Goal: Information Seeking & Learning: Learn about a topic

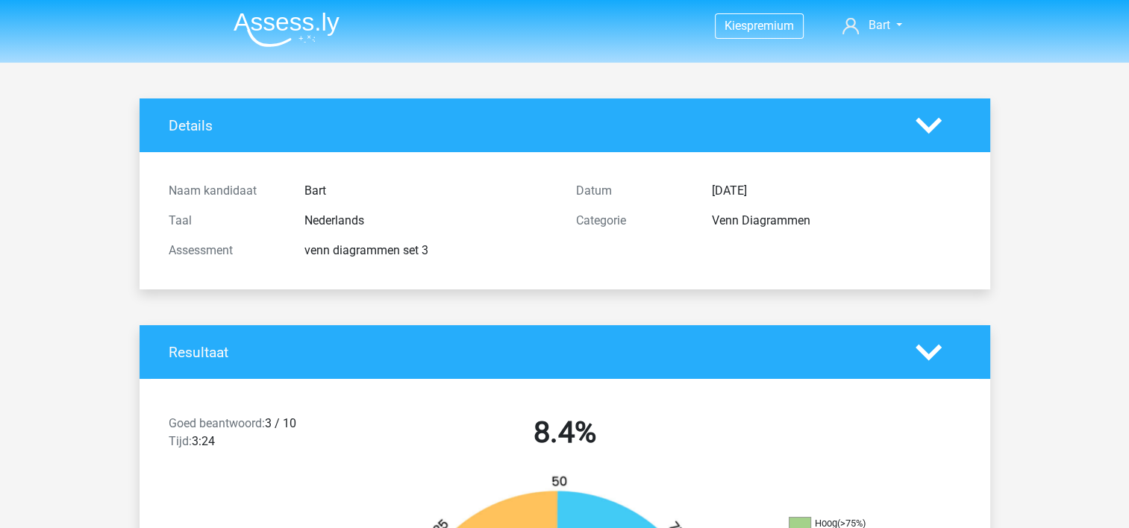
click at [289, 30] on img at bounding box center [287, 29] width 106 height 35
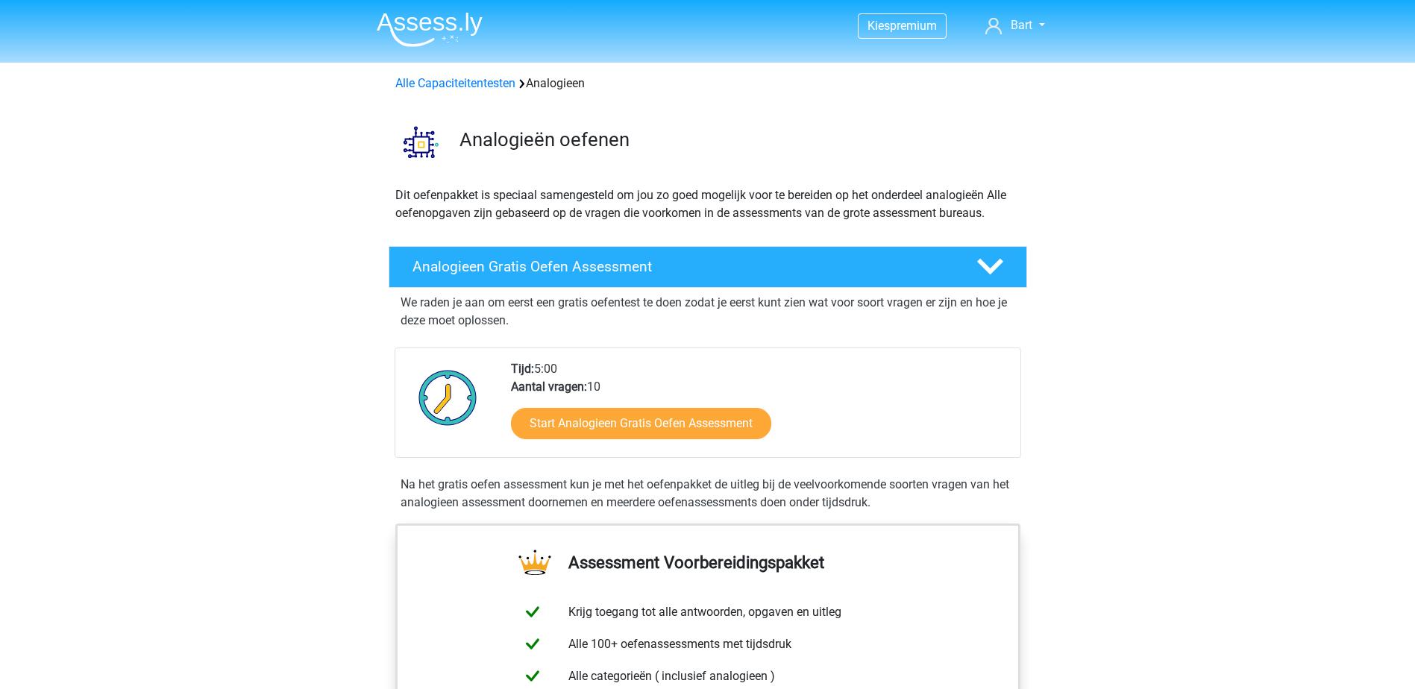
click at [431, 25] on img at bounding box center [430, 29] width 106 height 35
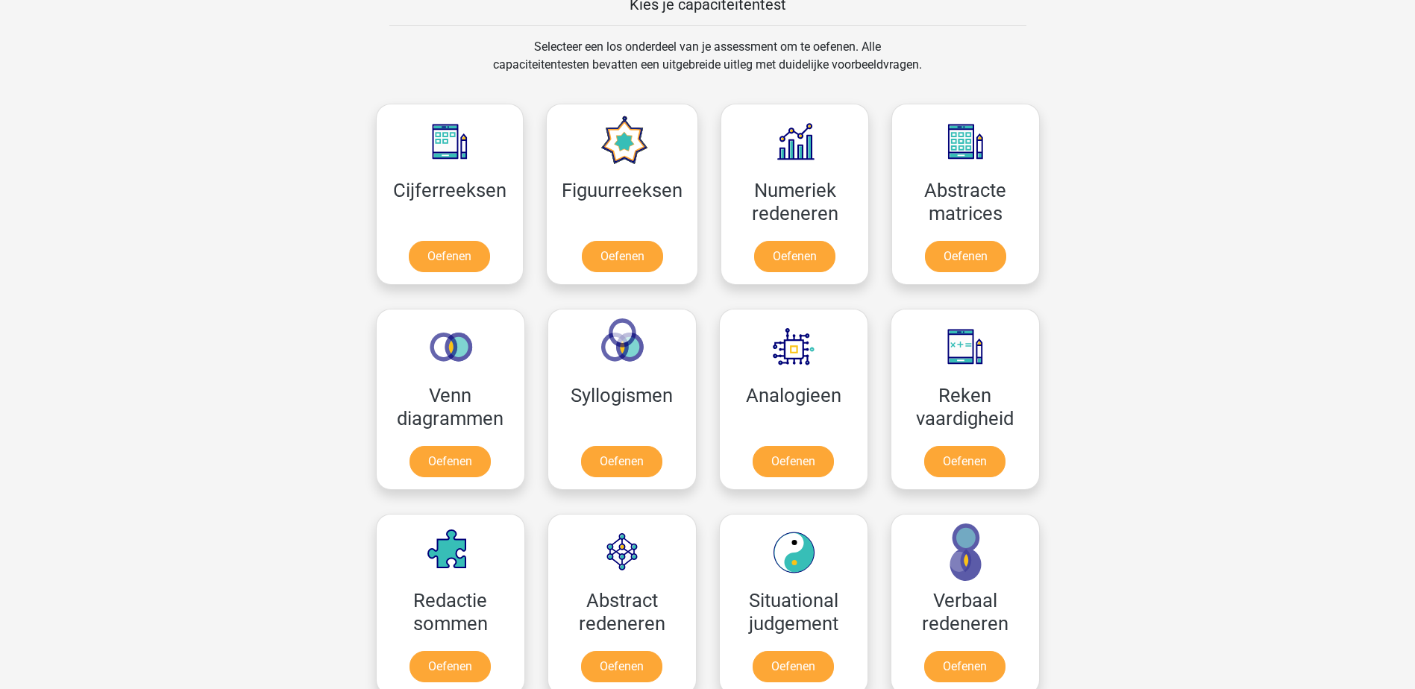
scroll to position [633, 0]
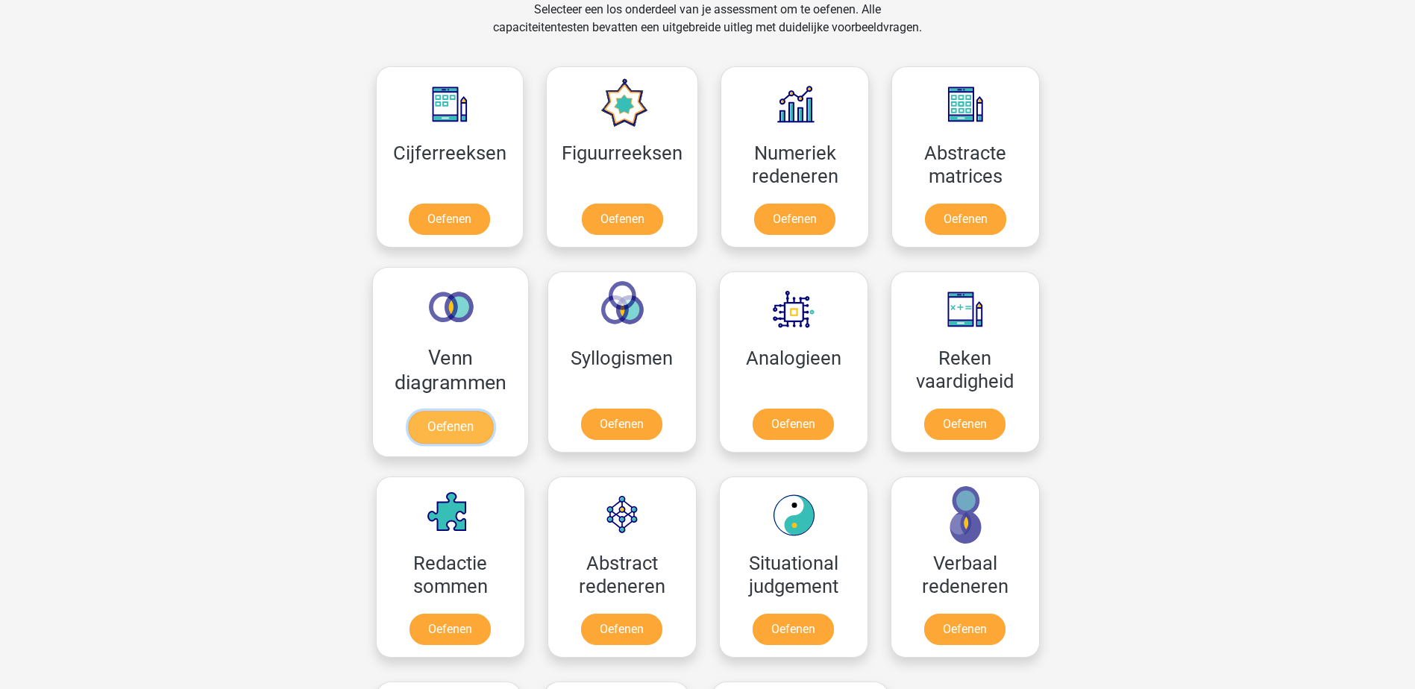
click at [458, 420] on link "Oefenen" at bounding box center [449, 427] width 85 height 33
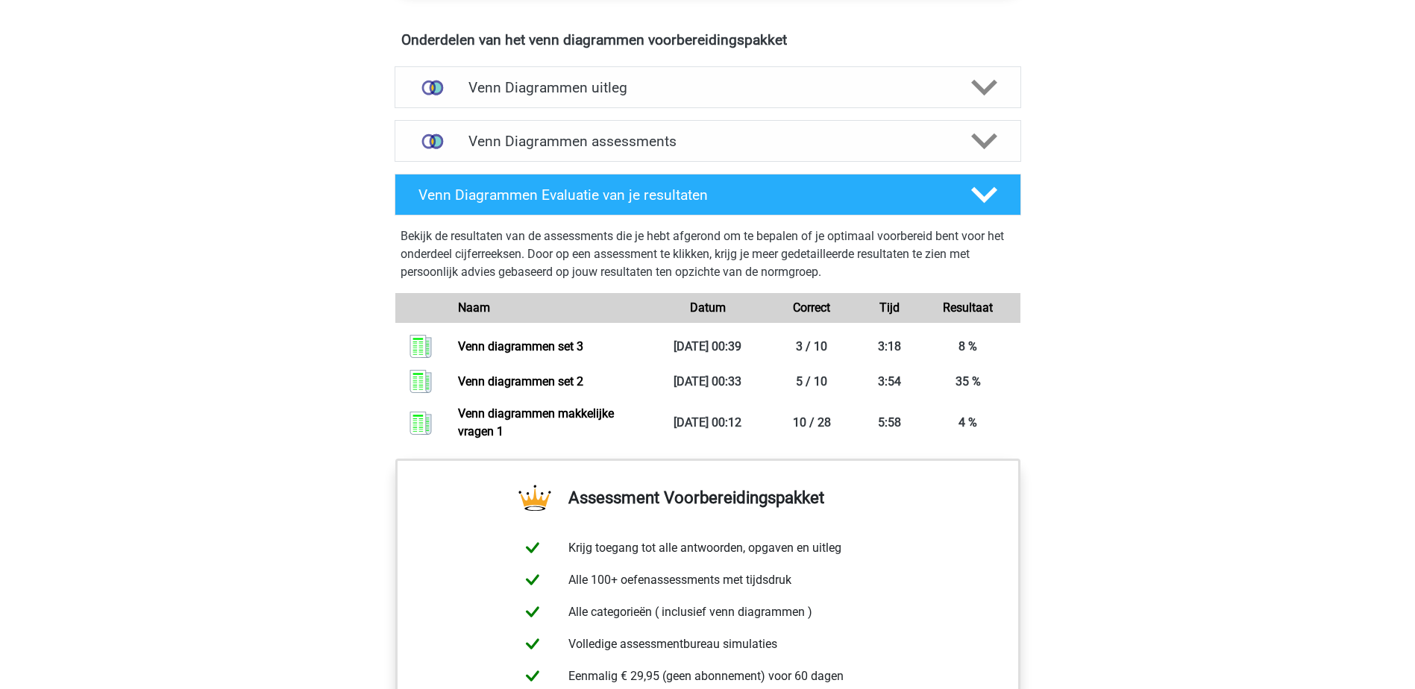
scroll to position [872, 0]
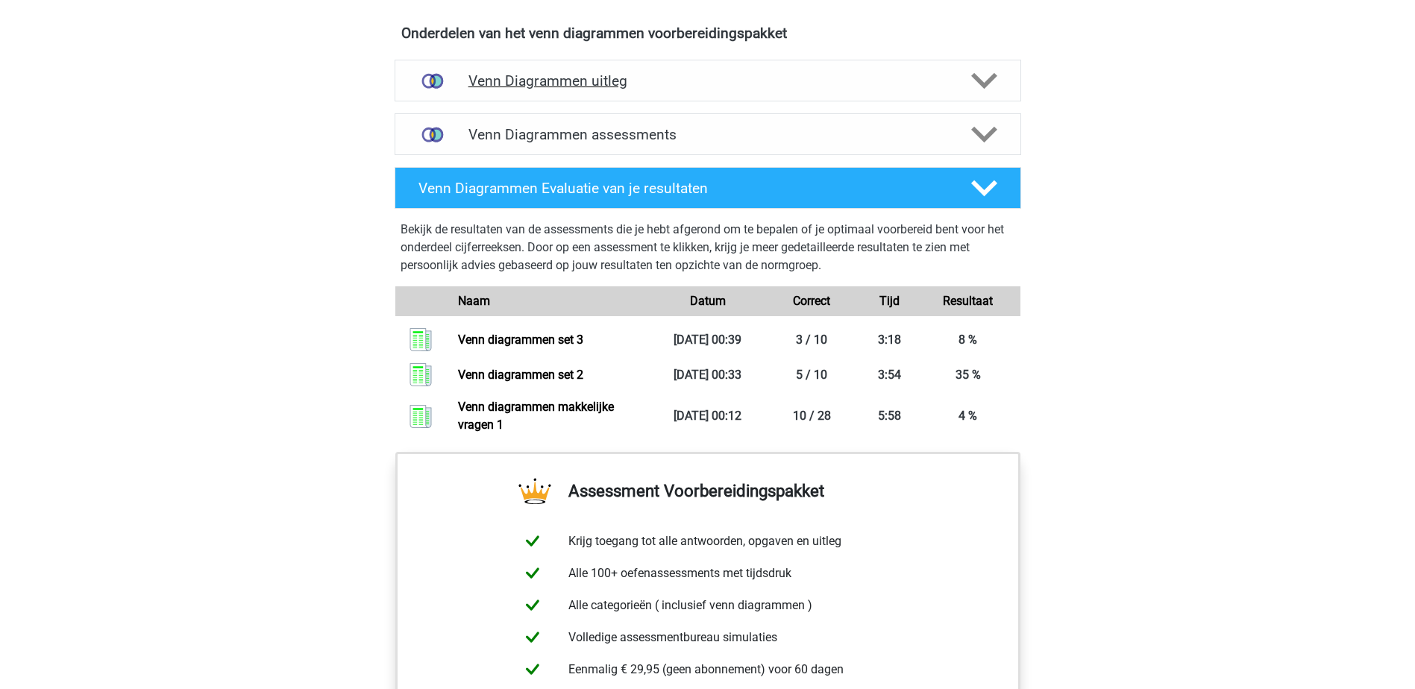
click at [796, 73] on h4 "Venn Diagrammen uitleg" at bounding box center [708, 80] width 479 height 17
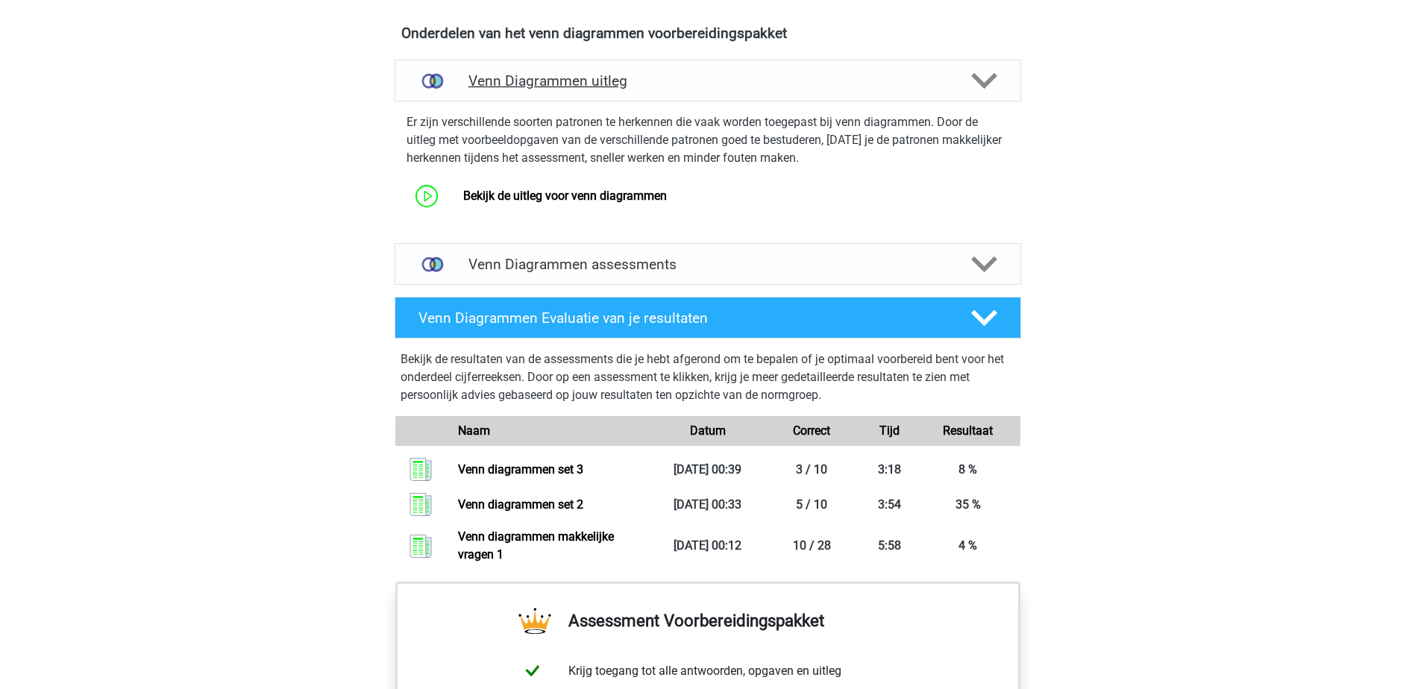
click at [796, 73] on h4 "Venn Diagrammen uitleg" at bounding box center [708, 80] width 479 height 17
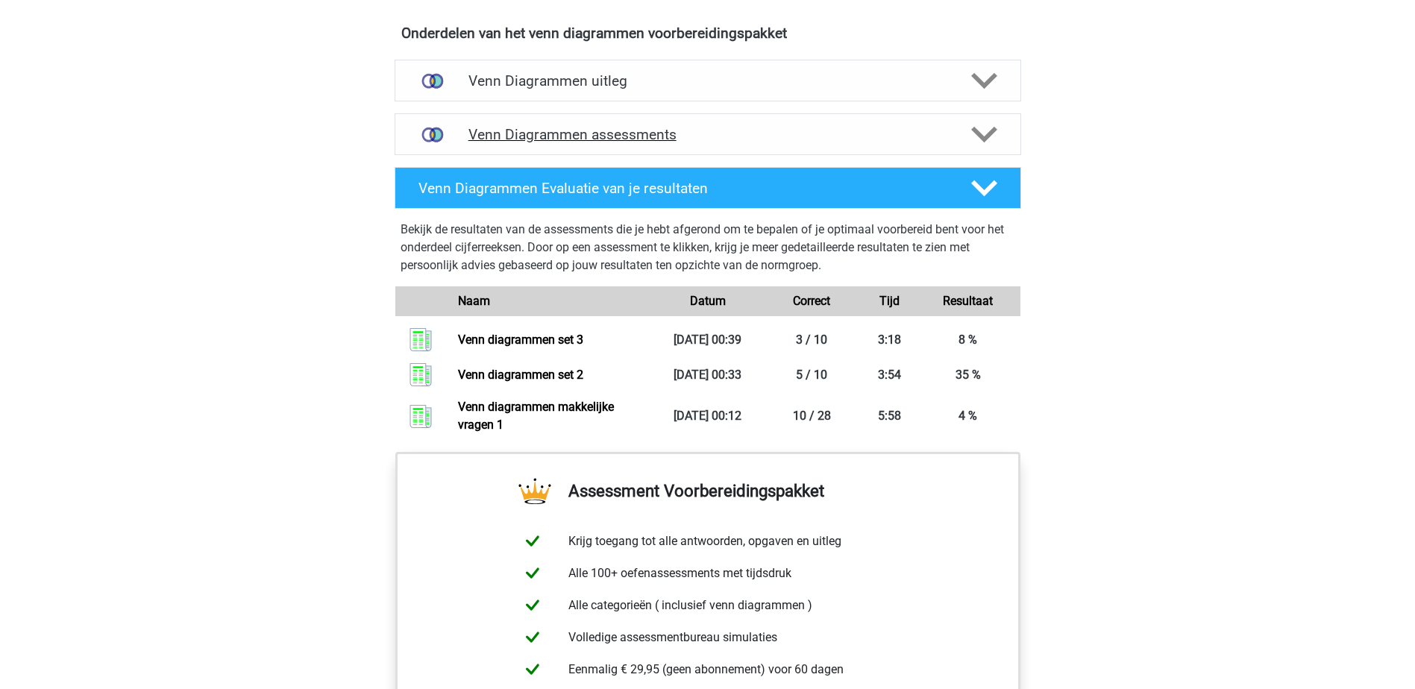
click at [760, 148] on div "Venn Diagrammen assessments" at bounding box center [708, 134] width 627 height 42
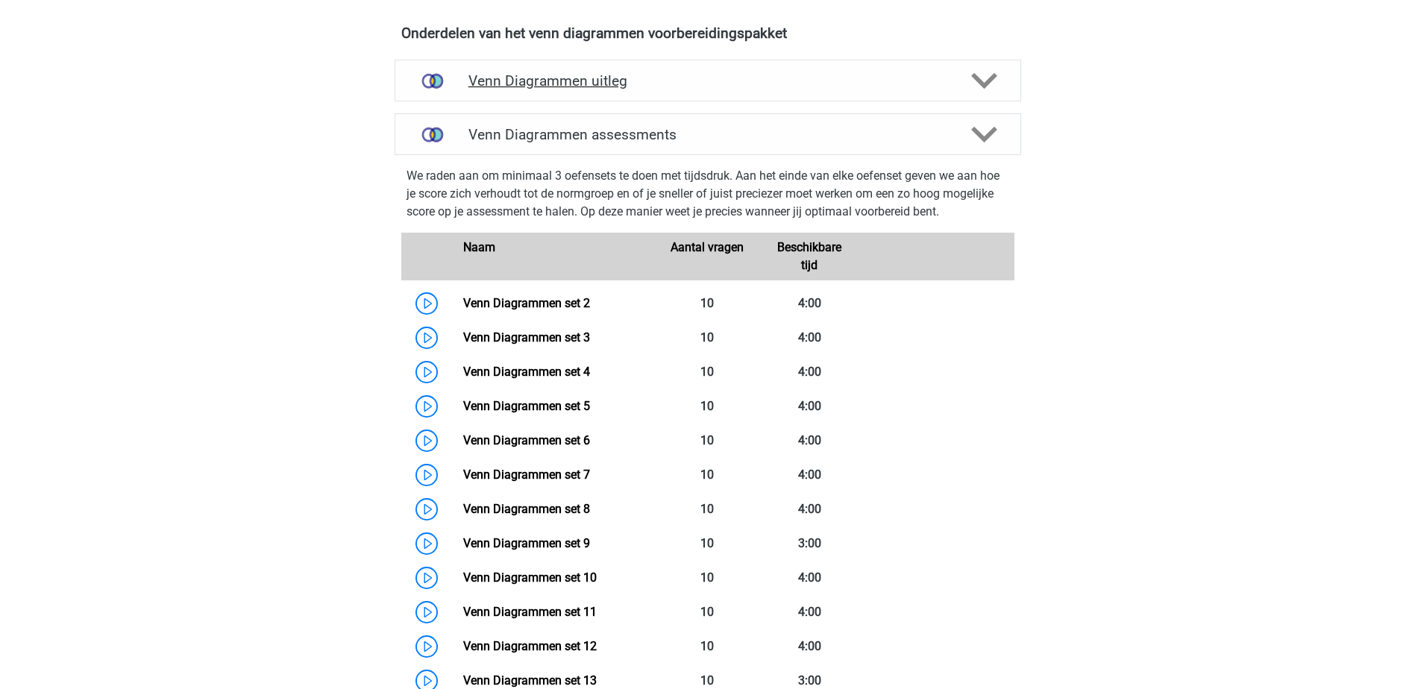
click at [539, 93] on div "Venn Diagrammen uitleg" at bounding box center [708, 81] width 627 height 42
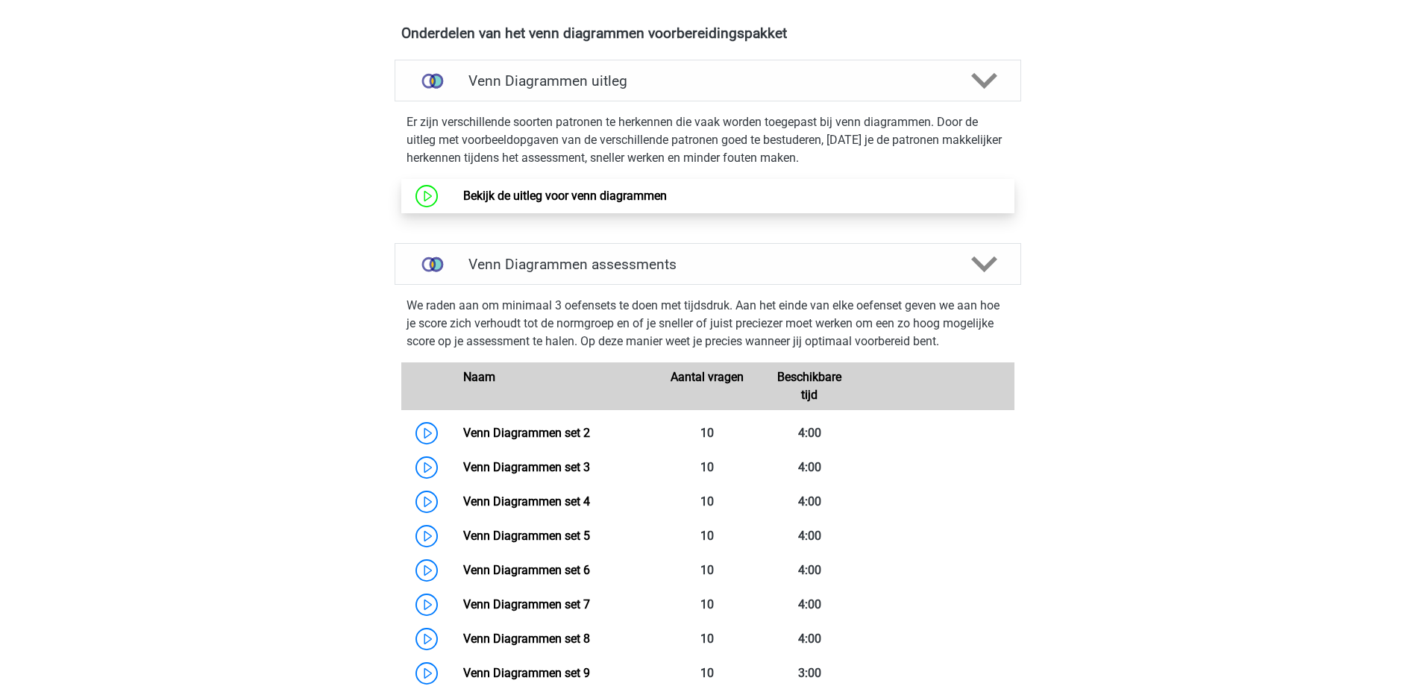
click at [463, 203] on link "Bekijk de uitleg voor venn diagrammen" at bounding box center [565, 196] width 204 height 14
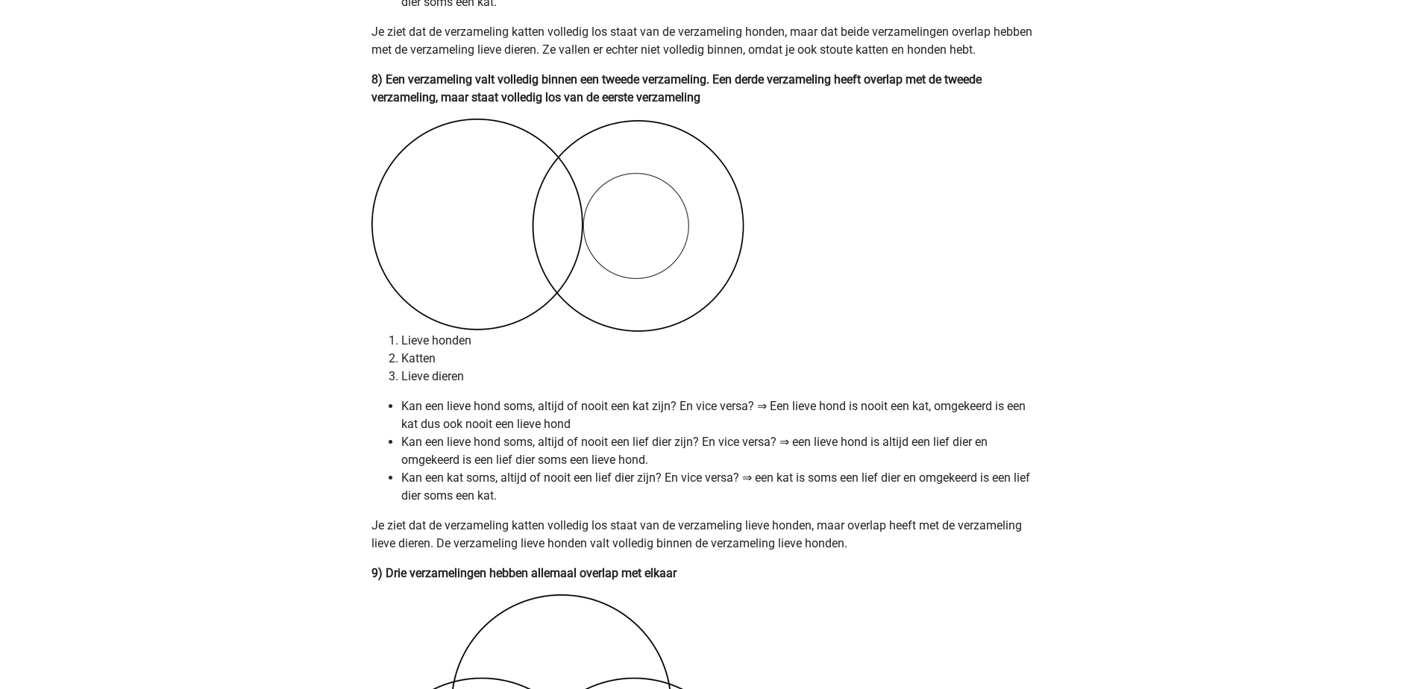
scroll to position [4637, 0]
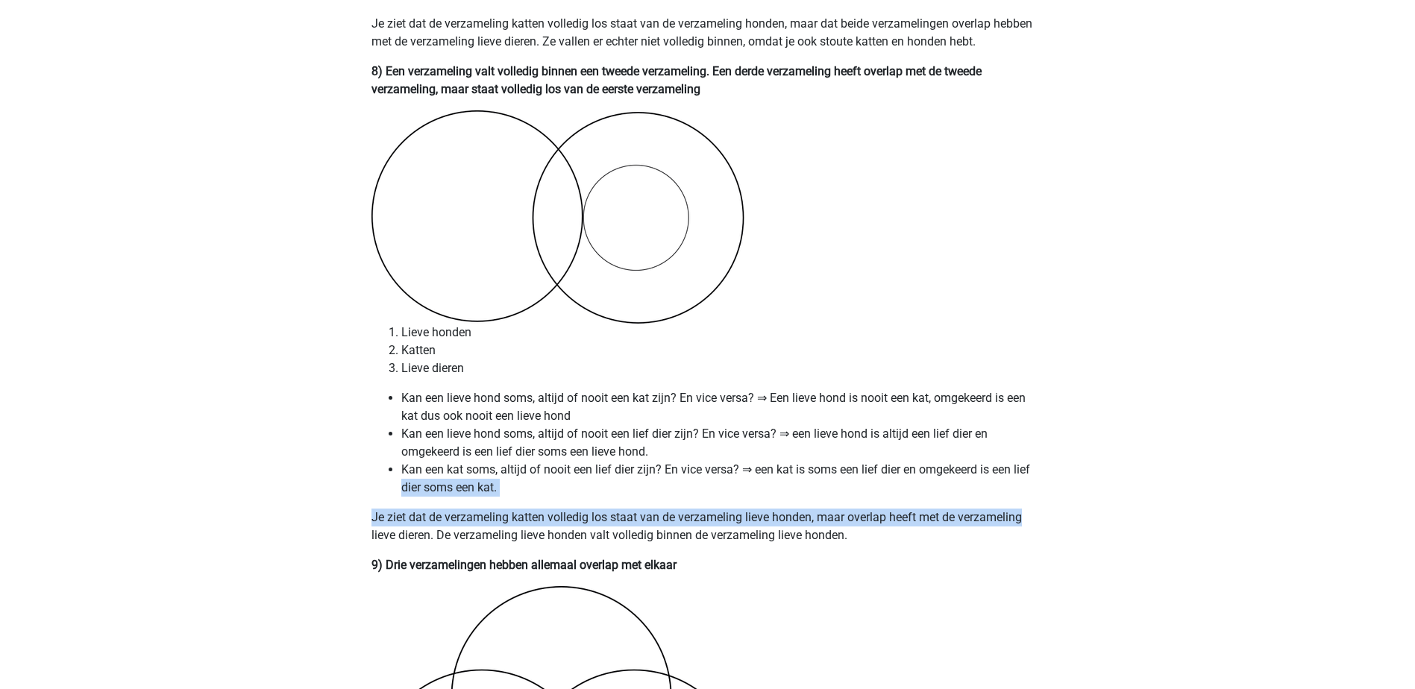
drag, startPoint x: 1395, startPoint y: 479, endPoint x: 1388, endPoint y: 507, distance: 28.6
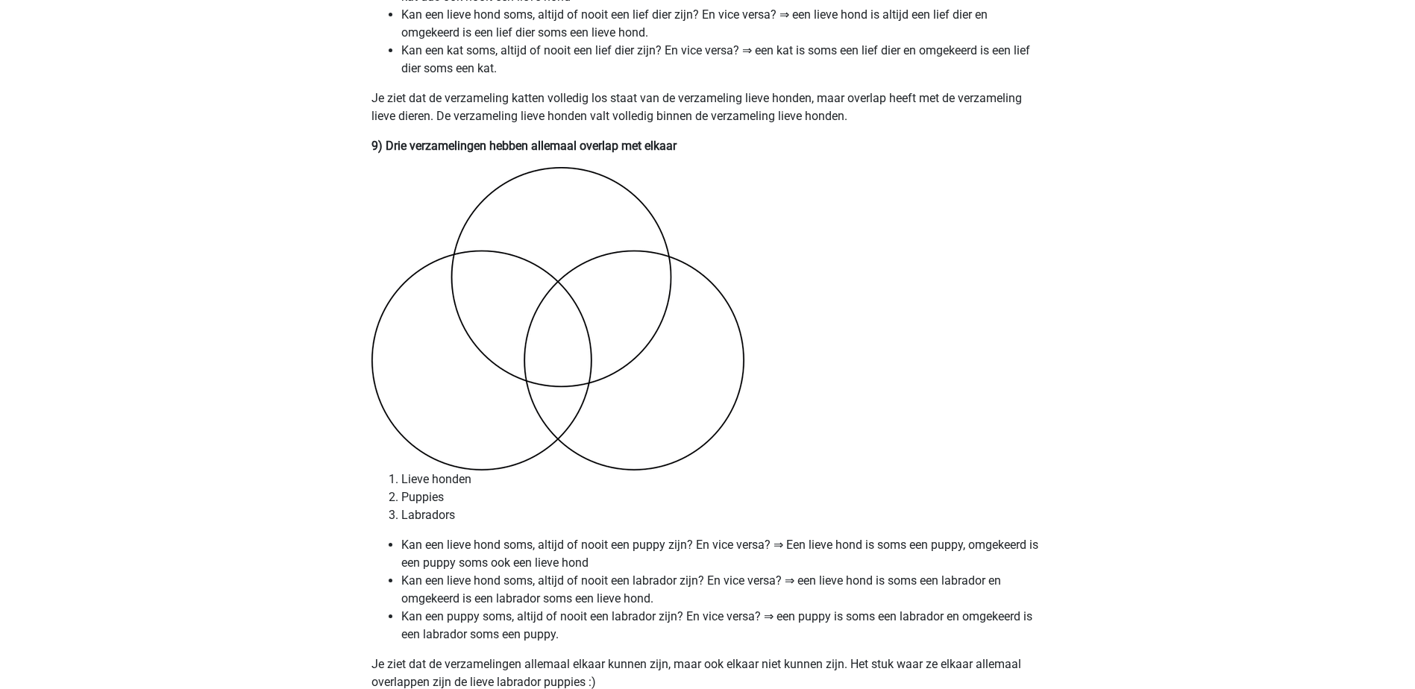
scroll to position [5105, 0]
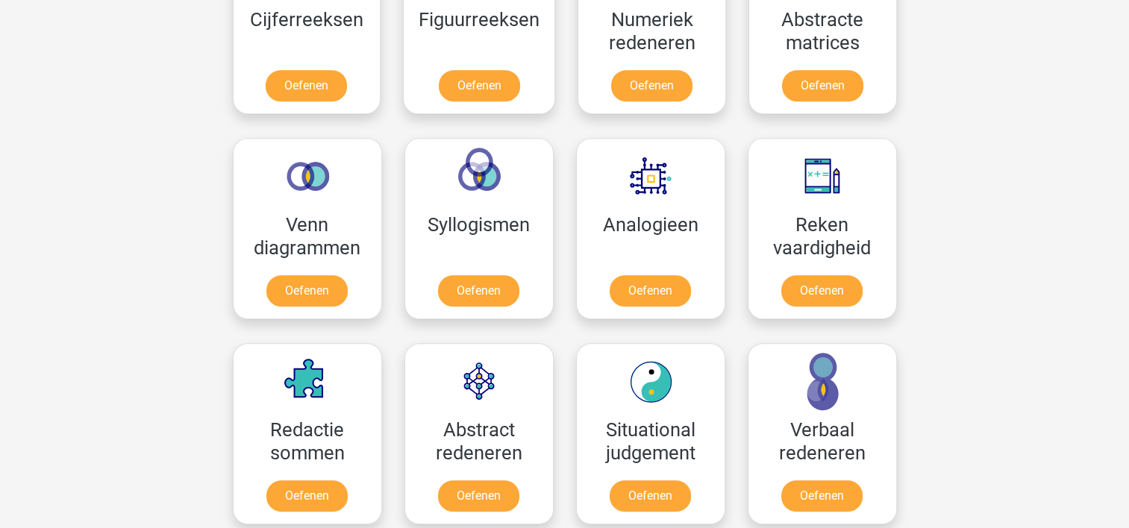
scroll to position [813, 0]
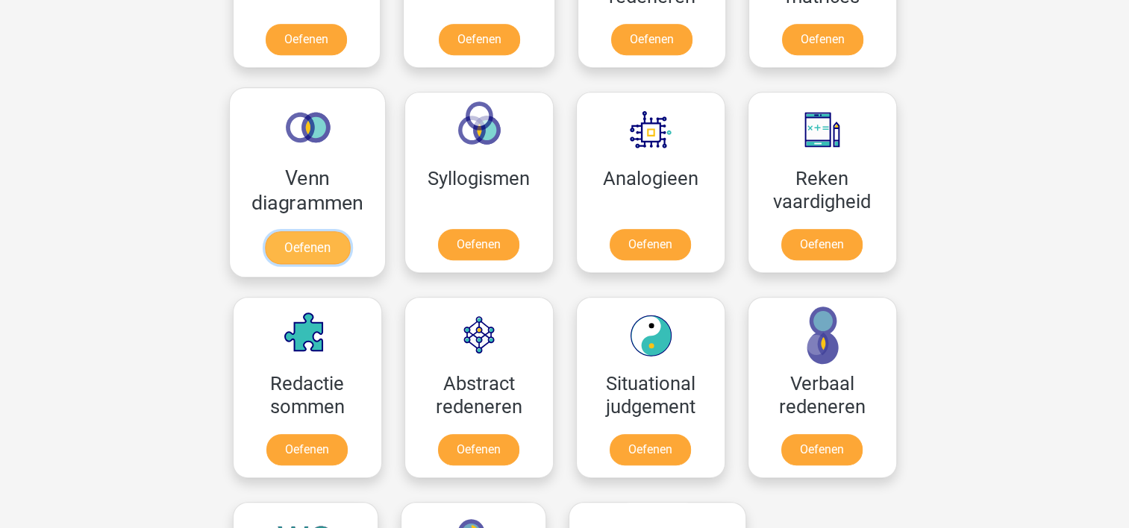
click at [313, 248] on link "Oefenen" at bounding box center [306, 247] width 85 height 33
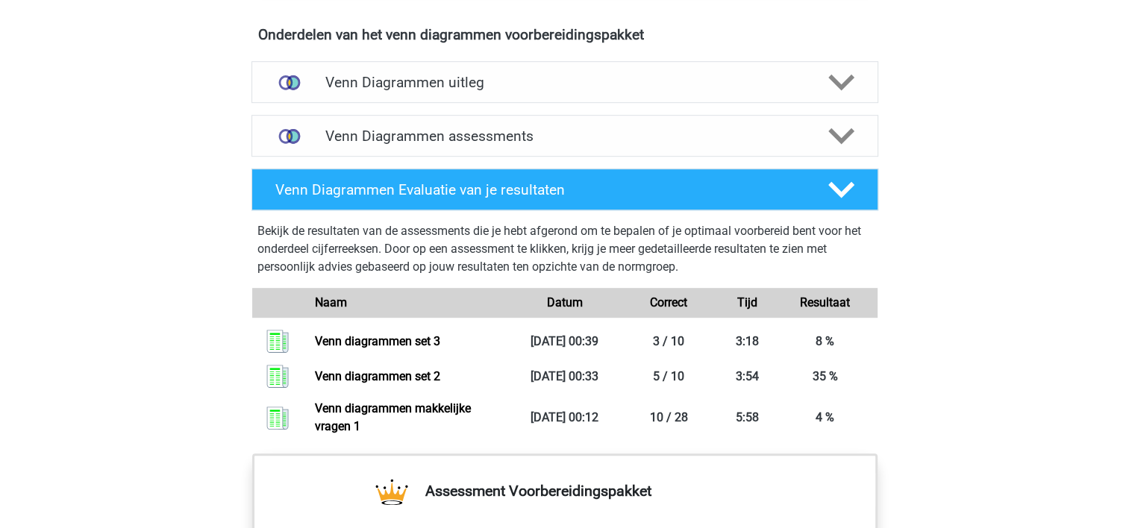
scroll to position [898, 0]
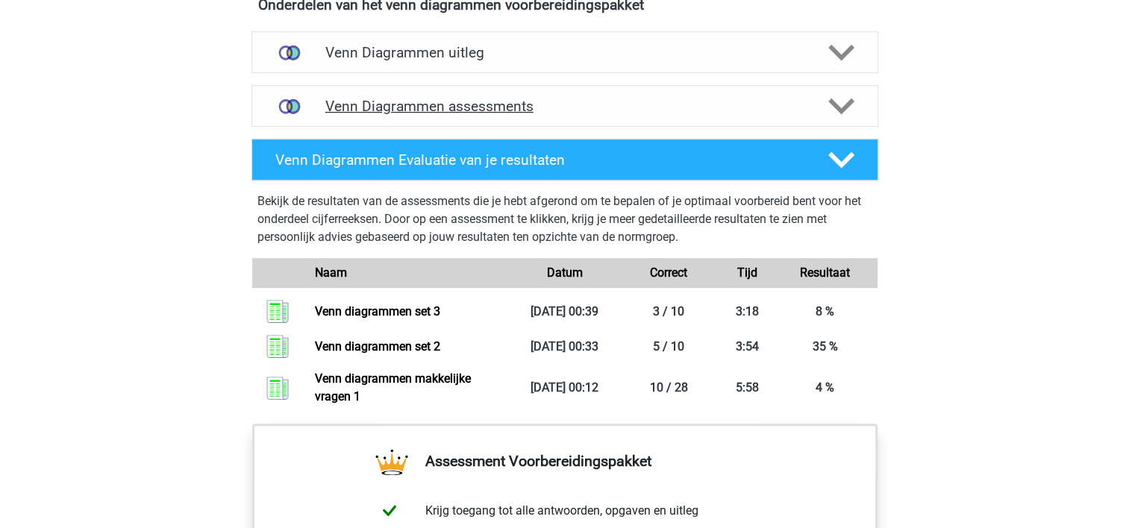
click at [701, 98] on h4 "Venn Diagrammen assessments" at bounding box center [564, 106] width 479 height 17
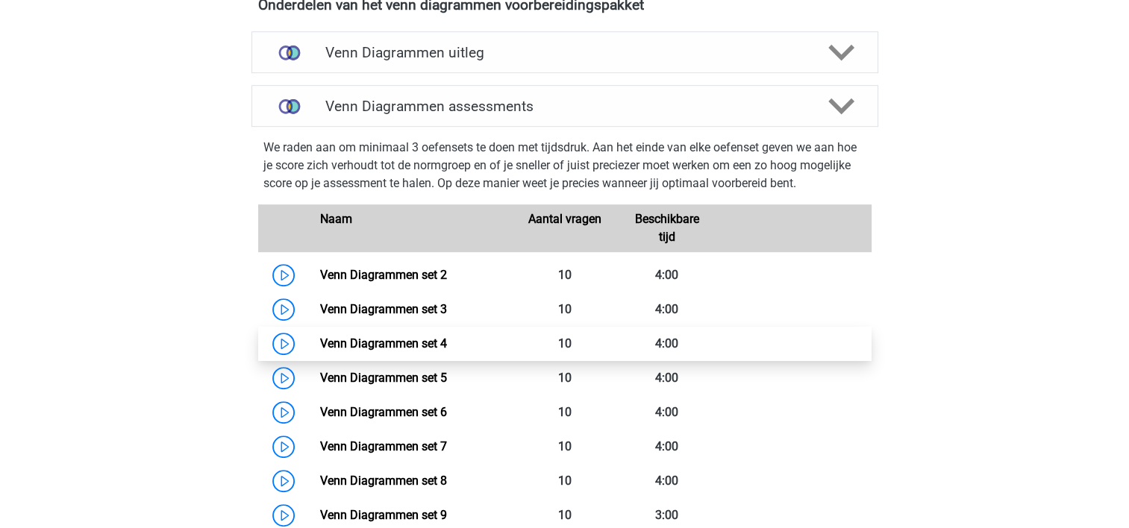
click at [370, 342] on link "Venn Diagrammen set 4" at bounding box center [383, 343] width 127 height 14
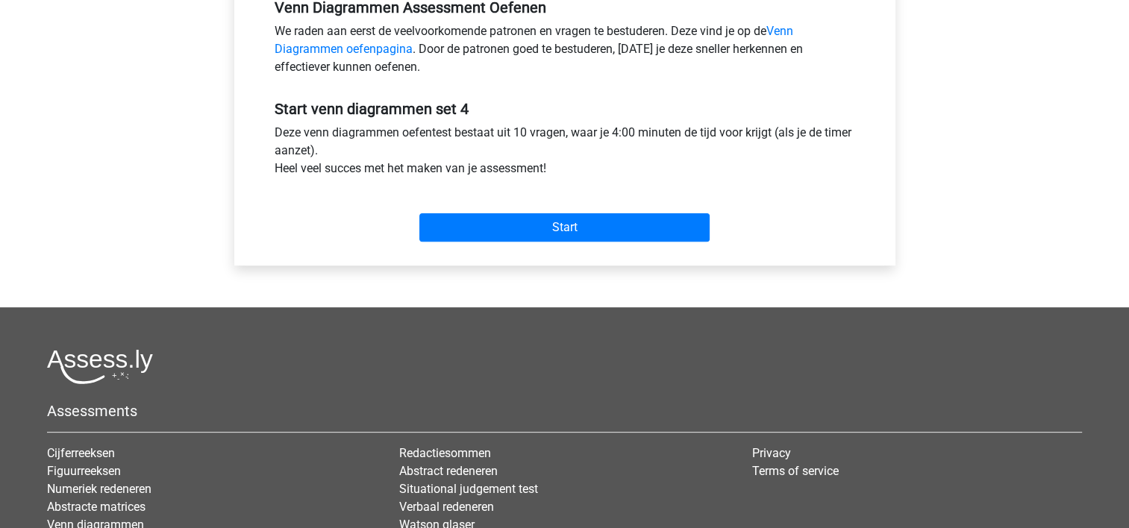
scroll to position [489, 0]
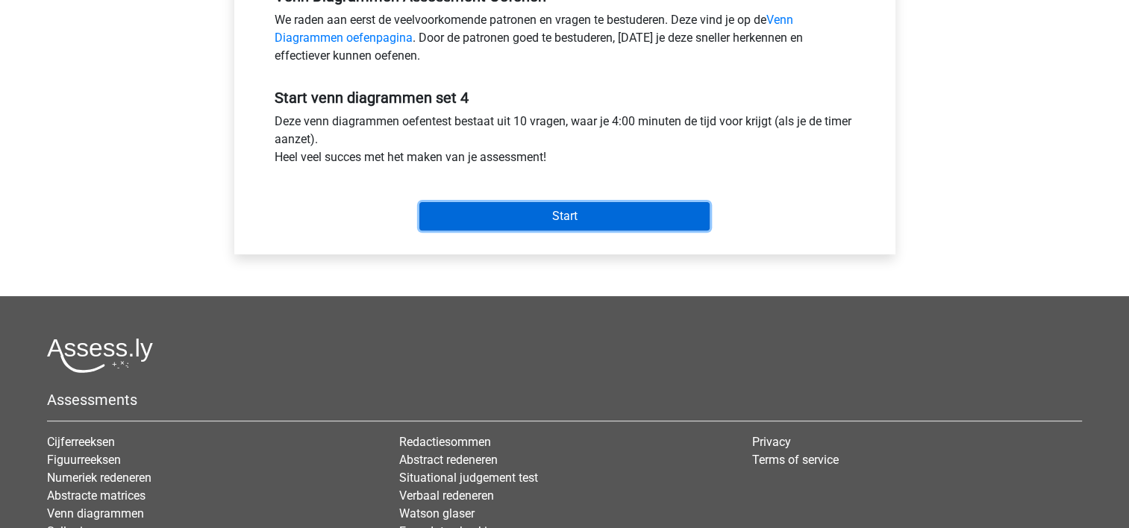
click at [528, 213] on input "Start" at bounding box center [564, 216] width 290 height 28
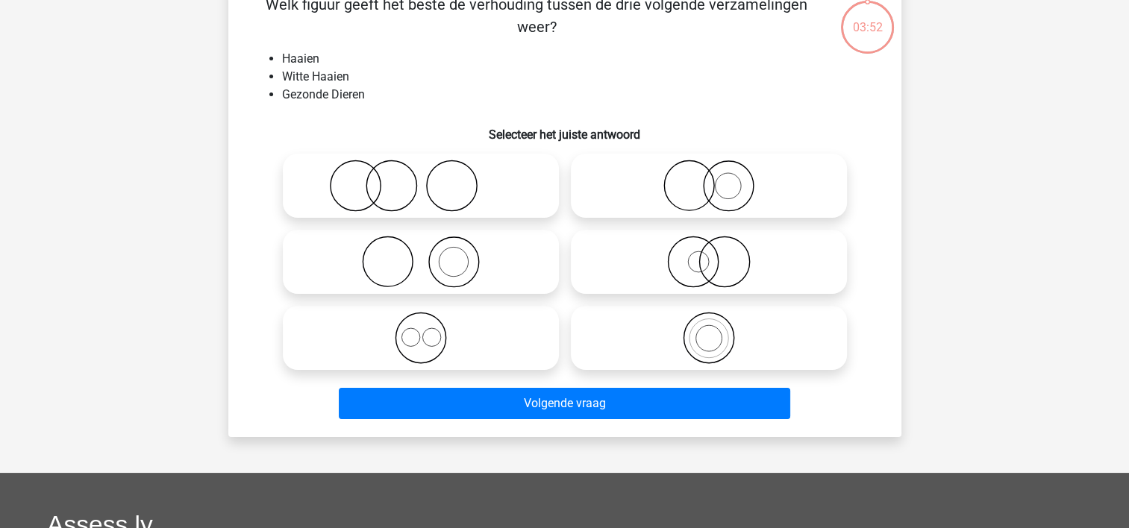
scroll to position [85, 0]
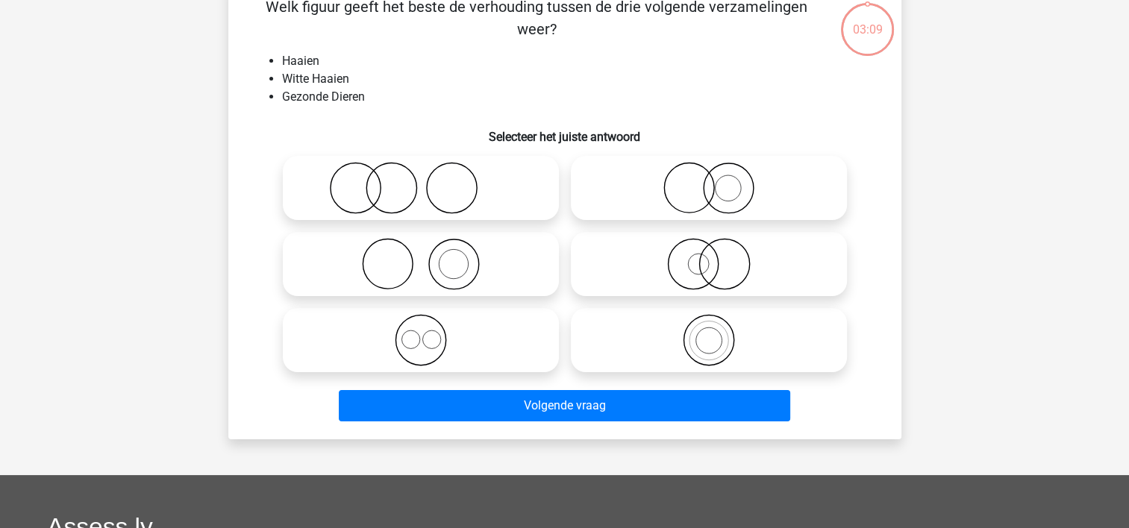
click at [688, 263] on circle at bounding box center [698, 264] width 21 height 21
click at [709, 257] on input "radio" at bounding box center [714, 252] width 10 height 10
radio input "true"
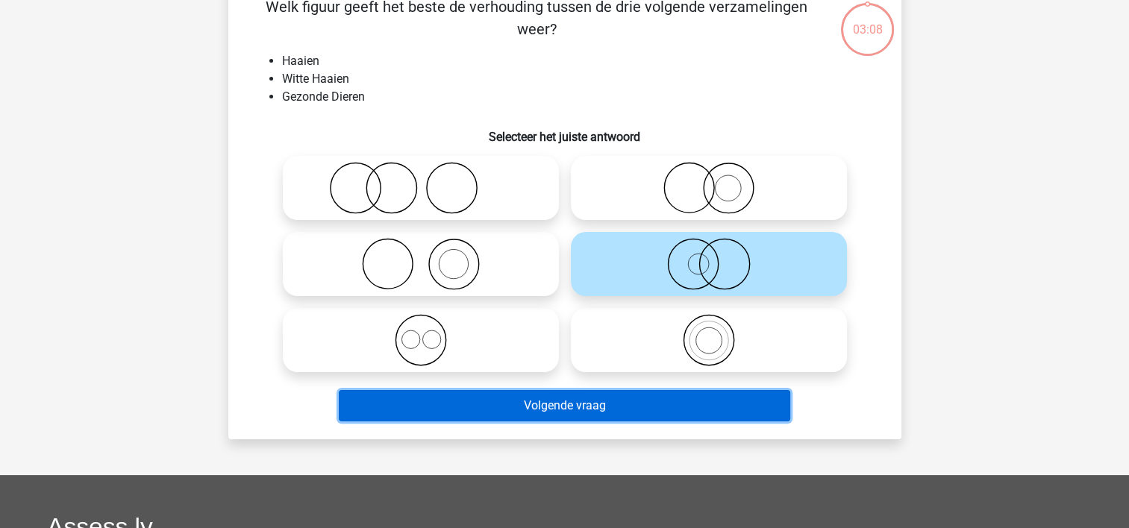
click at [509, 400] on button "Volgende vraag" at bounding box center [564, 405] width 451 height 31
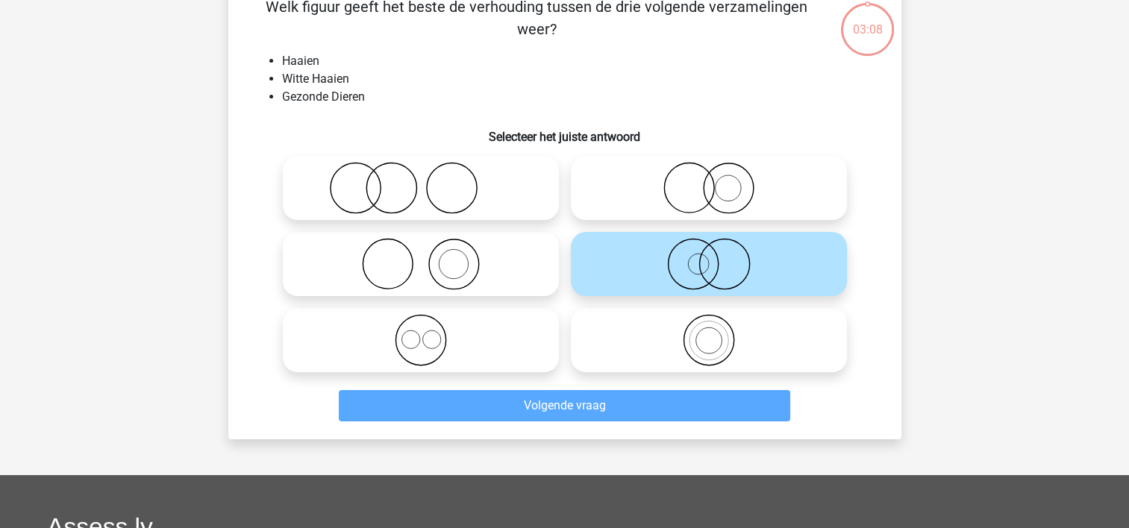
scroll to position [69, 0]
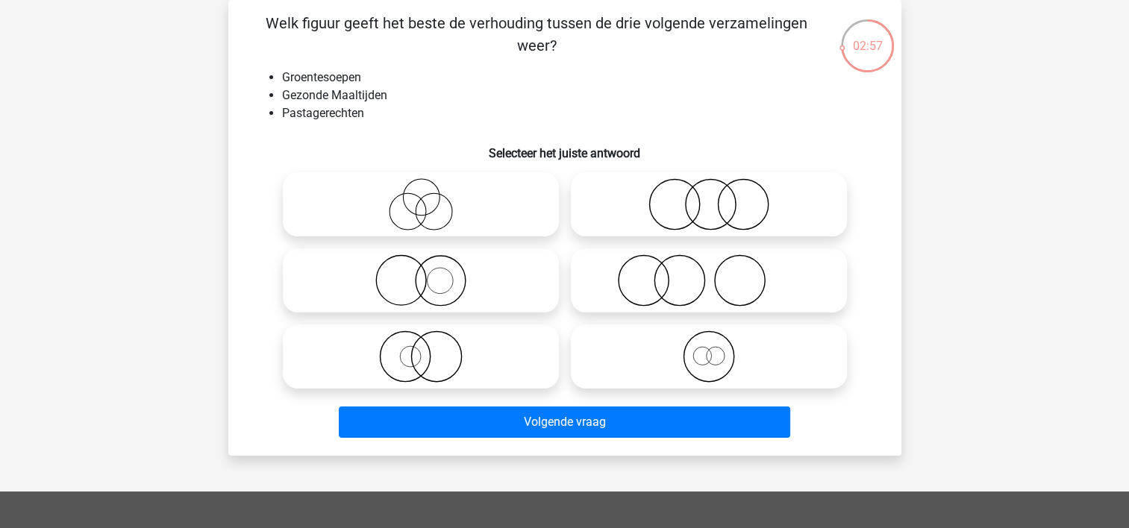
click at [654, 213] on icon at bounding box center [709, 204] width 264 height 52
click at [709, 197] on input "radio" at bounding box center [714, 192] width 10 height 10
radio input "true"
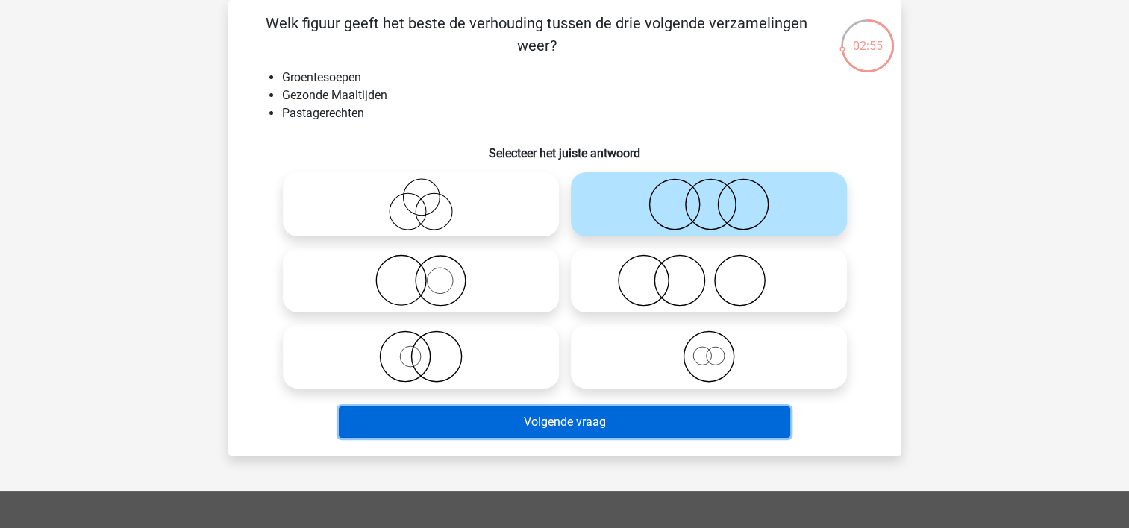
click at [532, 419] on button "Volgende vraag" at bounding box center [564, 422] width 451 height 31
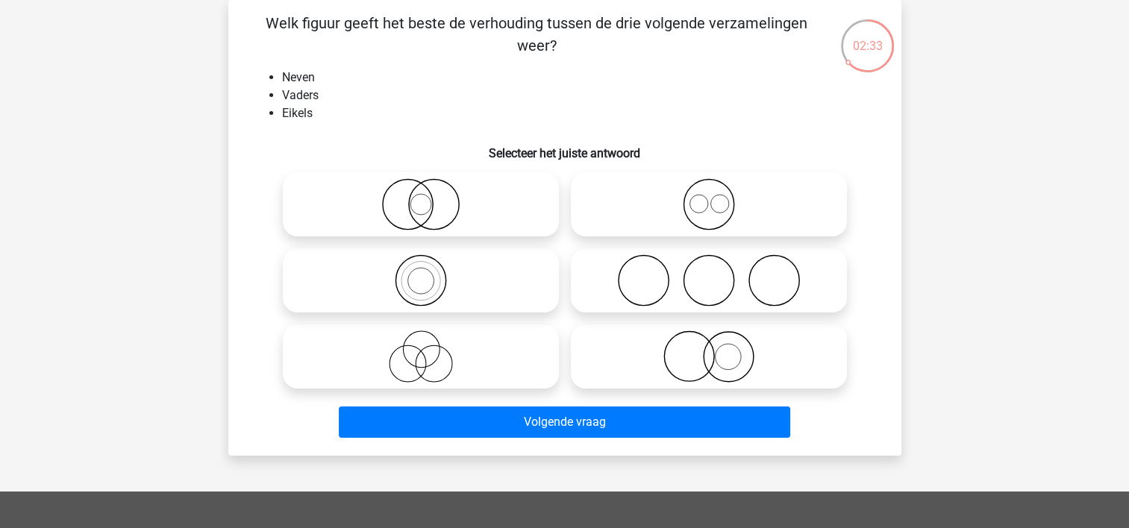
click at [671, 196] on icon at bounding box center [709, 204] width 264 height 52
click at [709, 196] on input "radio" at bounding box center [714, 192] width 10 height 10
radio input "true"
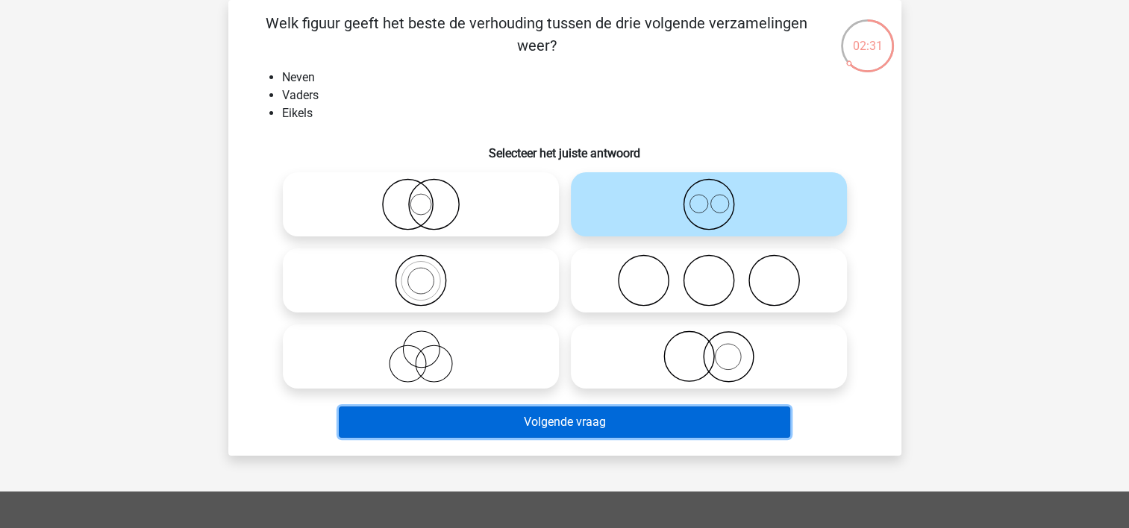
click at [525, 427] on button "Volgende vraag" at bounding box center [564, 422] width 451 height 31
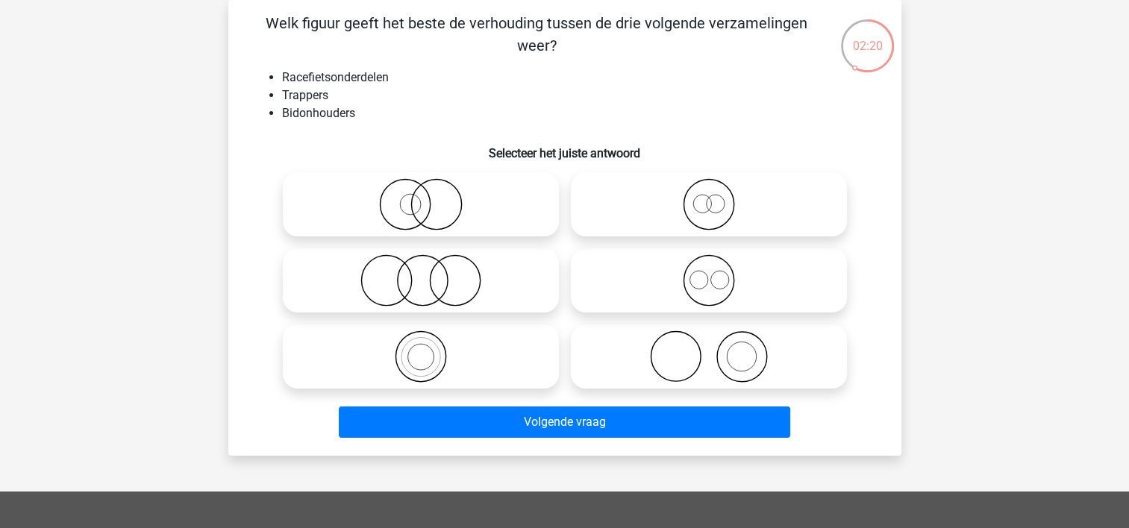
click at [656, 275] on icon at bounding box center [709, 280] width 264 height 52
click at [709, 273] on input "radio" at bounding box center [714, 268] width 10 height 10
radio input "true"
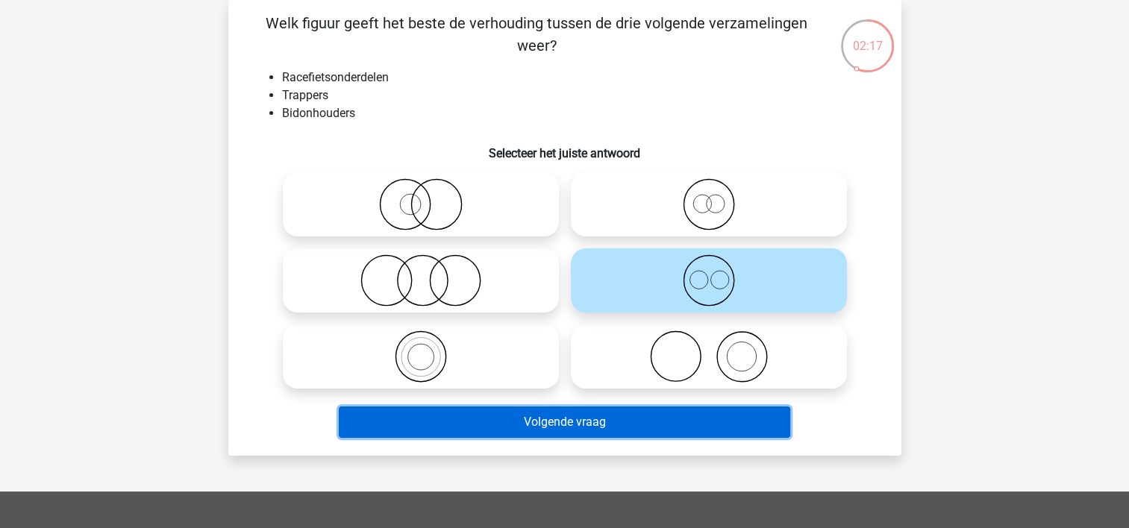
click at [572, 421] on button "Volgende vraag" at bounding box center [564, 422] width 451 height 31
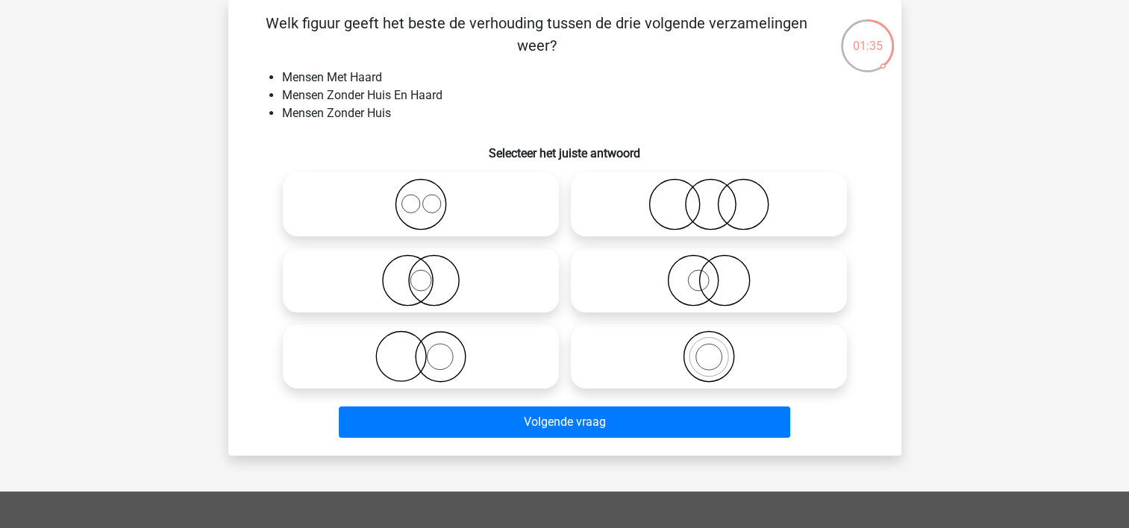
click at [391, 364] on icon at bounding box center [421, 357] width 264 height 52
click at [421, 349] on input "radio" at bounding box center [426, 344] width 10 height 10
radio input "true"
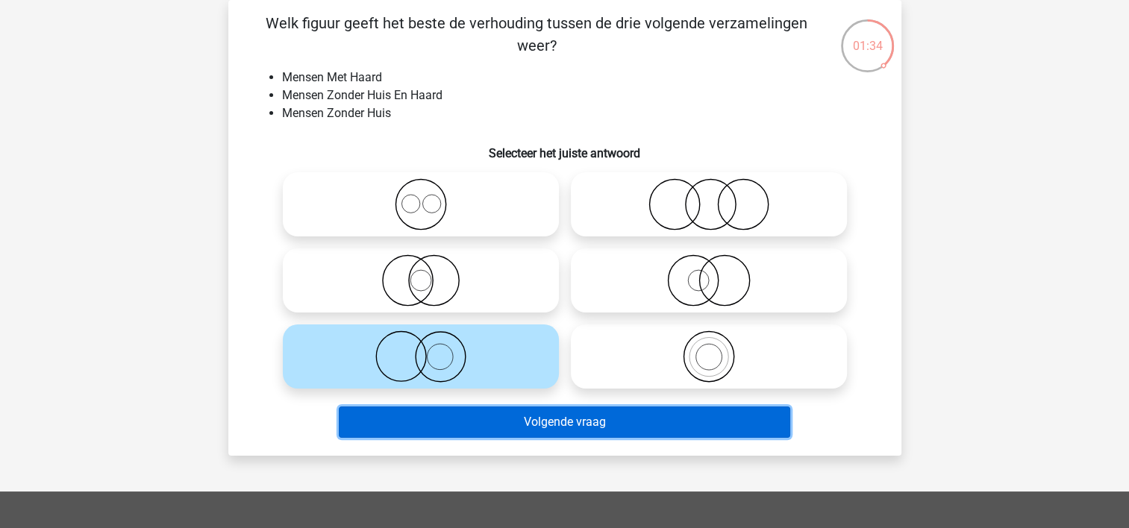
click at [475, 419] on button "Volgende vraag" at bounding box center [564, 422] width 451 height 31
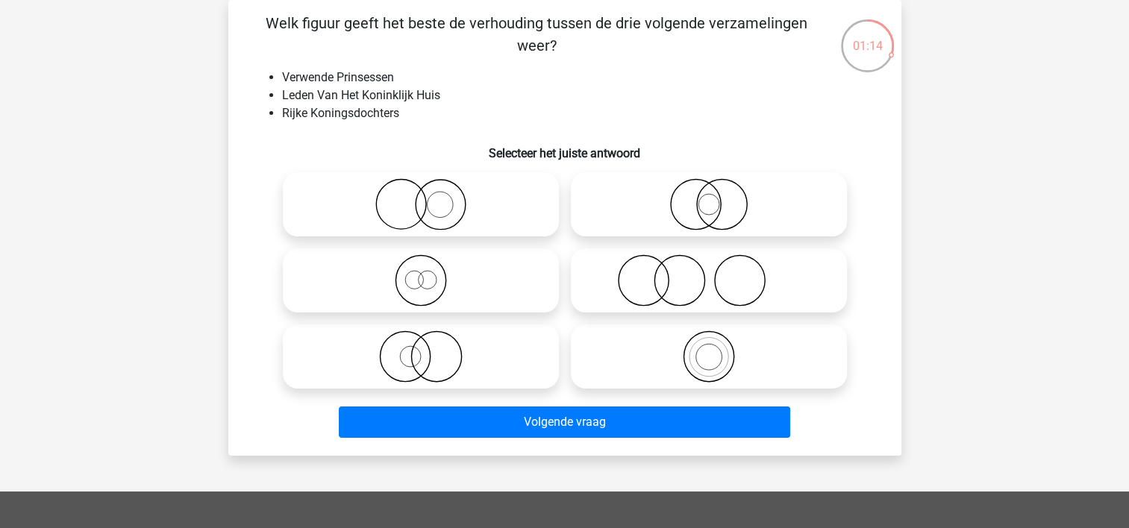
click at [388, 220] on icon at bounding box center [421, 204] width 264 height 52
click at [421, 197] on input "radio" at bounding box center [426, 192] width 10 height 10
radio input "true"
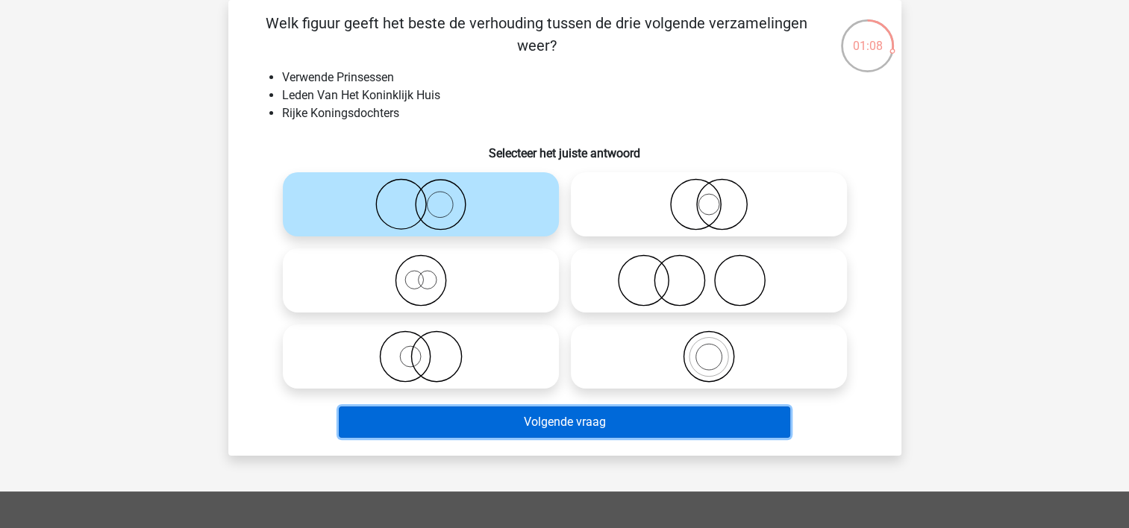
click at [503, 431] on button "Volgende vraag" at bounding box center [564, 422] width 451 height 31
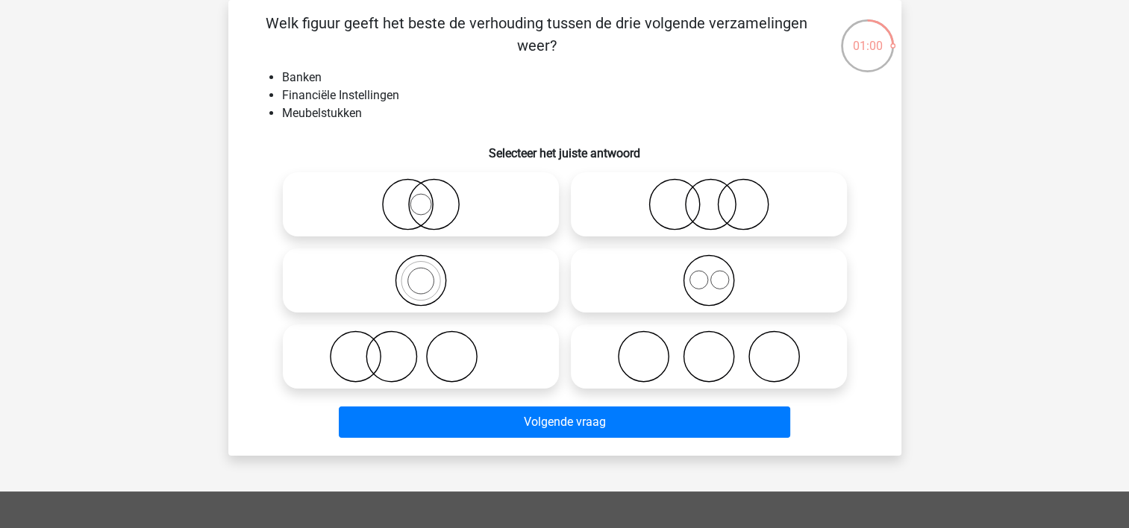
click at [363, 355] on icon at bounding box center [421, 357] width 264 height 52
click at [421, 349] on input "radio" at bounding box center [426, 344] width 10 height 10
radio input "true"
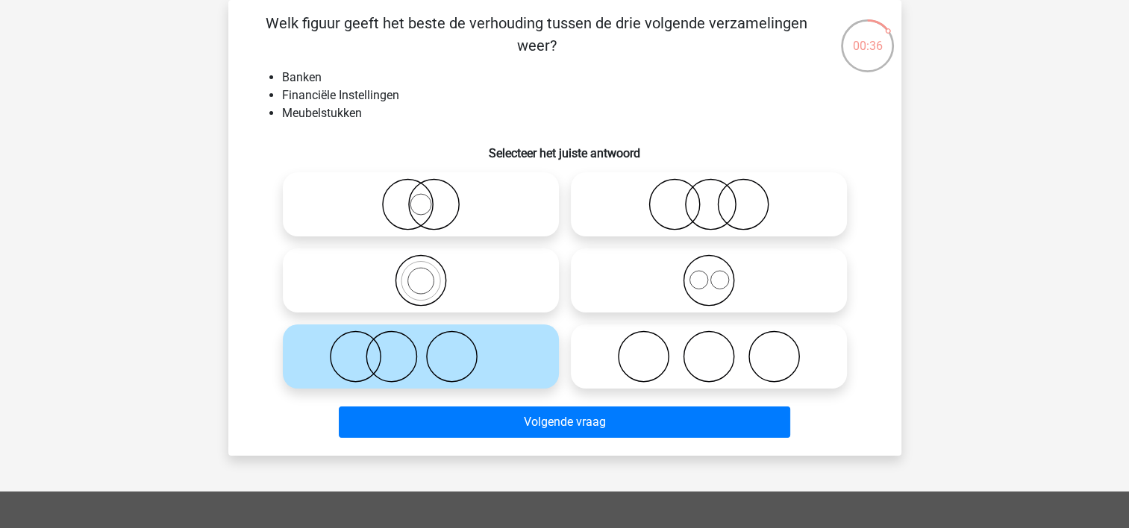
click at [690, 198] on icon at bounding box center [709, 204] width 264 height 52
click at [709, 197] on input "radio" at bounding box center [714, 192] width 10 height 10
radio input "true"
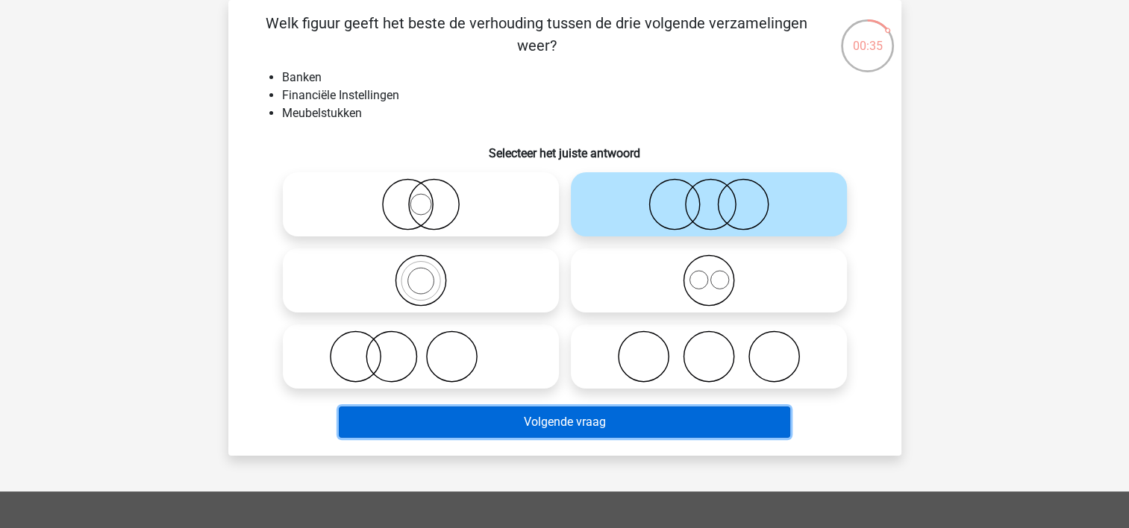
click at [538, 428] on button "Volgende vraag" at bounding box center [564, 422] width 451 height 31
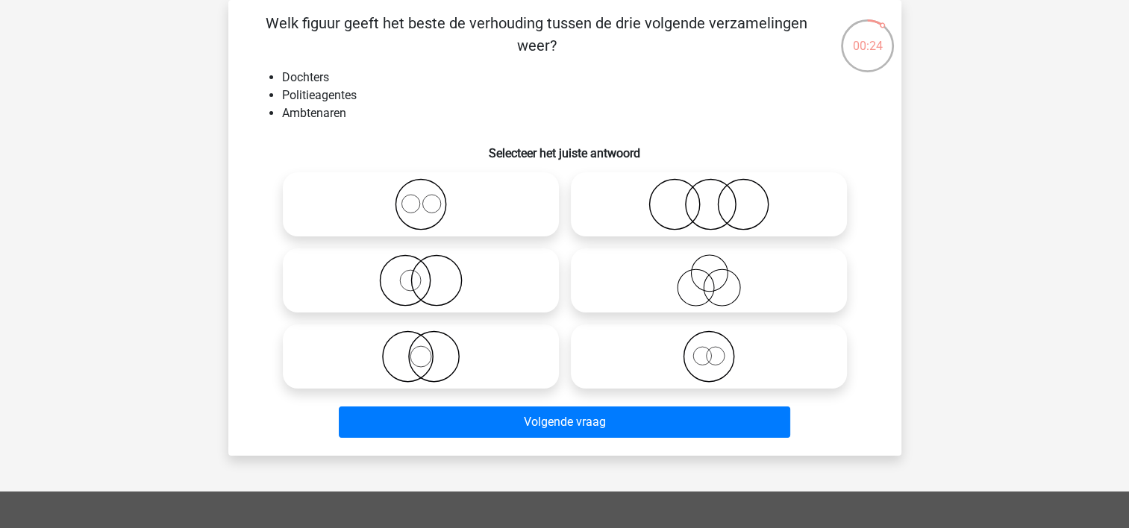
click at [407, 198] on icon at bounding box center [421, 204] width 264 height 52
click at [421, 197] on input "radio" at bounding box center [426, 192] width 10 height 10
radio input "true"
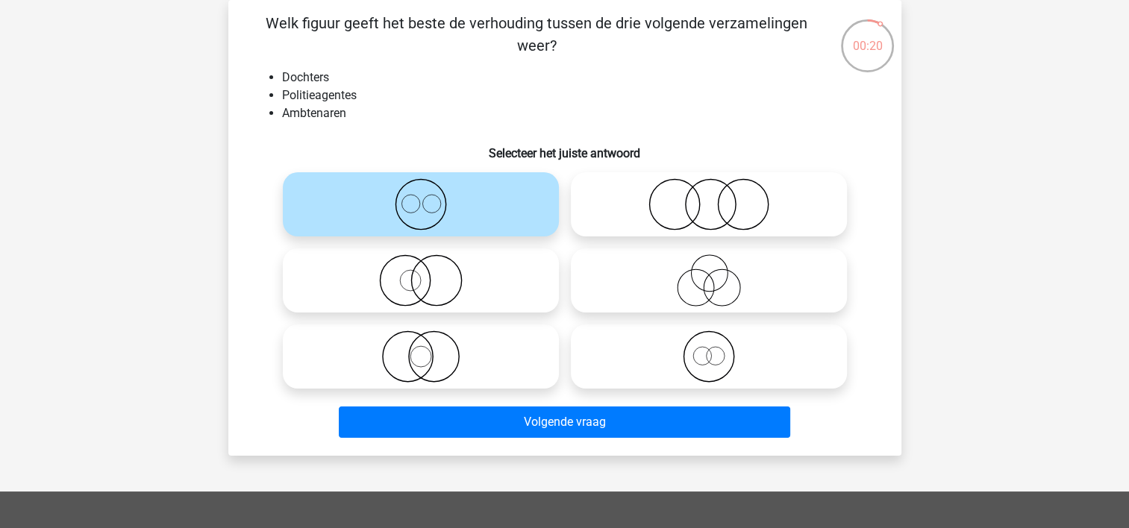
click at [424, 364] on icon at bounding box center [421, 357] width 264 height 52
click at [424, 349] on input "radio" at bounding box center [426, 344] width 10 height 10
radio input "true"
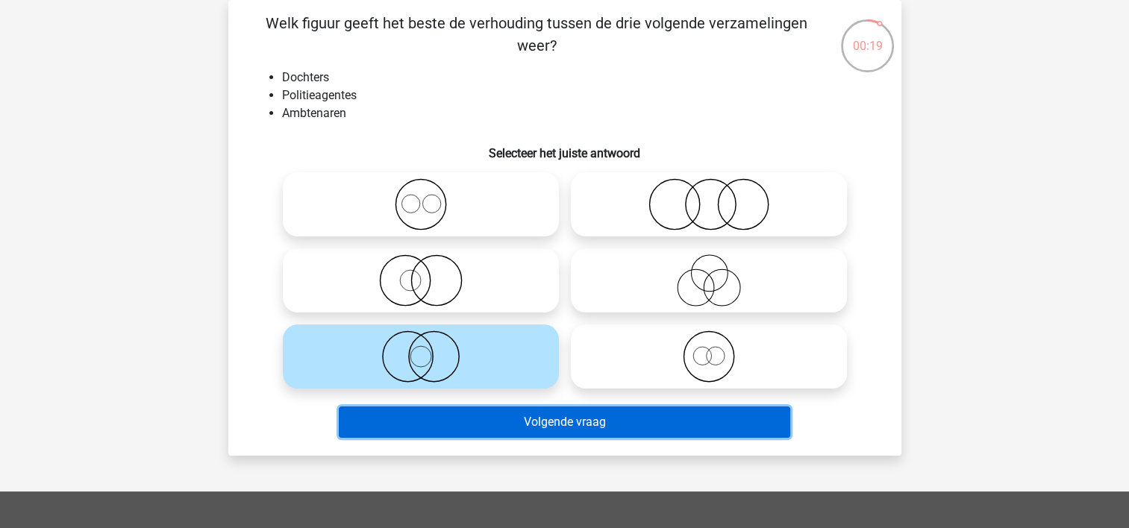
click at [492, 424] on button "Volgende vraag" at bounding box center [564, 422] width 451 height 31
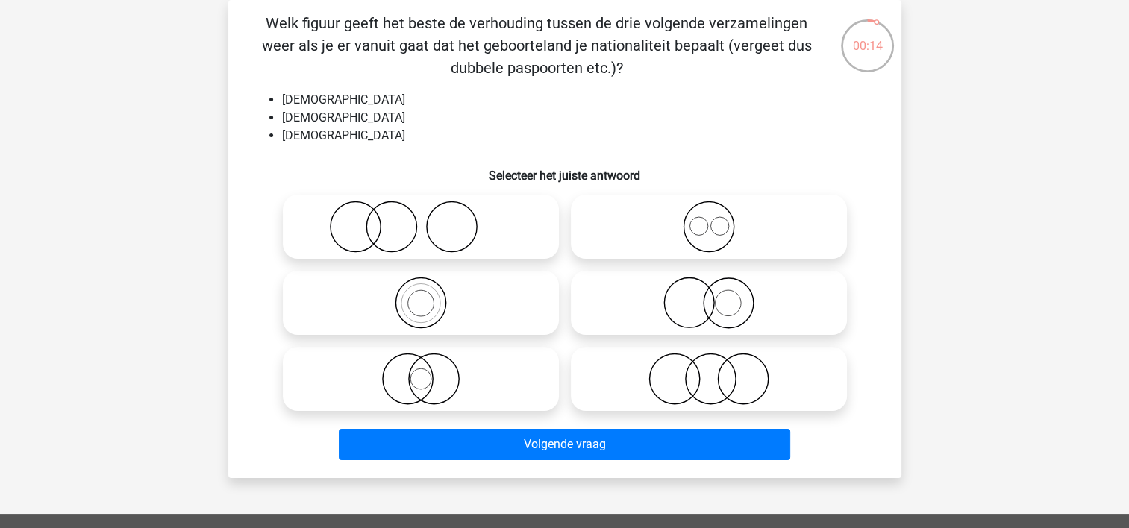
click at [680, 229] on icon at bounding box center [709, 227] width 264 height 52
click at [709, 219] on input "radio" at bounding box center [714, 215] width 10 height 10
radio input "true"
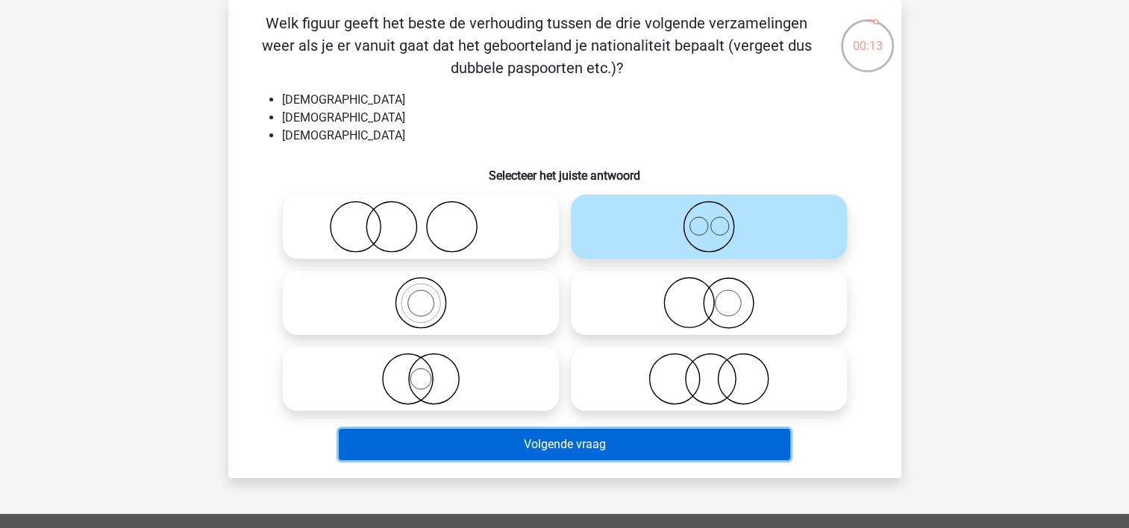
click at [540, 438] on button "Volgende vraag" at bounding box center [564, 444] width 451 height 31
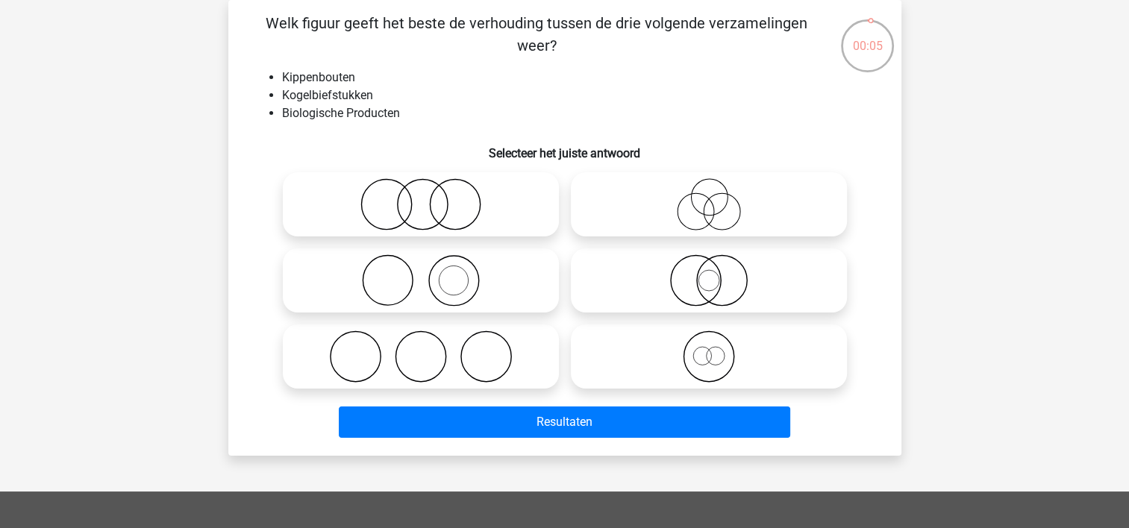
click at [384, 358] on icon at bounding box center [421, 357] width 264 height 52
click at [421, 349] on input "radio" at bounding box center [426, 344] width 10 height 10
radio input "true"
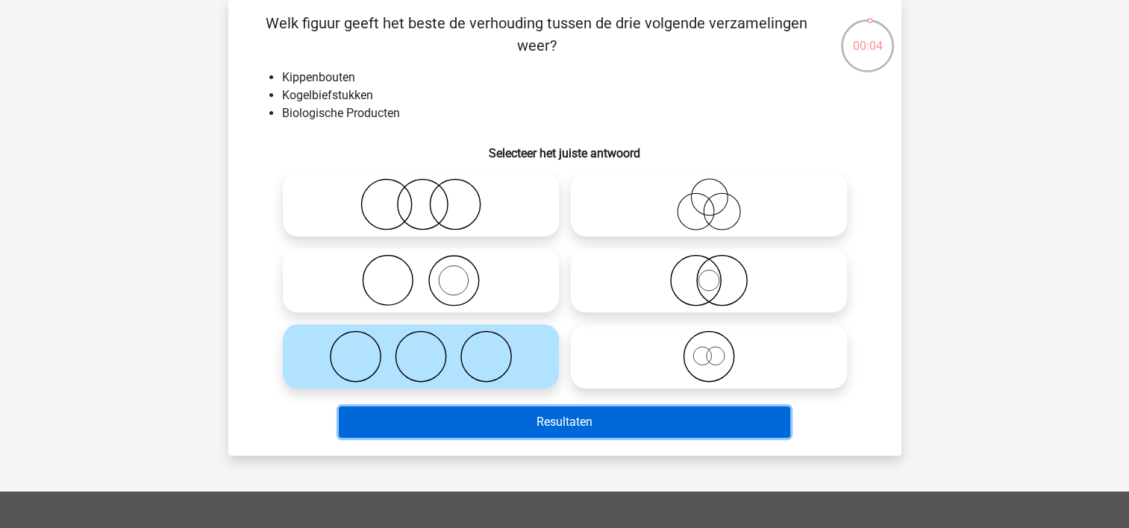
click at [537, 415] on button "Resultaten" at bounding box center [564, 422] width 451 height 31
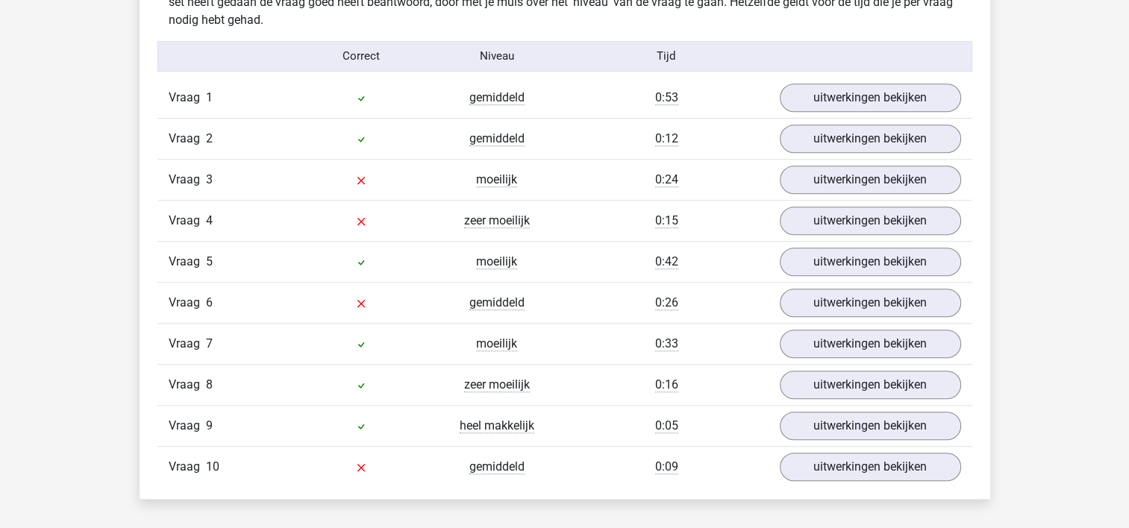
scroll to position [1218, 0]
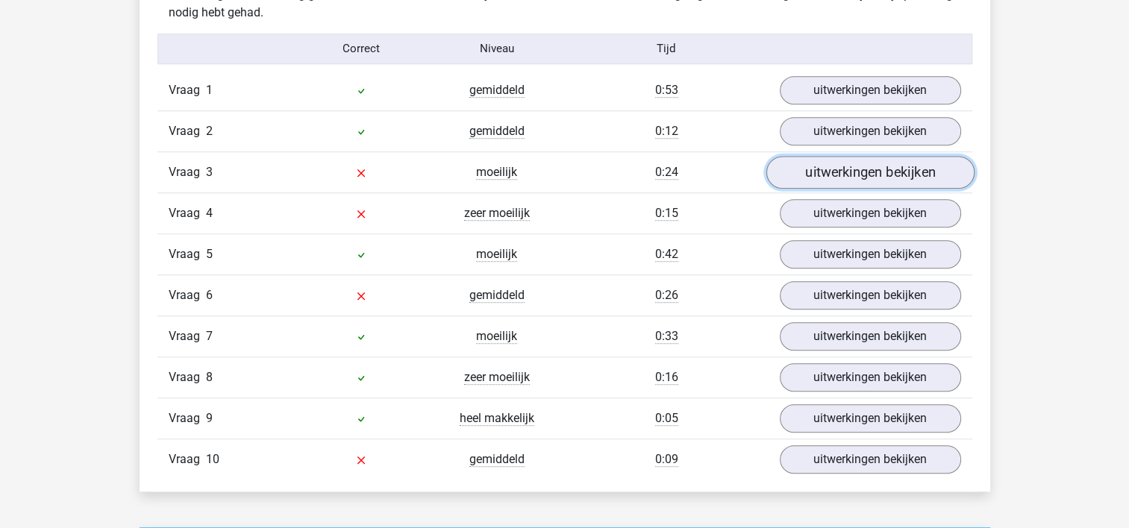
click at [851, 169] on link "uitwerkingen bekijken" at bounding box center [870, 172] width 208 height 33
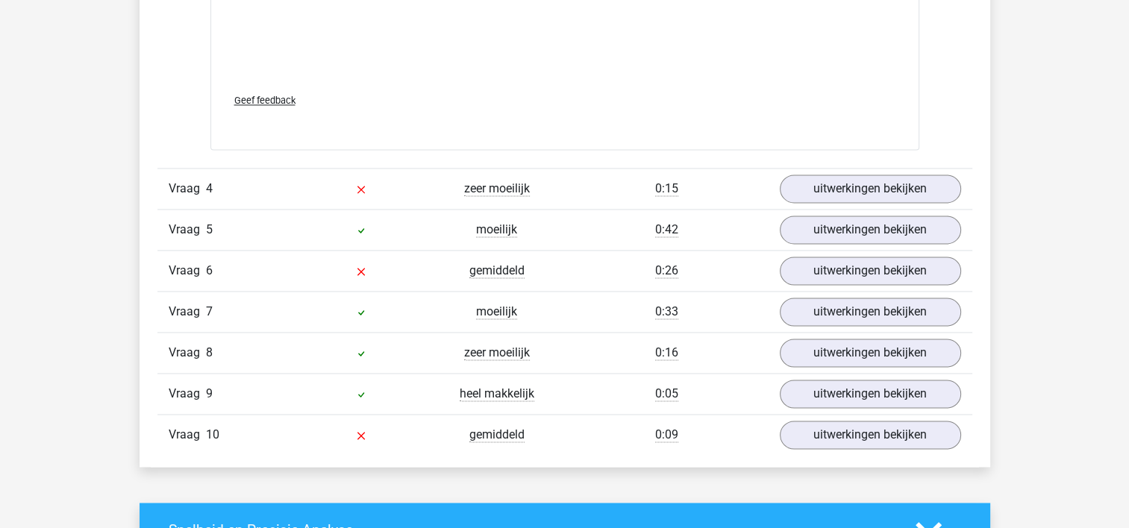
scroll to position [2232, 0]
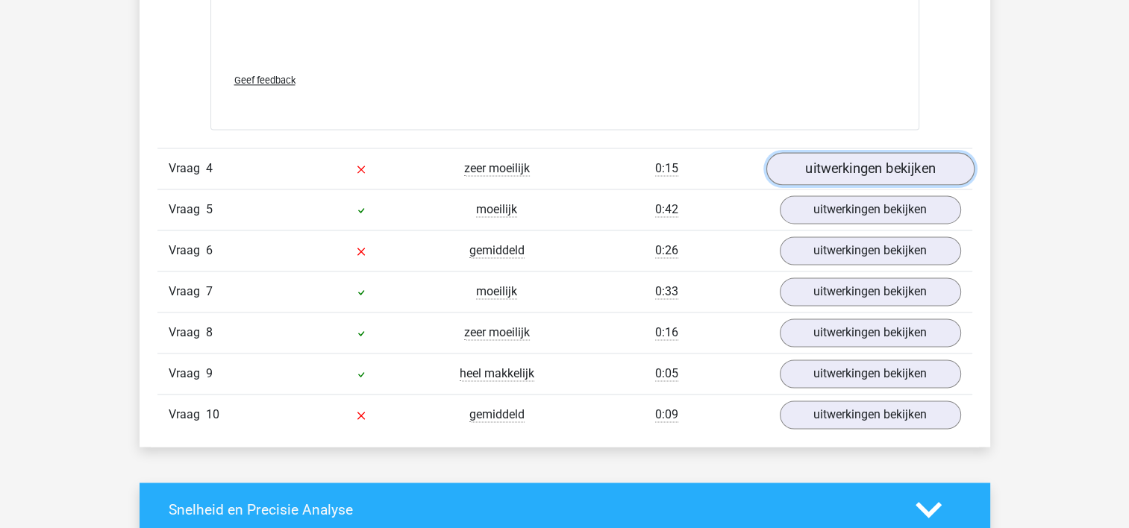
click at [829, 166] on link "uitwerkingen bekijken" at bounding box center [870, 168] width 208 height 33
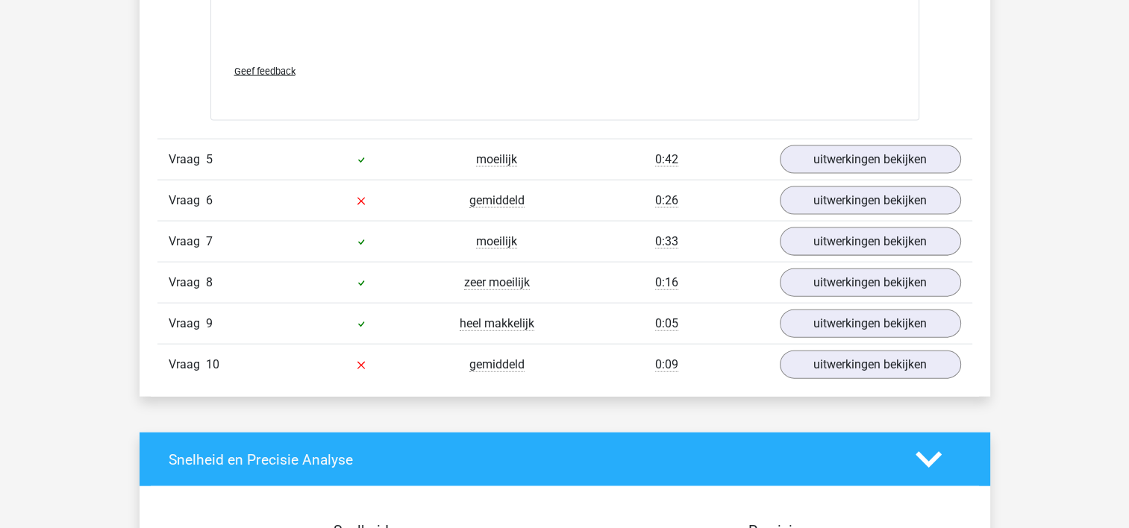
scroll to position [3340, 0]
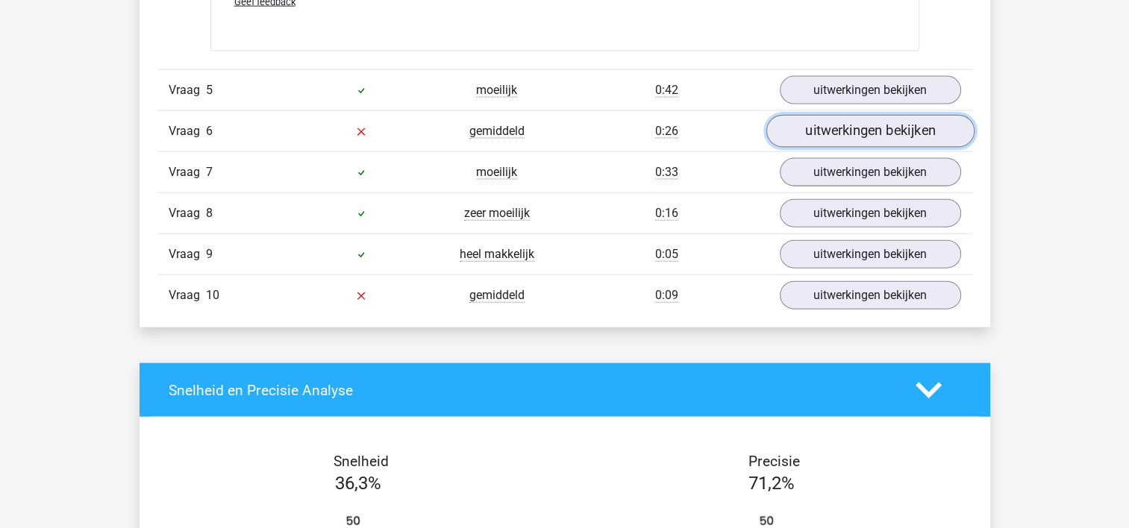
click at [812, 140] on link "uitwerkingen bekijken" at bounding box center [870, 131] width 208 height 33
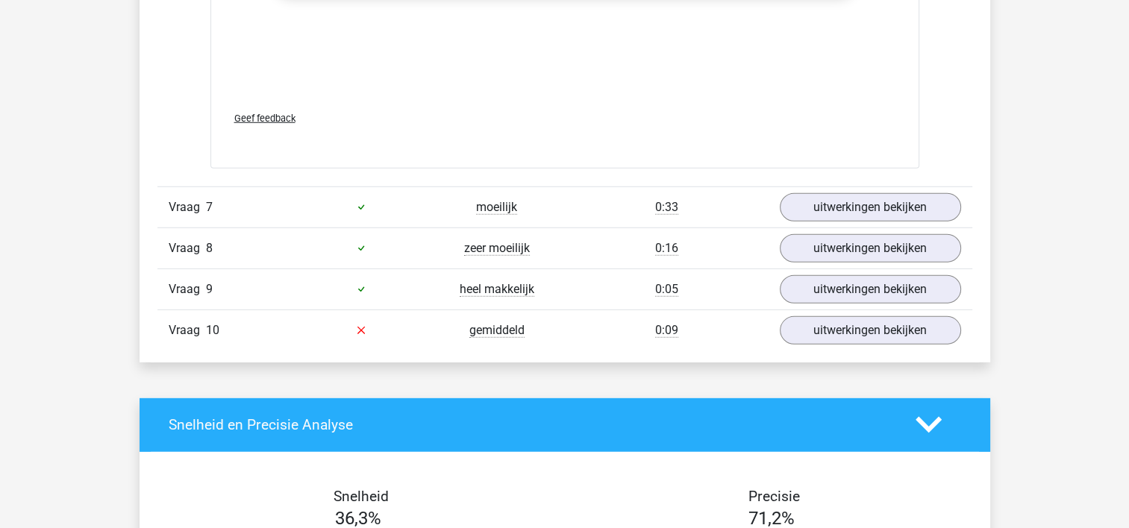
scroll to position [4298, 0]
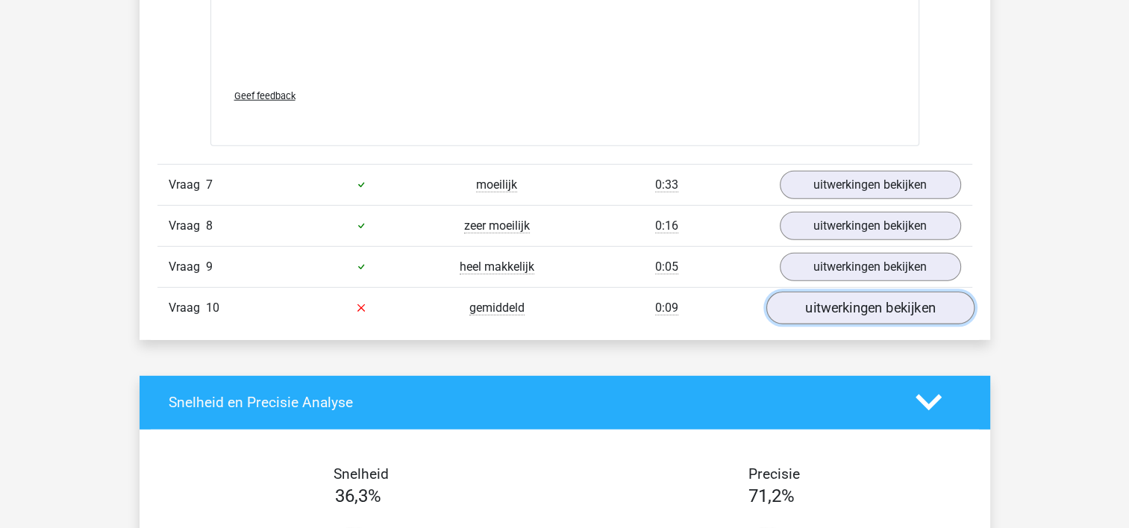
click at [839, 296] on link "uitwerkingen bekijken" at bounding box center [870, 308] width 208 height 33
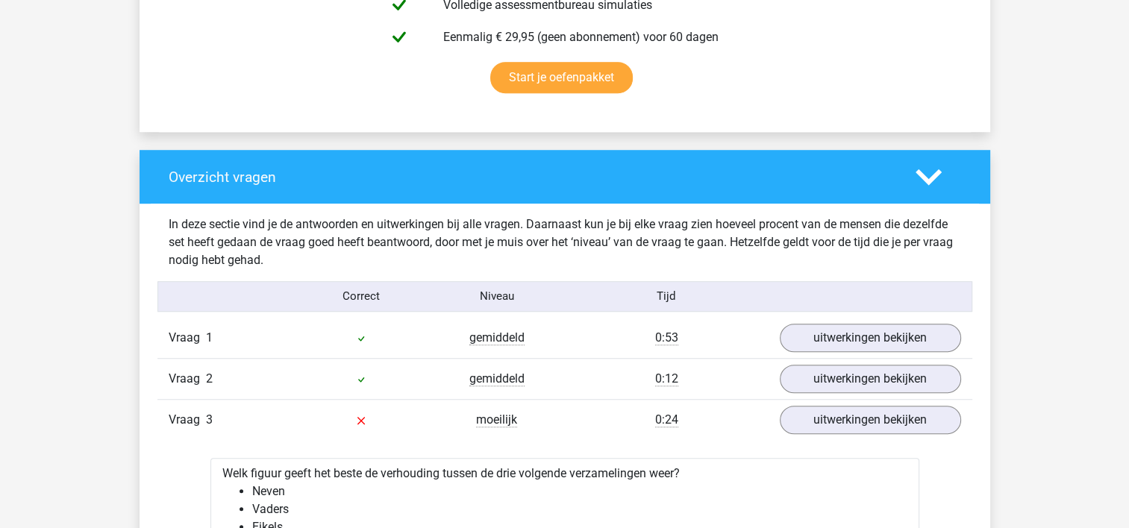
scroll to position [0, 0]
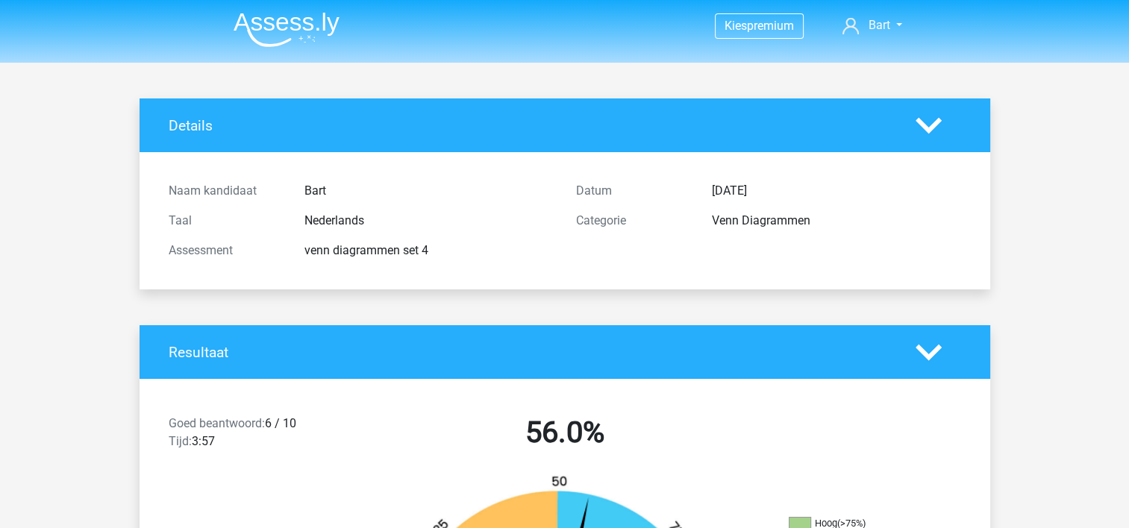
click at [275, 21] on img at bounding box center [287, 29] width 106 height 35
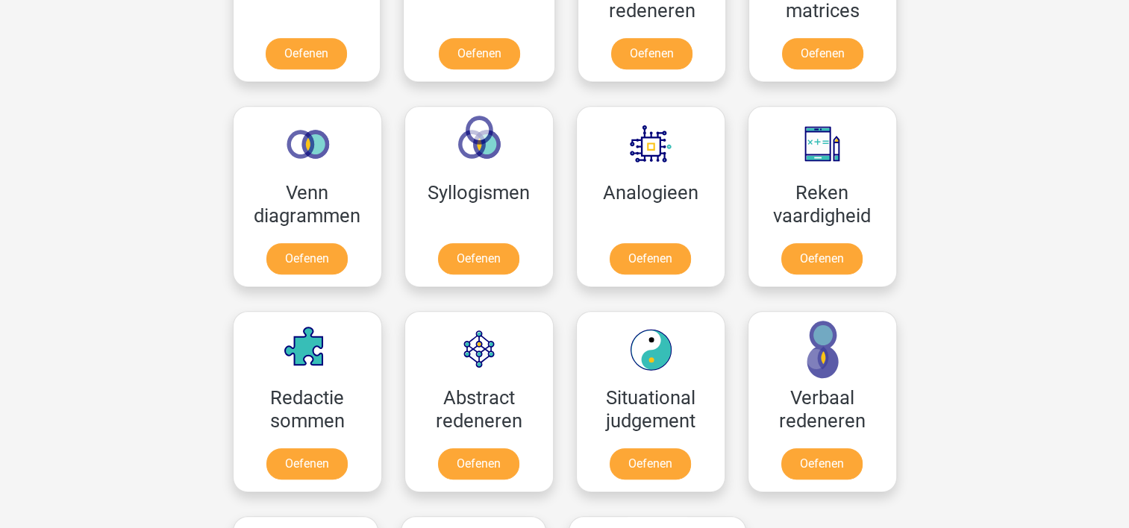
scroll to position [816, 0]
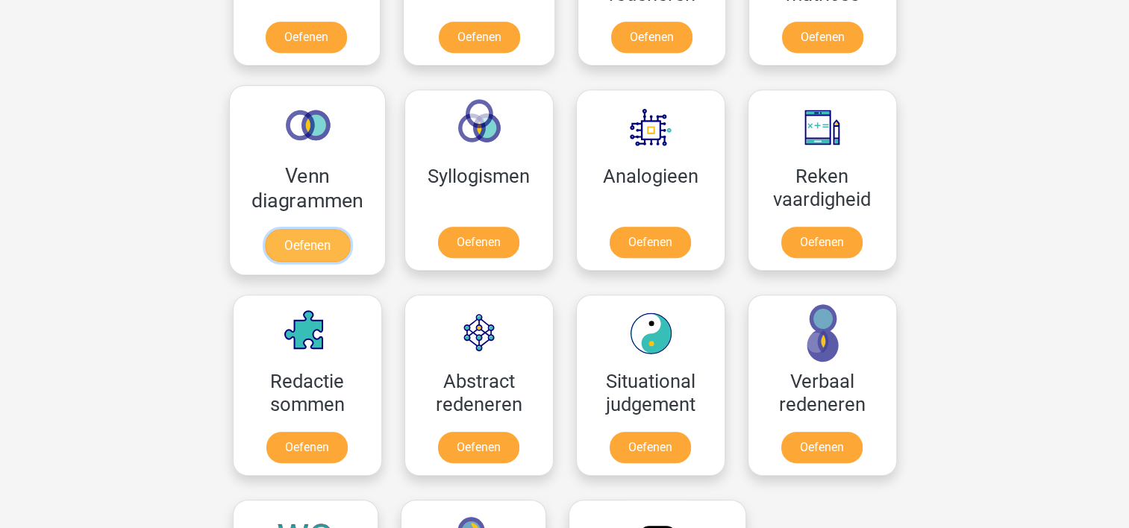
click at [319, 250] on link "Oefenen" at bounding box center [306, 245] width 85 height 33
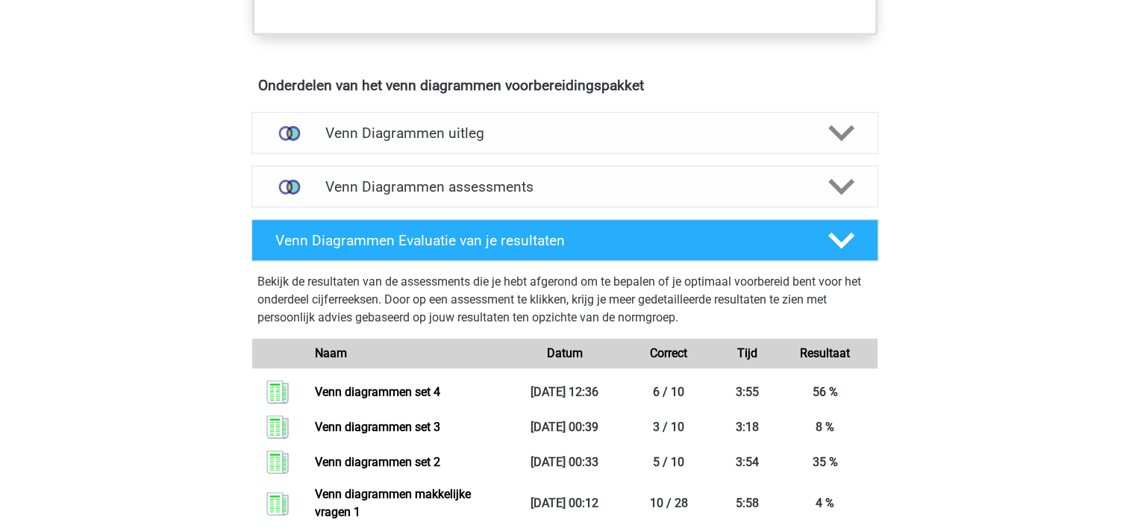
scroll to position [858, 0]
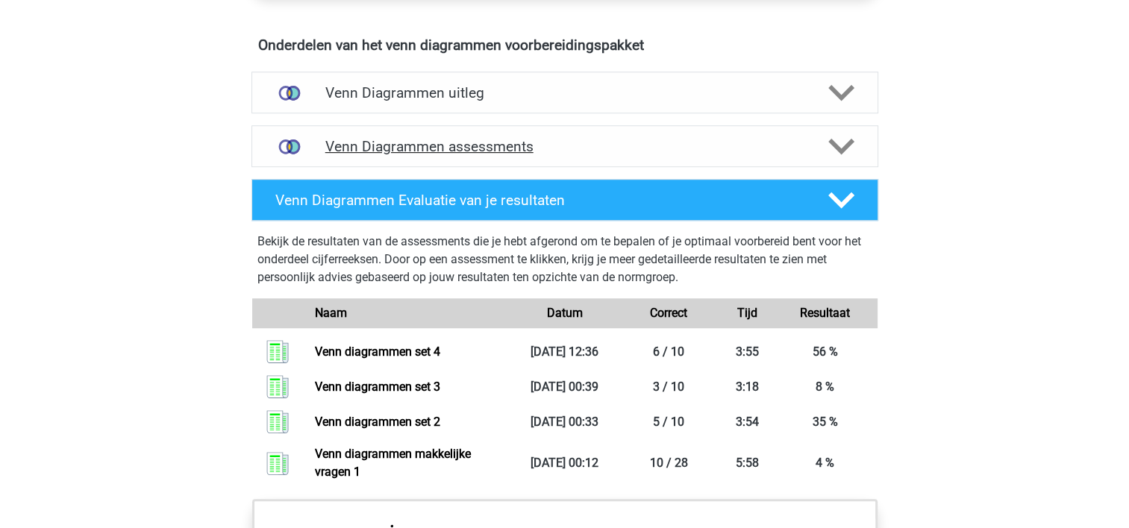
click at [707, 150] on h4 "Venn Diagrammen assessments" at bounding box center [564, 146] width 479 height 17
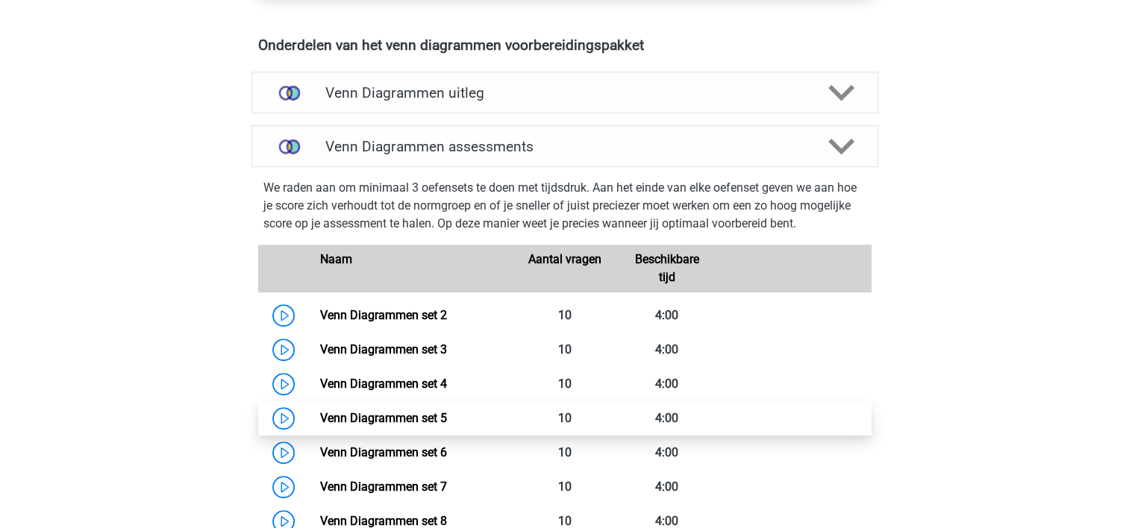
click at [397, 415] on link "Venn Diagrammen set 5" at bounding box center [383, 418] width 127 height 14
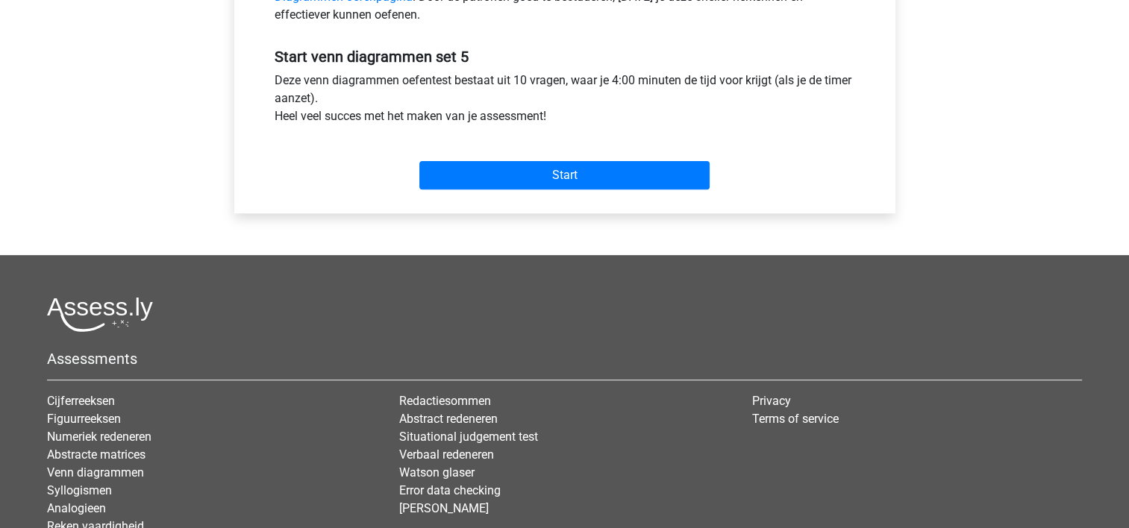
scroll to position [540, 0]
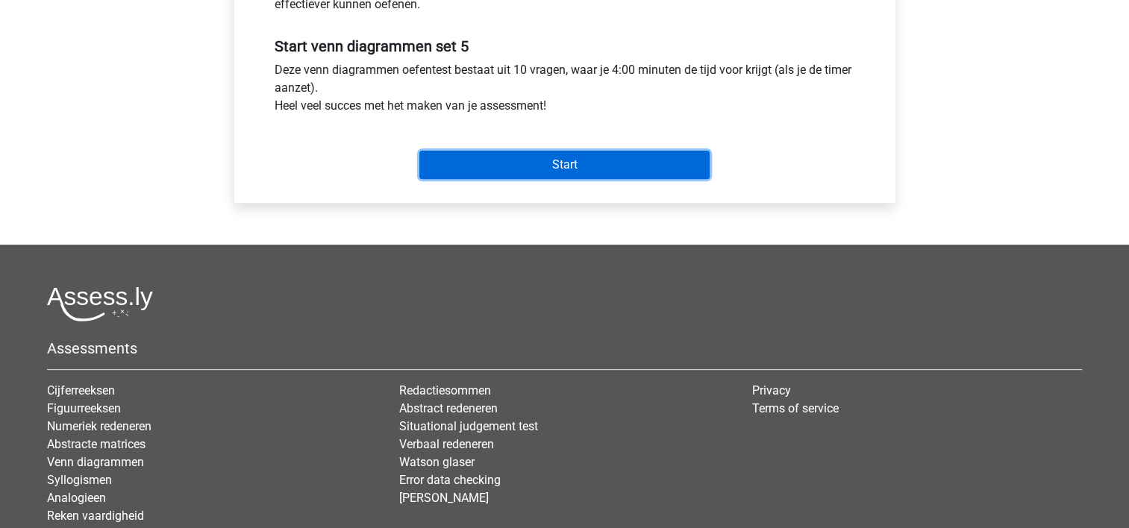
click at [619, 173] on input "Start" at bounding box center [564, 165] width 290 height 28
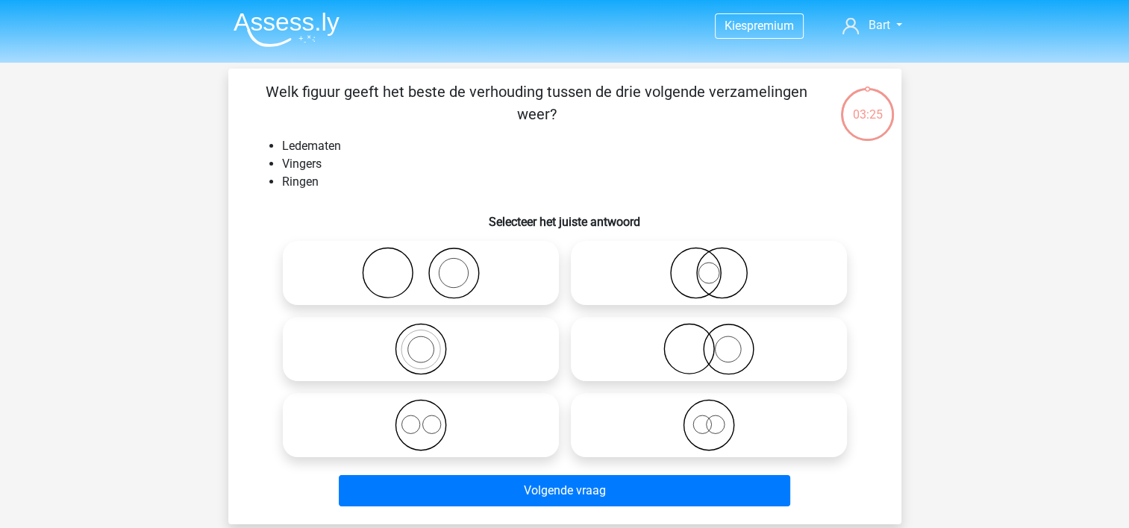
click at [458, 272] on icon at bounding box center [421, 273] width 264 height 52
click at [431, 266] on input "radio" at bounding box center [426, 261] width 10 height 10
radio input "true"
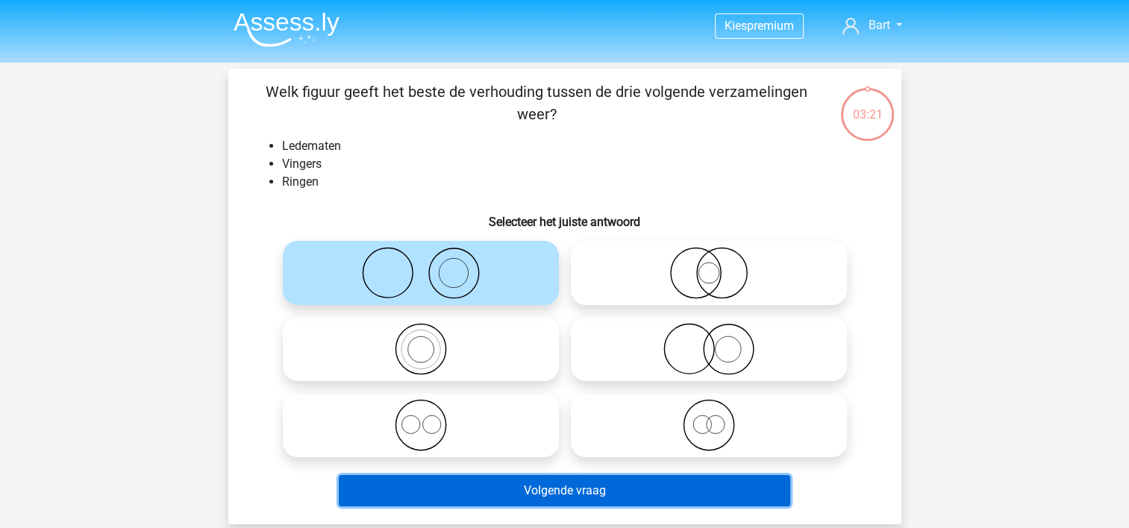
click at [520, 492] on button "Volgende vraag" at bounding box center [564, 490] width 451 height 31
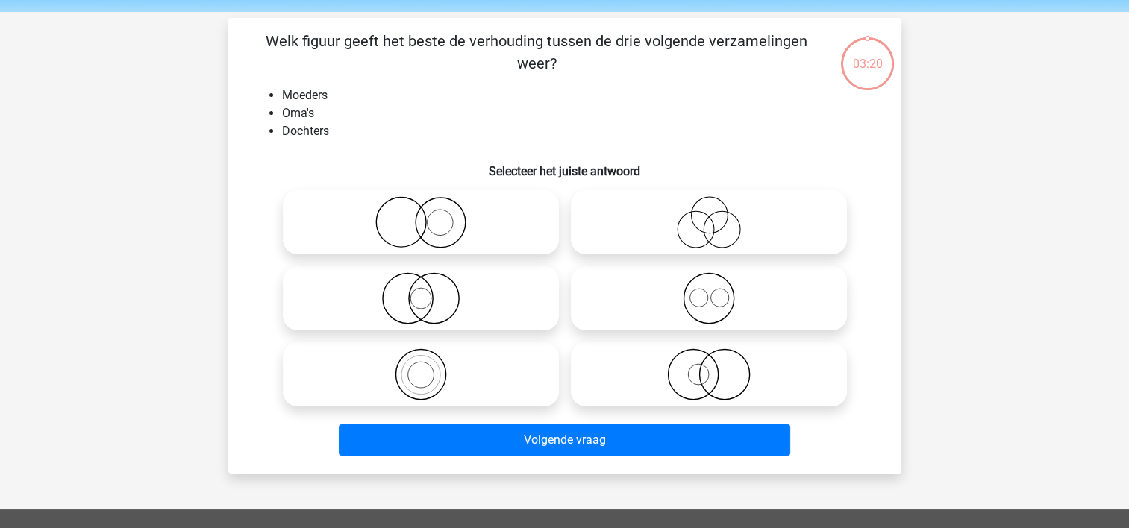
scroll to position [69, 0]
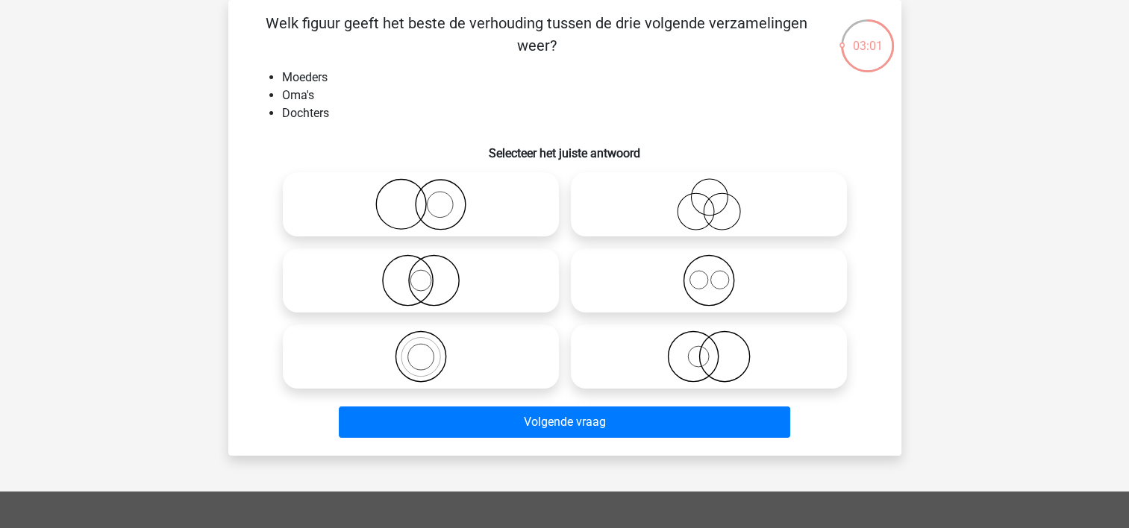
click at [689, 363] on icon at bounding box center [709, 357] width 264 height 52
click at [709, 349] on input "radio" at bounding box center [714, 344] width 10 height 10
radio input "true"
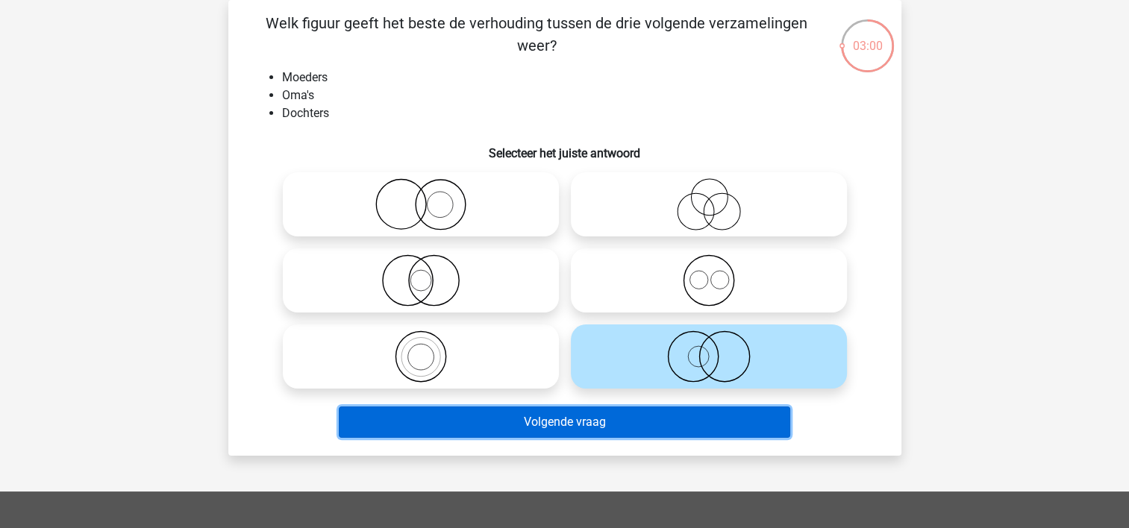
click at [548, 421] on button "Volgende vraag" at bounding box center [564, 422] width 451 height 31
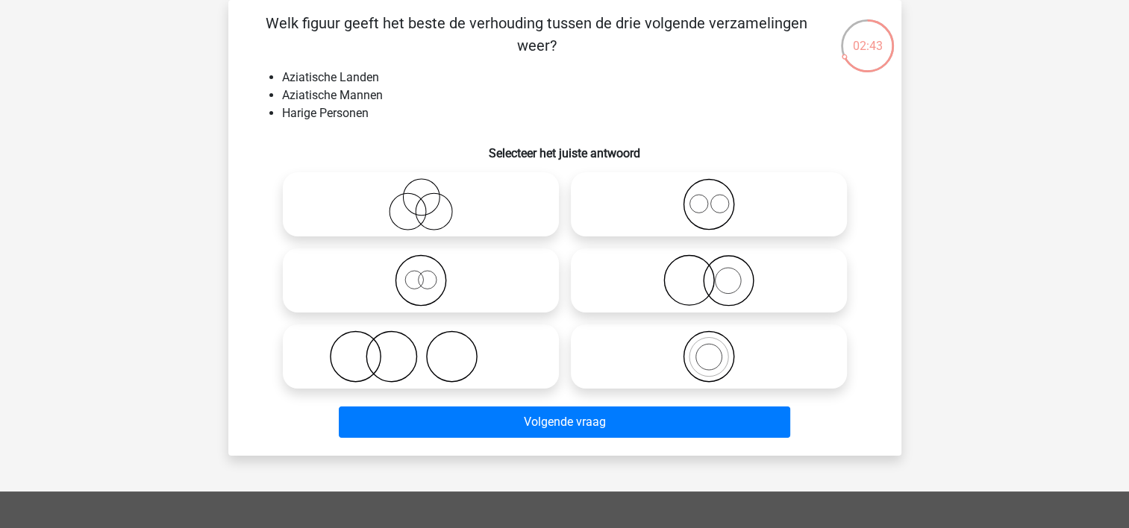
click at [419, 364] on icon at bounding box center [421, 357] width 264 height 52
click at [421, 349] on input "radio" at bounding box center [426, 344] width 10 height 10
radio input "true"
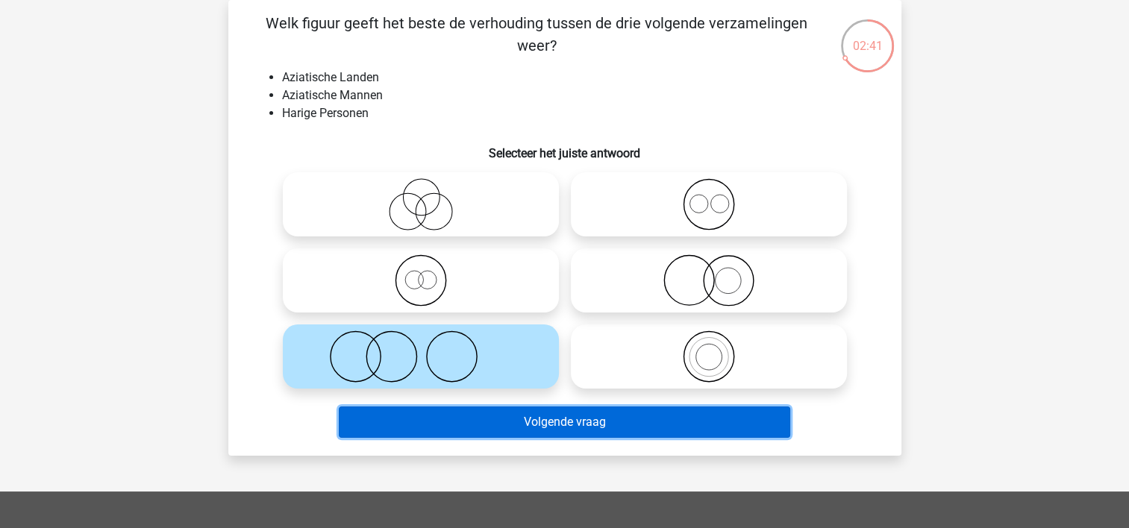
click at [531, 426] on button "Volgende vraag" at bounding box center [564, 422] width 451 height 31
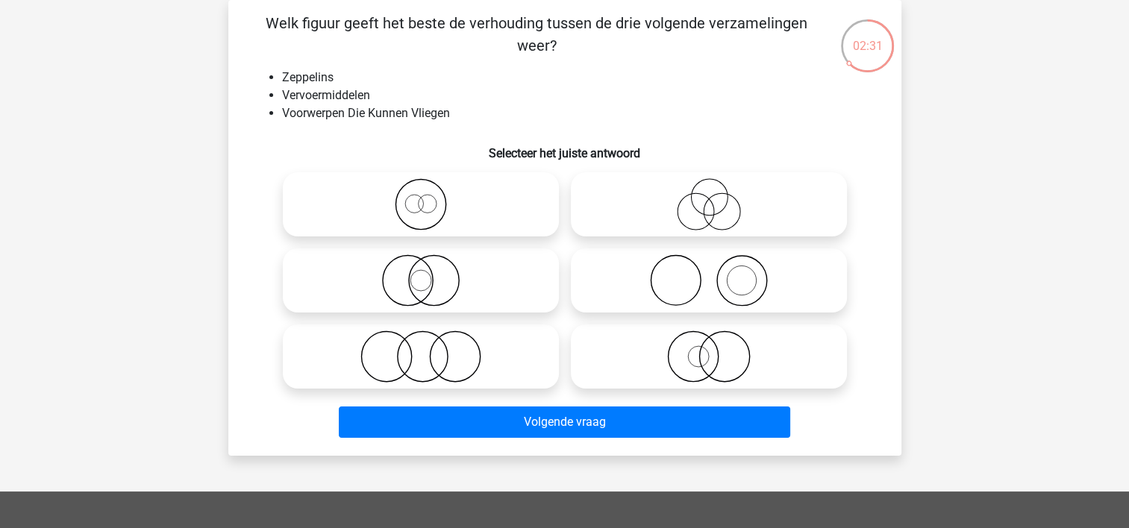
click at [693, 358] on icon at bounding box center [709, 357] width 264 height 52
click at [709, 349] on input "radio" at bounding box center [714, 344] width 10 height 10
radio input "true"
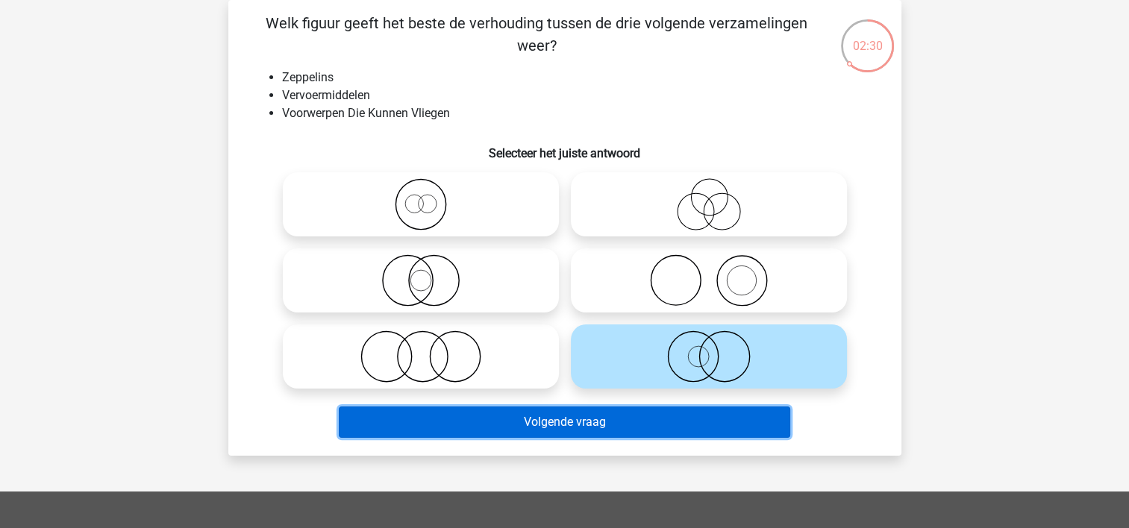
click at [519, 424] on button "Volgende vraag" at bounding box center [564, 422] width 451 height 31
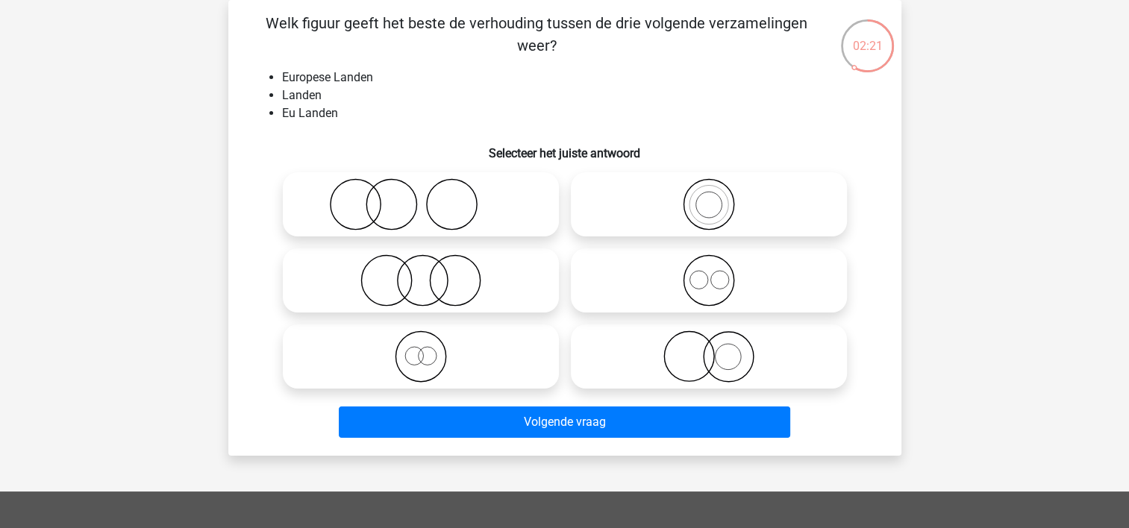
click at [657, 278] on icon at bounding box center [709, 280] width 264 height 52
click at [709, 273] on input "radio" at bounding box center [714, 268] width 10 height 10
radio input "true"
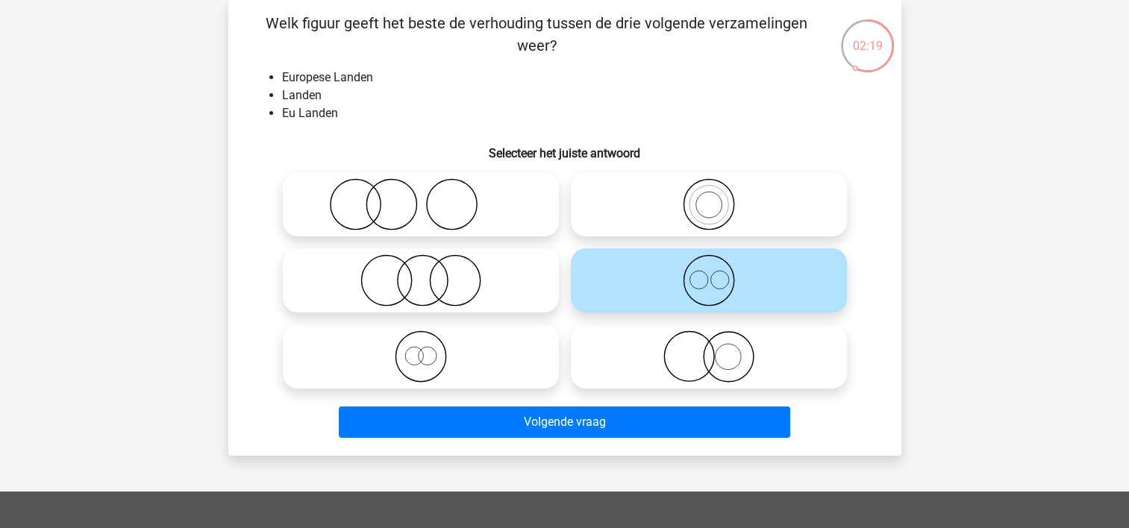
click at [420, 352] on icon at bounding box center [421, 357] width 264 height 52
click at [421, 349] on input "radio" at bounding box center [426, 344] width 10 height 10
radio input "true"
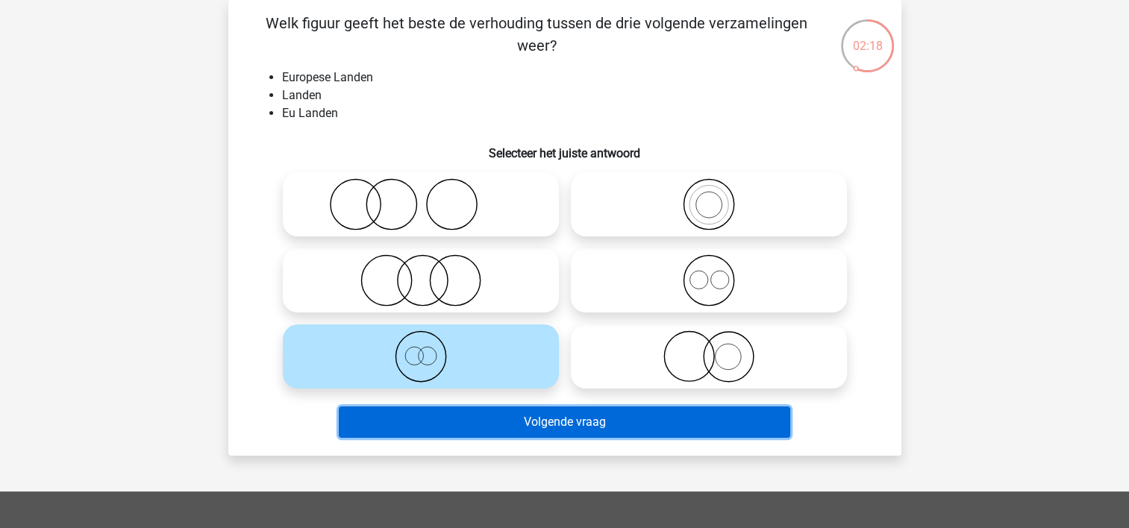
click at [516, 423] on button "Volgende vraag" at bounding box center [564, 422] width 451 height 31
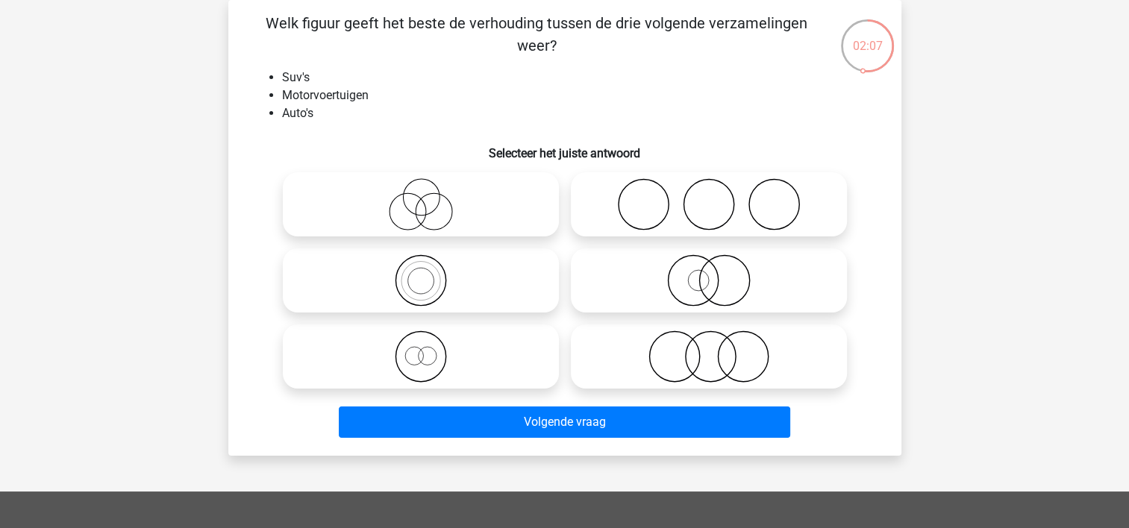
click at [416, 228] on circle at bounding box center [407, 212] width 37 height 37
click at [421, 197] on input "radio" at bounding box center [426, 192] width 10 height 10
radio input "true"
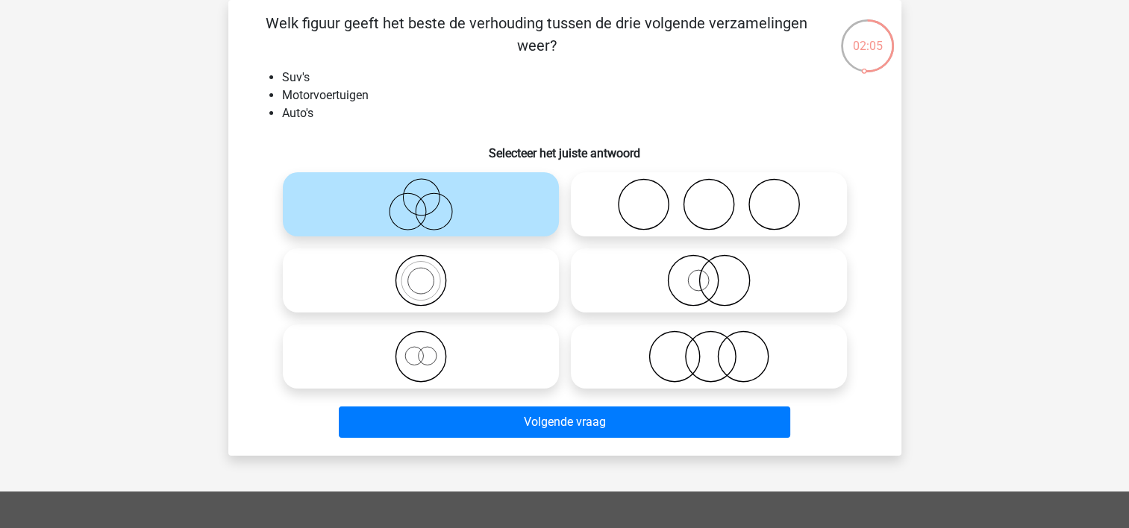
click at [483, 361] on icon at bounding box center [421, 357] width 264 height 52
click at [431, 349] on input "radio" at bounding box center [426, 344] width 10 height 10
radio input "true"
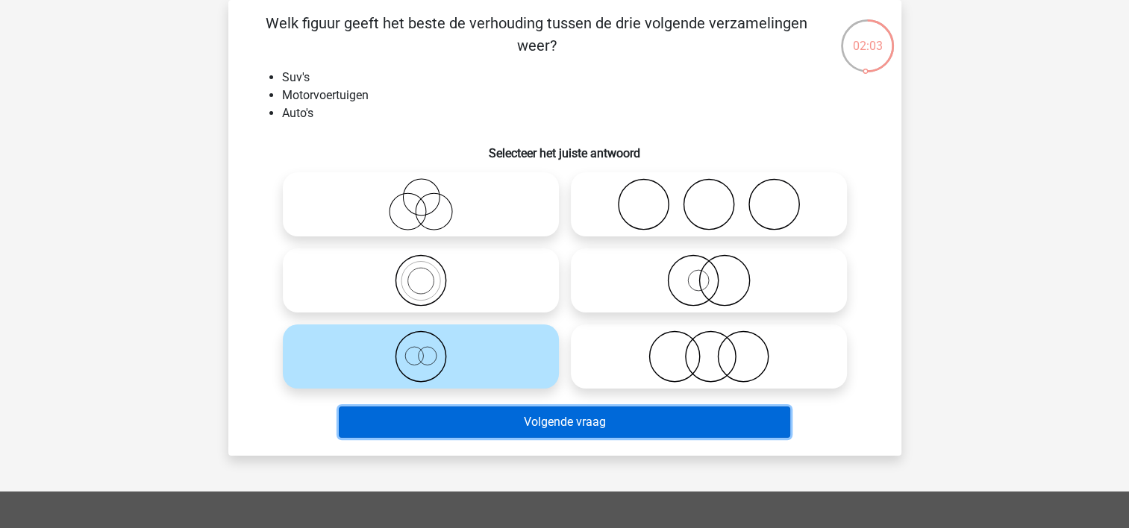
click at [541, 423] on button "Volgende vraag" at bounding box center [564, 422] width 451 height 31
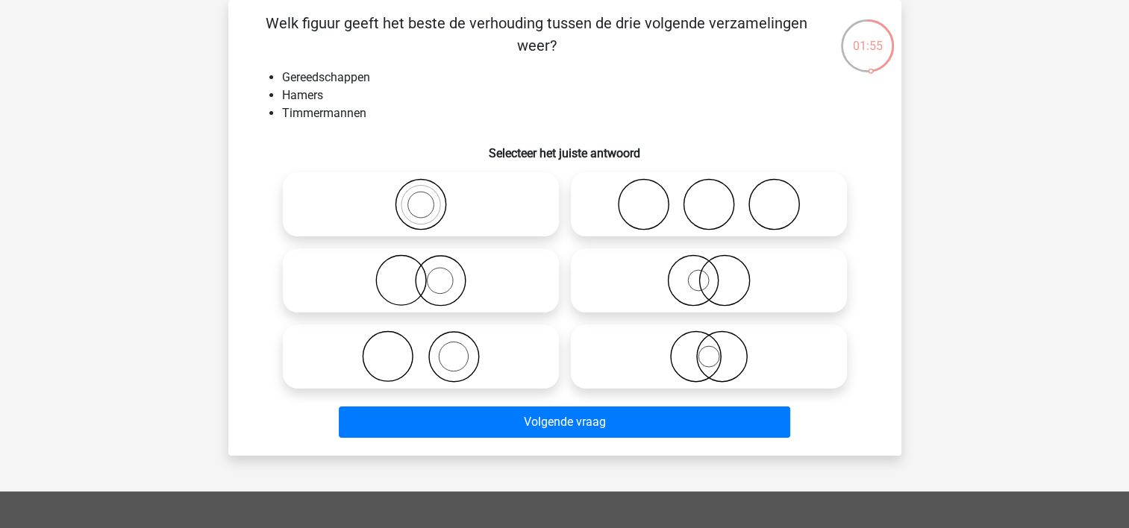
click at [409, 346] on circle at bounding box center [388, 357] width 50 height 50
click at [421, 346] on input "radio" at bounding box center [426, 344] width 10 height 10
radio input "true"
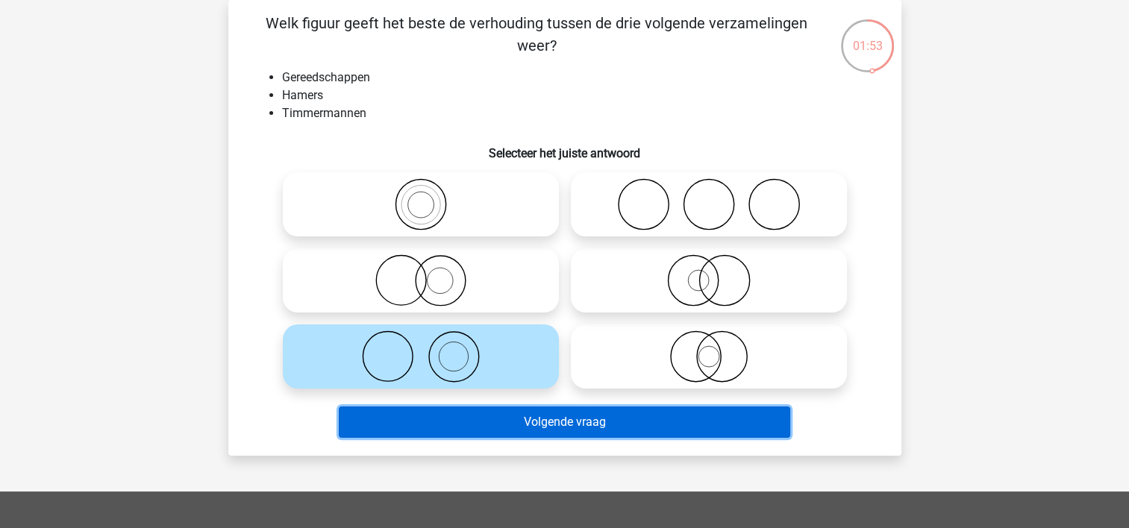
click at [488, 424] on button "Volgende vraag" at bounding box center [564, 422] width 451 height 31
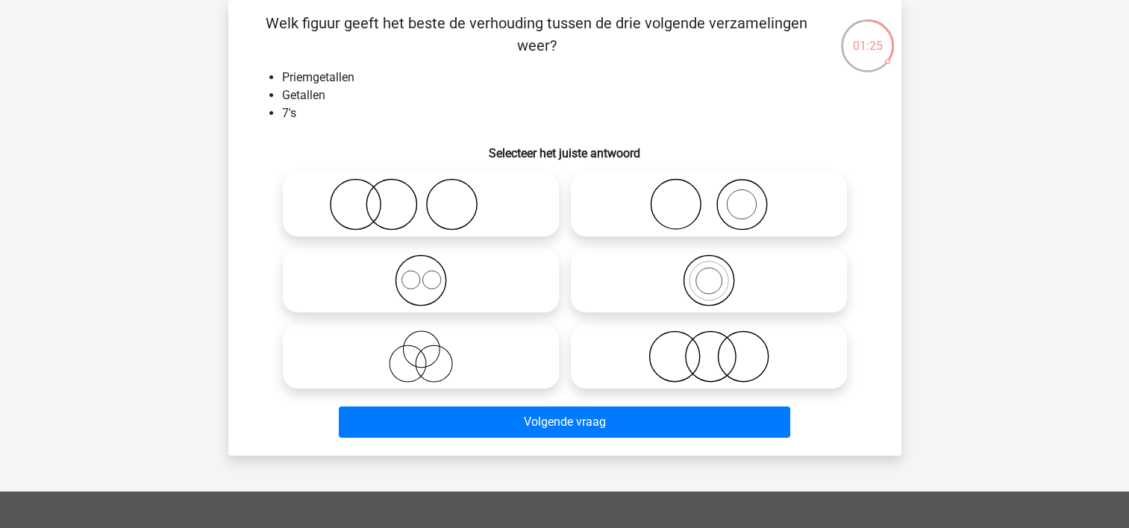
click at [683, 289] on icon at bounding box center [709, 280] width 264 height 52
click at [709, 273] on input "radio" at bounding box center [714, 268] width 10 height 10
radio input "true"
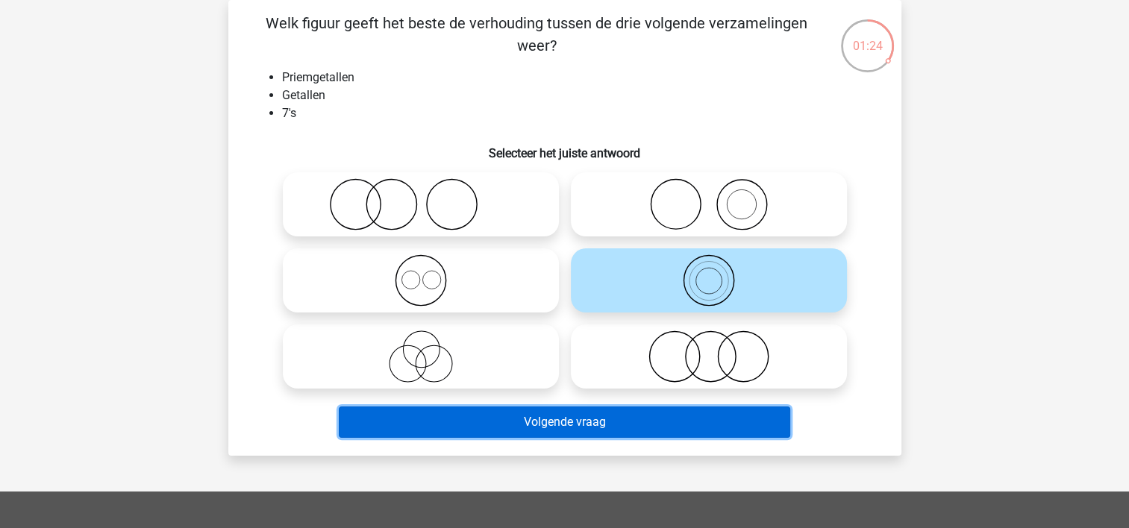
click at [563, 422] on button "Volgende vraag" at bounding box center [564, 422] width 451 height 31
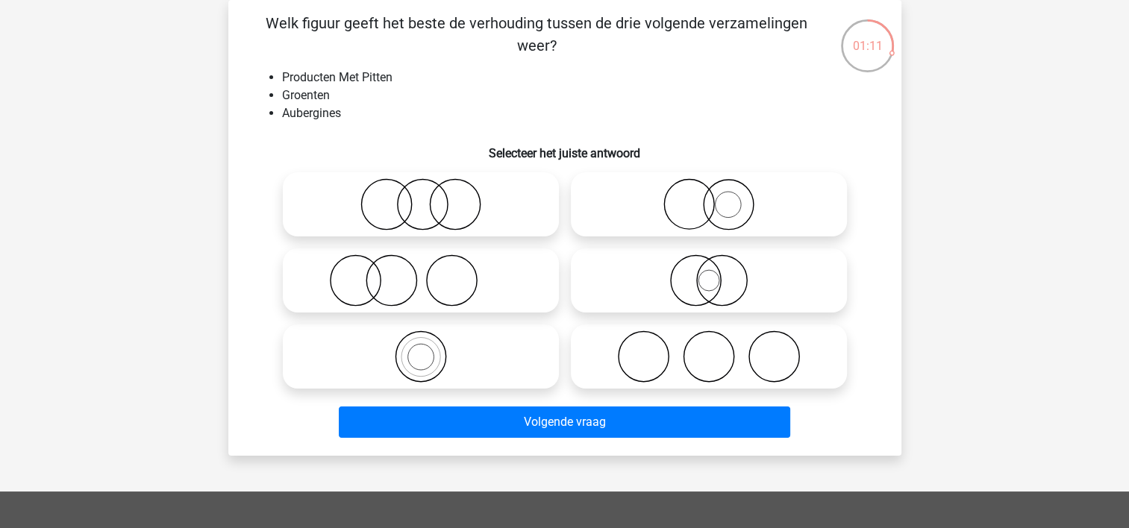
click at [427, 367] on icon at bounding box center [421, 357] width 264 height 52
click at [427, 349] on input "radio" at bounding box center [426, 344] width 10 height 10
radio input "true"
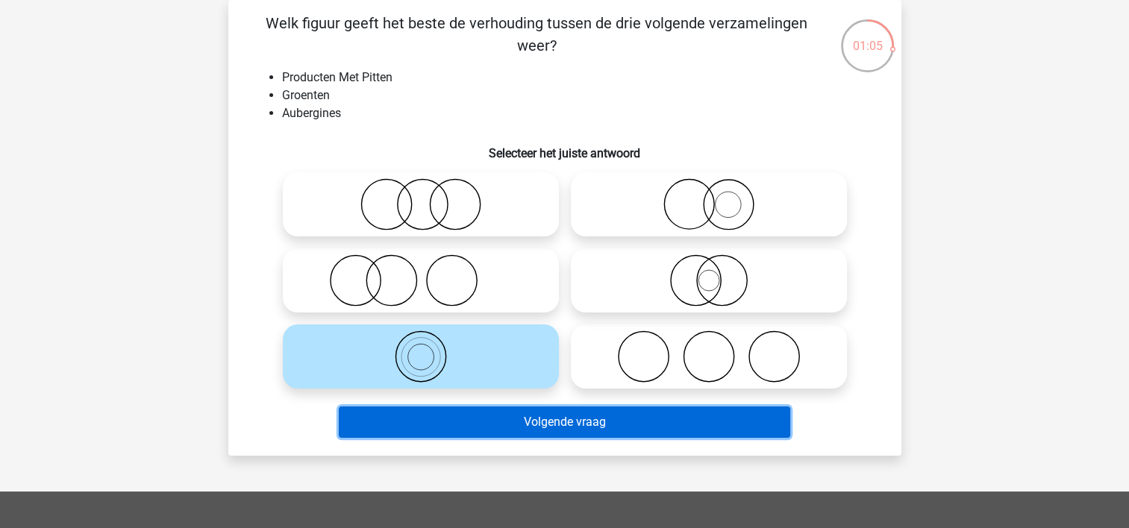
click at [538, 431] on button "Volgende vraag" at bounding box center [564, 422] width 451 height 31
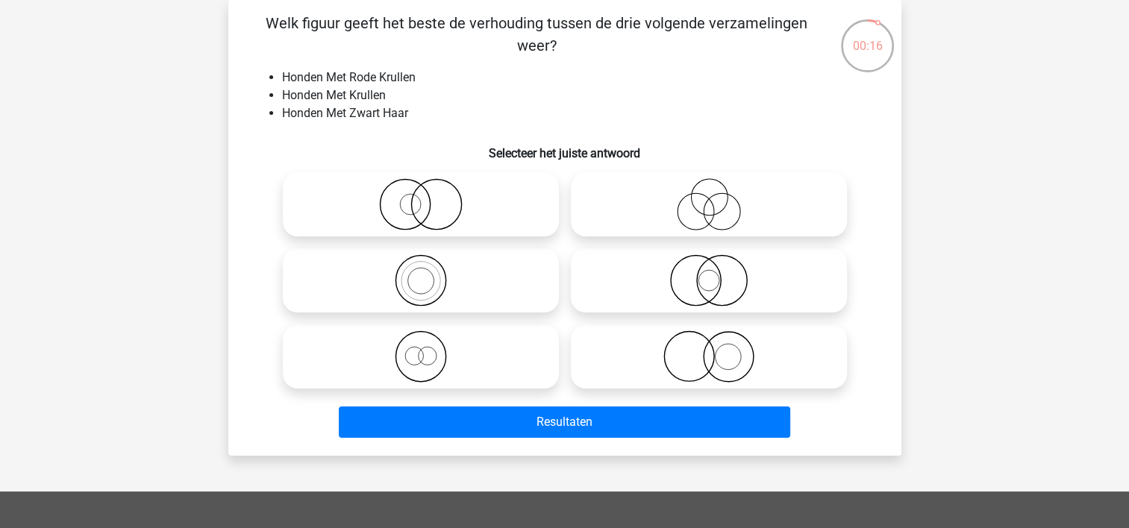
click at [677, 372] on icon at bounding box center [709, 357] width 264 height 52
click at [709, 349] on input "radio" at bounding box center [714, 344] width 10 height 10
radio input "true"
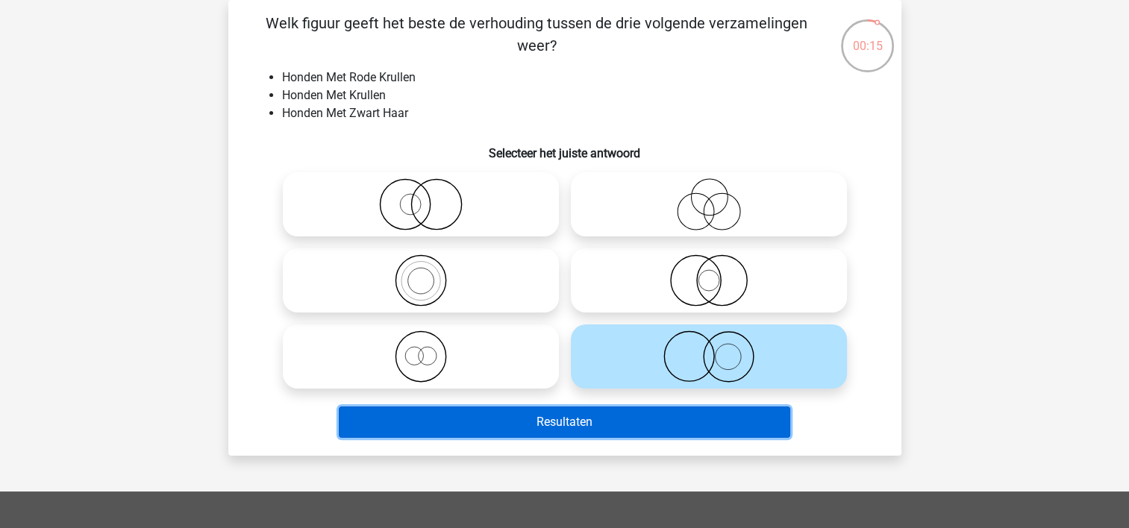
click at [582, 421] on button "Resultaten" at bounding box center [564, 422] width 451 height 31
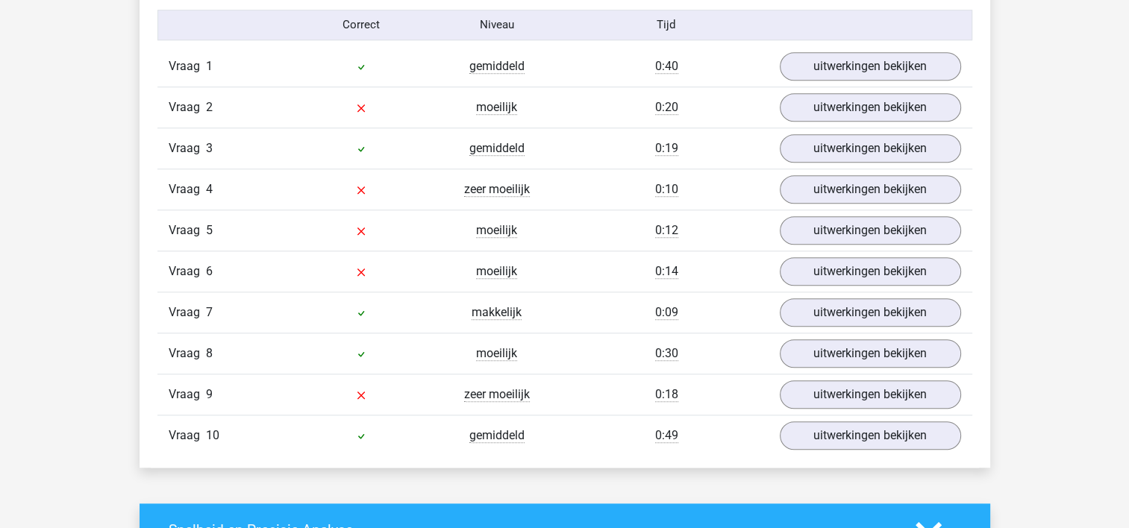
scroll to position [1214, 0]
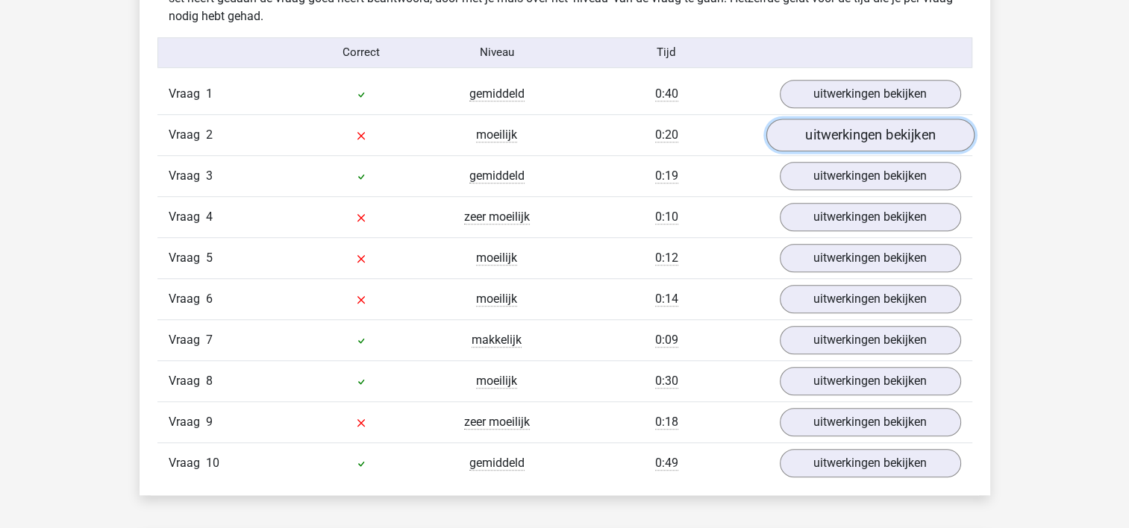
click at [818, 131] on link "uitwerkingen bekijken" at bounding box center [870, 135] width 208 height 33
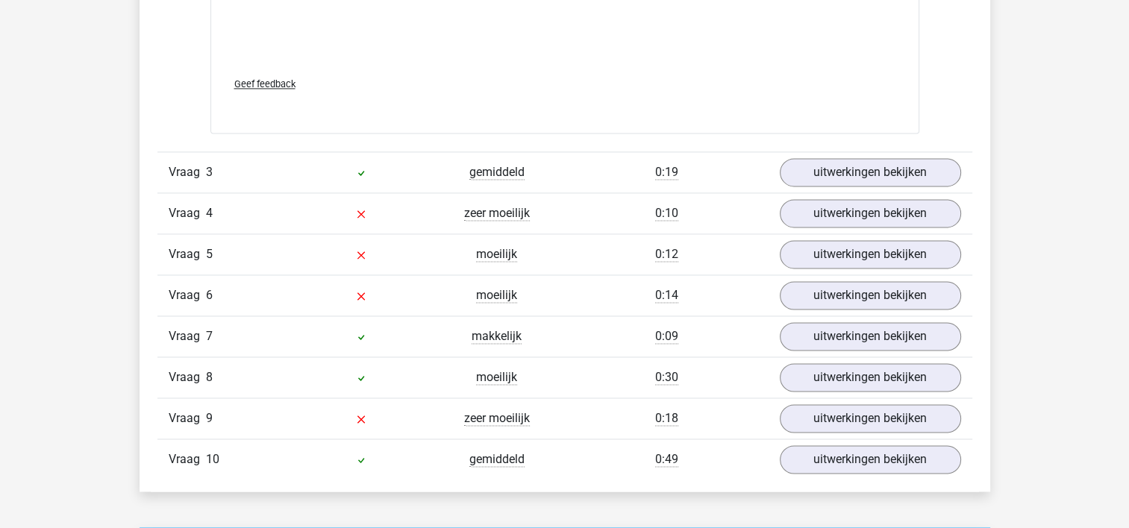
scroll to position [2209, 0]
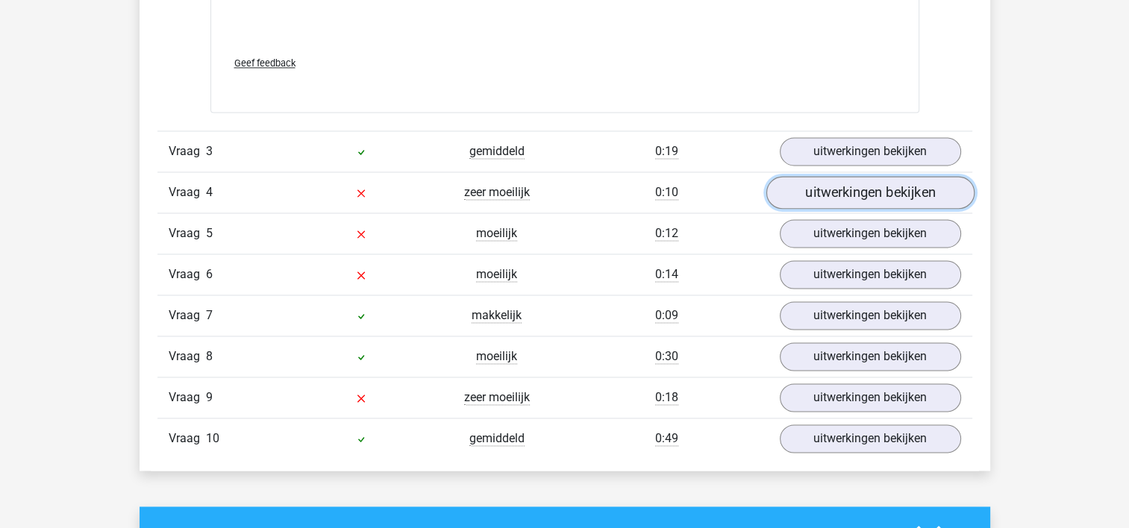
click at [857, 195] on link "uitwerkingen bekijken" at bounding box center [870, 192] width 208 height 33
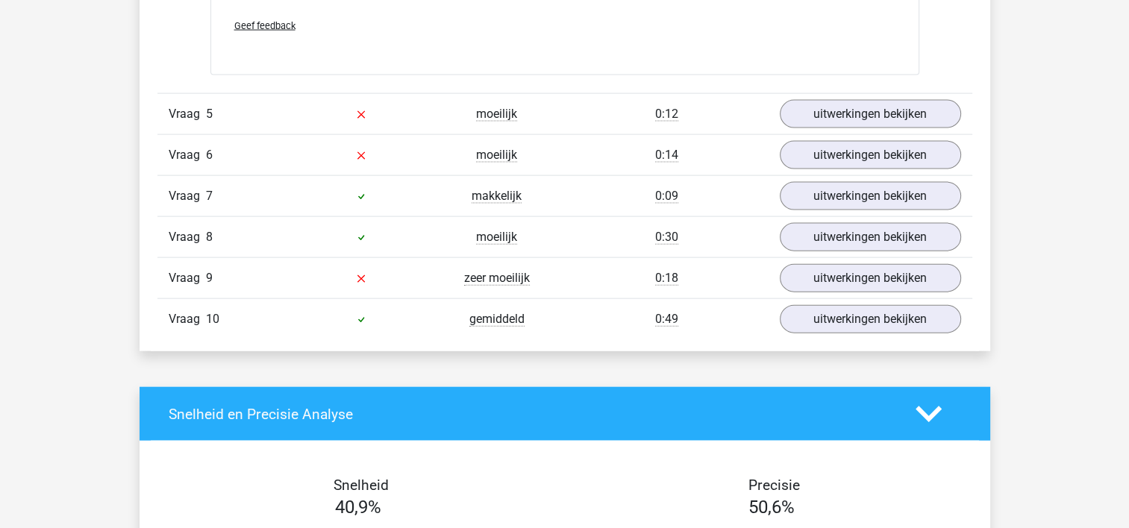
scroll to position [3305, 0]
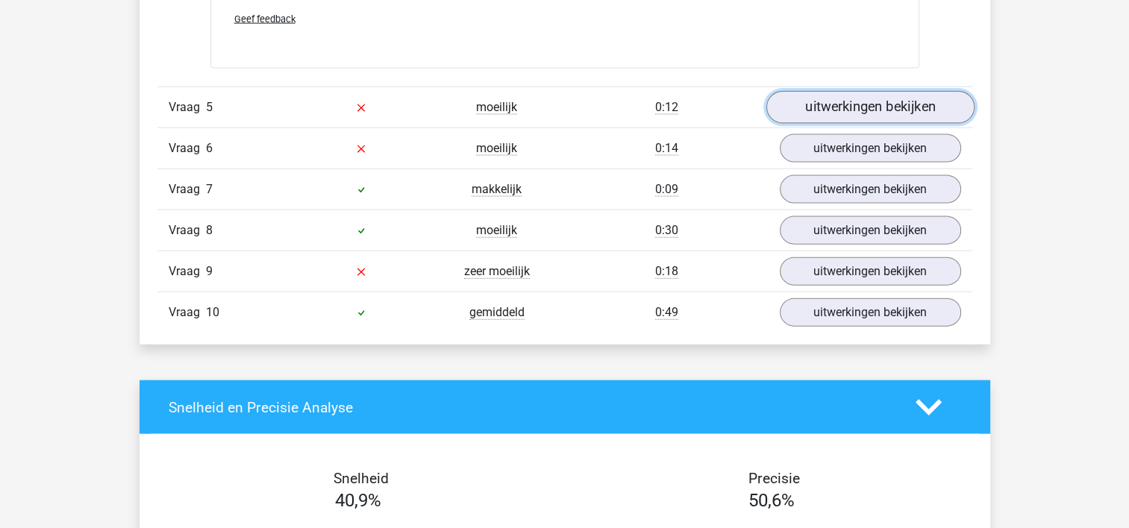
click at [847, 104] on link "uitwerkingen bekijken" at bounding box center [870, 107] width 208 height 33
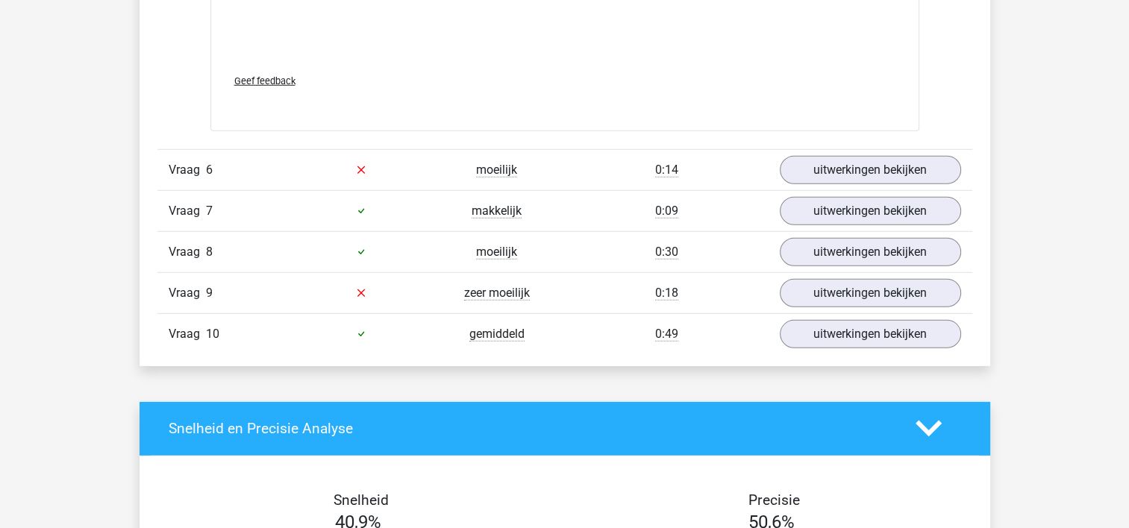
scroll to position [4262, 0]
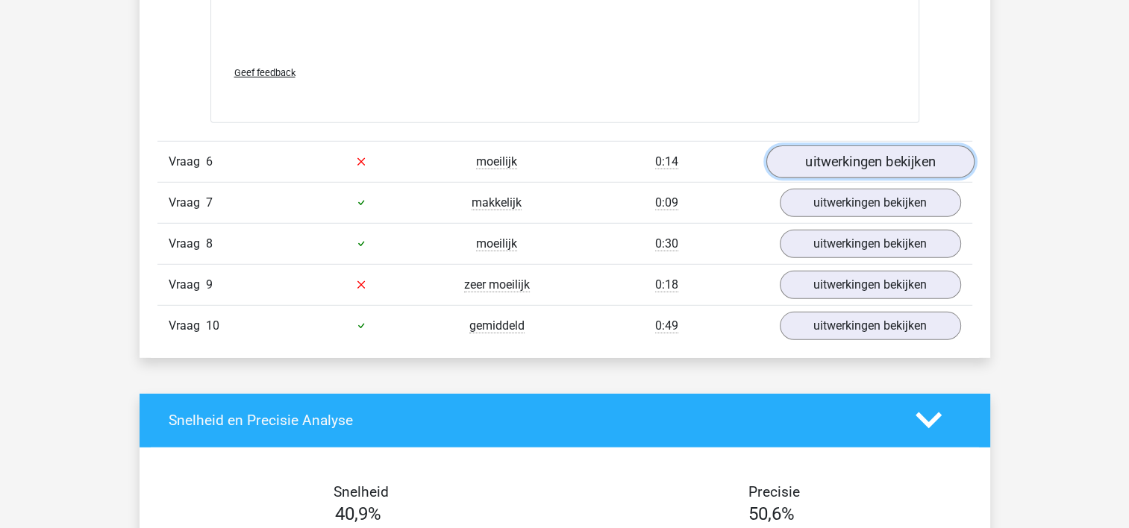
click at [858, 154] on link "uitwerkingen bekijken" at bounding box center [870, 161] width 208 height 33
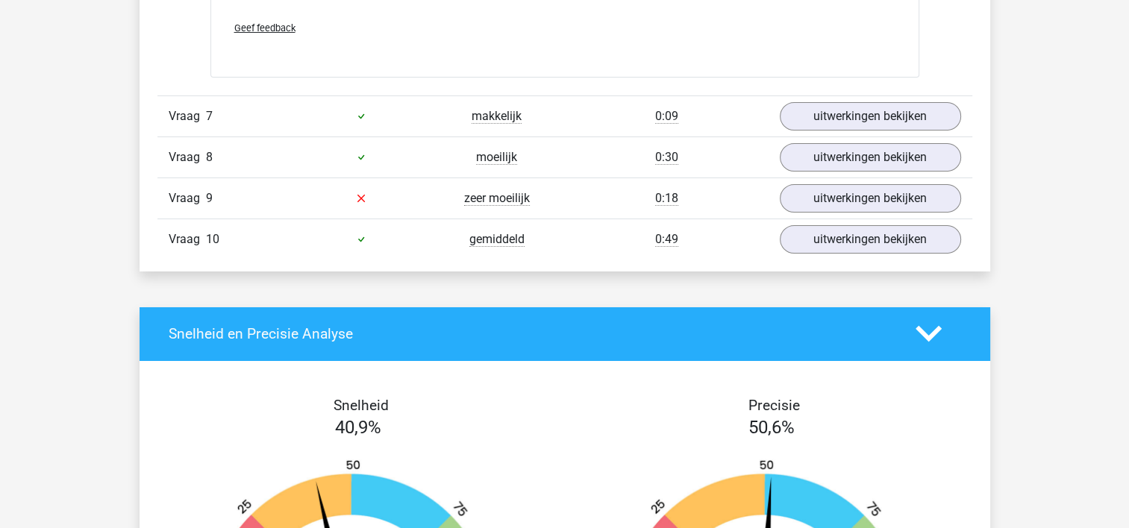
scroll to position [5309, 0]
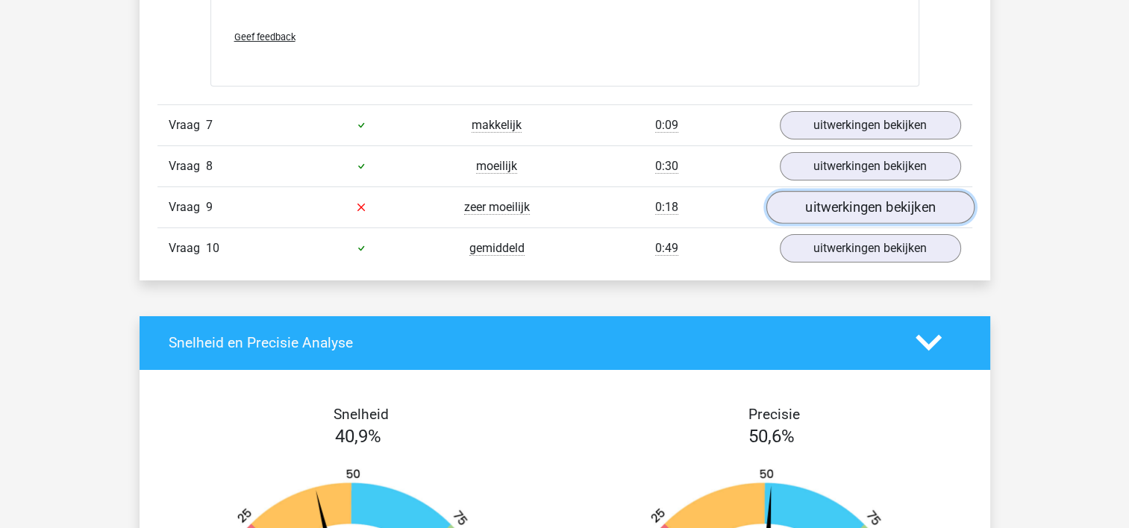
click at [822, 208] on link "uitwerkingen bekijken" at bounding box center [870, 207] width 208 height 33
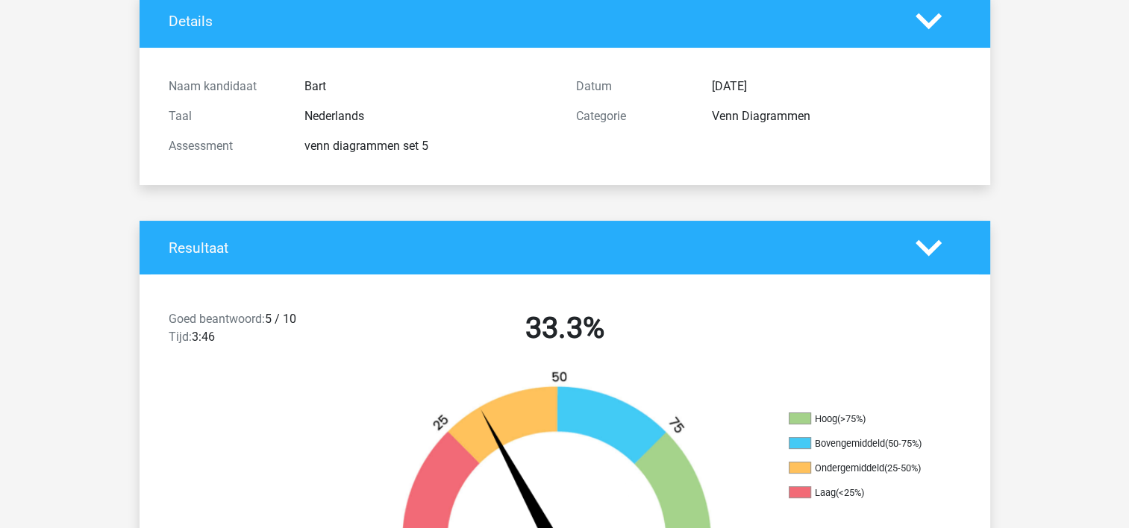
scroll to position [0, 0]
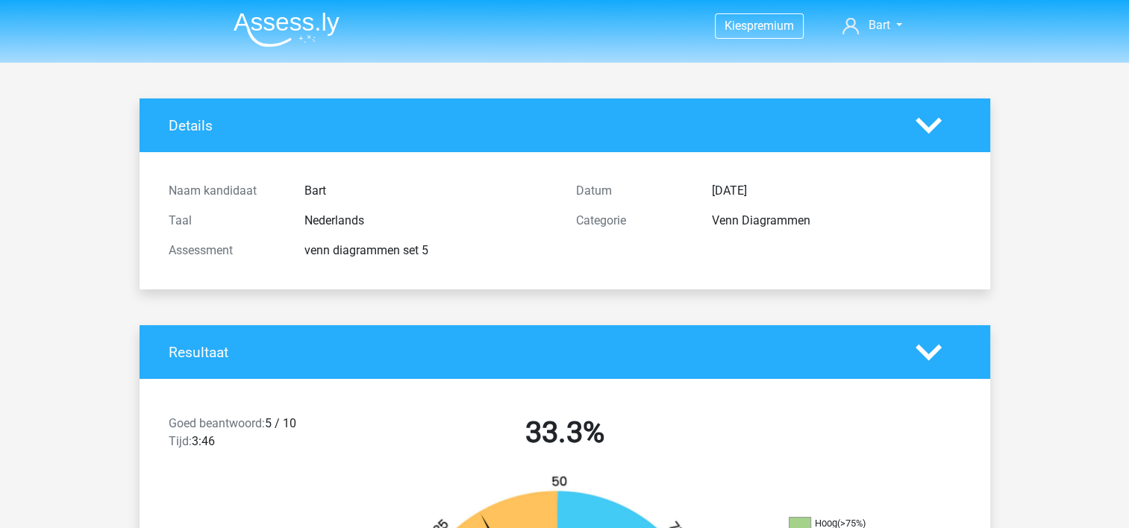
click at [295, 25] on img at bounding box center [287, 29] width 106 height 35
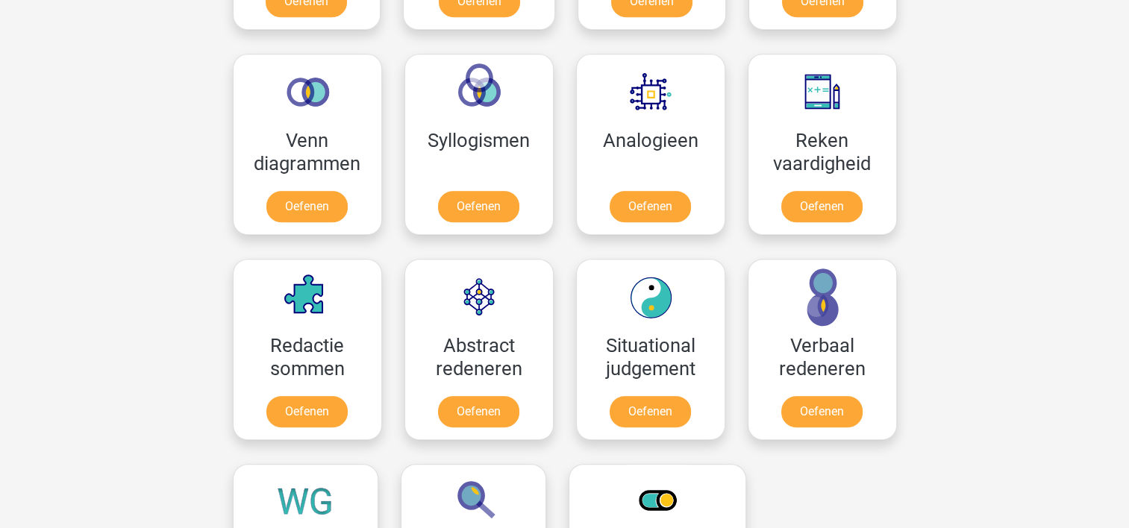
scroll to position [854, 0]
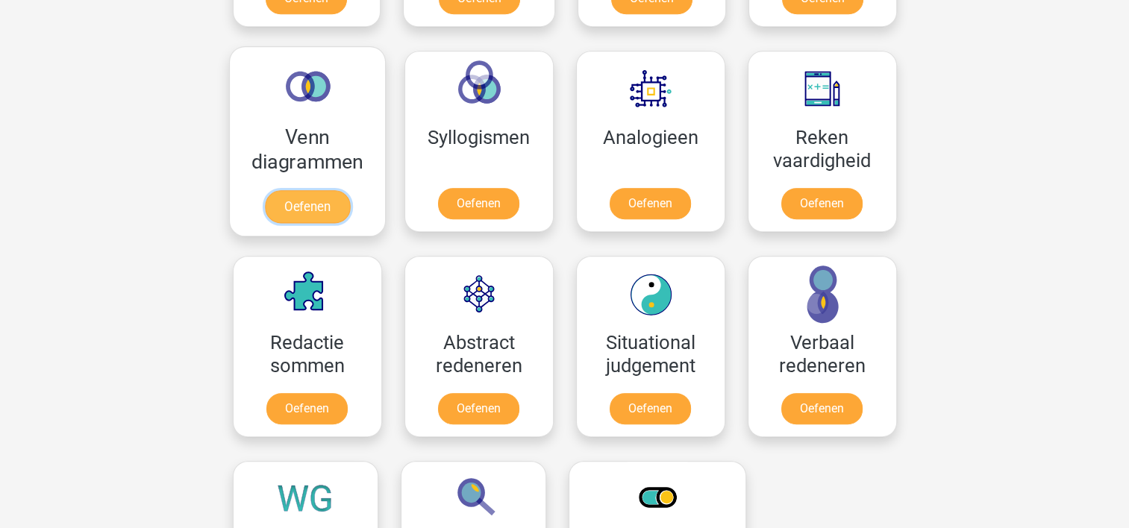
click at [298, 204] on link "Oefenen" at bounding box center [306, 206] width 85 height 33
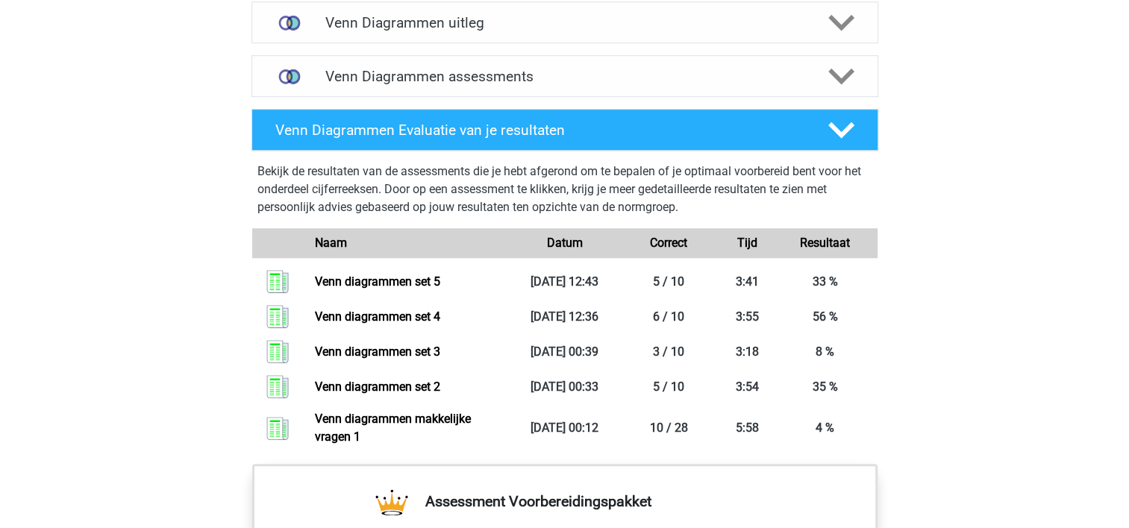
scroll to position [930, 0]
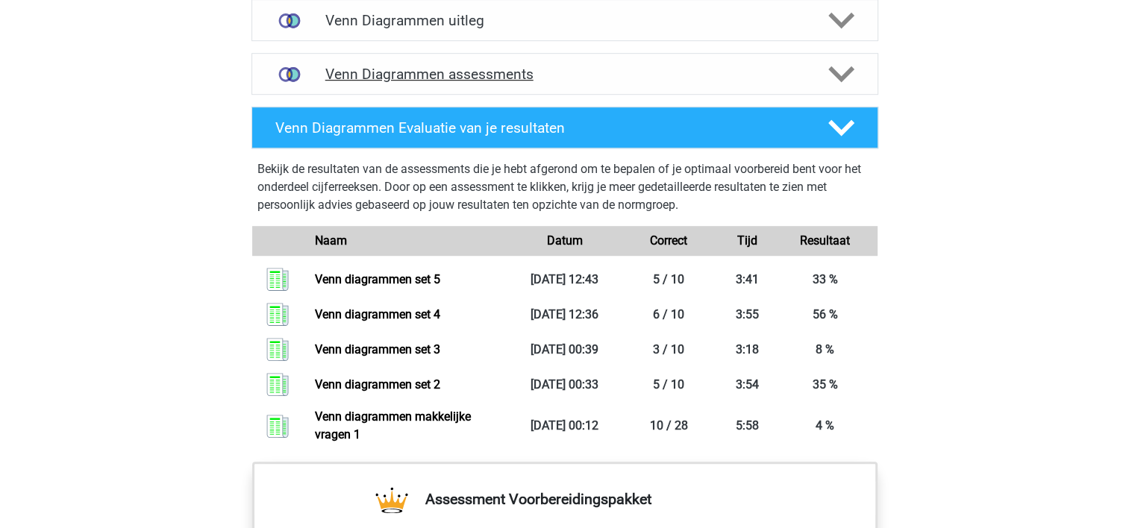
click at [537, 69] on h4 "Venn Diagrammen assessments" at bounding box center [564, 74] width 479 height 17
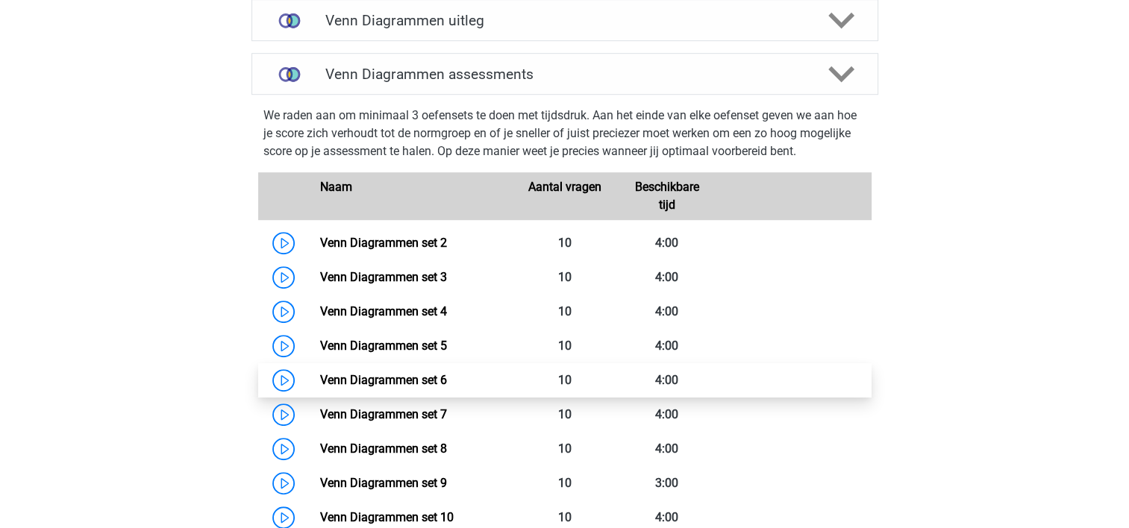
click at [376, 382] on link "Venn Diagrammen set 6" at bounding box center [383, 380] width 127 height 14
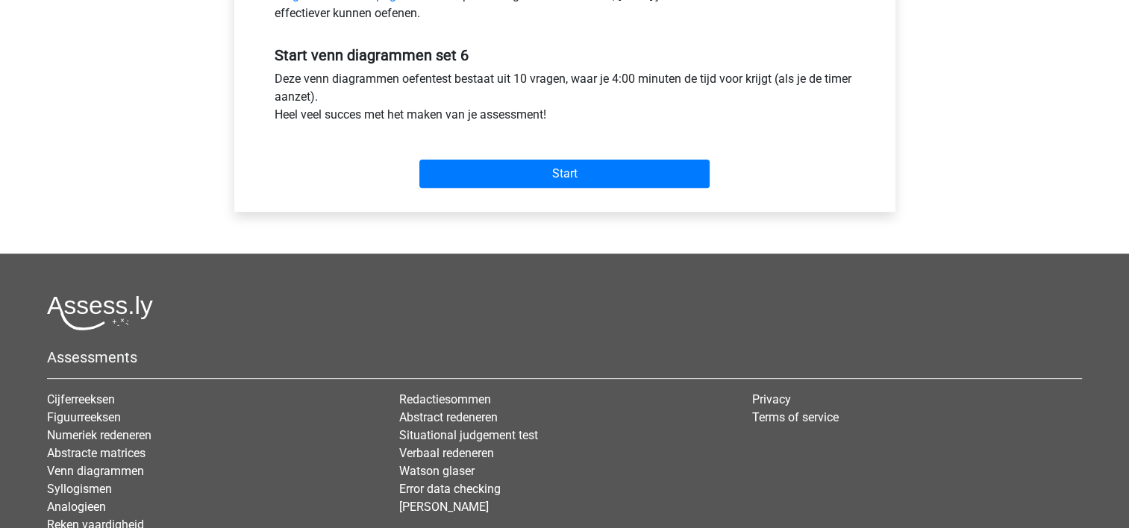
scroll to position [541, 0]
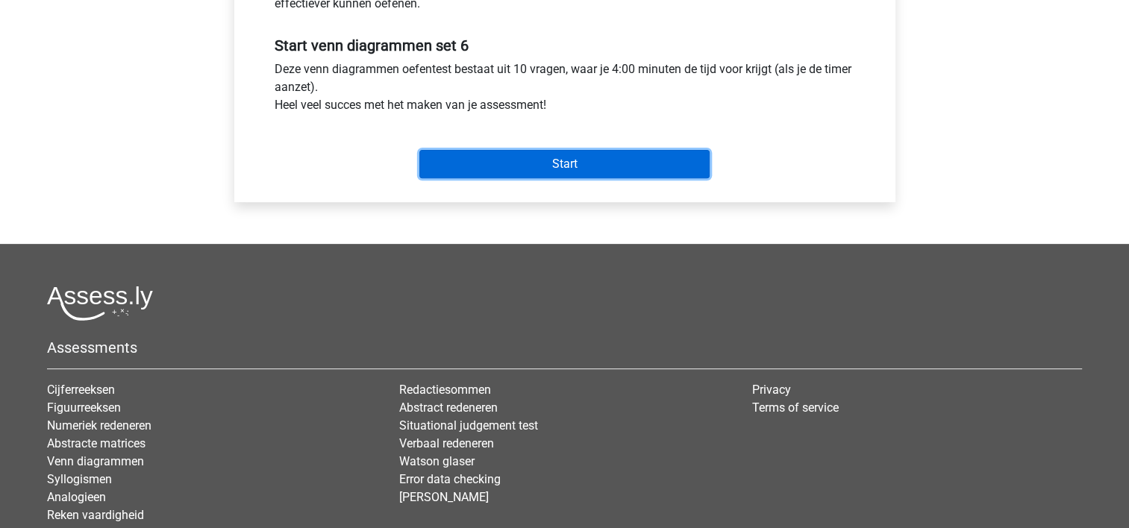
click at [571, 166] on input "Start" at bounding box center [564, 164] width 290 height 28
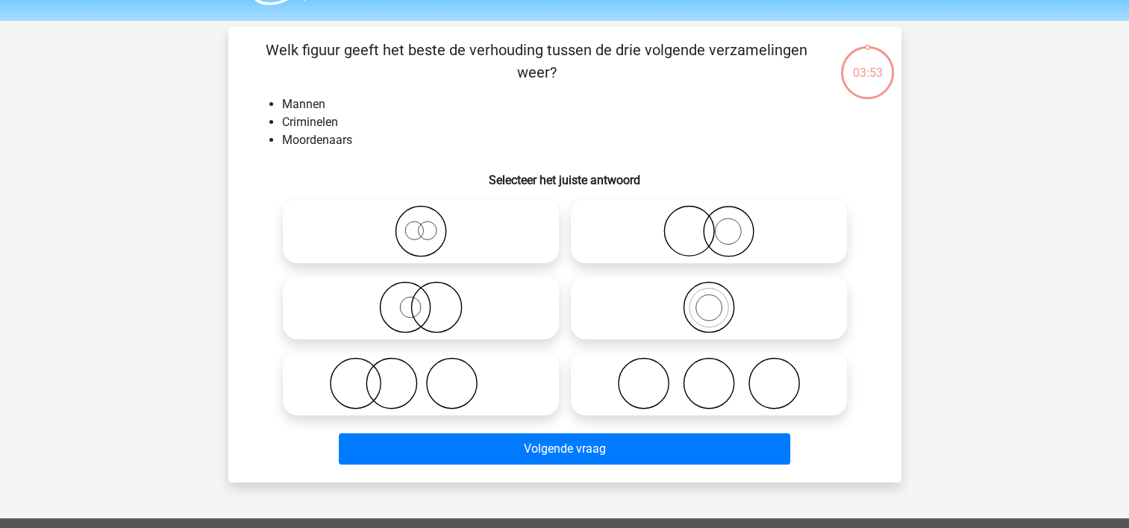
scroll to position [48, 0]
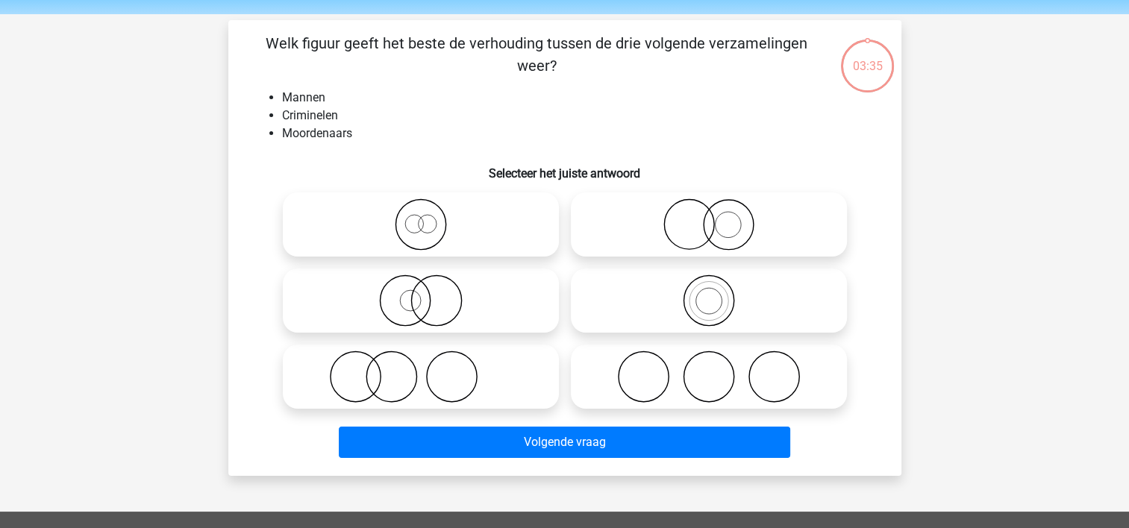
click at [339, 310] on icon at bounding box center [421, 301] width 264 height 52
click at [421, 293] on input "radio" at bounding box center [426, 289] width 10 height 10
radio input "true"
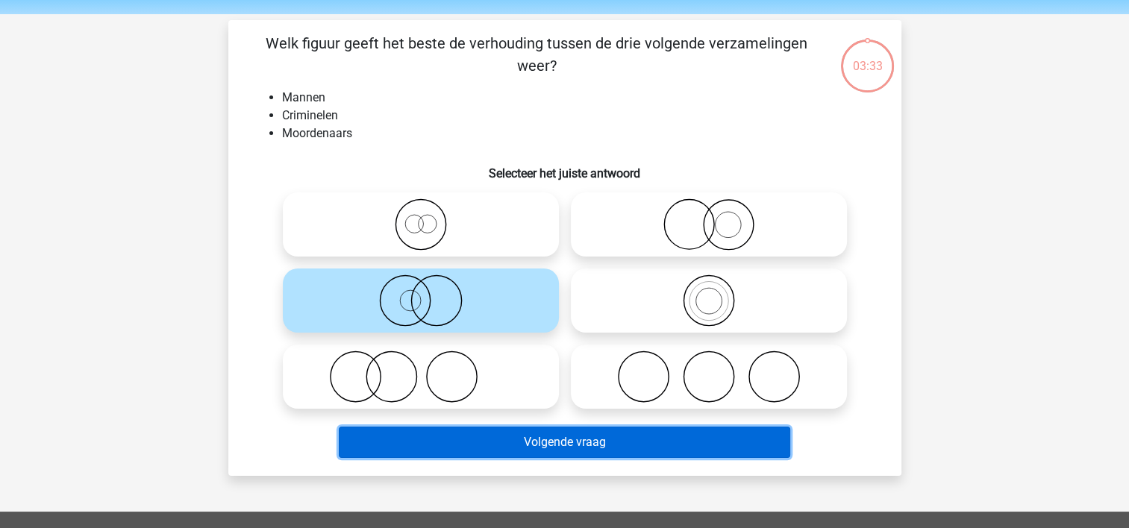
click at [507, 436] on button "Volgende vraag" at bounding box center [564, 442] width 451 height 31
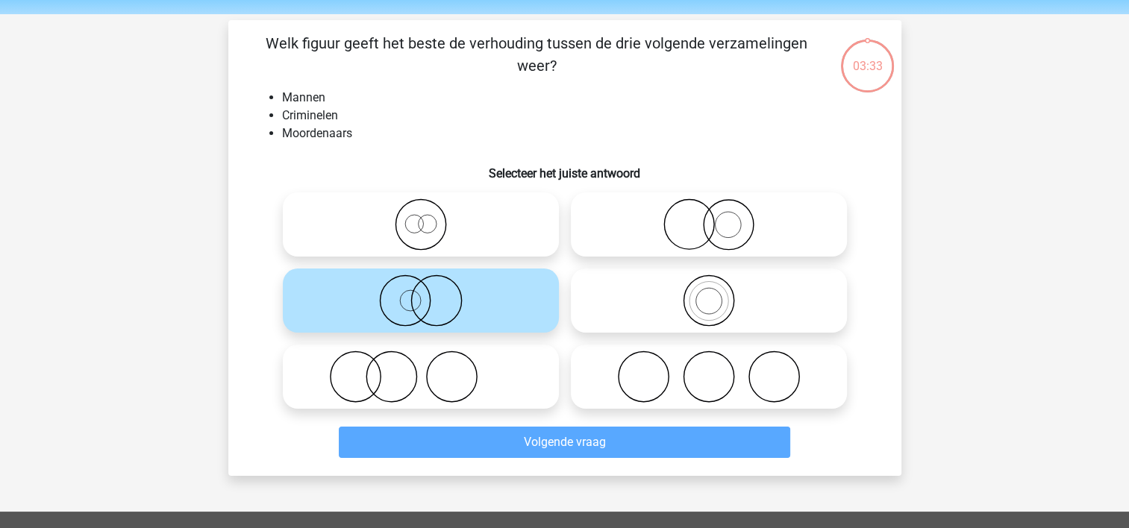
scroll to position [69, 0]
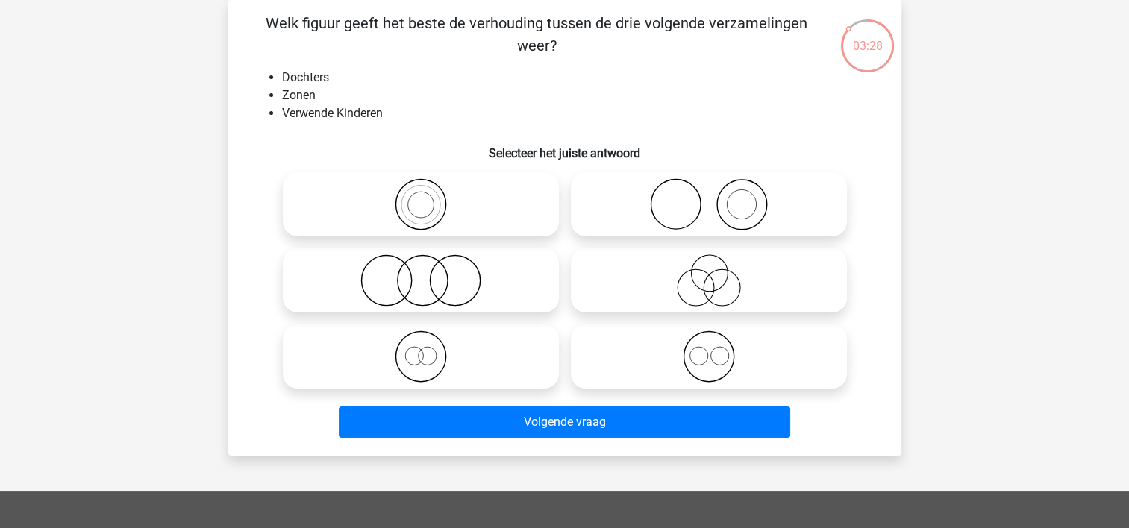
click at [442, 281] on icon at bounding box center [421, 280] width 264 height 52
click at [431, 273] on input "radio" at bounding box center [426, 268] width 10 height 10
radio input "true"
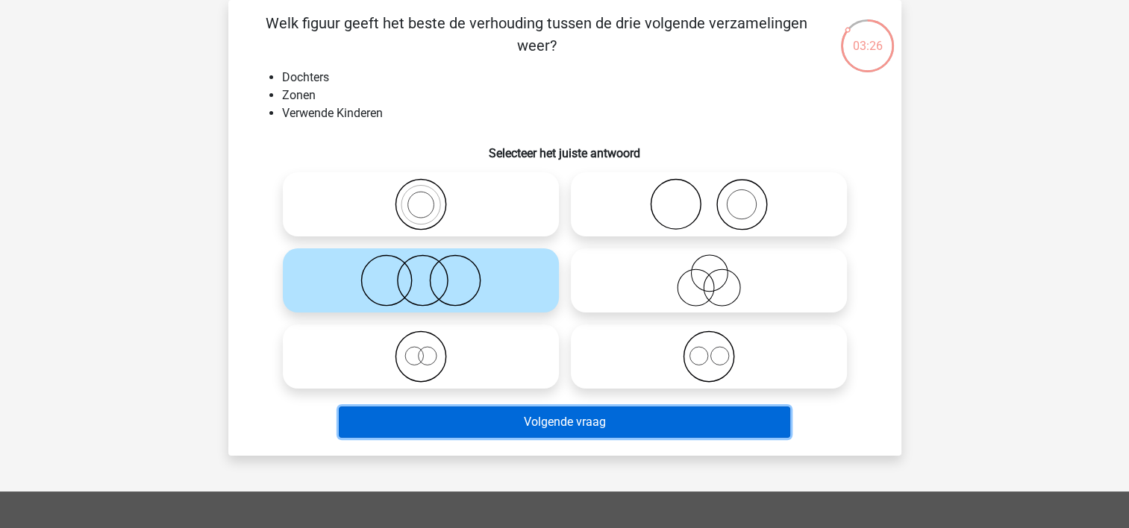
click at [547, 420] on button "Volgende vraag" at bounding box center [564, 422] width 451 height 31
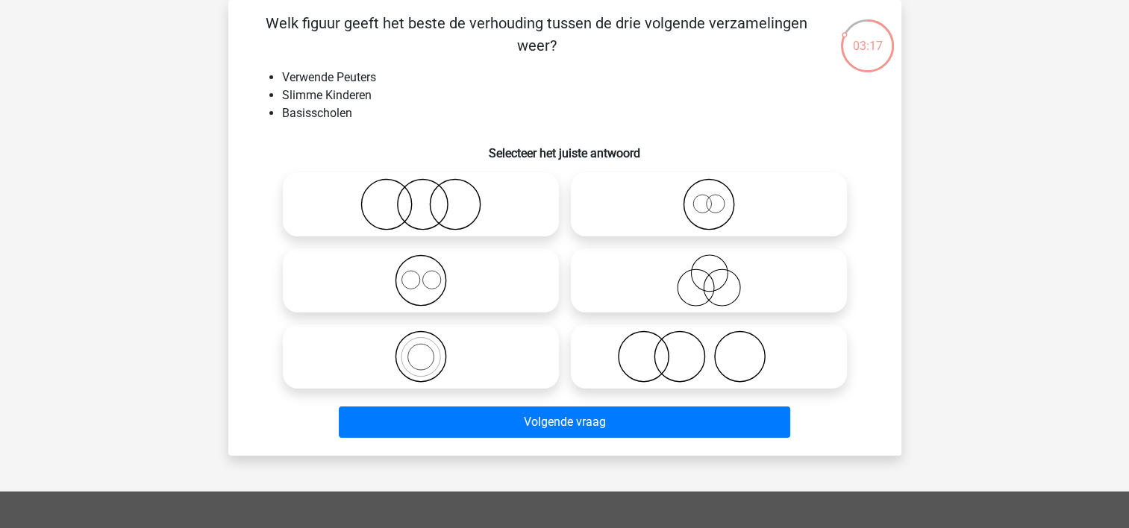
click at [659, 348] on icon at bounding box center [709, 357] width 264 height 52
click at [709, 348] on input "radio" at bounding box center [714, 344] width 10 height 10
radio input "true"
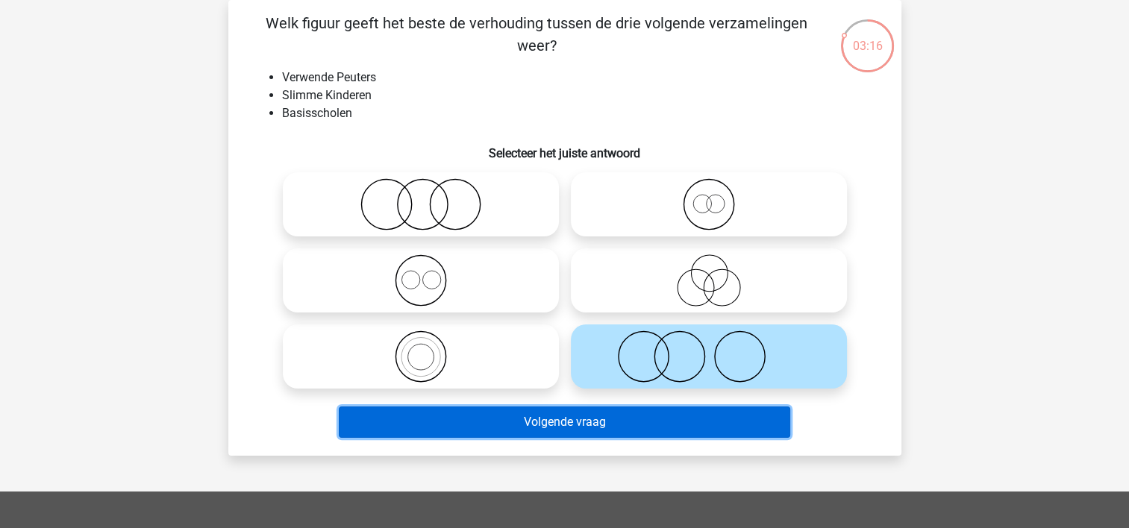
click at [552, 416] on button "Volgende vraag" at bounding box center [564, 422] width 451 height 31
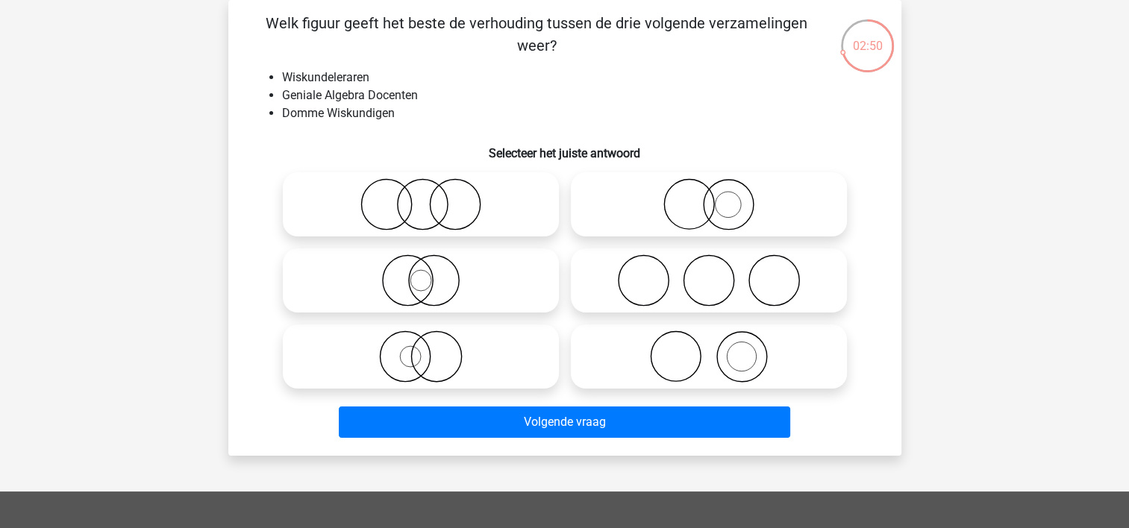
click at [701, 334] on icon at bounding box center [709, 357] width 264 height 52
click at [709, 339] on input "radio" at bounding box center [714, 344] width 10 height 10
radio input "true"
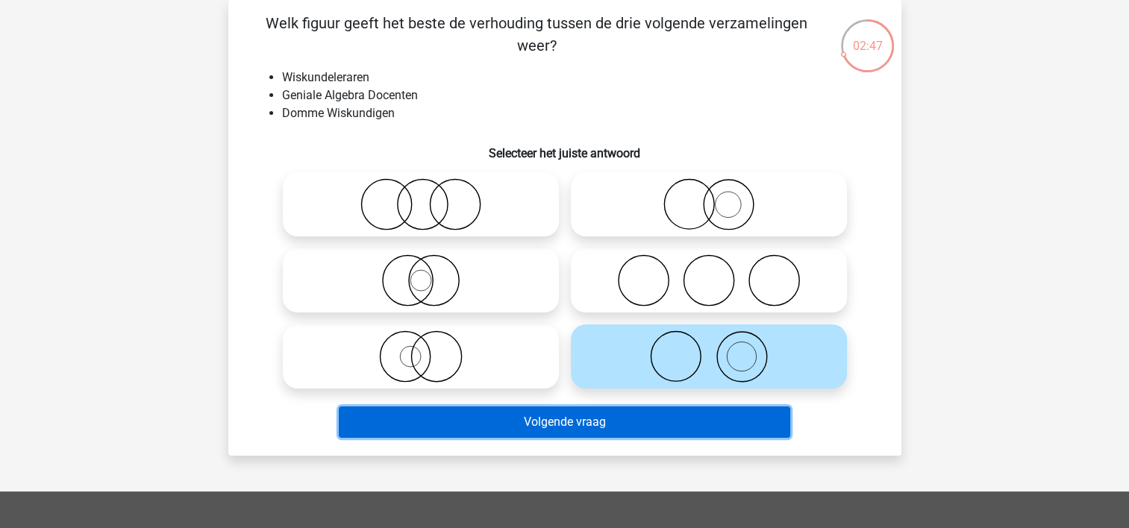
click at [545, 427] on button "Volgende vraag" at bounding box center [564, 422] width 451 height 31
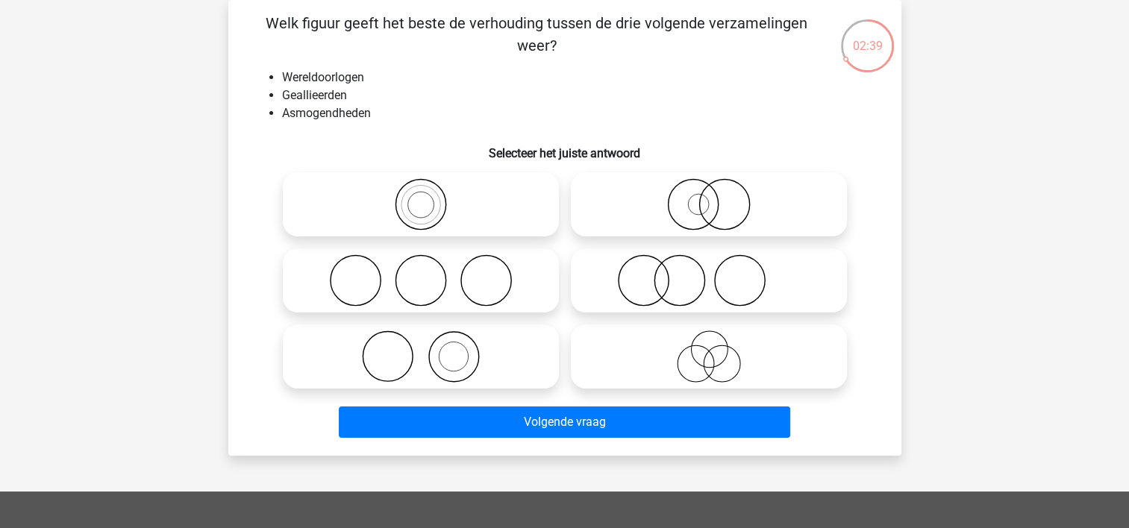
click at [377, 298] on icon at bounding box center [421, 280] width 264 height 52
click at [421, 273] on input "radio" at bounding box center [426, 268] width 10 height 10
radio input "true"
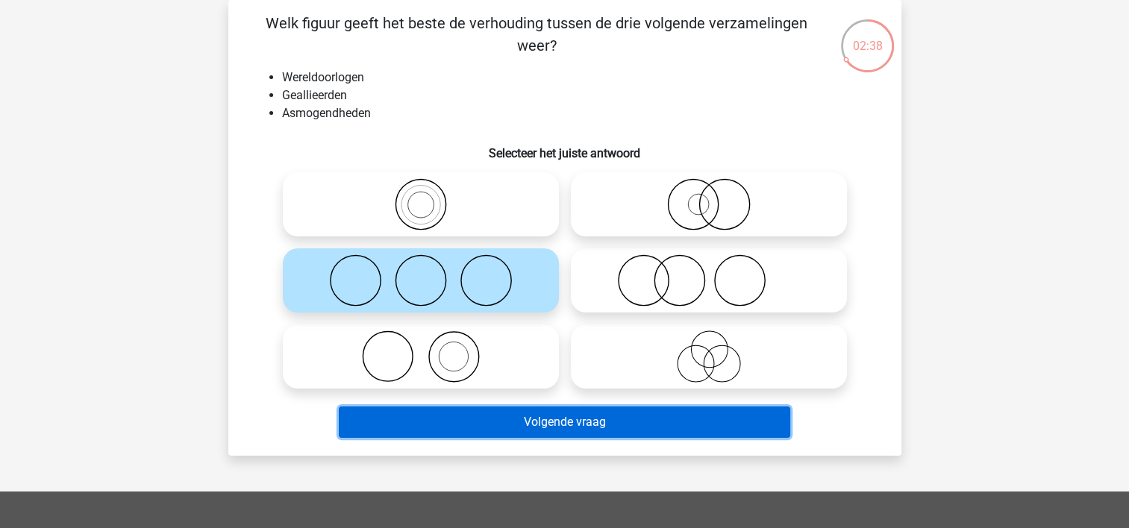
click at [483, 425] on button "Volgende vraag" at bounding box center [564, 422] width 451 height 31
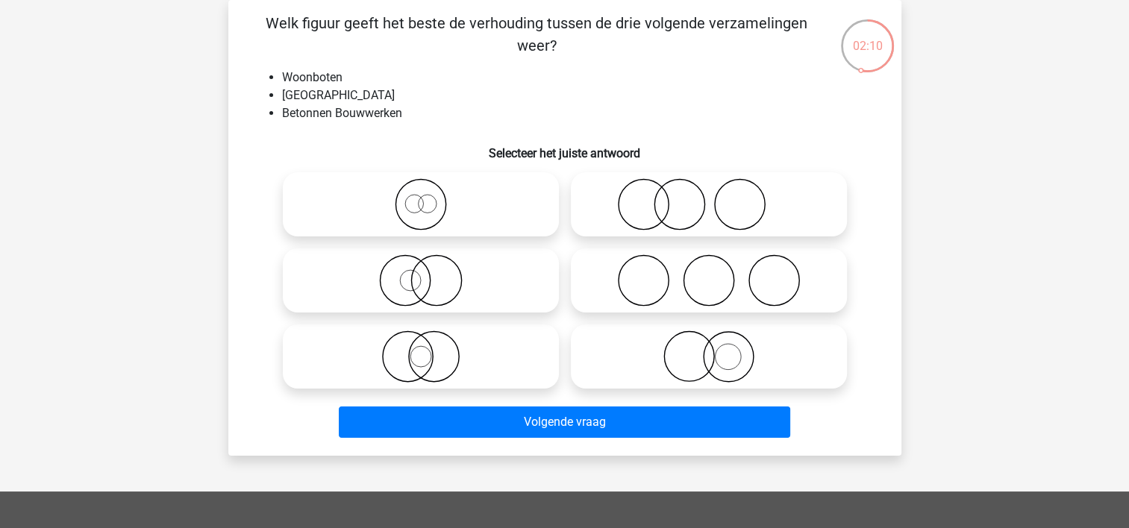
click at [410, 351] on icon at bounding box center [421, 357] width 264 height 52
click at [421, 349] on input "radio" at bounding box center [426, 344] width 10 height 10
radio input "true"
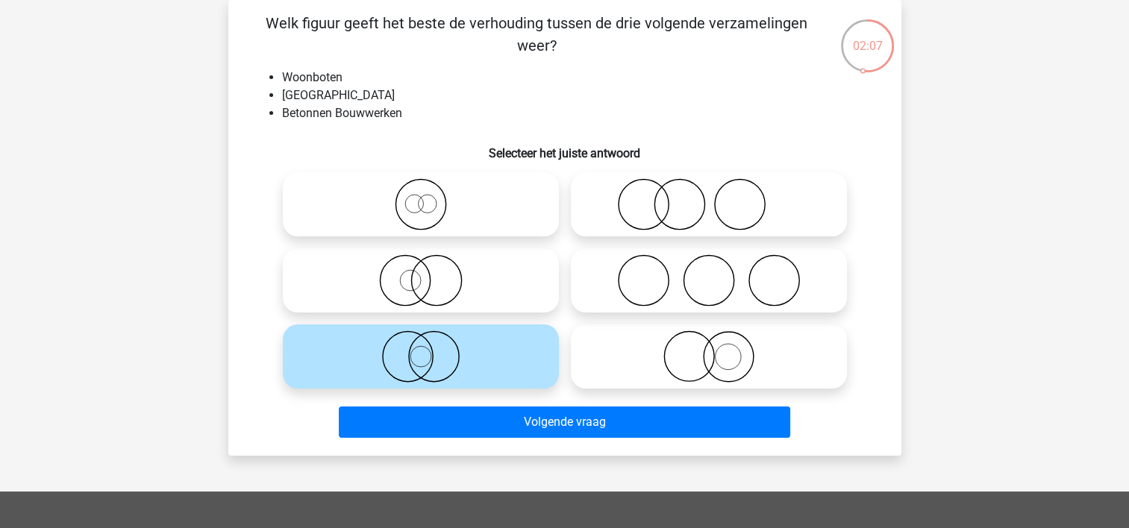
click at [441, 289] on icon at bounding box center [421, 280] width 264 height 52
click at [431, 273] on input "radio" at bounding box center [426, 268] width 10 height 10
radio input "true"
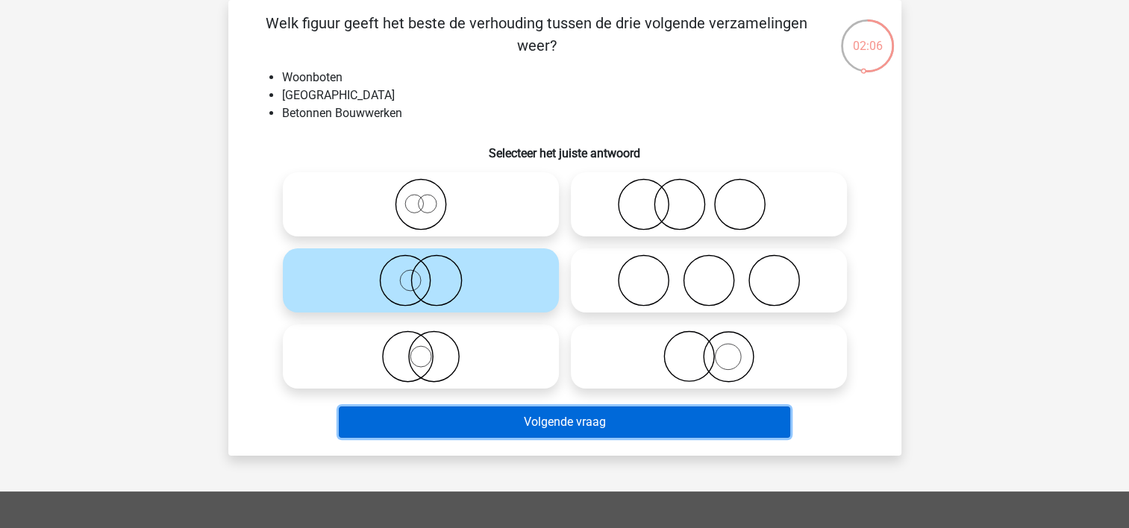
click at [542, 422] on button "Volgende vraag" at bounding box center [564, 422] width 451 height 31
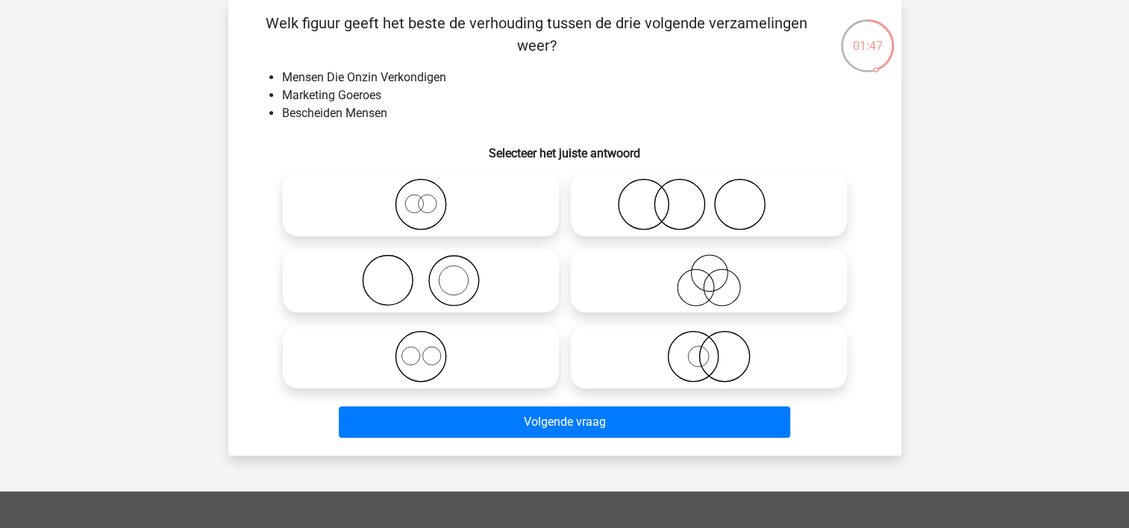
click at [633, 298] on icon at bounding box center [709, 280] width 264 height 52
click at [709, 273] on input "radio" at bounding box center [714, 268] width 10 height 10
radio input "true"
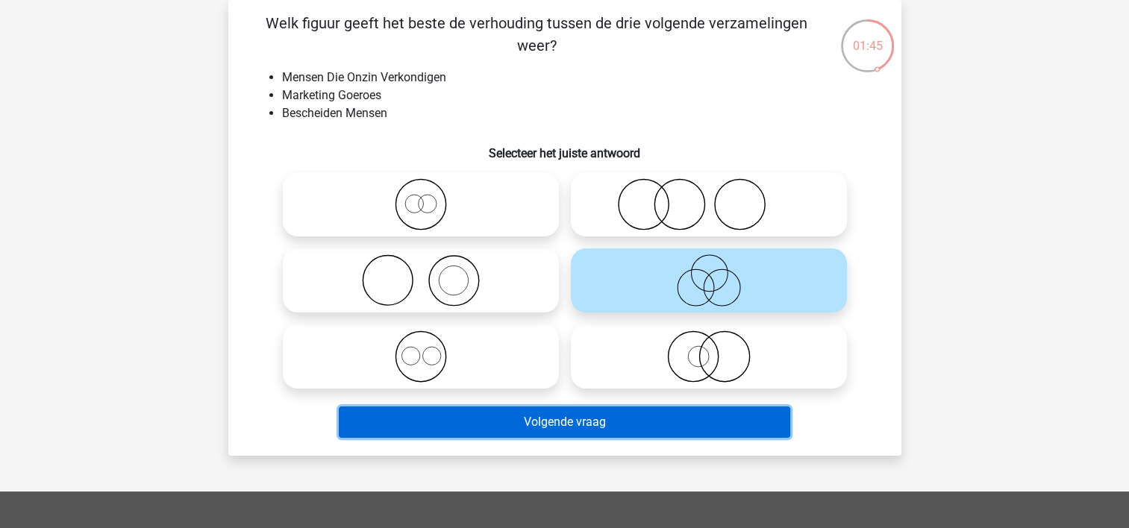
click at [537, 427] on button "Volgende vraag" at bounding box center [564, 422] width 451 height 31
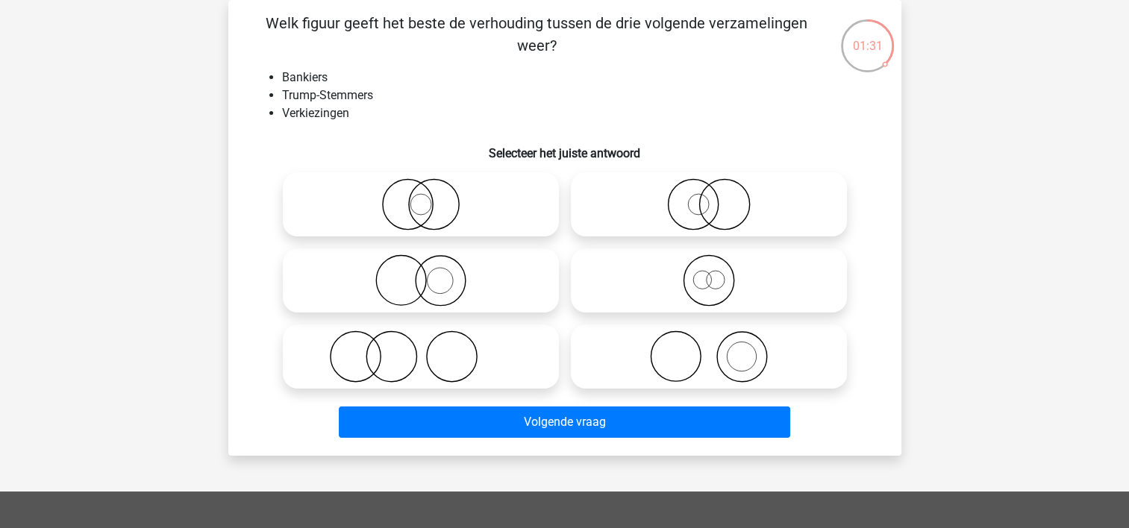
click at [394, 334] on icon at bounding box center [421, 357] width 264 height 52
click at [421, 339] on input "radio" at bounding box center [426, 344] width 10 height 10
radio input "true"
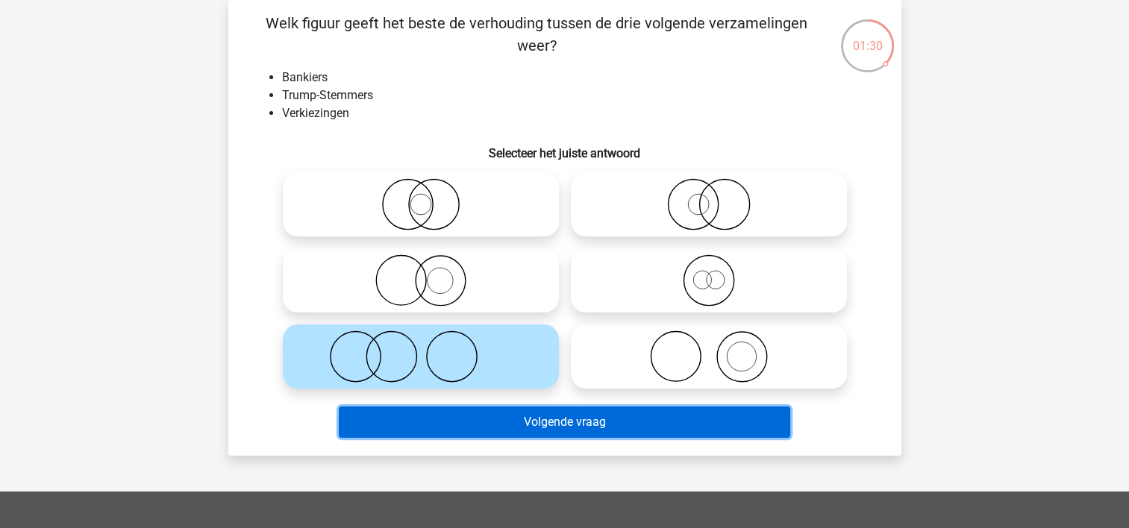
click at [513, 425] on button "Volgende vraag" at bounding box center [564, 422] width 451 height 31
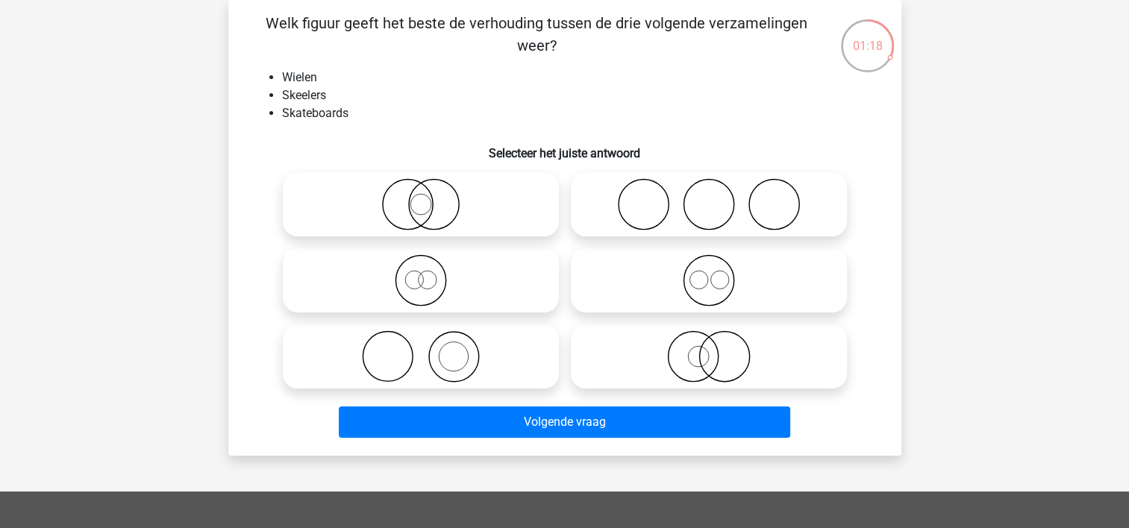
click at [615, 222] on icon at bounding box center [709, 204] width 264 height 52
click at [709, 197] on input "radio" at bounding box center [714, 192] width 10 height 10
radio input "true"
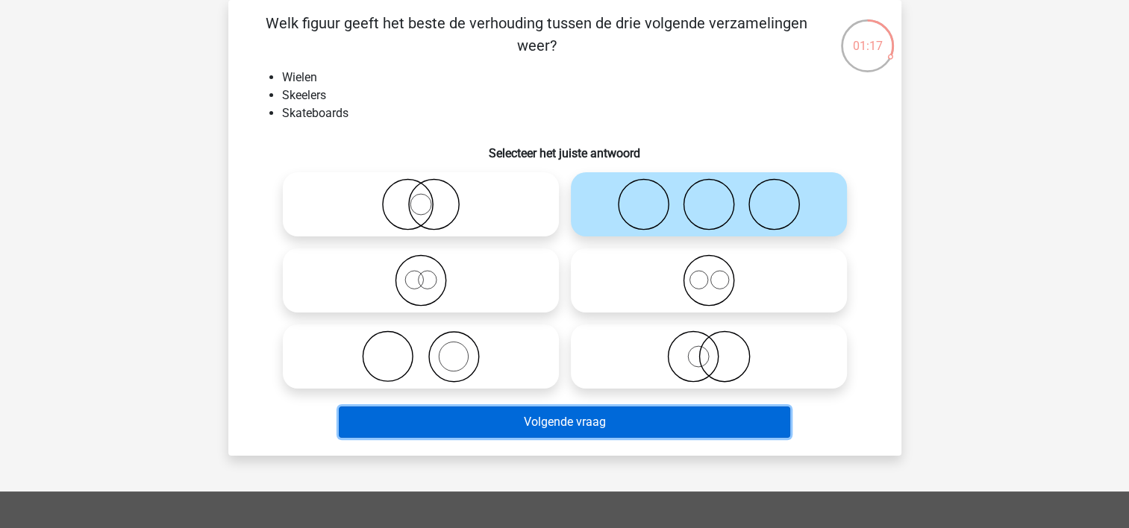
click at [551, 421] on button "Volgende vraag" at bounding box center [564, 422] width 451 height 31
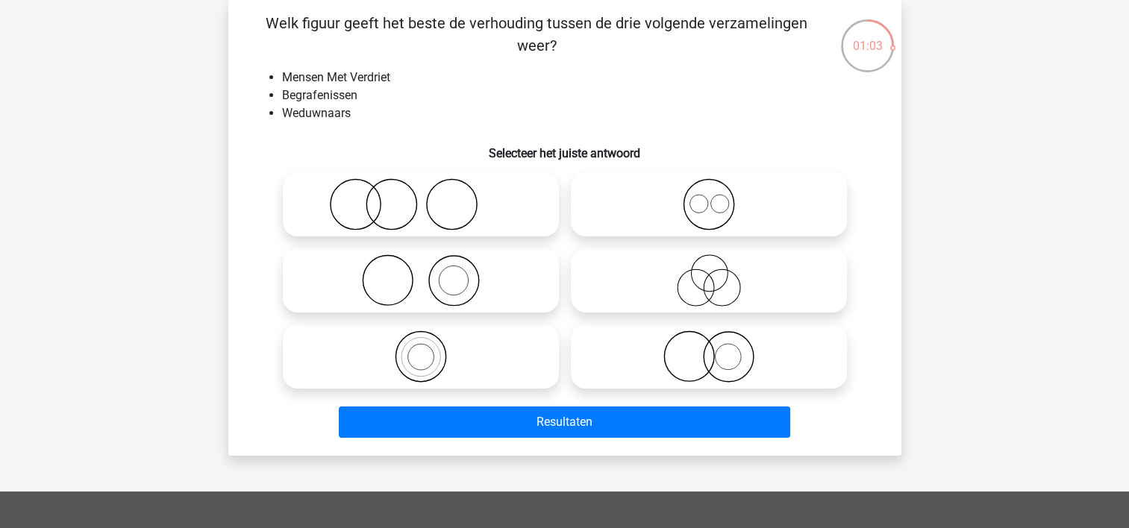
click at [392, 202] on icon at bounding box center [421, 204] width 264 height 52
click at [421, 197] on input "radio" at bounding box center [426, 192] width 10 height 10
radio input "true"
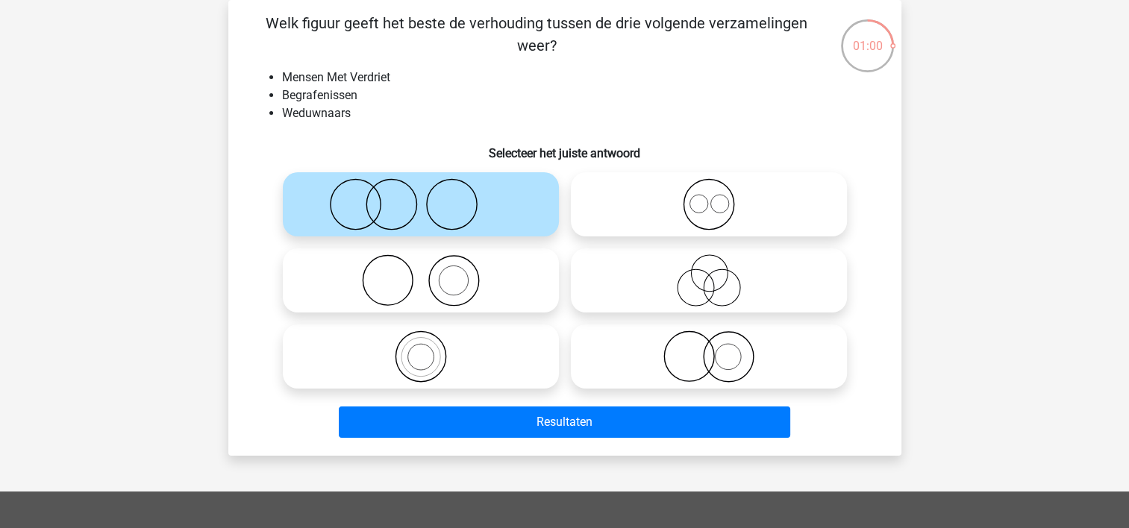
click at [379, 299] on icon at bounding box center [421, 280] width 264 height 52
click at [421, 273] on input "radio" at bounding box center [426, 268] width 10 height 10
radio input "true"
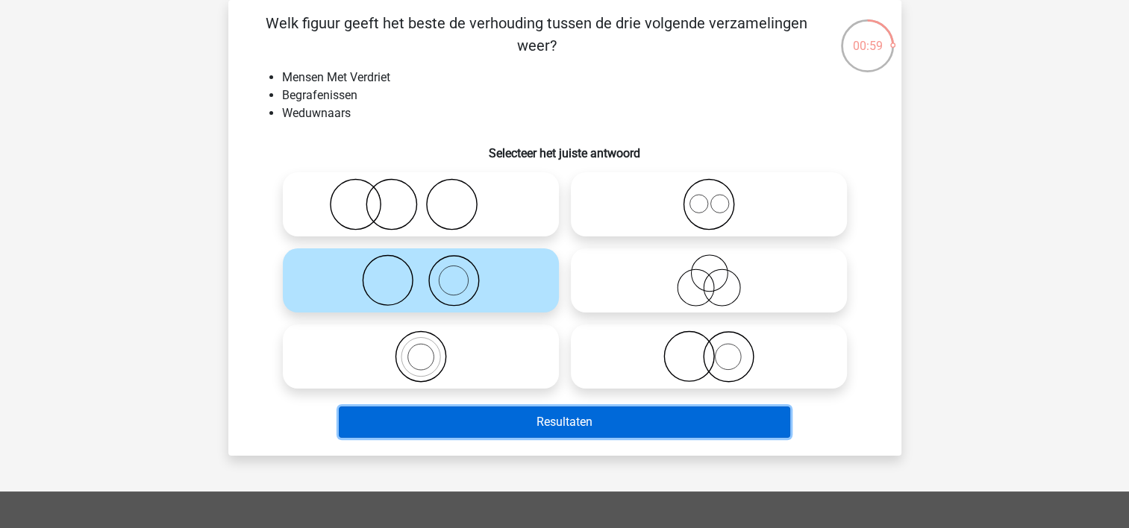
click at [507, 424] on button "Resultaten" at bounding box center [564, 422] width 451 height 31
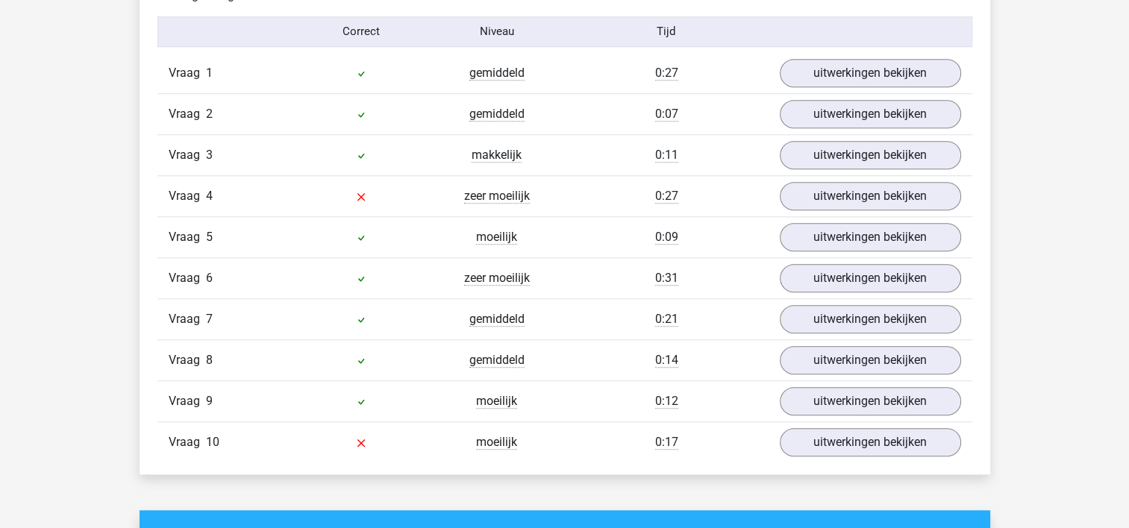
scroll to position [1266, 0]
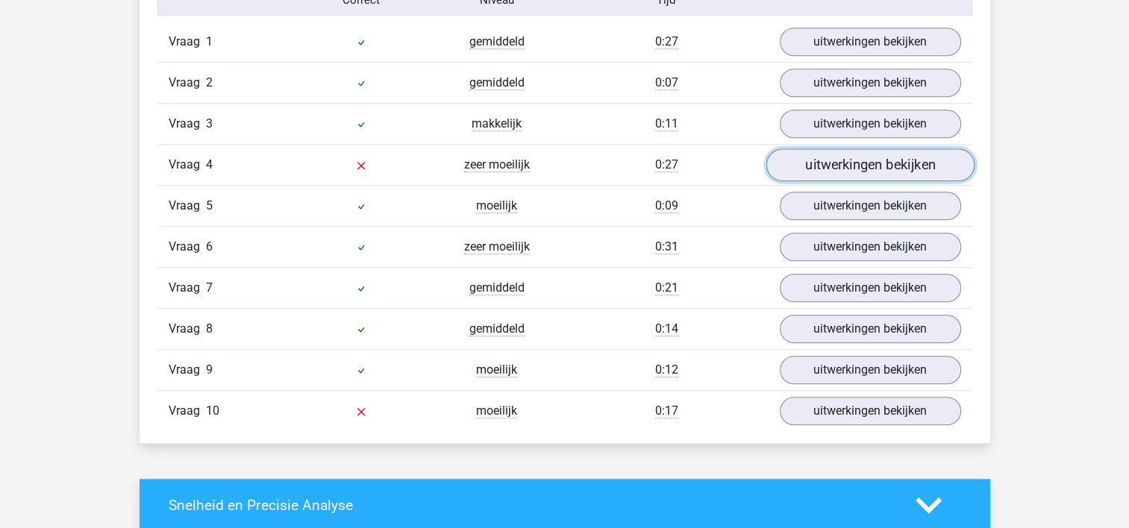
click at [903, 163] on link "uitwerkingen bekijken" at bounding box center [870, 164] width 208 height 33
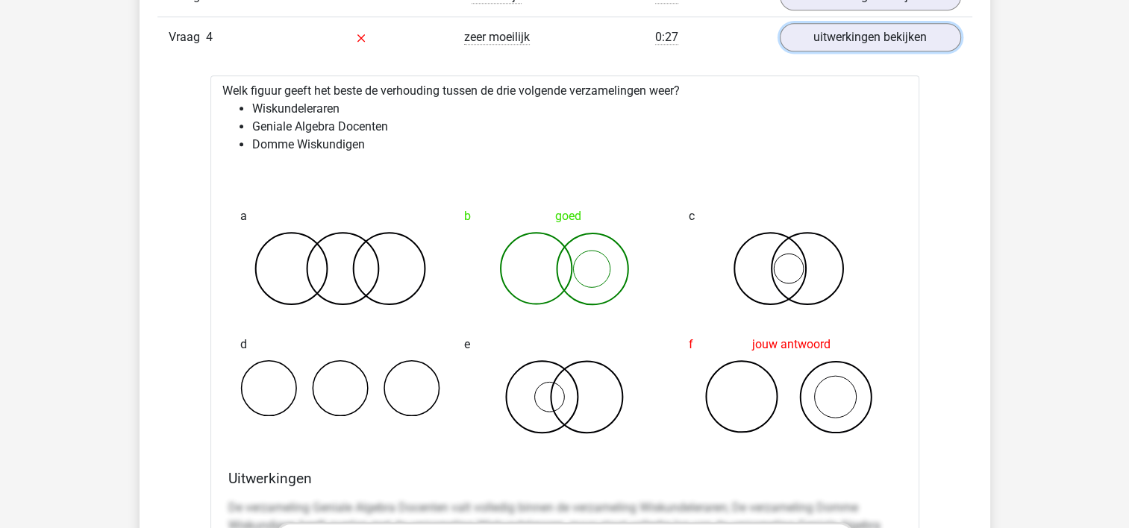
scroll to position [0, 0]
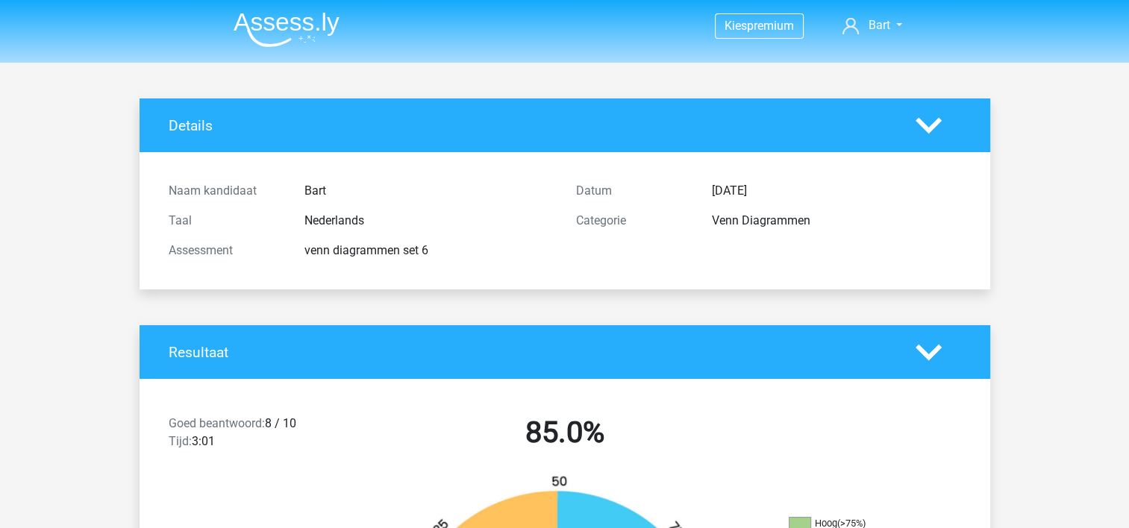
click at [280, 21] on img at bounding box center [287, 29] width 106 height 35
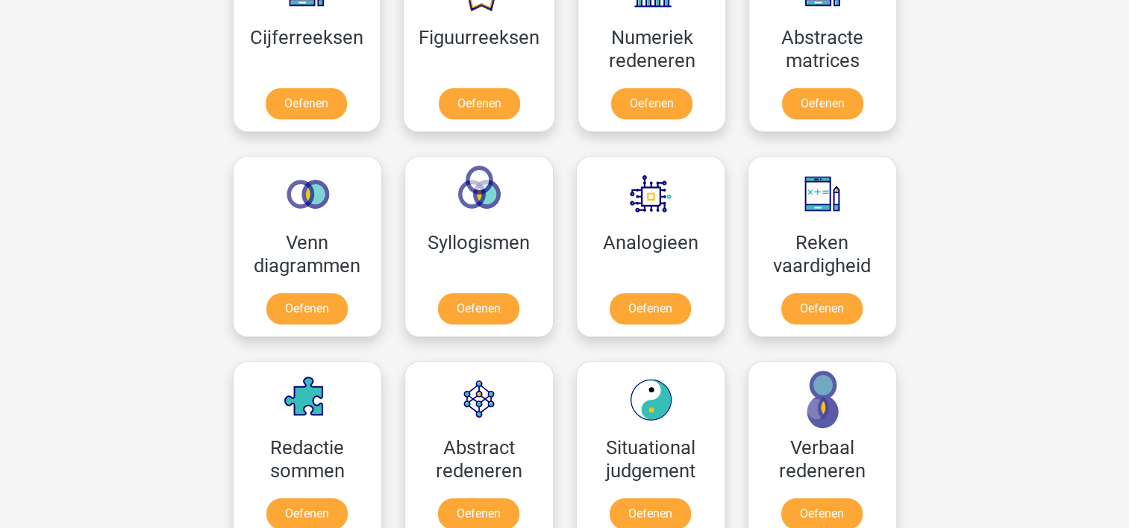
scroll to position [754, 0]
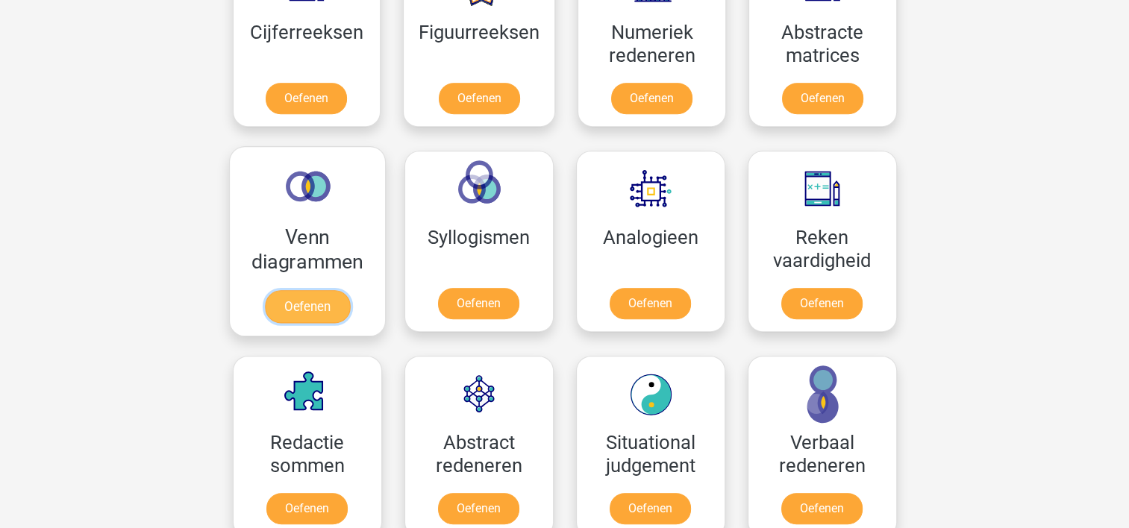
click at [313, 307] on link "Oefenen" at bounding box center [306, 306] width 85 height 33
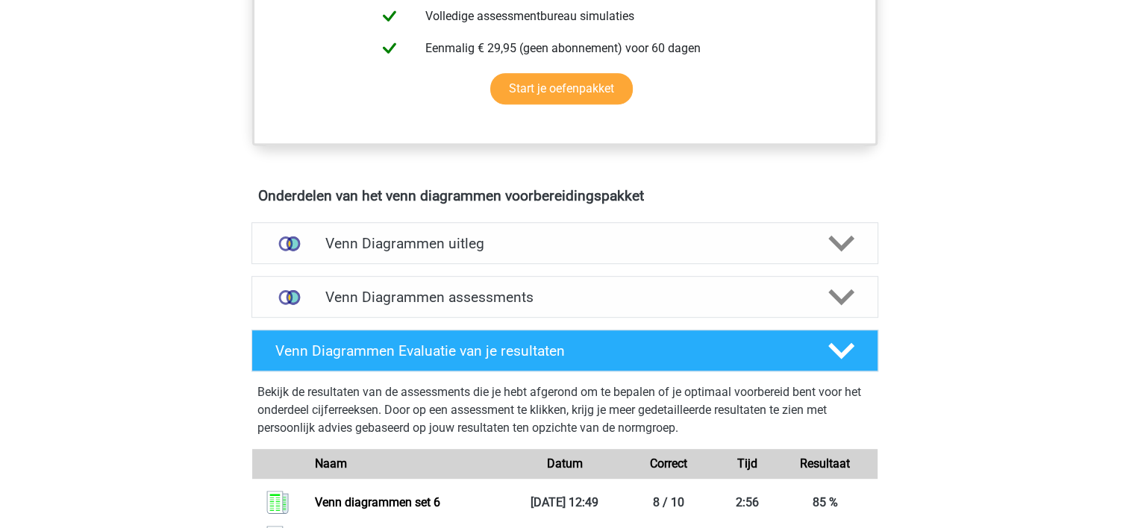
scroll to position [702, 0]
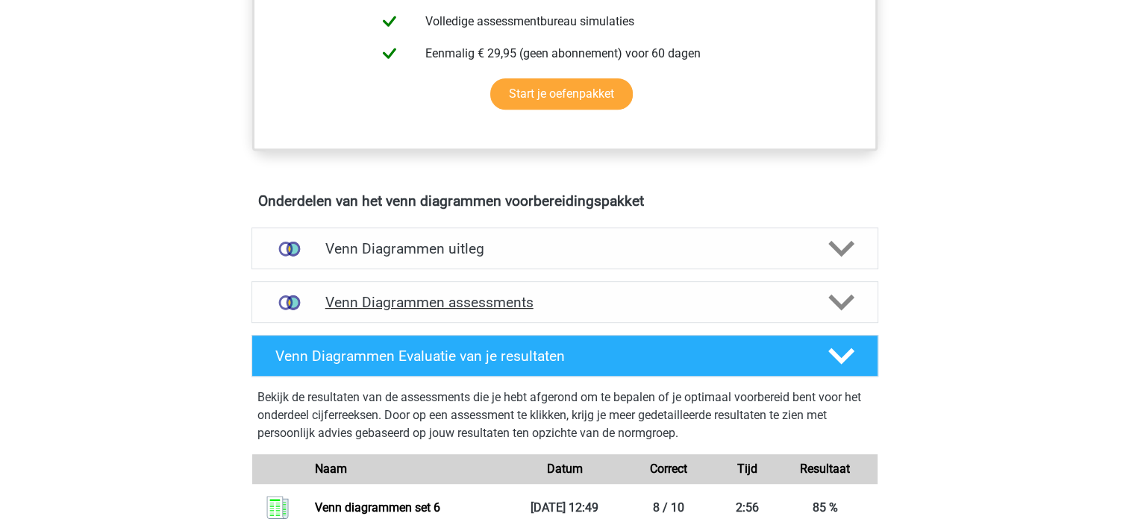
click at [660, 313] on div "Venn Diagrammen assessments" at bounding box center [564, 302] width 627 height 42
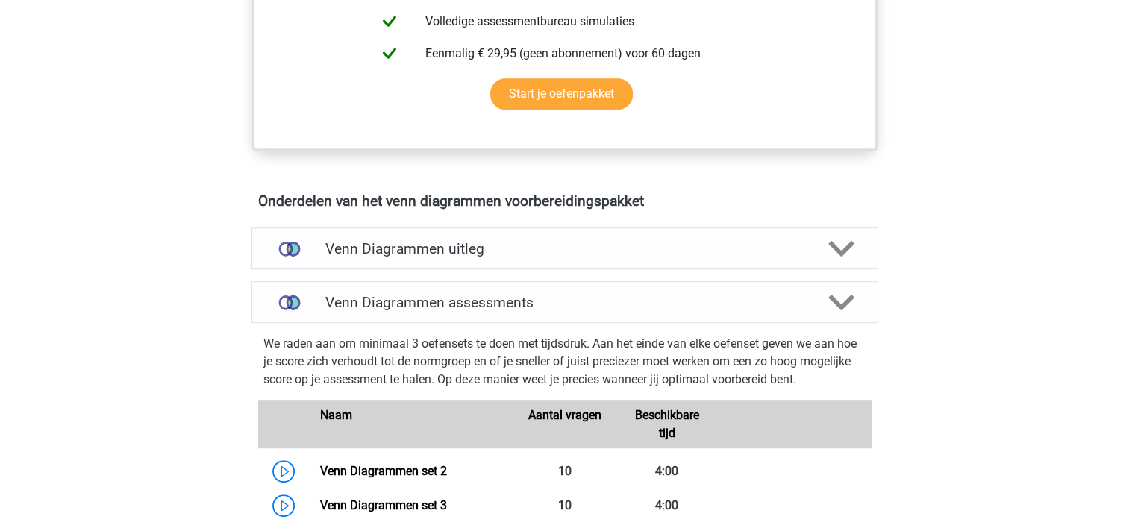
scroll to position [1164, 0]
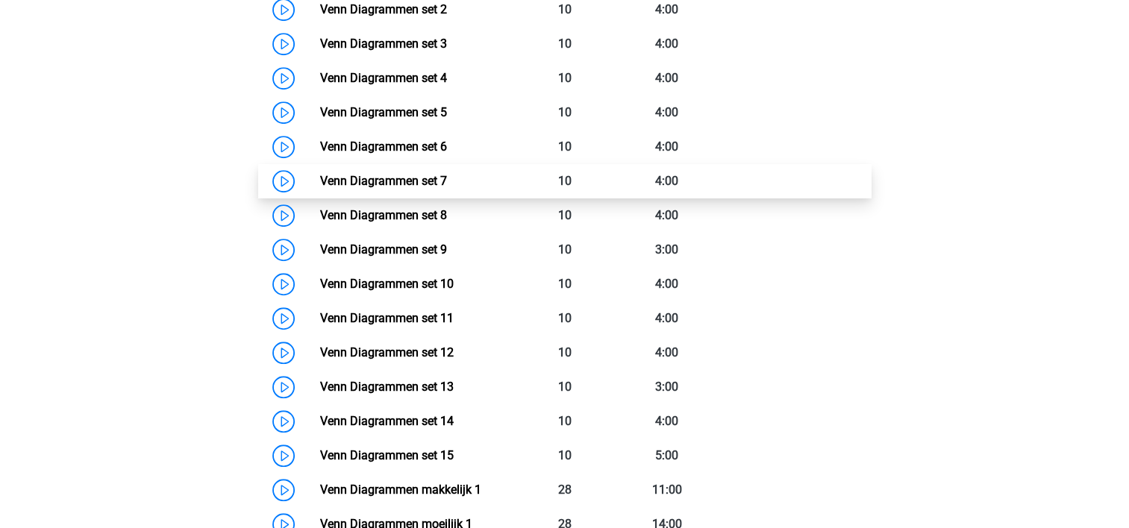
click at [406, 182] on link "Venn Diagrammen set 7" at bounding box center [383, 181] width 127 height 14
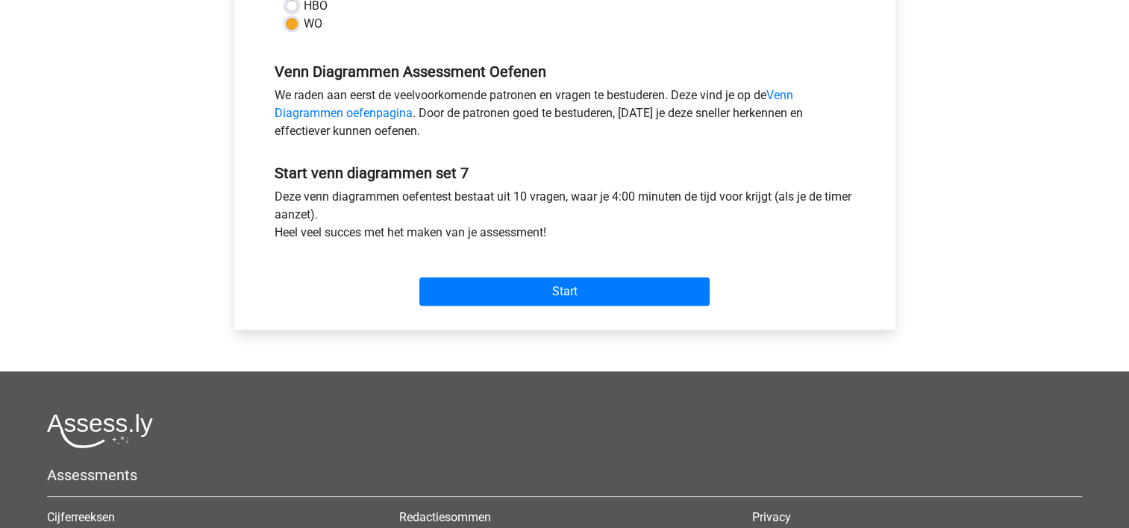
scroll to position [419, 0]
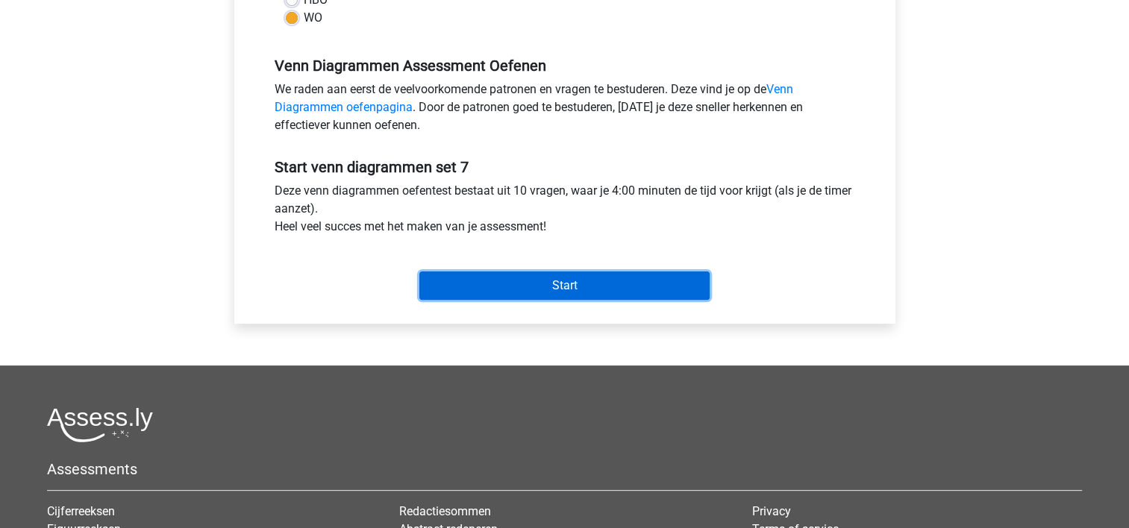
click at [605, 295] on input "Start" at bounding box center [564, 286] width 290 height 28
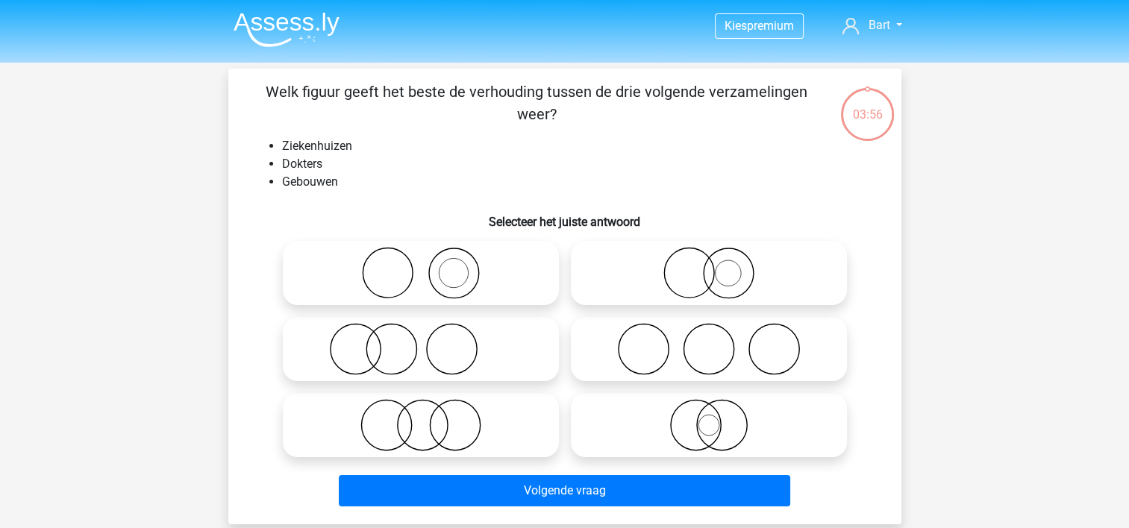
click at [433, 260] on circle at bounding box center [453, 273] width 50 height 50
click at [431, 260] on input "radio" at bounding box center [426, 261] width 10 height 10
radio input "true"
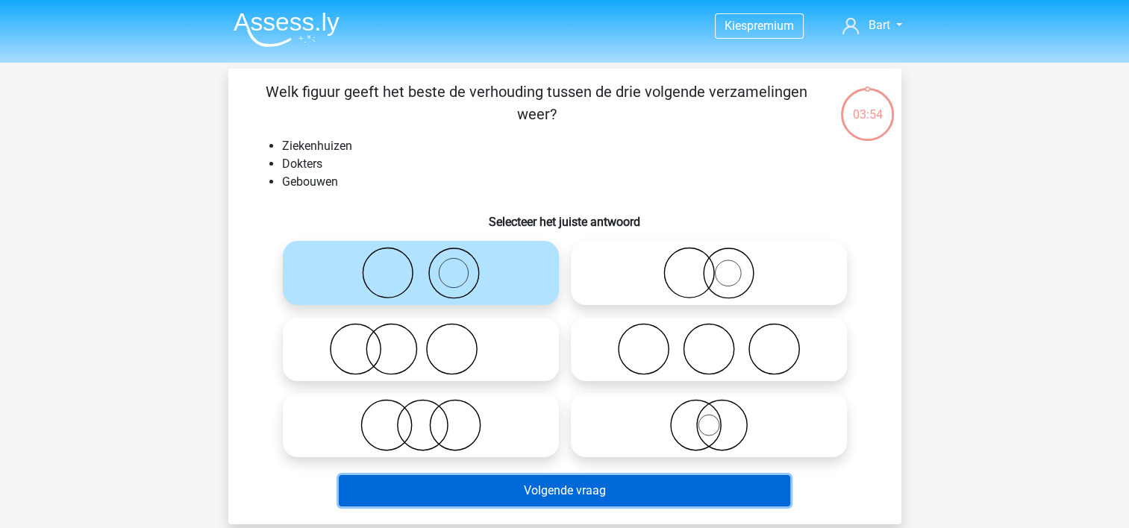
click at [494, 485] on button "Volgende vraag" at bounding box center [564, 490] width 451 height 31
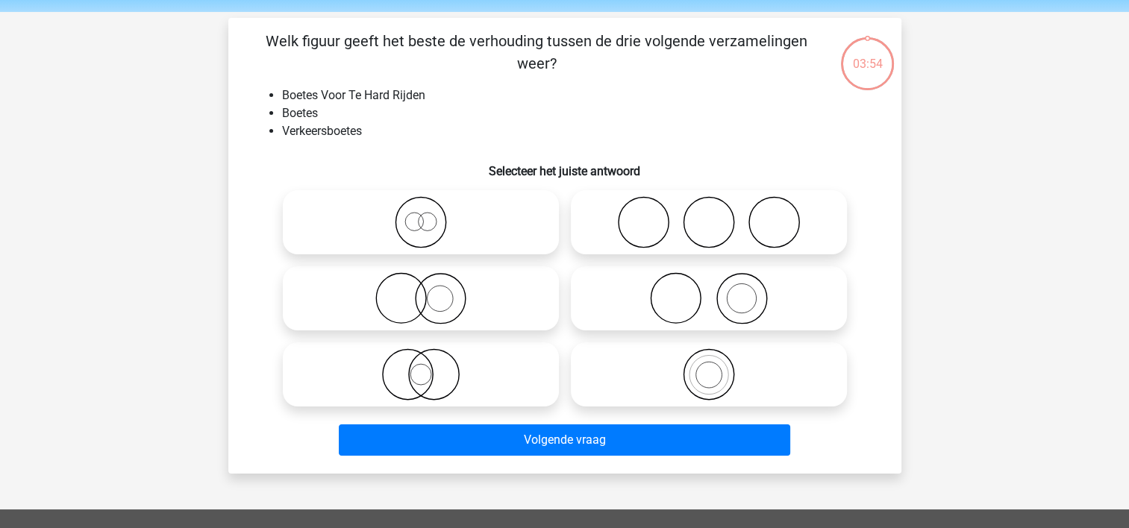
scroll to position [69, 0]
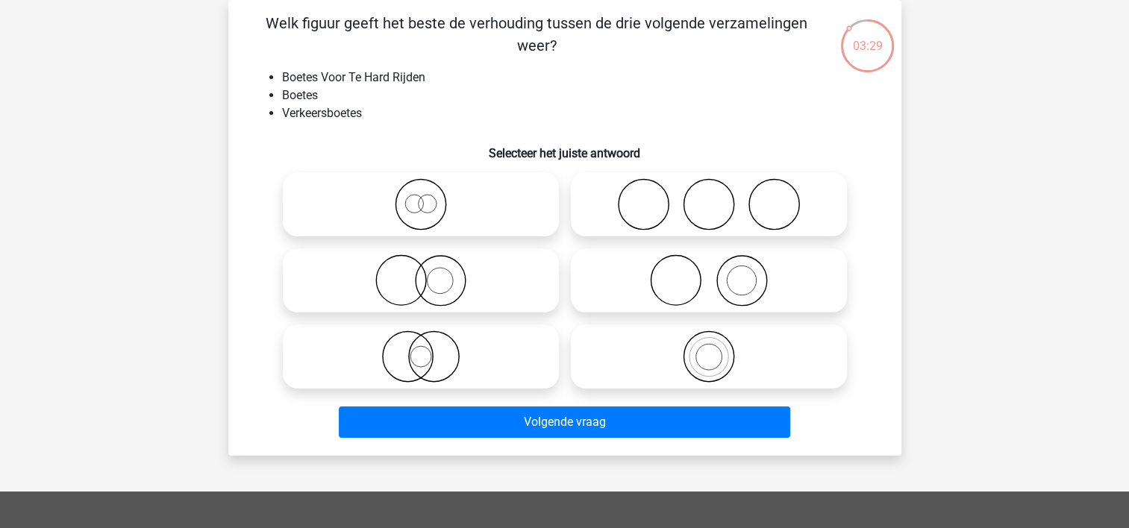
click at [392, 292] on icon at bounding box center [421, 280] width 264 height 52
click at [421, 273] on input "radio" at bounding box center [426, 268] width 10 height 10
radio input "true"
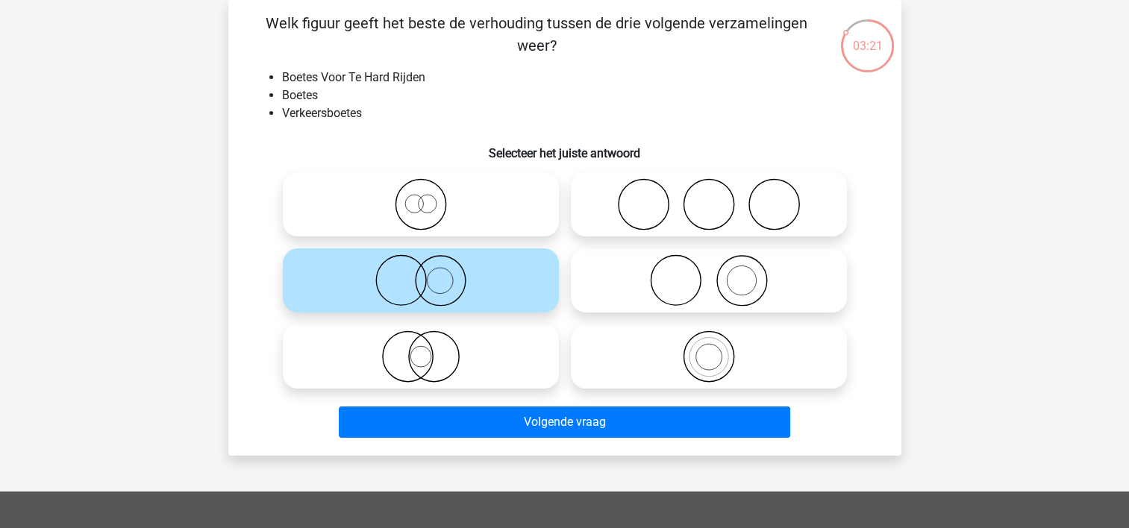
click at [408, 213] on icon at bounding box center [421, 204] width 264 height 52
click at [421, 197] on input "radio" at bounding box center [426, 192] width 10 height 10
radio input "true"
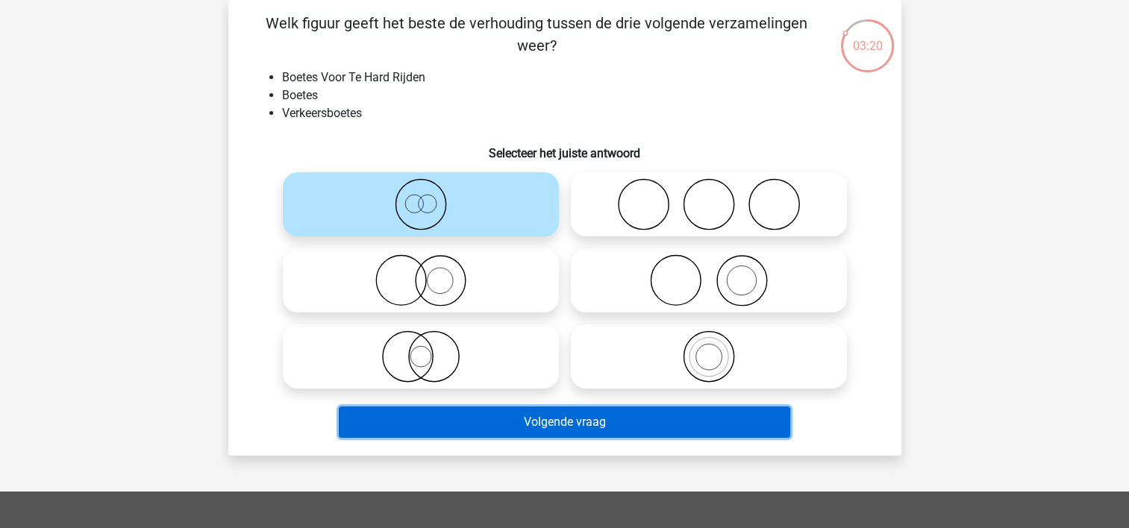
click at [504, 425] on button "Volgende vraag" at bounding box center [564, 422] width 451 height 31
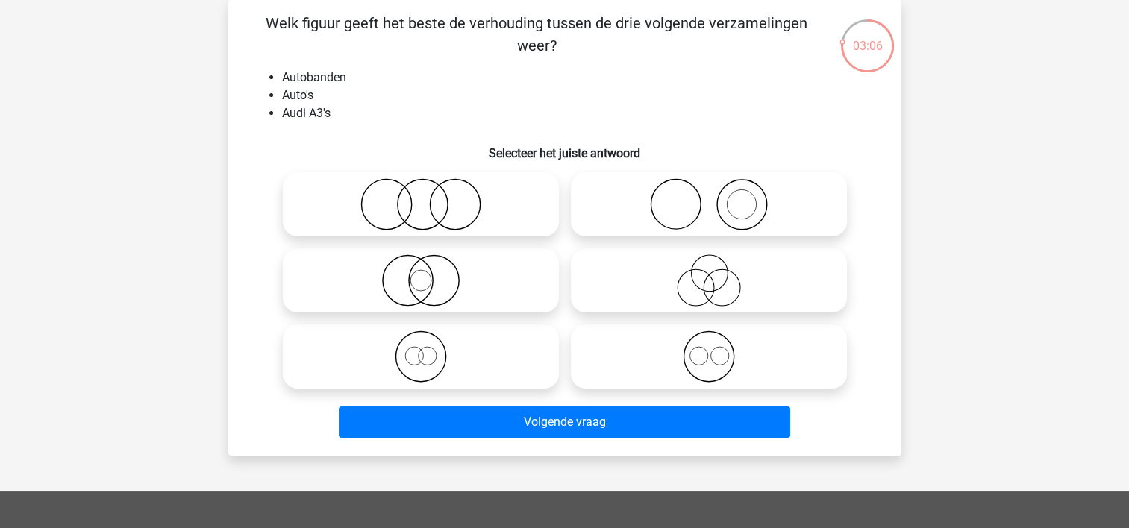
click at [619, 203] on icon at bounding box center [709, 204] width 264 height 52
click at [709, 197] on input "radio" at bounding box center [714, 192] width 10 height 10
radio input "true"
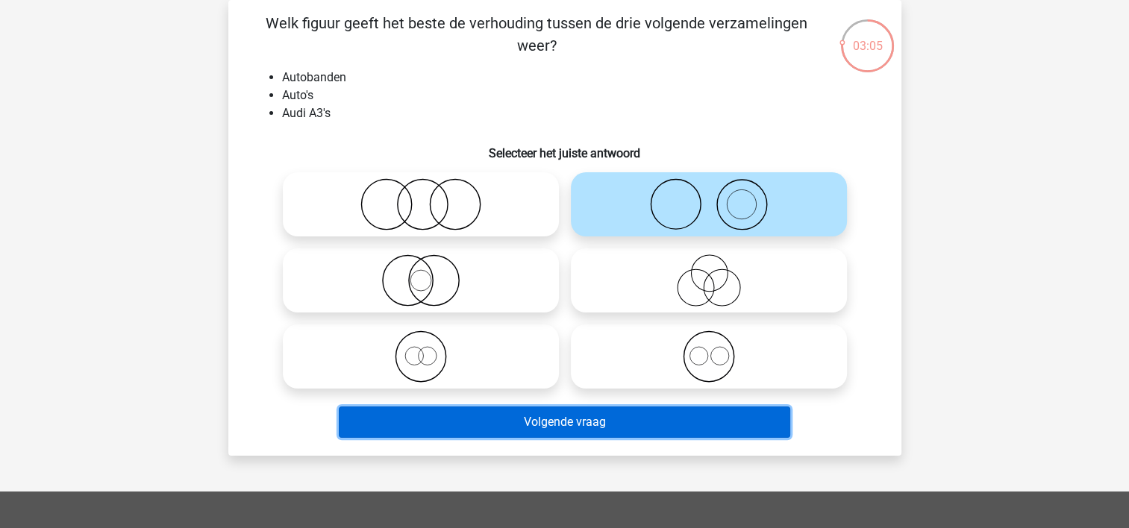
click at [528, 427] on button "Volgende vraag" at bounding box center [564, 422] width 451 height 31
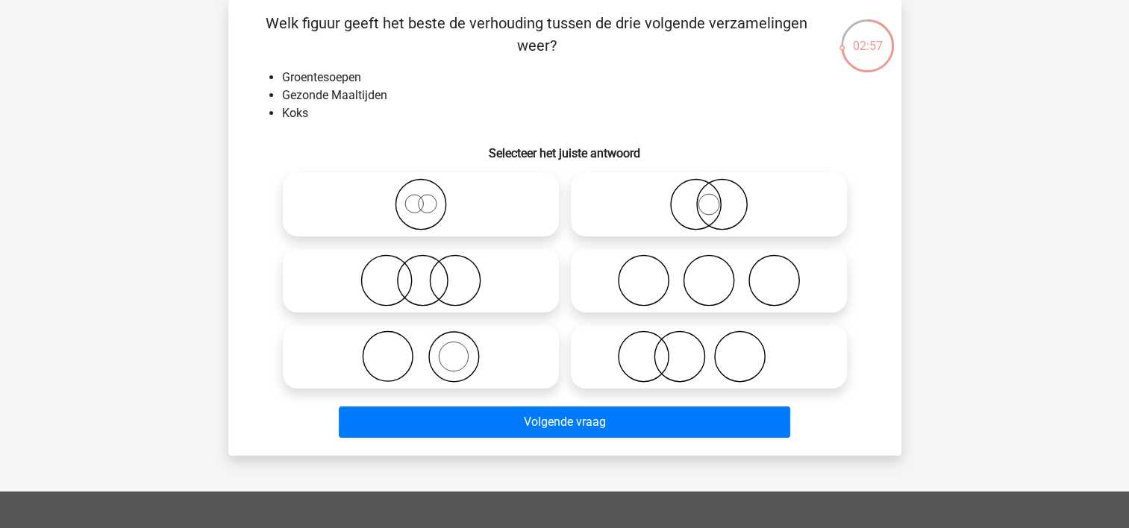
click at [432, 346] on icon at bounding box center [421, 357] width 264 height 52
click at [431, 346] on input "radio" at bounding box center [426, 344] width 10 height 10
radio input "true"
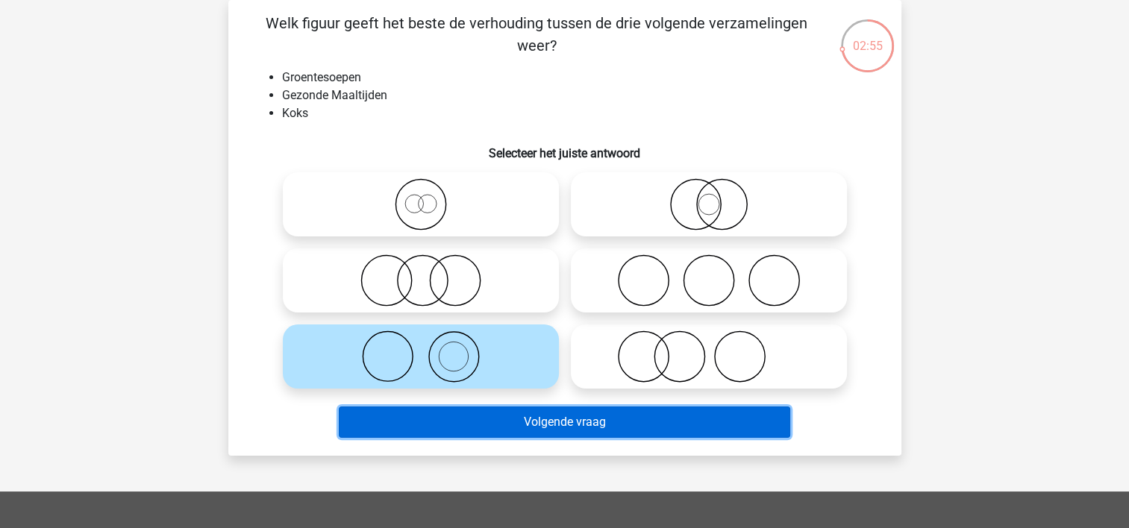
click at [528, 424] on button "Volgende vraag" at bounding box center [564, 422] width 451 height 31
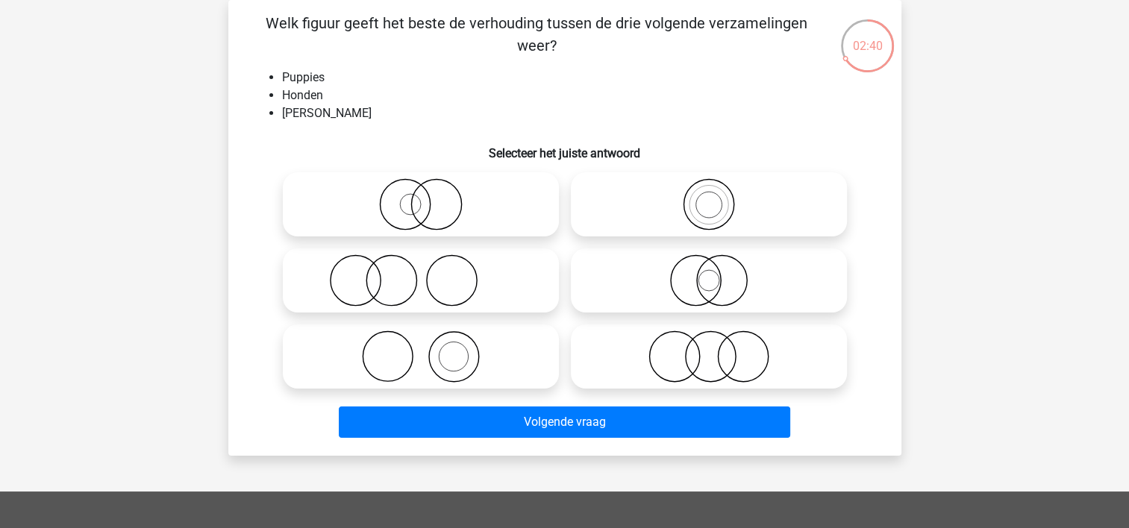
click at [410, 194] on circle at bounding box center [410, 204] width 21 height 21
click at [421, 194] on input "radio" at bounding box center [426, 192] width 10 height 10
radio input "true"
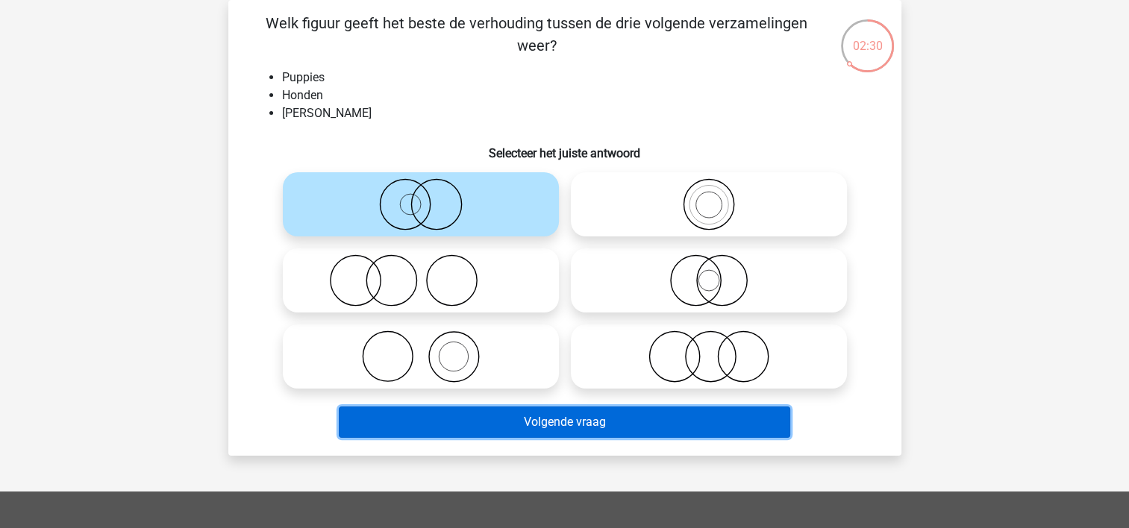
click at [513, 421] on button "Volgende vraag" at bounding box center [564, 422] width 451 height 31
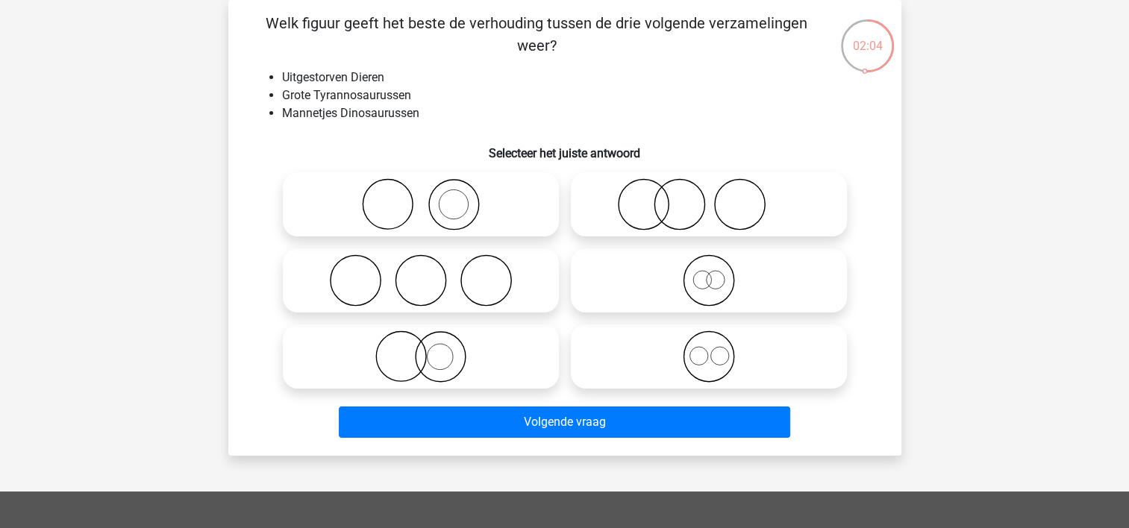
click at [663, 265] on icon at bounding box center [709, 280] width 264 height 52
click at [709, 265] on input "radio" at bounding box center [714, 268] width 10 height 10
radio input "true"
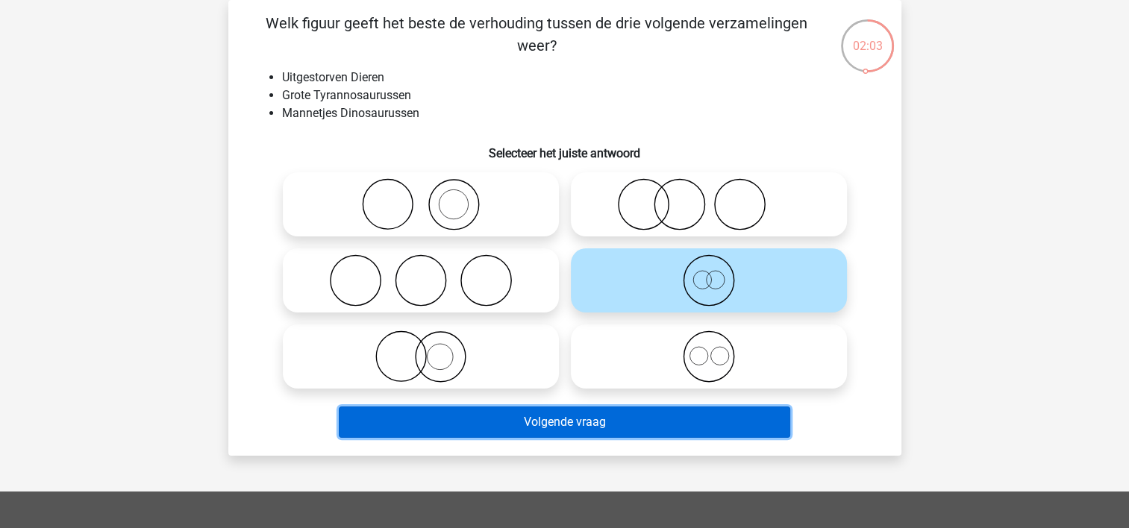
click at [585, 421] on button "Volgende vraag" at bounding box center [564, 422] width 451 height 31
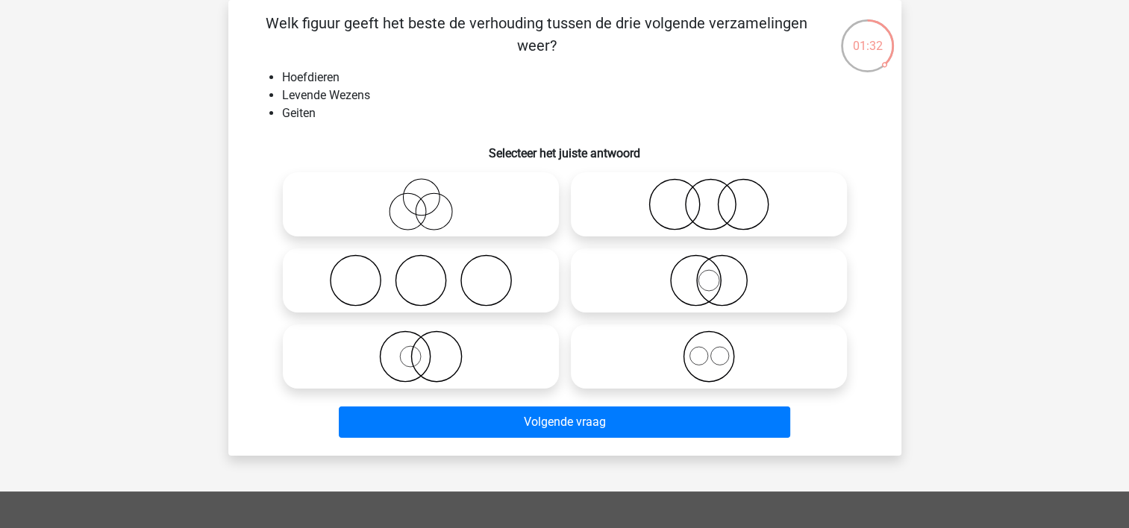
click at [369, 228] on icon at bounding box center [421, 204] width 264 height 52
click at [421, 197] on input "radio" at bounding box center [426, 192] width 10 height 10
radio input "true"
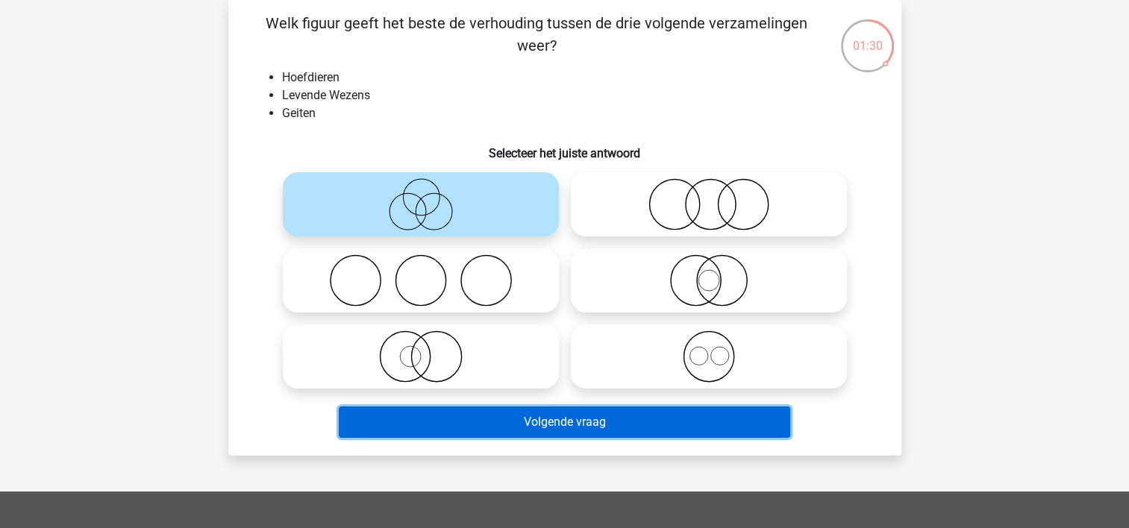
click at [492, 415] on button "Volgende vraag" at bounding box center [564, 422] width 451 height 31
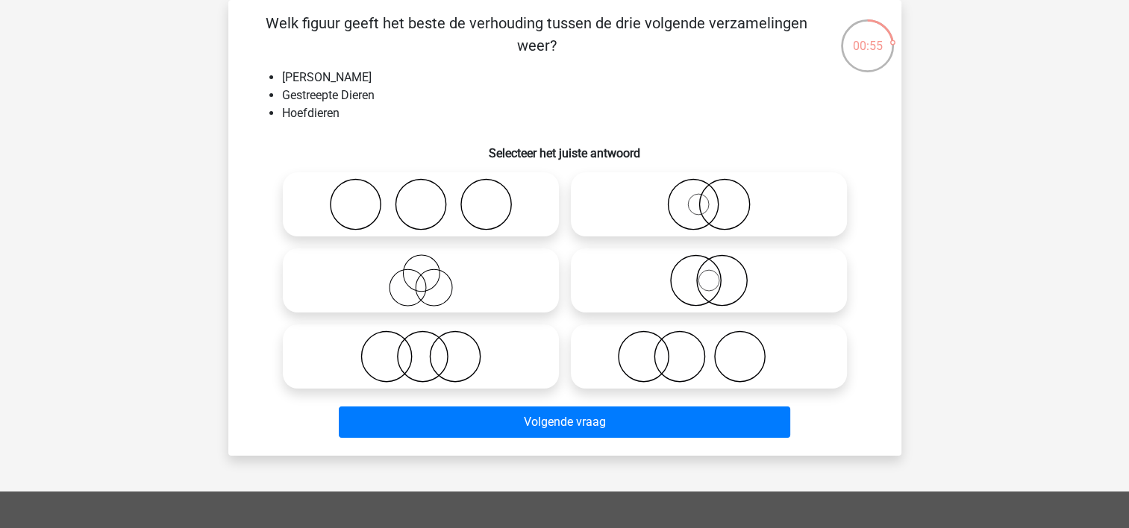
click at [752, 195] on icon at bounding box center [709, 204] width 264 height 52
click at [719, 195] on input "radio" at bounding box center [714, 192] width 10 height 10
radio input "true"
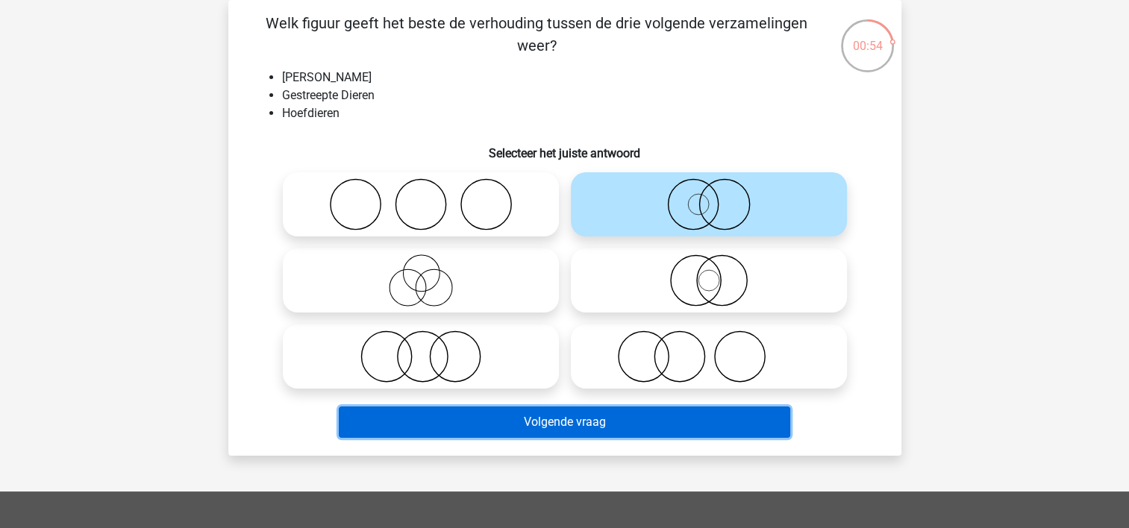
click at [550, 430] on button "Volgende vraag" at bounding box center [564, 422] width 451 height 31
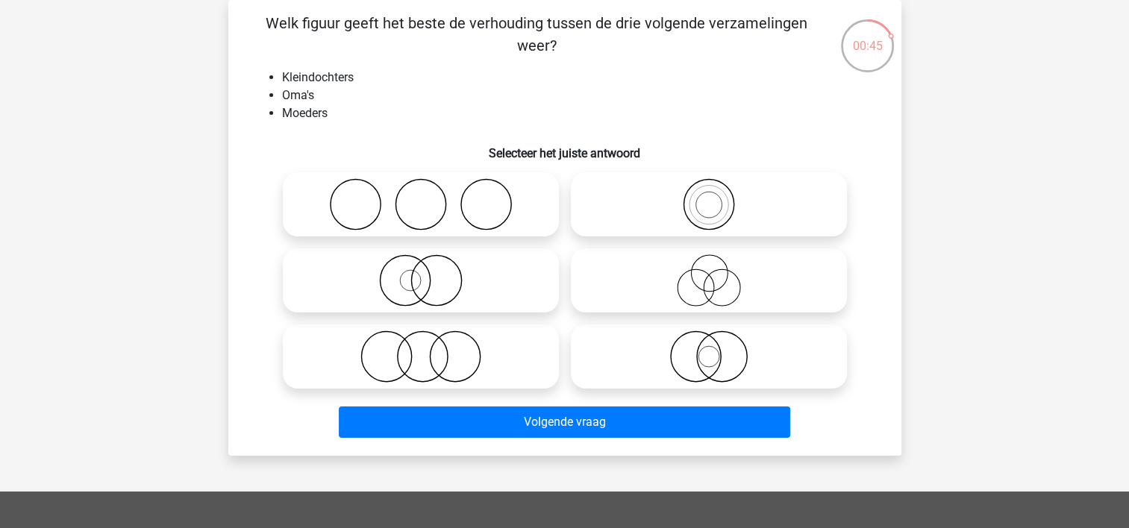
click at [686, 216] on icon at bounding box center [709, 204] width 264 height 52
click at [709, 197] on input "radio" at bounding box center [714, 192] width 10 height 10
radio input "true"
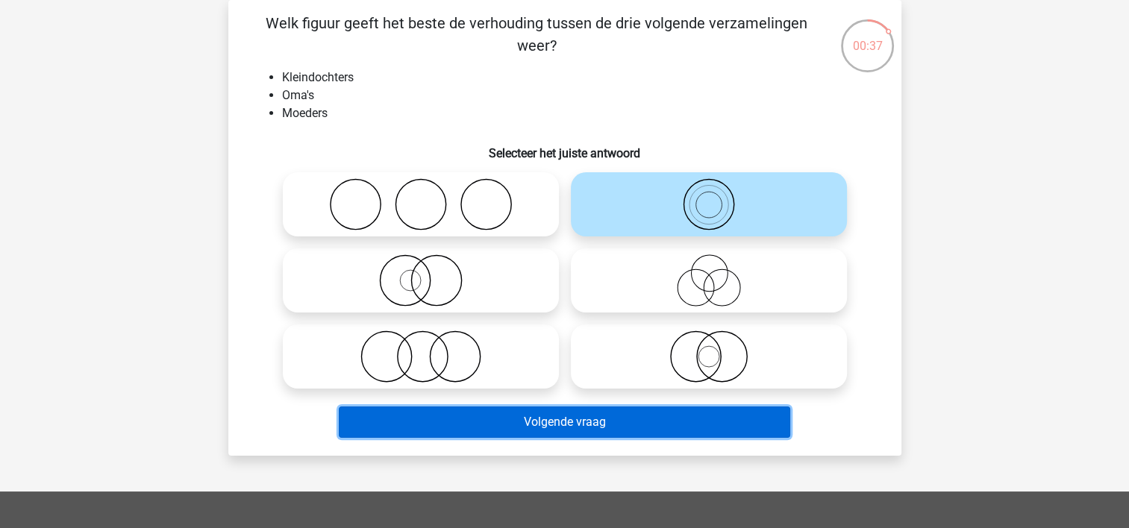
click at [545, 425] on button "Volgende vraag" at bounding box center [564, 422] width 451 height 31
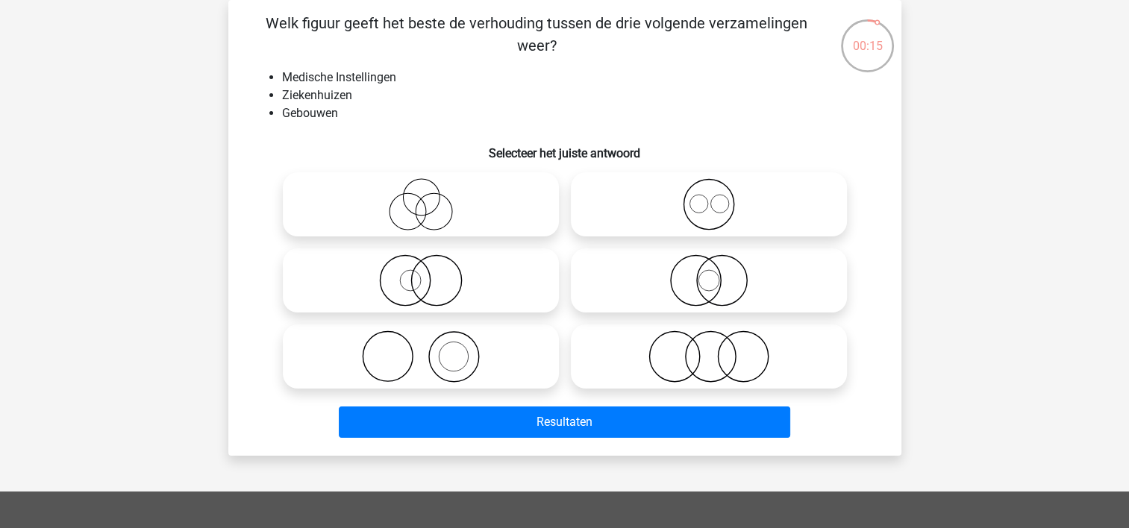
click at [457, 367] on icon at bounding box center [421, 357] width 264 height 52
click at [431, 349] on input "radio" at bounding box center [426, 344] width 10 height 10
radio input "true"
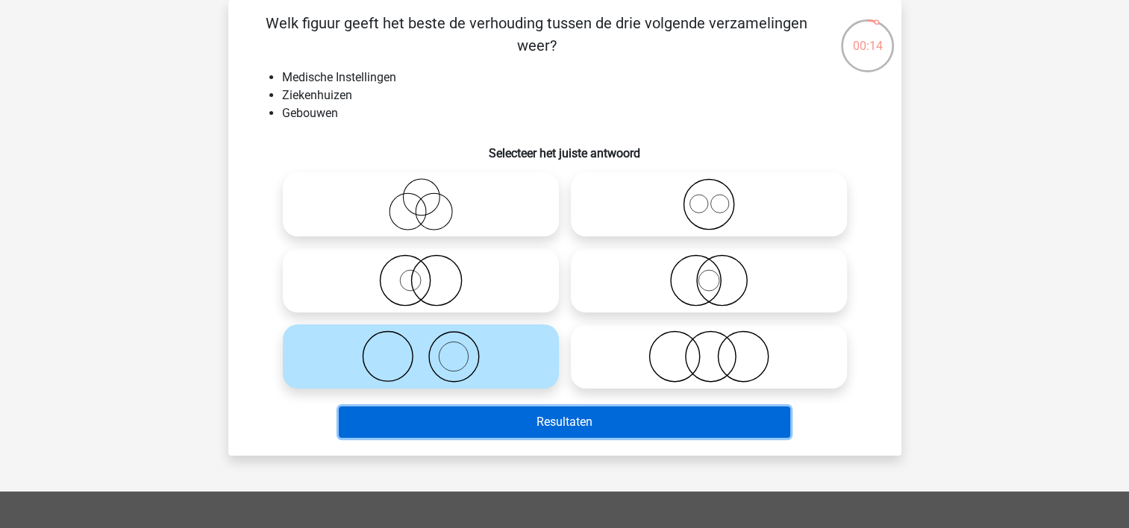
click at [508, 428] on button "Resultaten" at bounding box center [564, 422] width 451 height 31
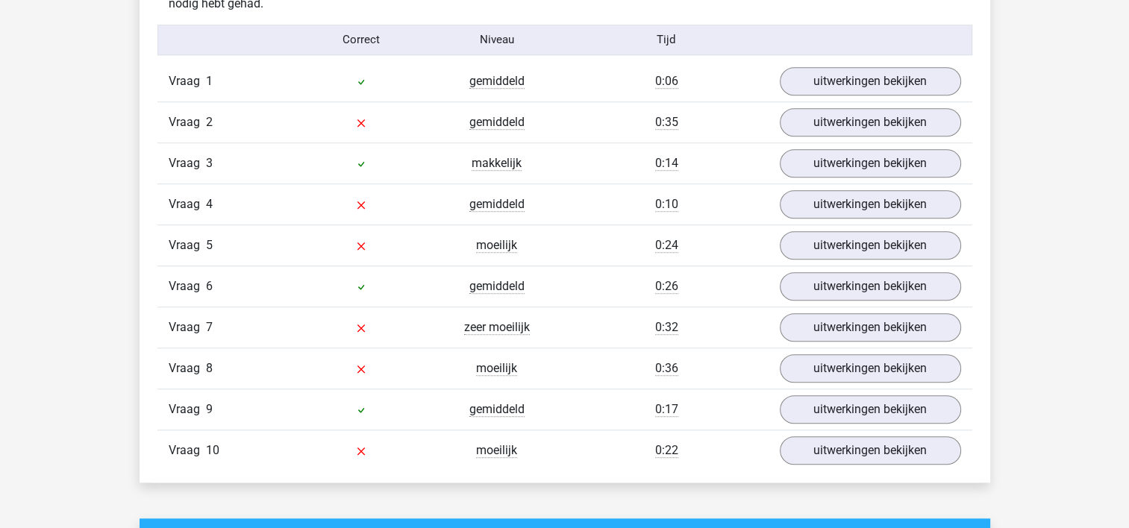
scroll to position [1222, 0]
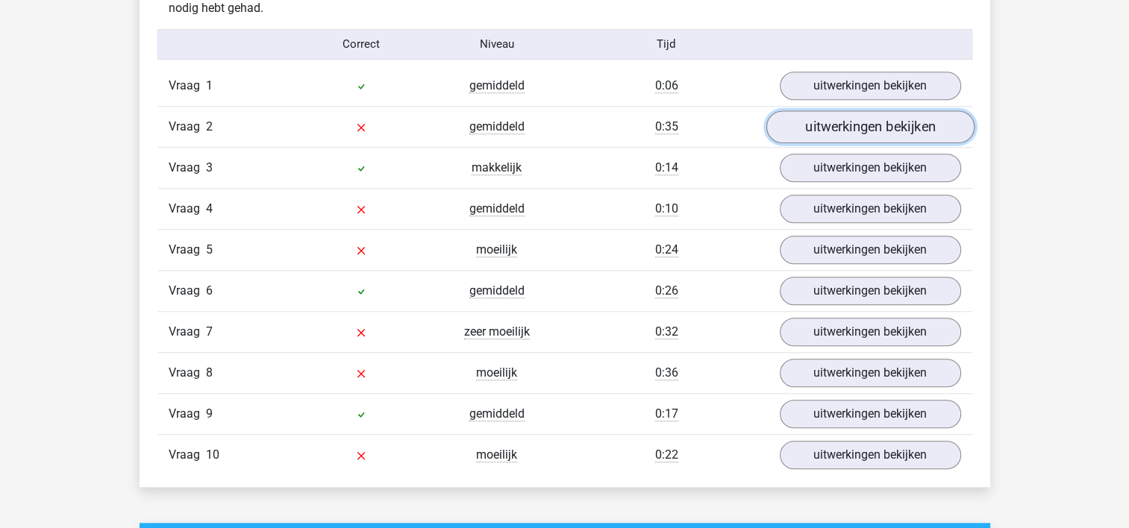
click at [892, 123] on link "uitwerkingen bekijken" at bounding box center [870, 126] width 208 height 33
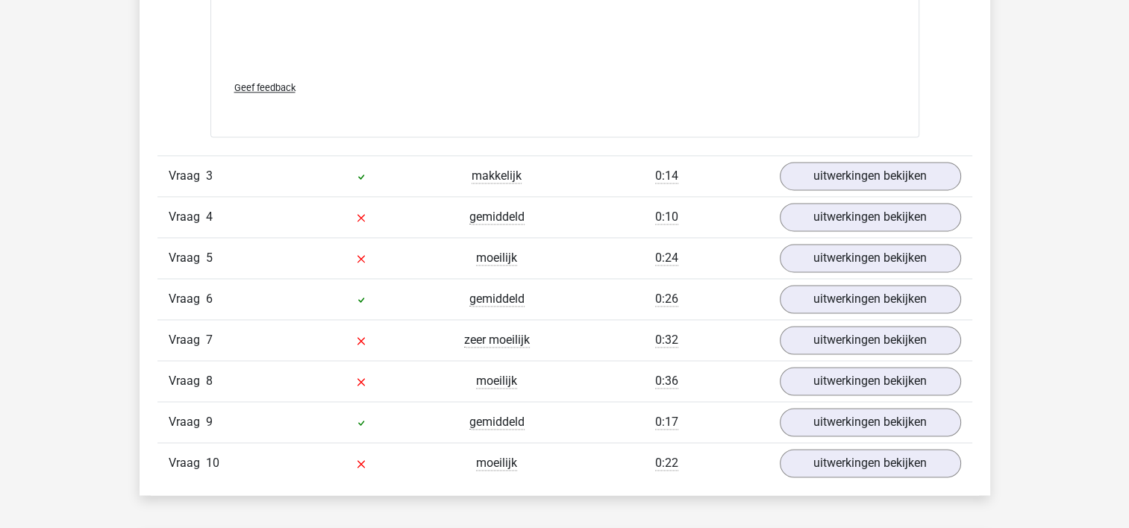
scroll to position [2189, 0]
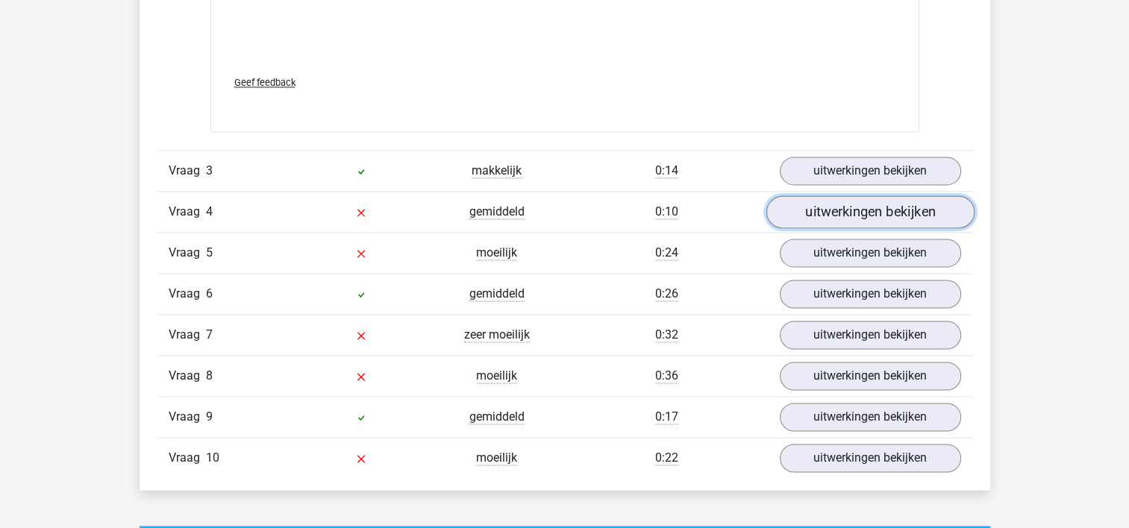
click at [871, 201] on link "uitwerkingen bekijken" at bounding box center [870, 211] width 208 height 33
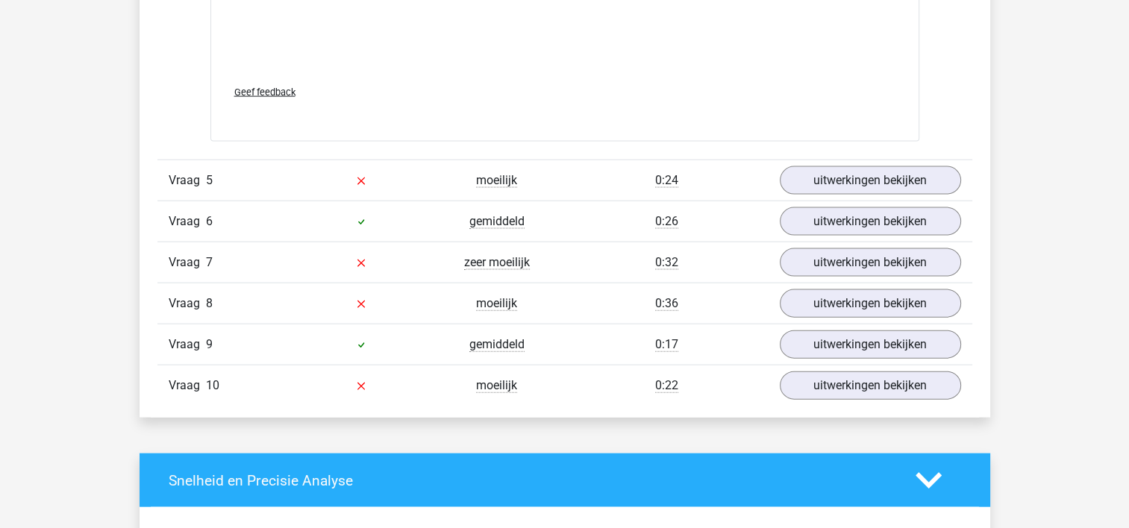
scroll to position [3225, 0]
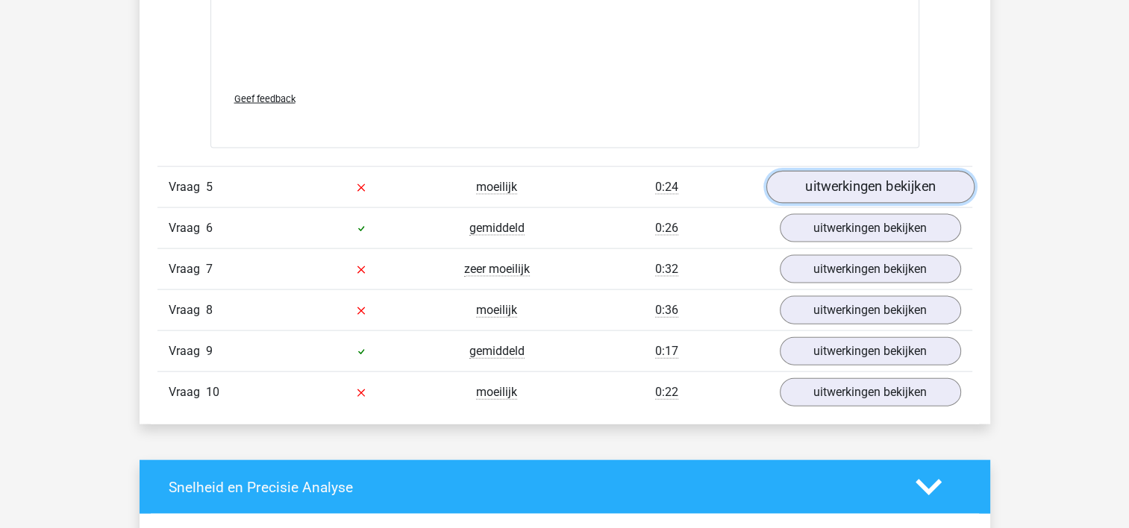
click at [875, 190] on link "uitwerkingen bekijken" at bounding box center [870, 187] width 208 height 33
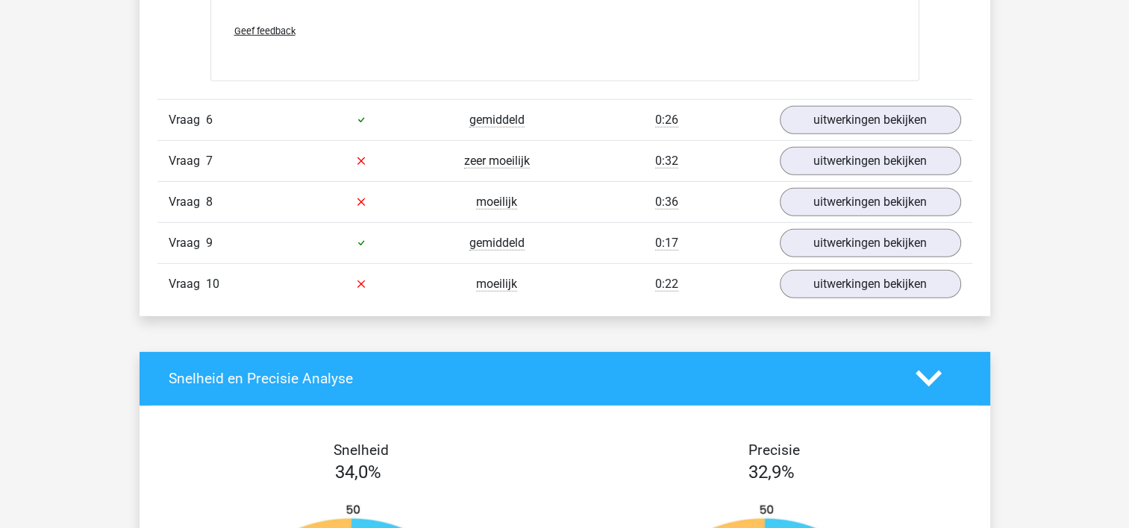
scroll to position [4356, 0]
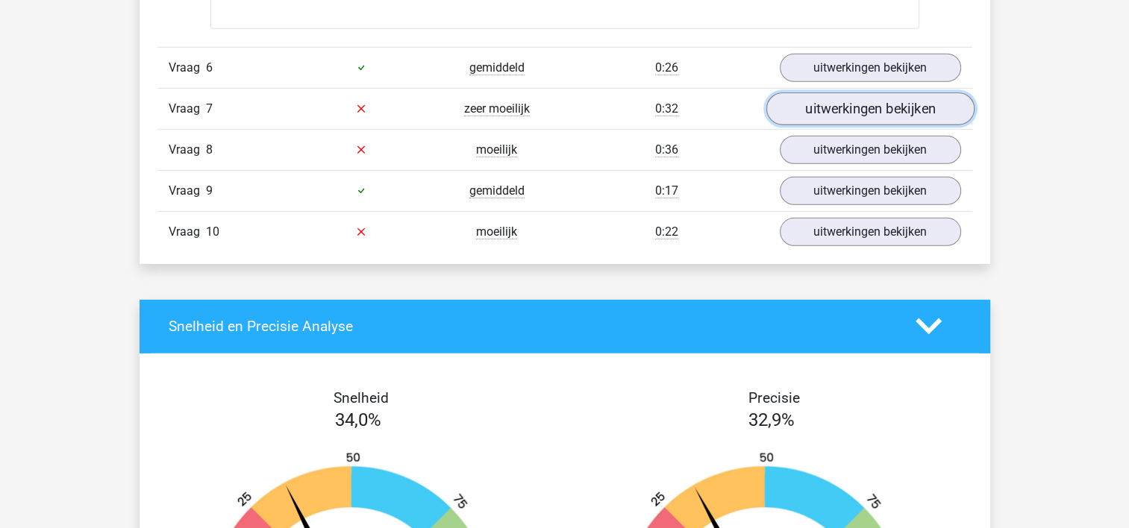
click at [786, 109] on link "uitwerkingen bekijken" at bounding box center [870, 109] width 208 height 33
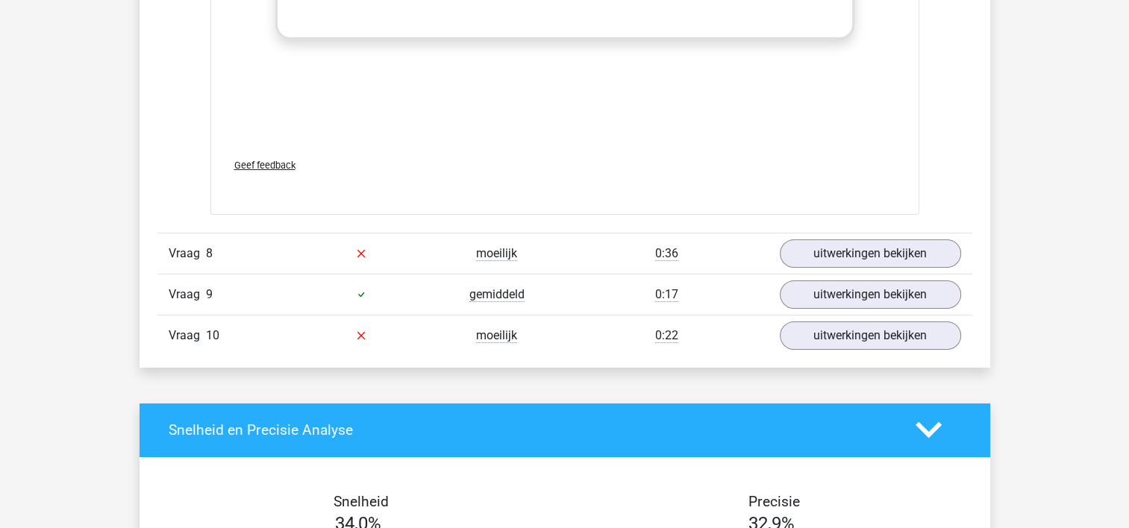
scroll to position [5256, 0]
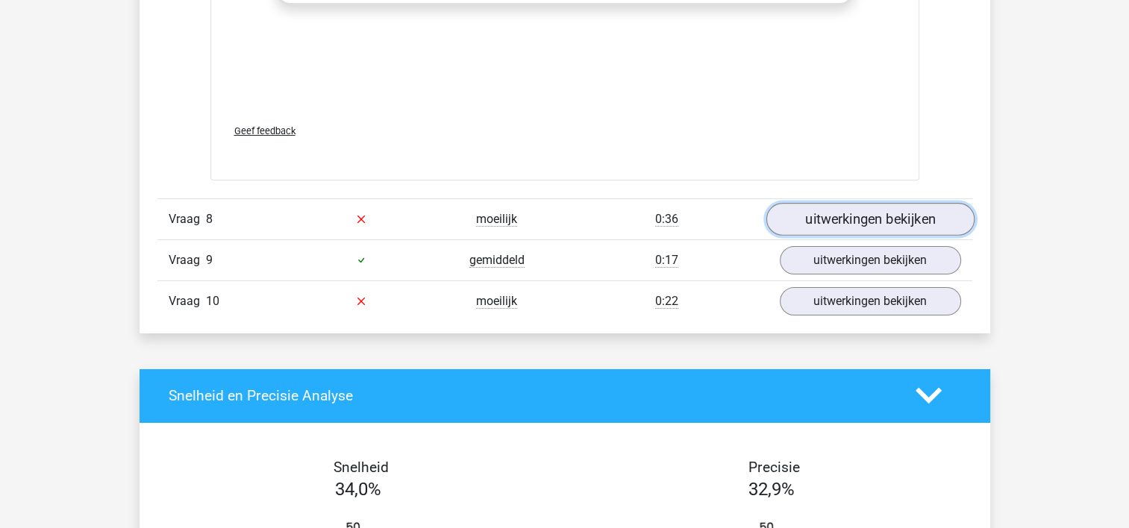
click at [906, 213] on link "uitwerkingen bekijken" at bounding box center [870, 219] width 208 height 33
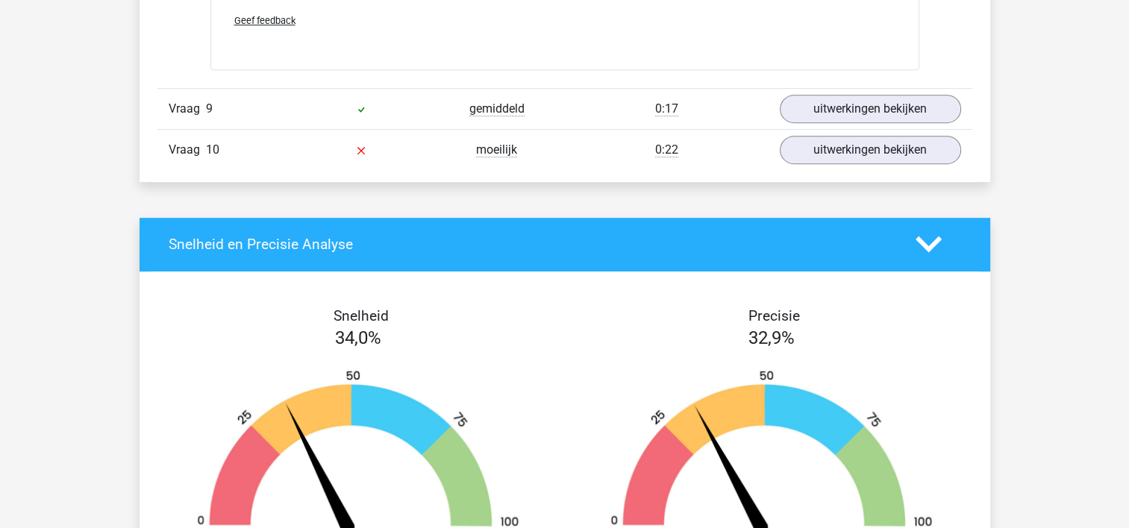
scroll to position [6368, 0]
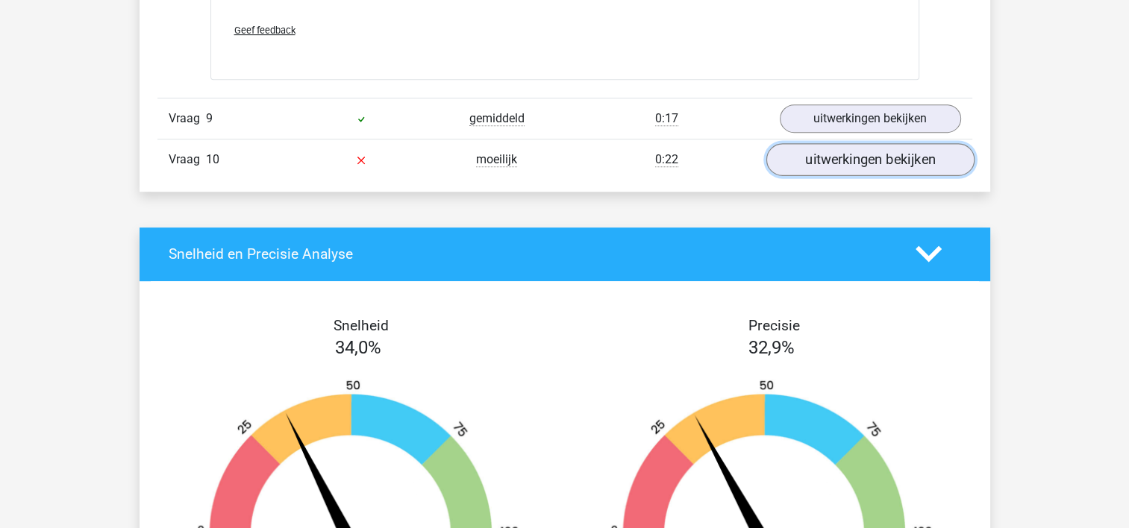
click at [821, 166] on link "uitwerkingen bekijken" at bounding box center [870, 159] width 208 height 33
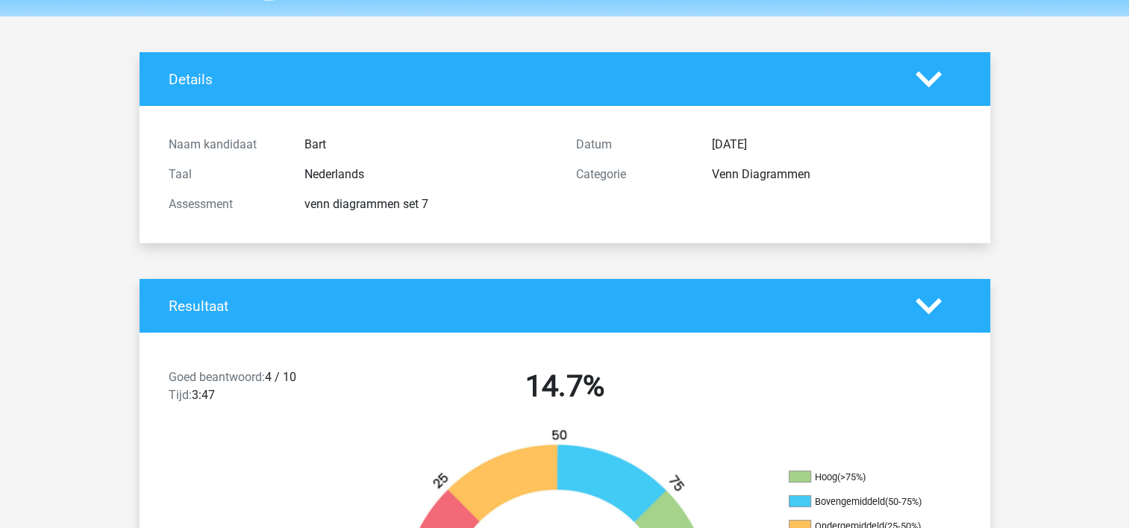
scroll to position [0, 0]
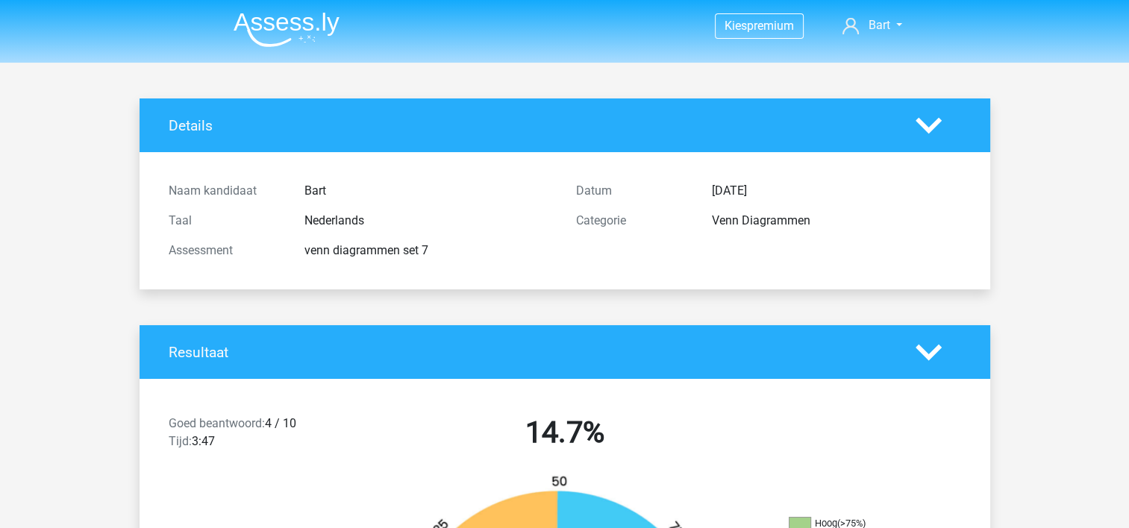
click at [260, 22] on img at bounding box center [287, 29] width 106 height 35
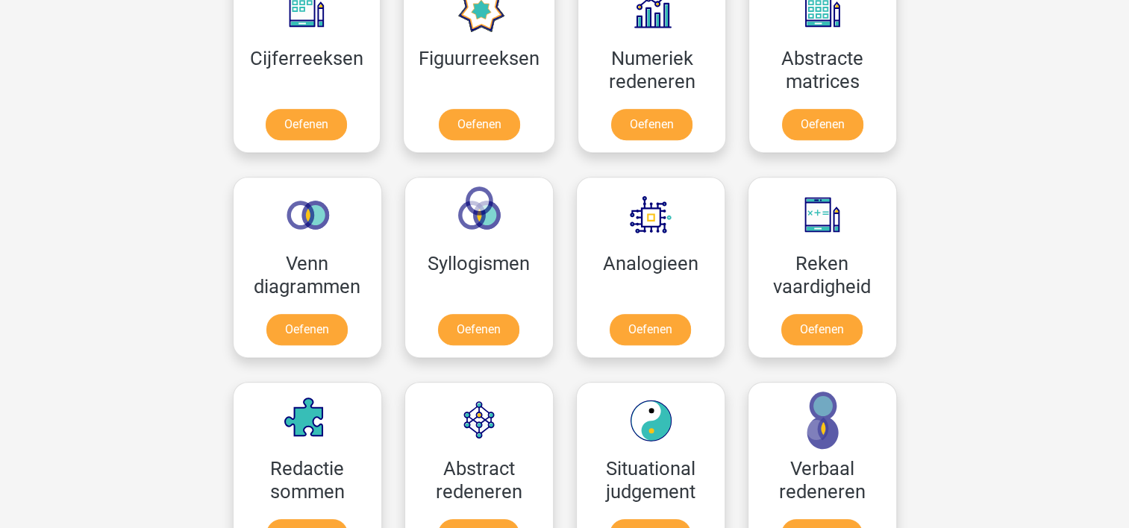
scroll to position [737, 0]
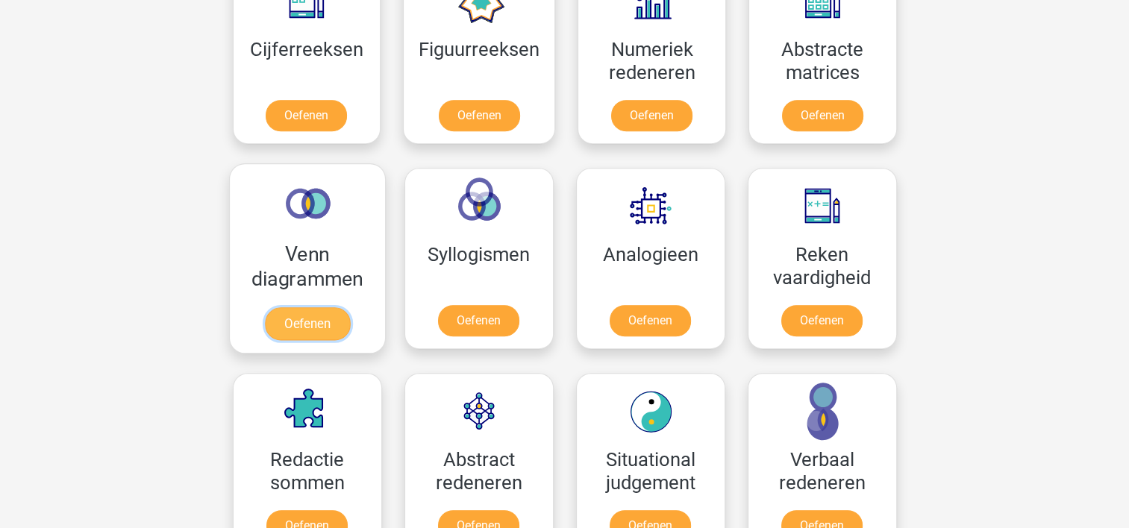
click at [303, 325] on link "Oefenen" at bounding box center [306, 323] width 85 height 33
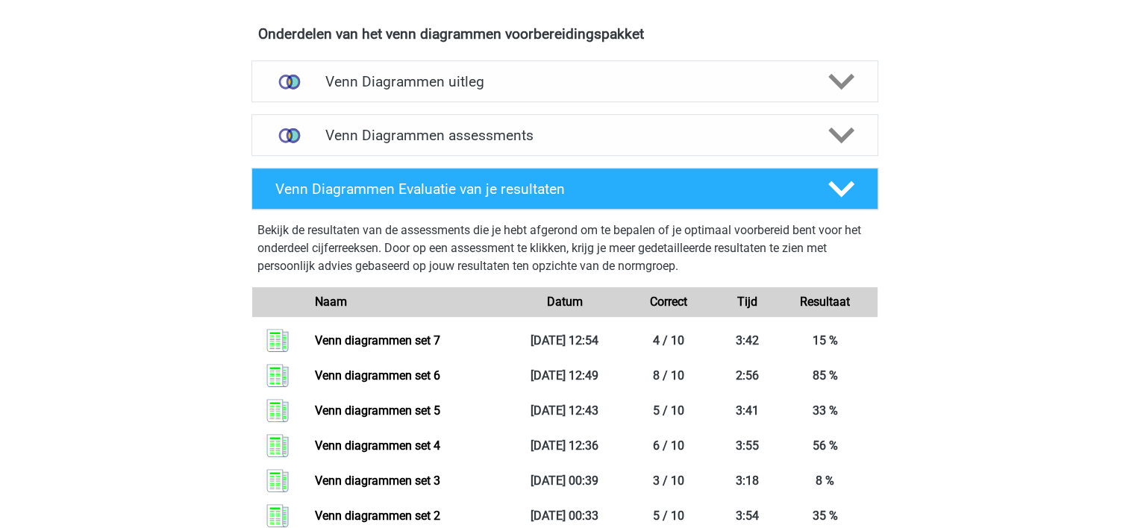
scroll to position [909, 0]
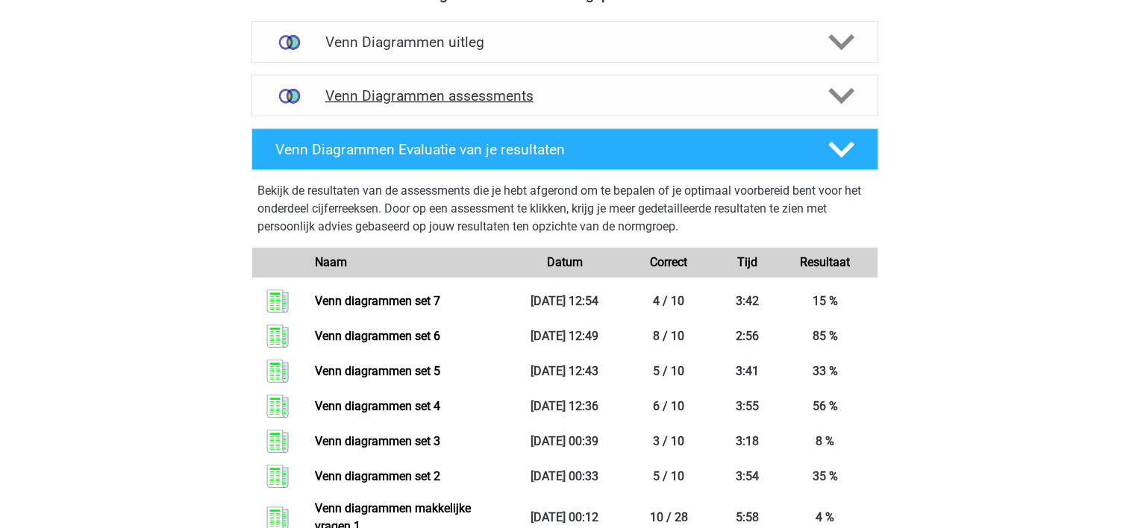
click at [616, 108] on div "Venn Diagrammen assessments" at bounding box center [564, 96] width 627 height 42
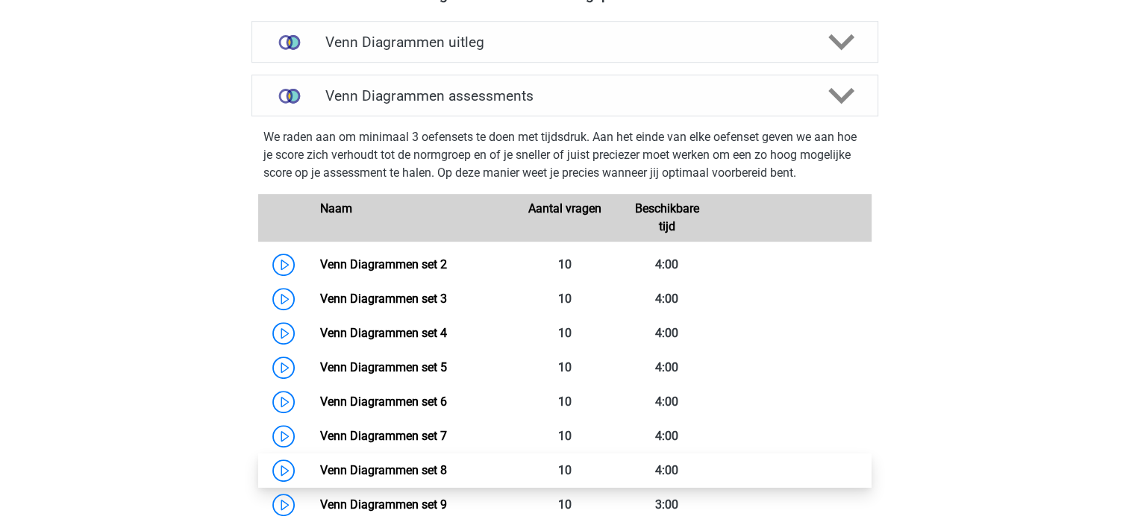
click at [413, 466] on link "Venn Diagrammen set 8" at bounding box center [383, 470] width 127 height 14
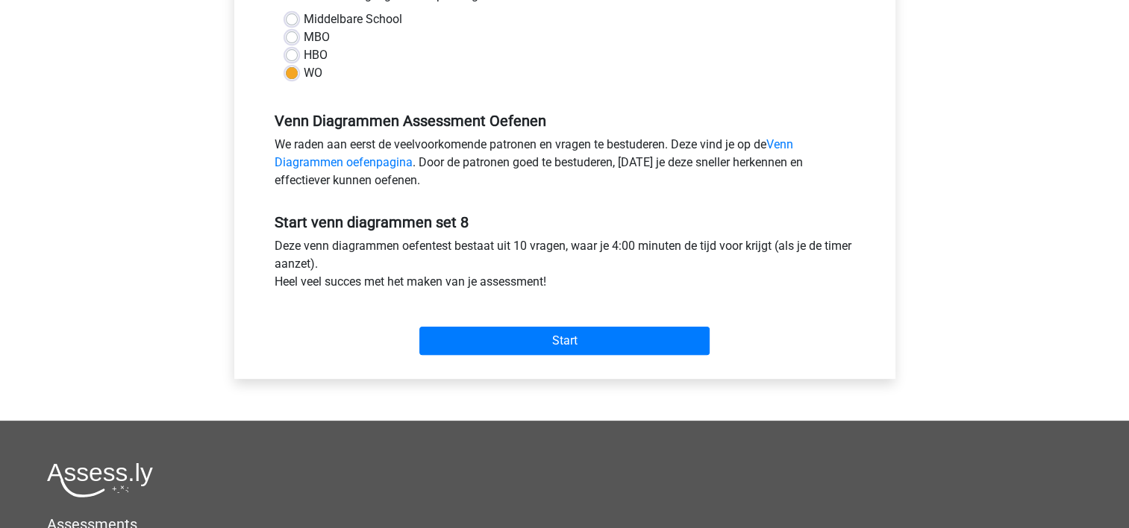
scroll to position [583, 0]
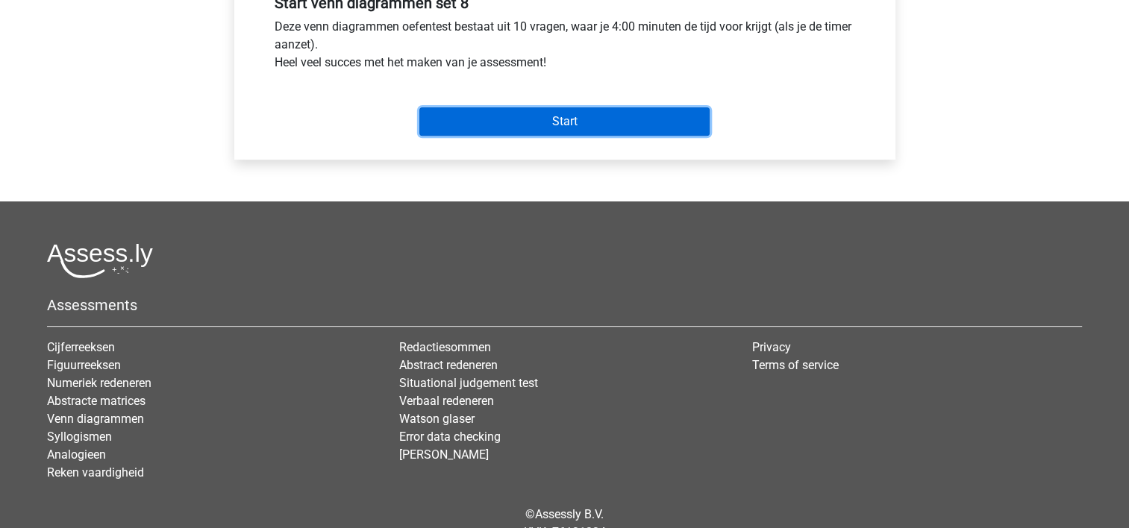
click at [591, 131] on input "Start" at bounding box center [564, 121] width 290 height 28
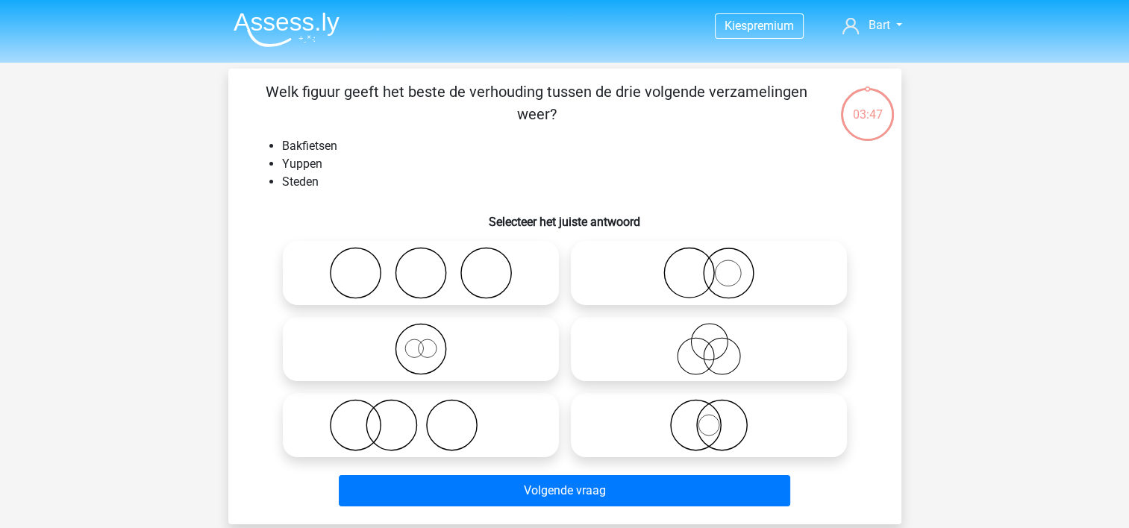
click at [438, 269] on icon at bounding box center [421, 273] width 264 height 52
click at [431, 266] on input "radio" at bounding box center [426, 261] width 10 height 10
radio input "true"
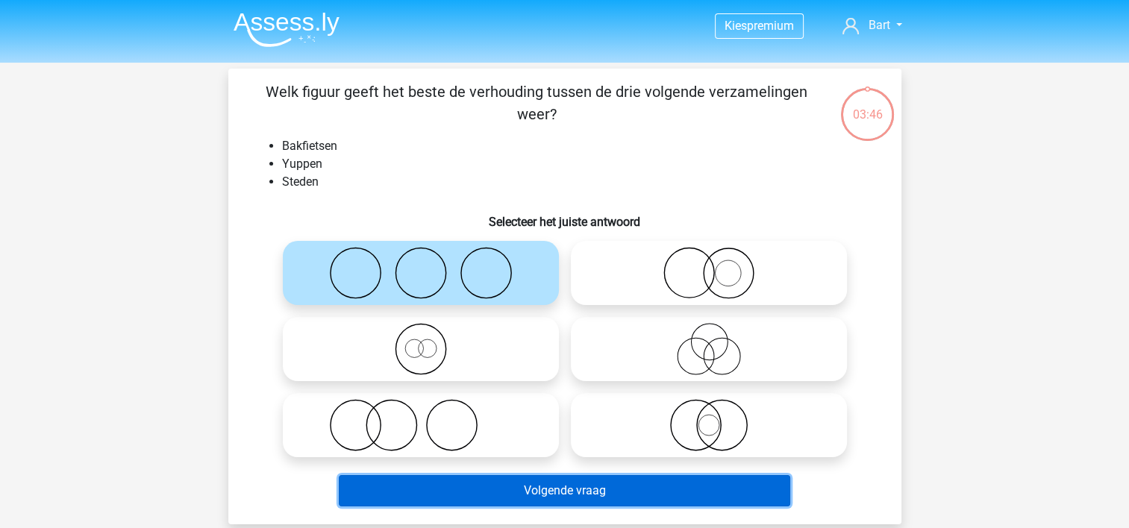
click at [511, 486] on button "Volgende vraag" at bounding box center [564, 490] width 451 height 31
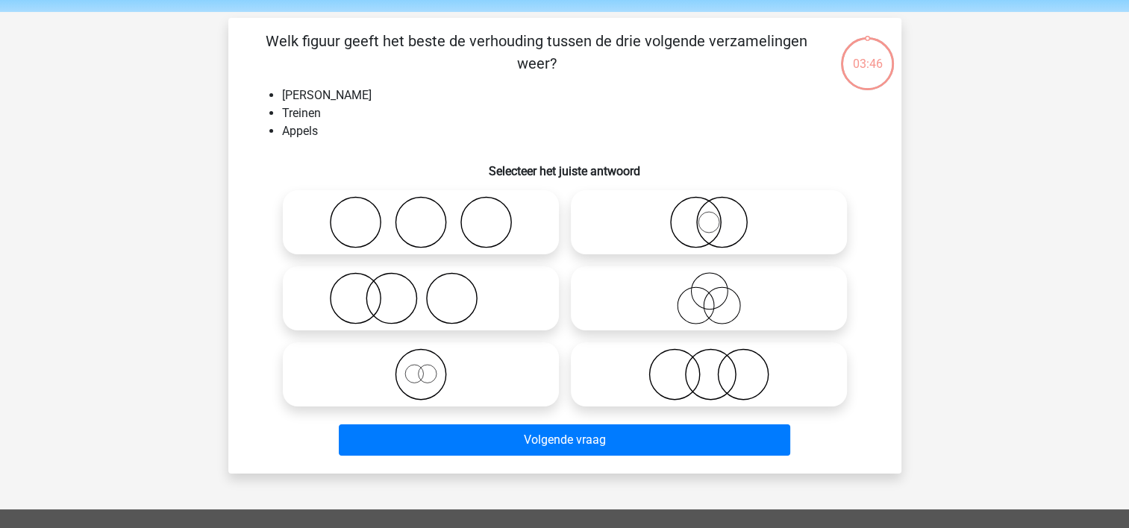
scroll to position [69, 0]
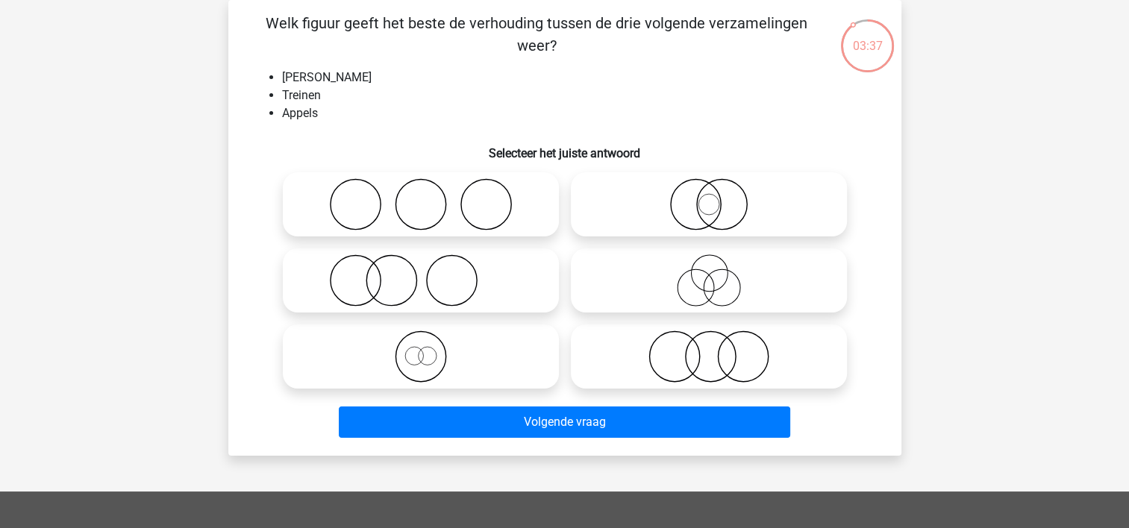
click at [639, 202] on icon at bounding box center [709, 204] width 264 height 52
click at [709, 197] on input "radio" at bounding box center [714, 192] width 10 height 10
radio input "true"
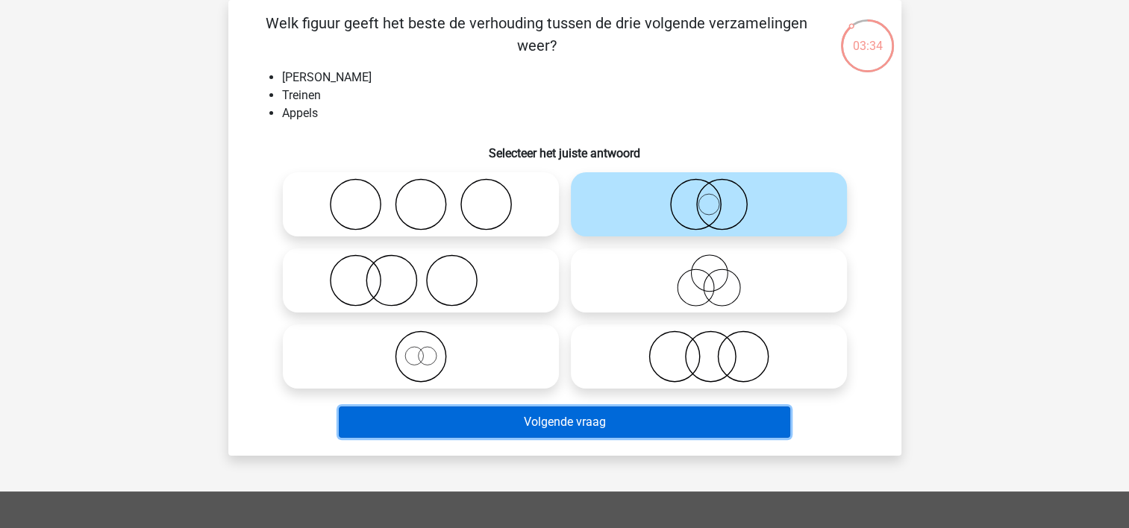
click at [539, 419] on button "Volgende vraag" at bounding box center [564, 422] width 451 height 31
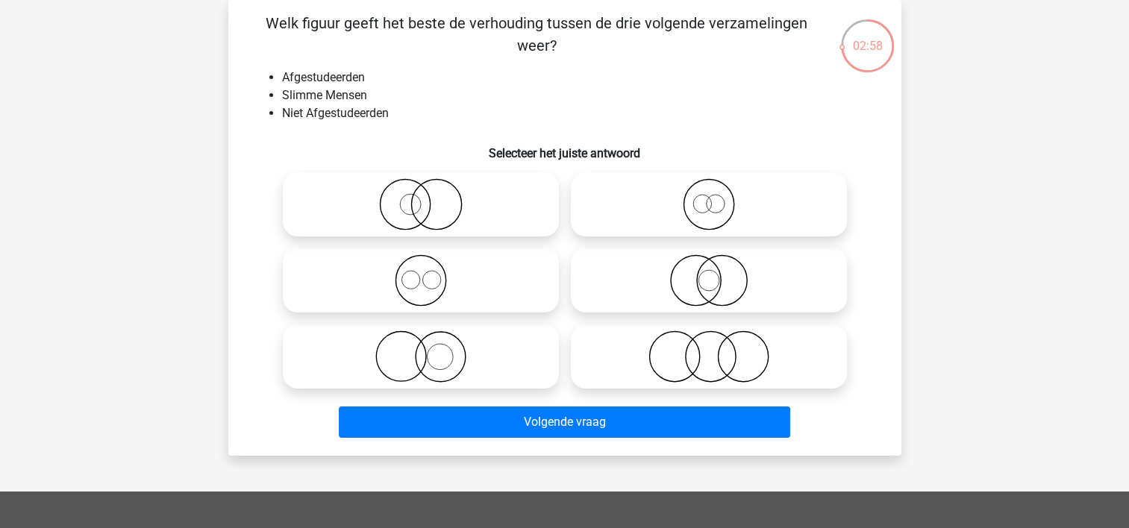
click at [343, 340] on icon at bounding box center [421, 357] width 264 height 52
click at [421, 340] on input "radio" at bounding box center [426, 344] width 10 height 10
radio input "true"
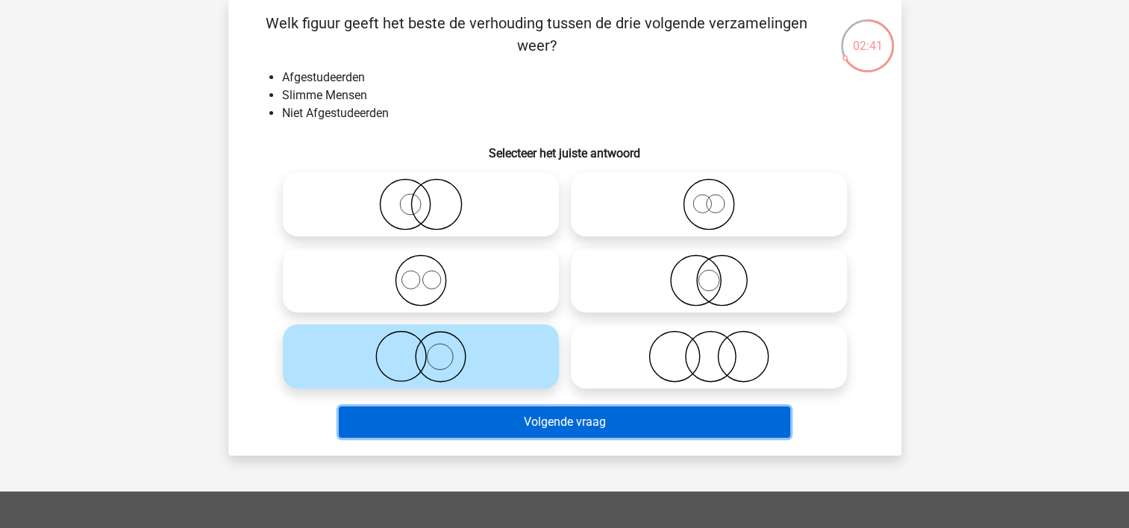
click at [515, 430] on button "Volgende vraag" at bounding box center [564, 422] width 451 height 31
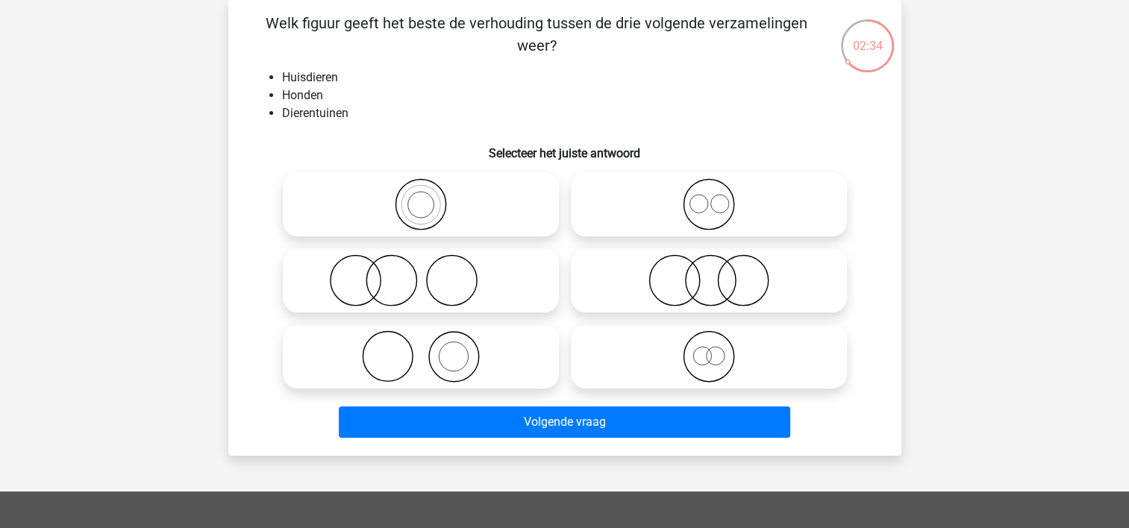
click at [413, 295] on icon at bounding box center [421, 280] width 264 height 52
click at [421, 273] on input "radio" at bounding box center [426, 268] width 10 height 10
radio input "true"
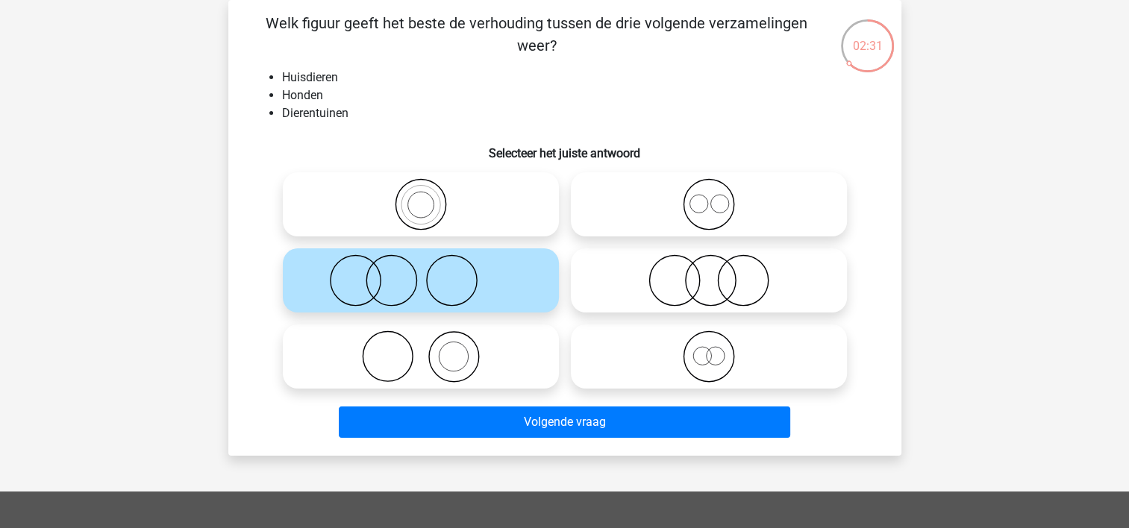
click at [433, 362] on icon at bounding box center [421, 357] width 264 height 52
click at [431, 349] on input "radio" at bounding box center [426, 344] width 10 height 10
radio input "true"
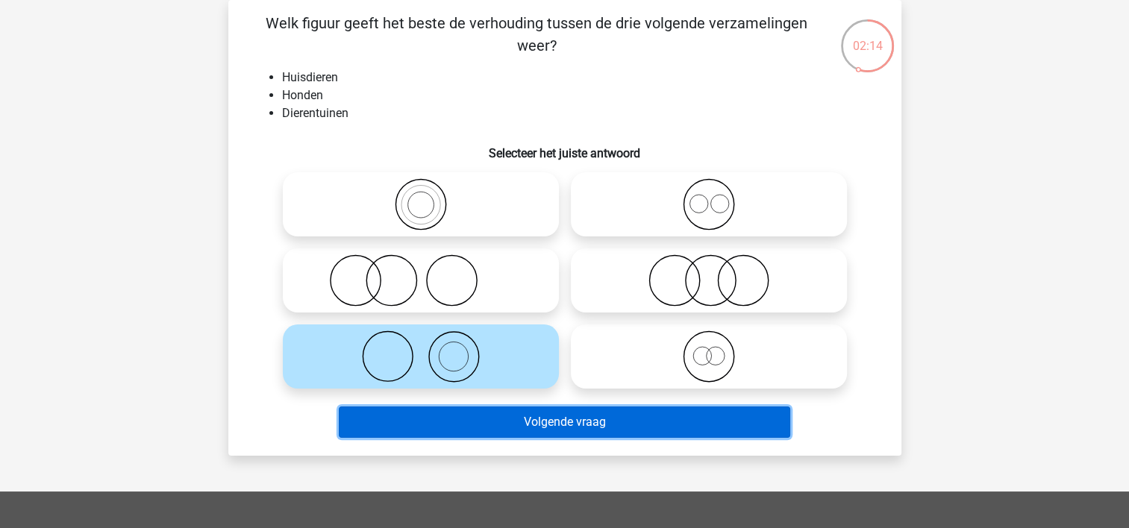
click at [449, 416] on button "Volgende vraag" at bounding box center [564, 422] width 451 height 31
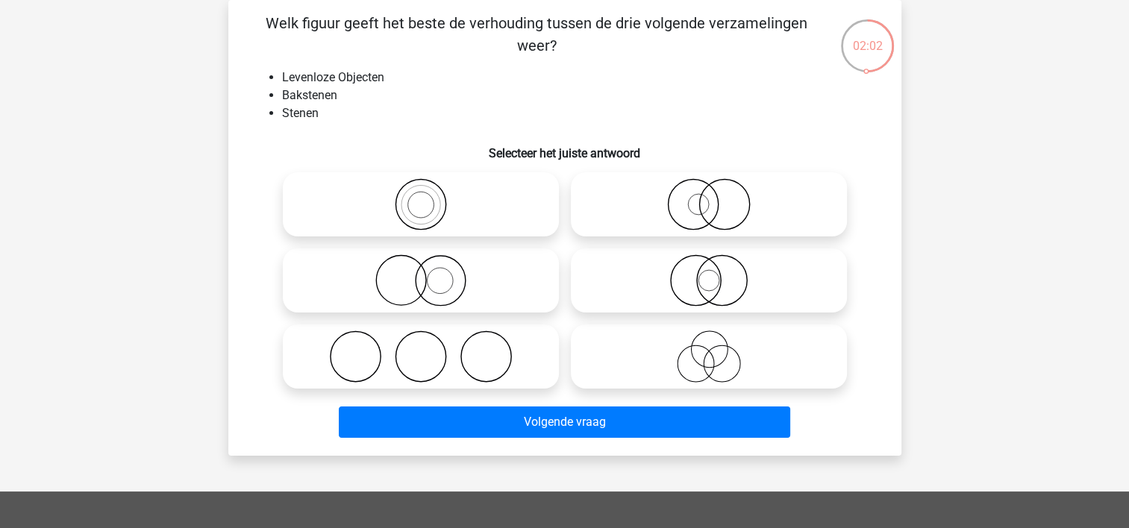
click at [377, 218] on icon at bounding box center [421, 204] width 264 height 52
click at [421, 197] on input "radio" at bounding box center [426, 192] width 10 height 10
radio input "true"
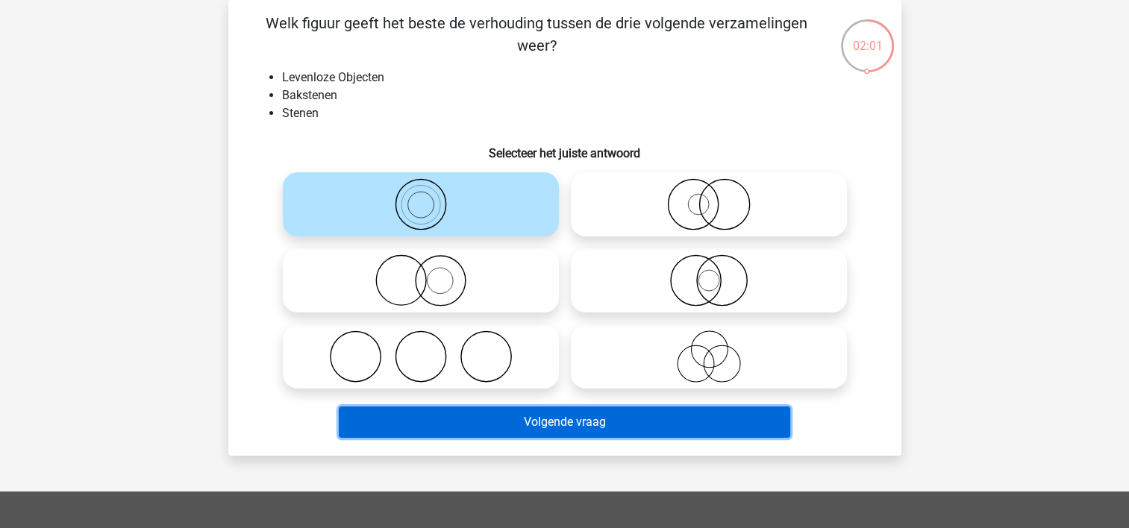
click at [445, 425] on button "Volgende vraag" at bounding box center [564, 422] width 451 height 31
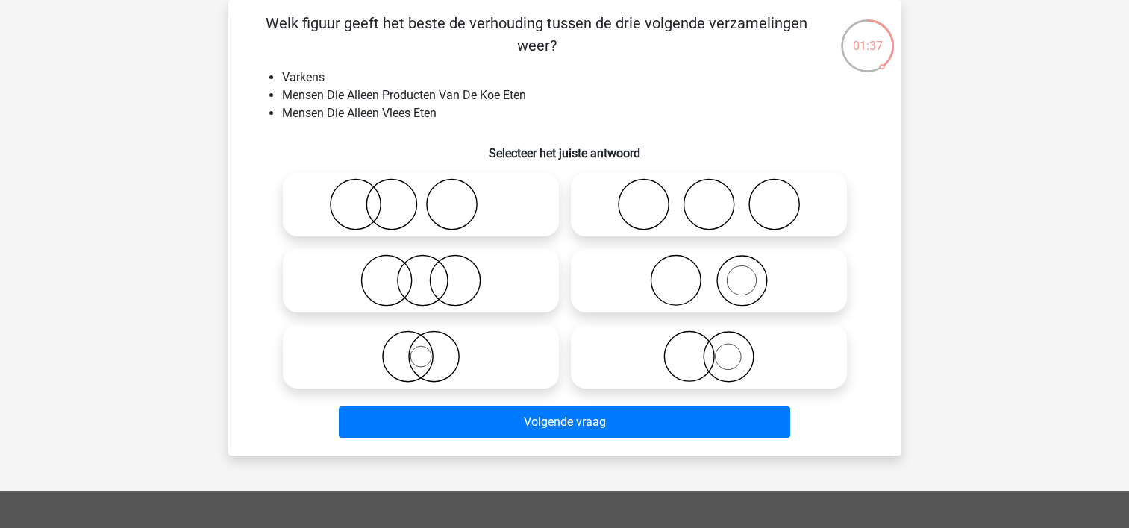
click at [680, 271] on icon at bounding box center [709, 280] width 264 height 52
click at [709, 271] on input "radio" at bounding box center [714, 268] width 10 height 10
radio input "true"
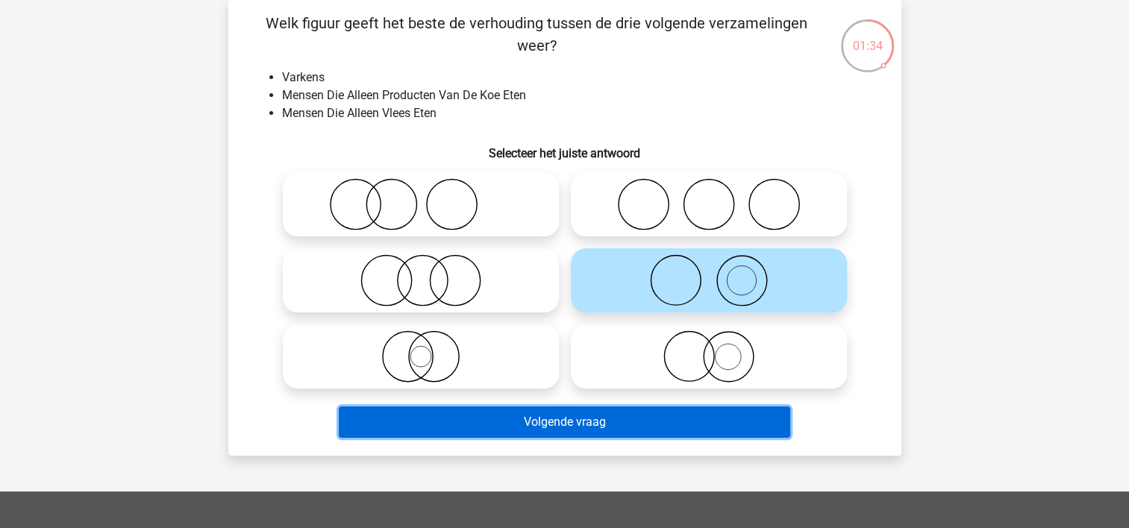
click at [570, 422] on button "Volgende vraag" at bounding box center [564, 422] width 451 height 31
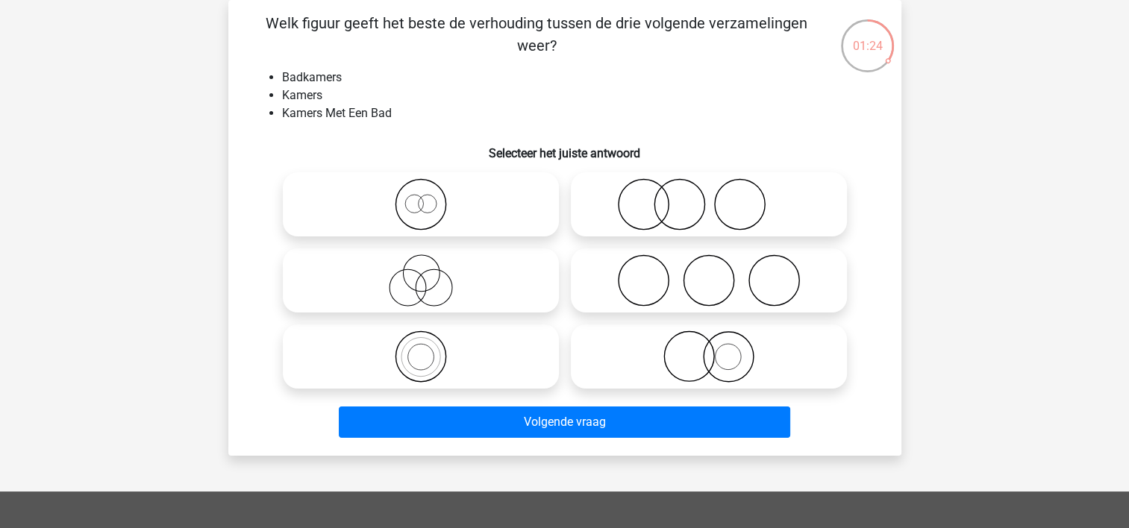
click at [418, 264] on icon at bounding box center [421, 280] width 264 height 52
click at [421, 264] on input "radio" at bounding box center [426, 268] width 10 height 10
radio input "true"
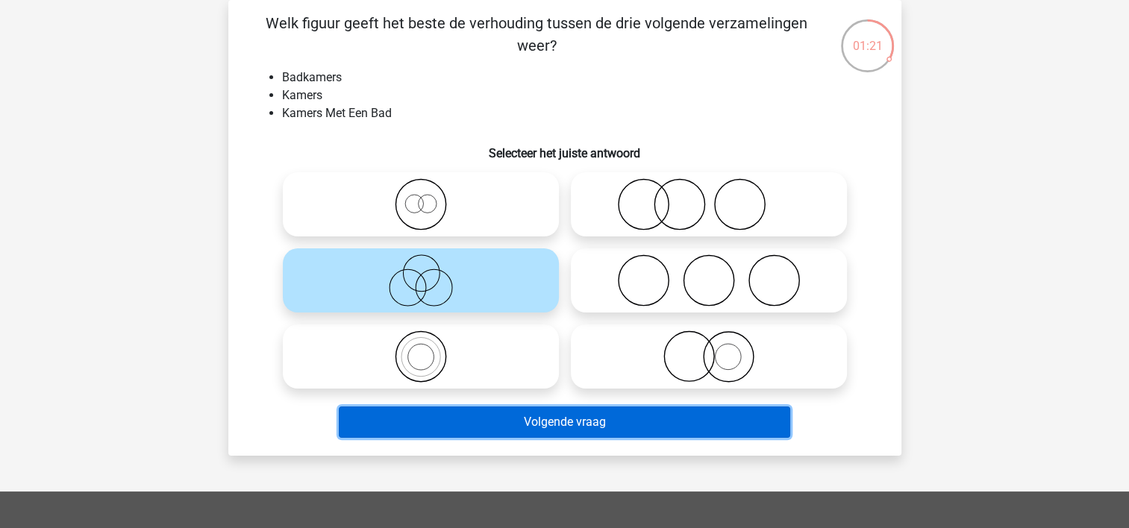
click at [501, 428] on button "Volgende vraag" at bounding box center [564, 422] width 451 height 31
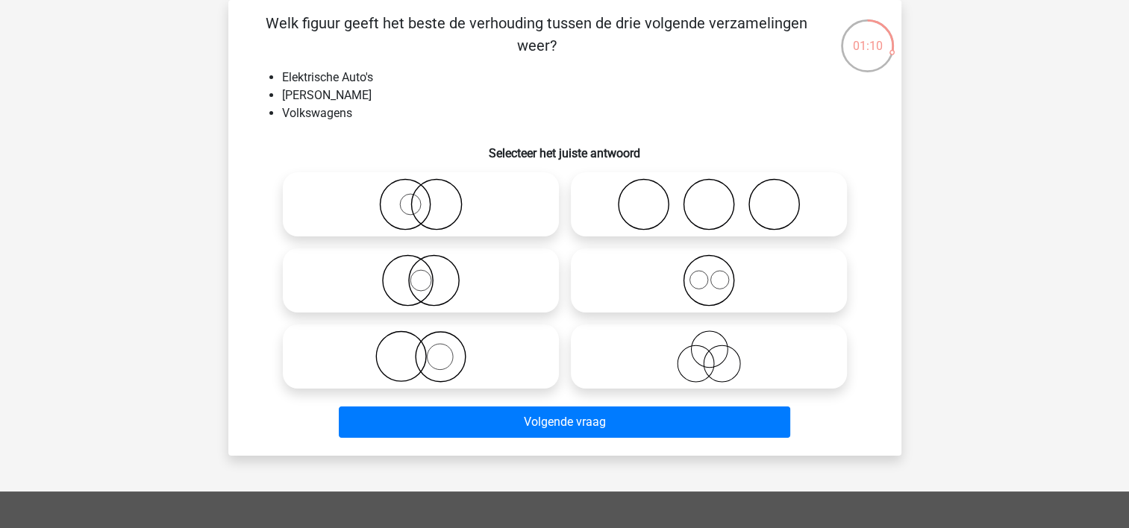
click at [388, 358] on icon at bounding box center [421, 357] width 264 height 52
click at [421, 349] on input "radio" at bounding box center [426, 344] width 10 height 10
radio input "true"
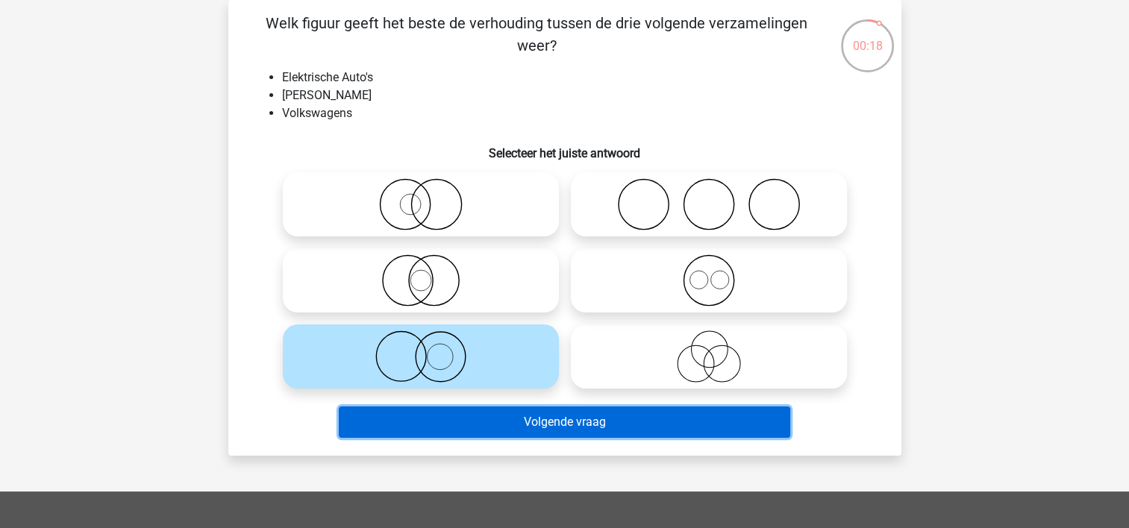
click at [447, 415] on button "Volgende vraag" at bounding box center [564, 422] width 451 height 31
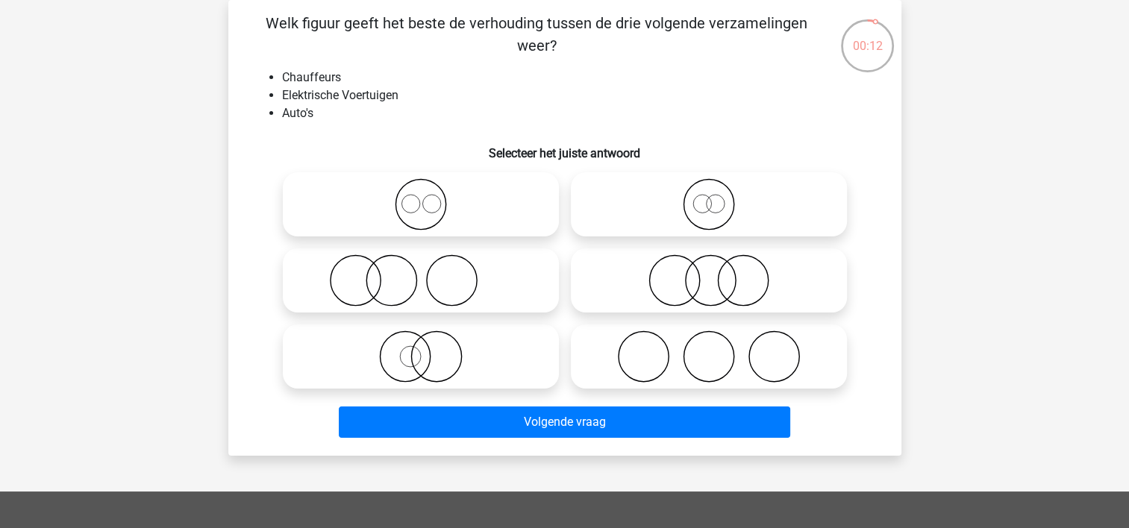
click at [436, 284] on icon at bounding box center [421, 280] width 264 height 52
click at [431, 273] on input "radio" at bounding box center [426, 268] width 10 height 10
radio input "true"
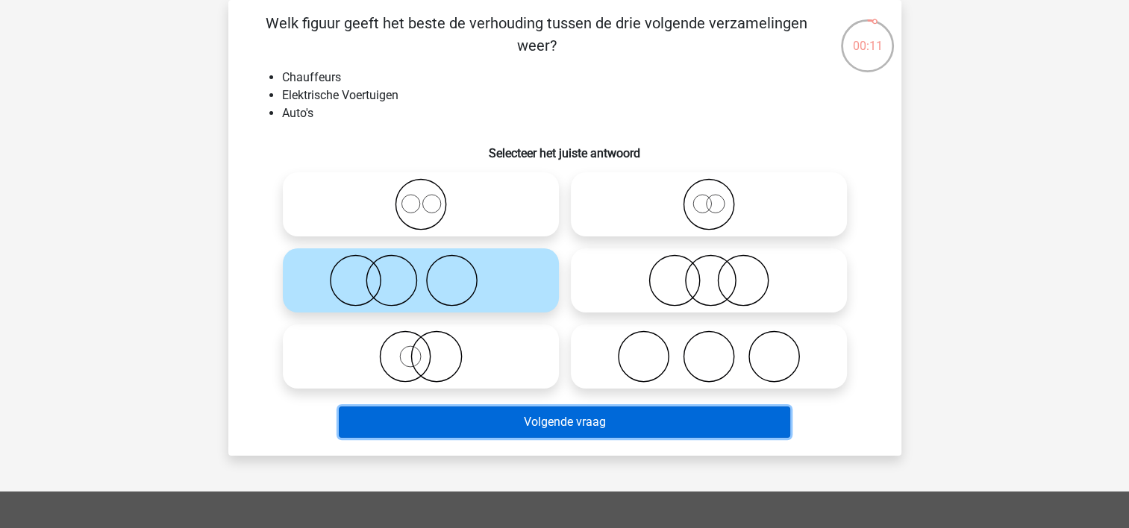
click at [498, 426] on button "Volgende vraag" at bounding box center [564, 422] width 451 height 31
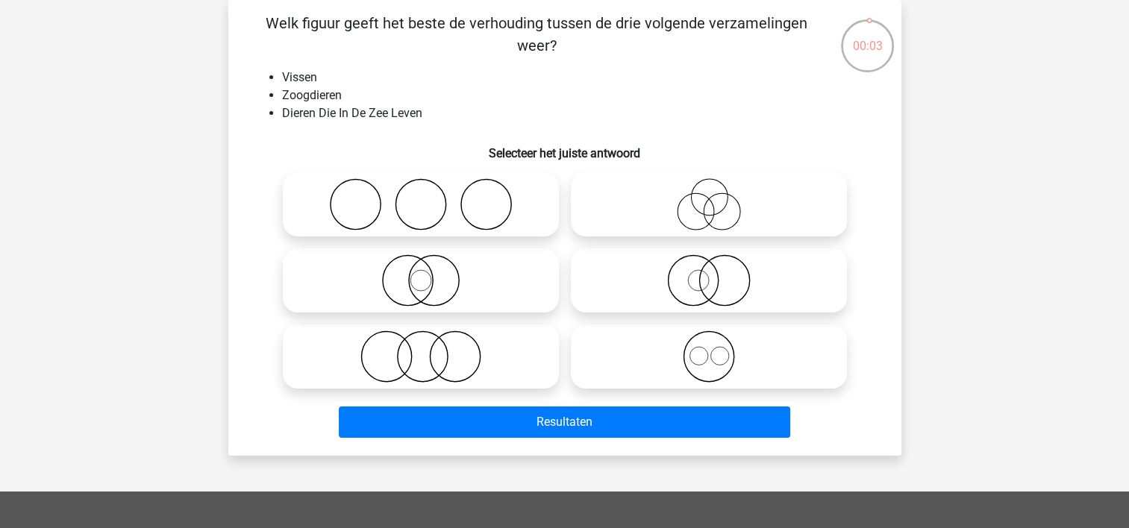
click at [656, 212] on icon at bounding box center [709, 204] width 264 height 52
click at [709, 197] on input "radio" at bounding box center [714, 192] width 10 height 10
radio input "true"
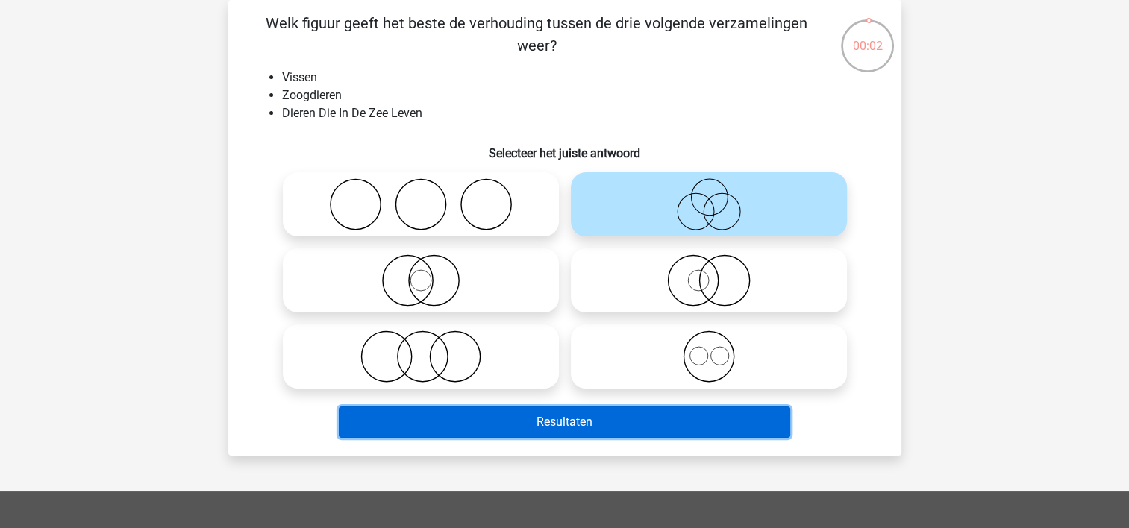
click at [559, 426] on button "Resultaten" at bounding box center [564, 422] width 451 height 31
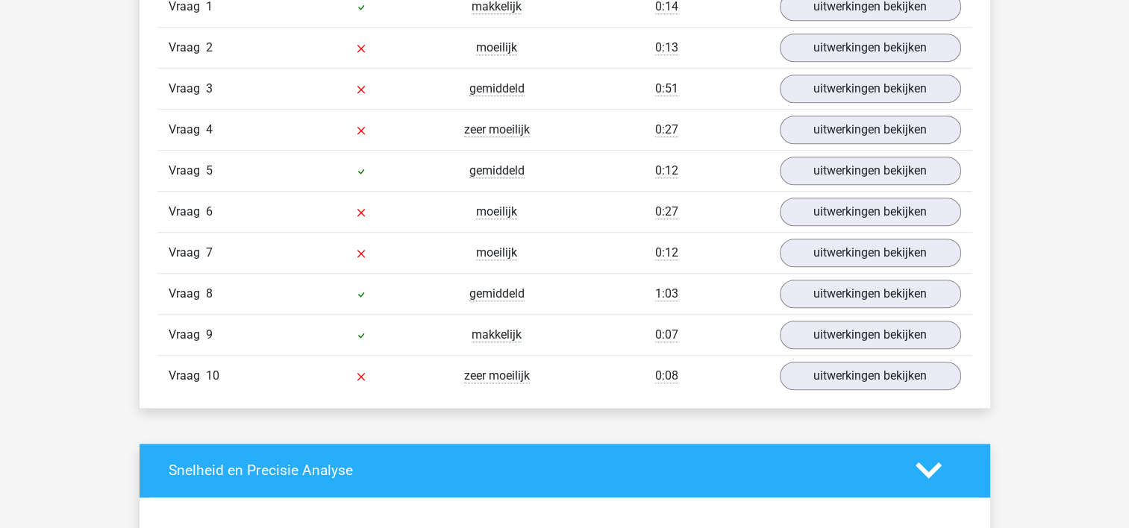
scroll to position [1261, 0]
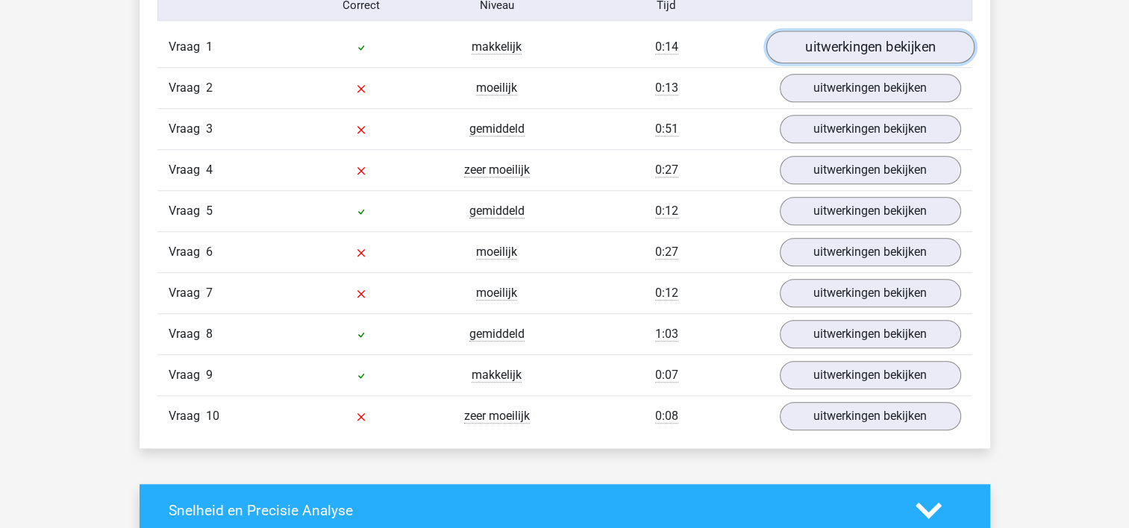
click at [866, 40] on link "uitwerkingen bekijken" at bounding box center [870, 47] width 208 height 33
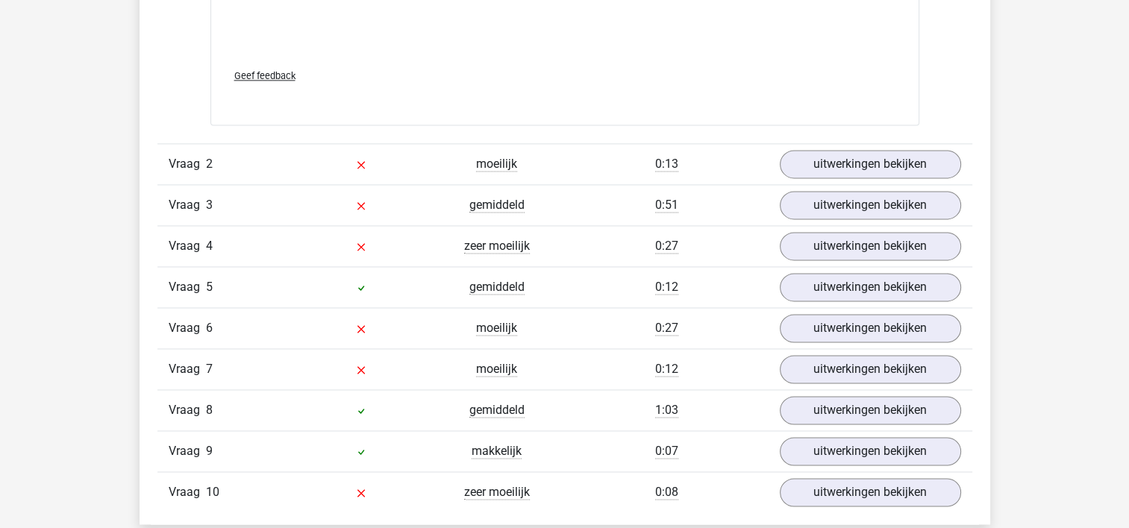
scroll to position [2196, 0]
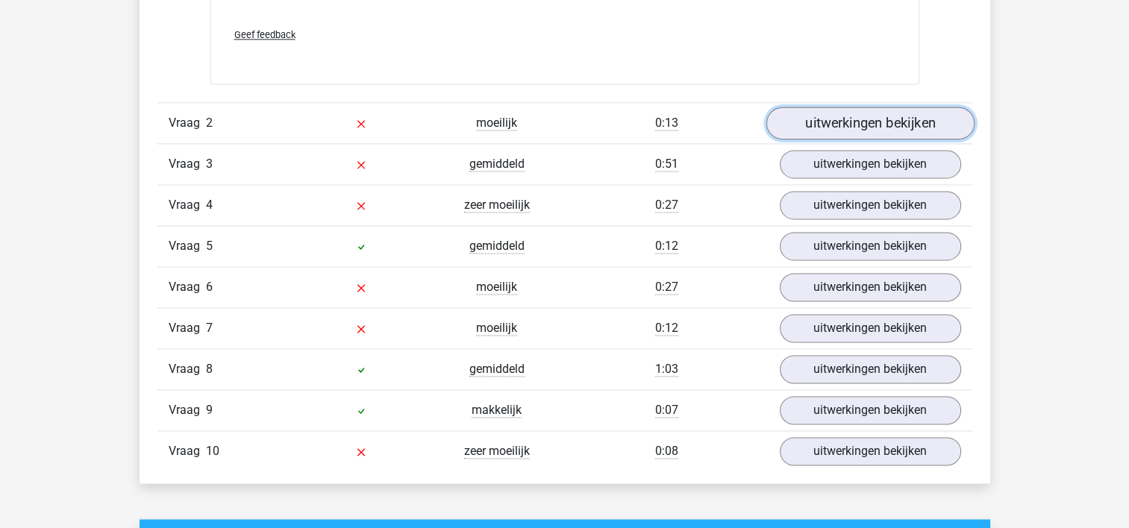
click at [868, 113] on link "uitwerkingen bekijken" at bounding box center [870, 123] width 208 height 33
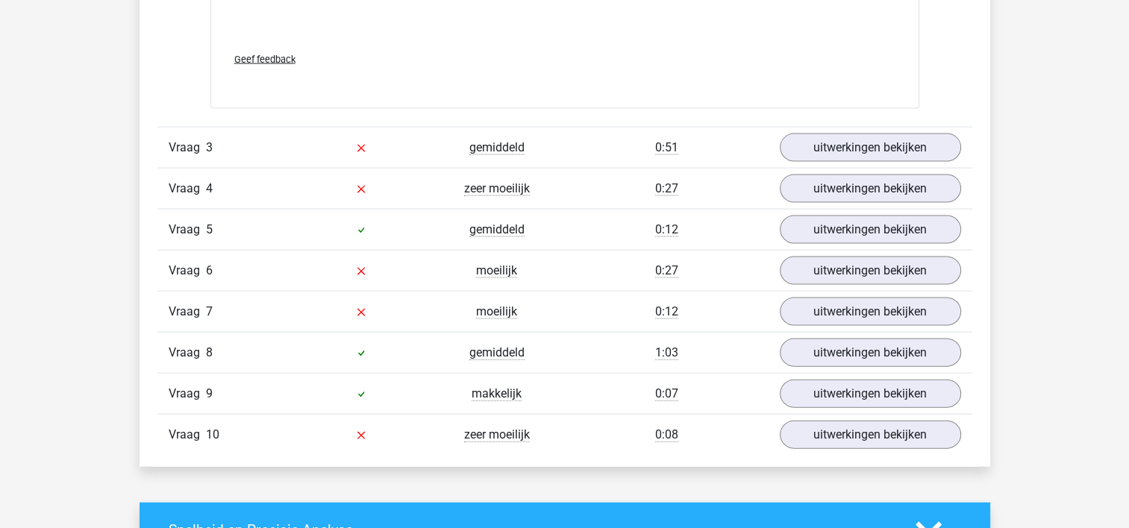
scroll to position [3176, 0]
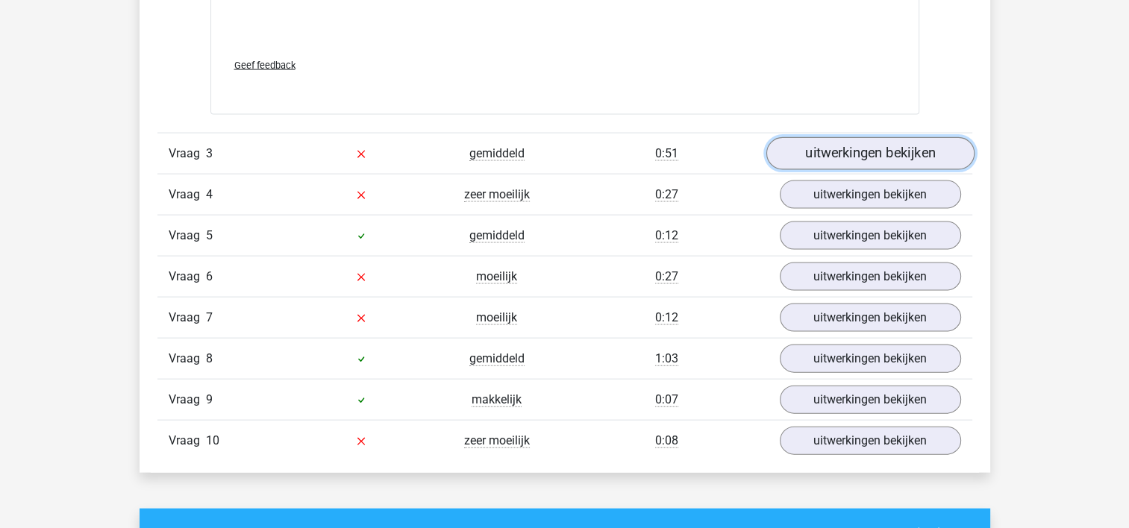
click at [828, 156] on link "uitwerkingen bekijken" at bounding box center [870, 153] width 208 height 33
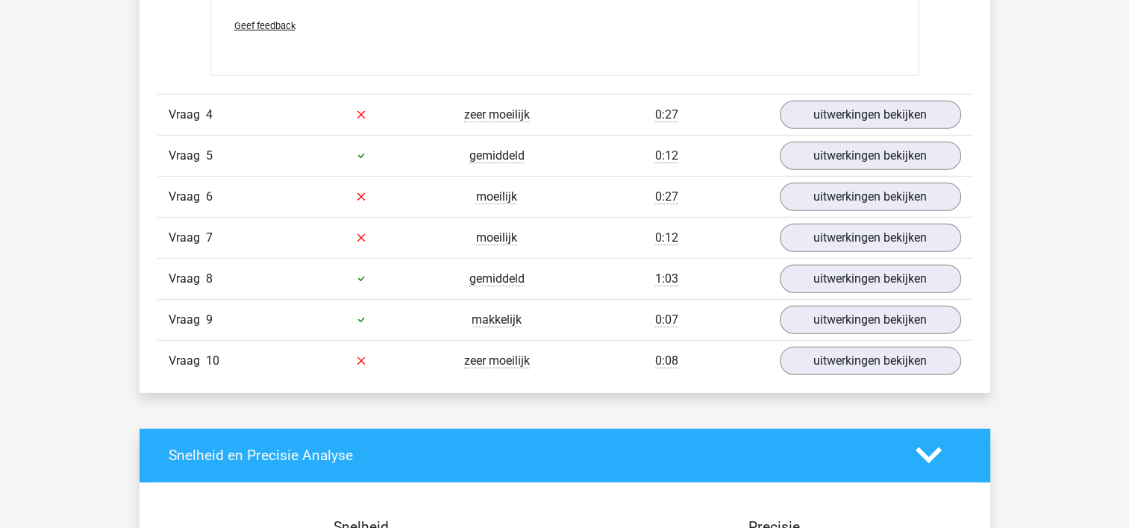
scroll to position [4264, 0]
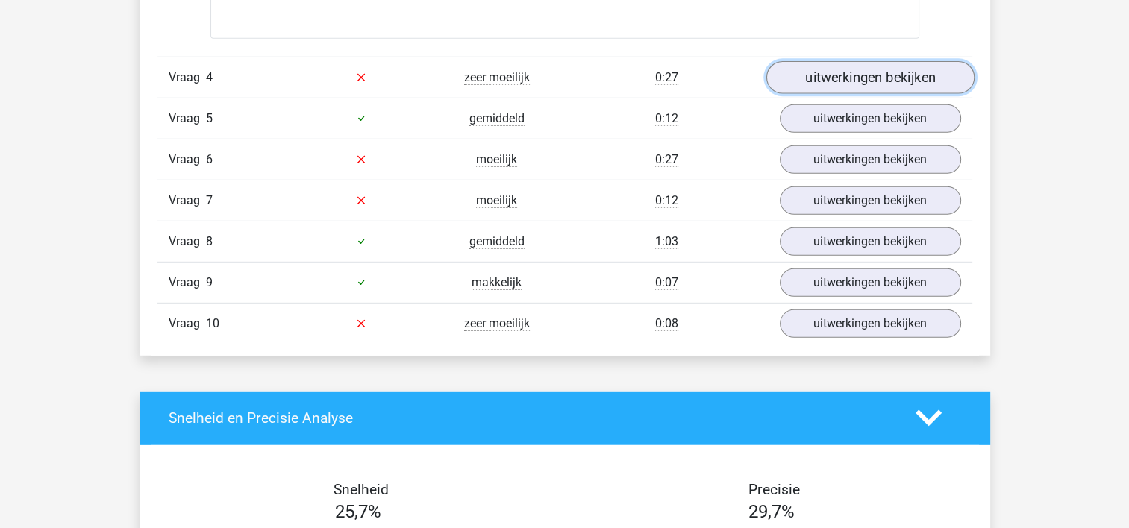
click at [897, 72] on link "uitwerkingen bekijken" at bounding box center [870, 77] width 208 height 33
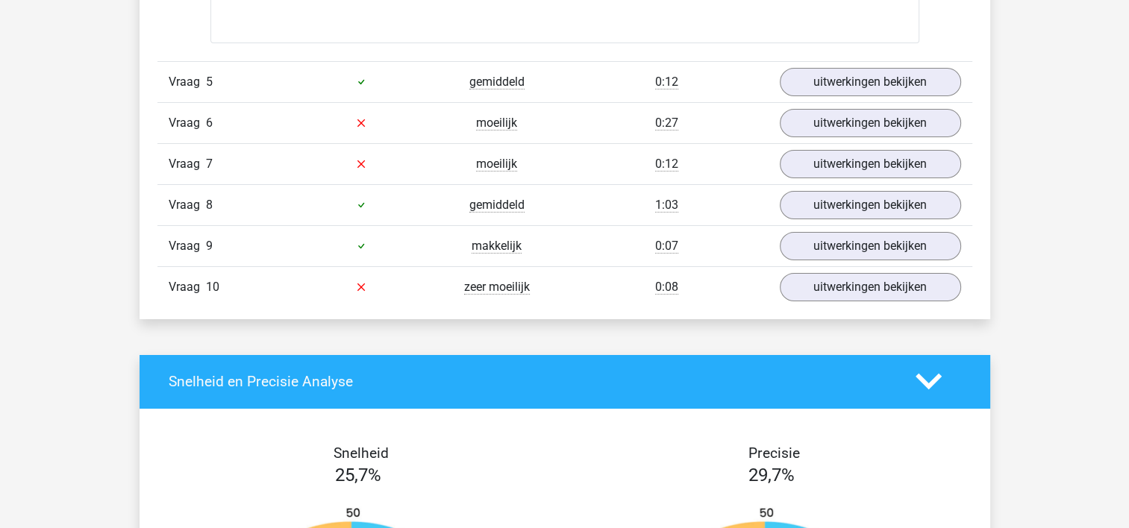
scroll to position [5306, 0]
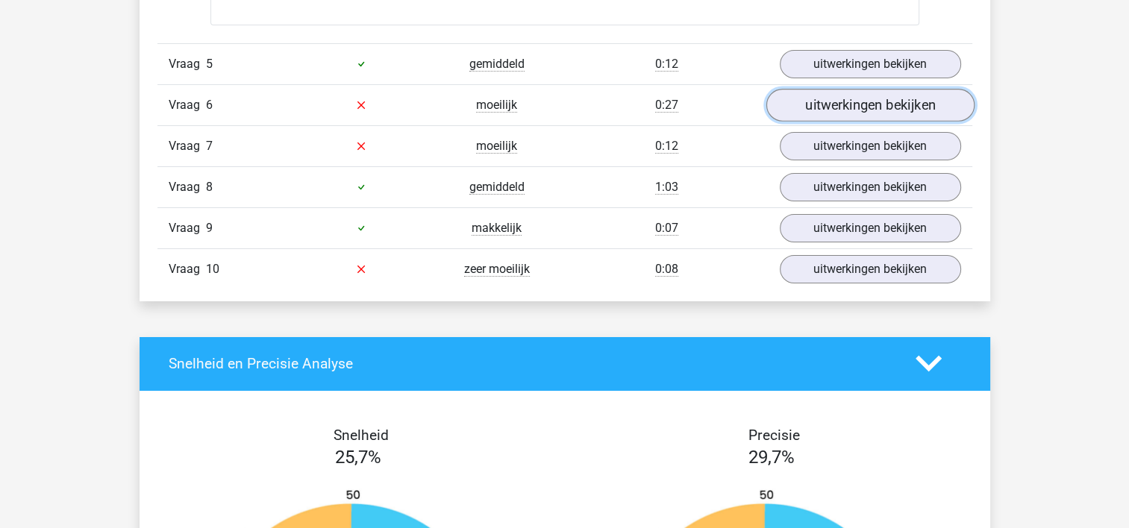
click at [909, 108] on link "uitwerkingen bekijken" at bounding box center [870, 105] width 208 height 33
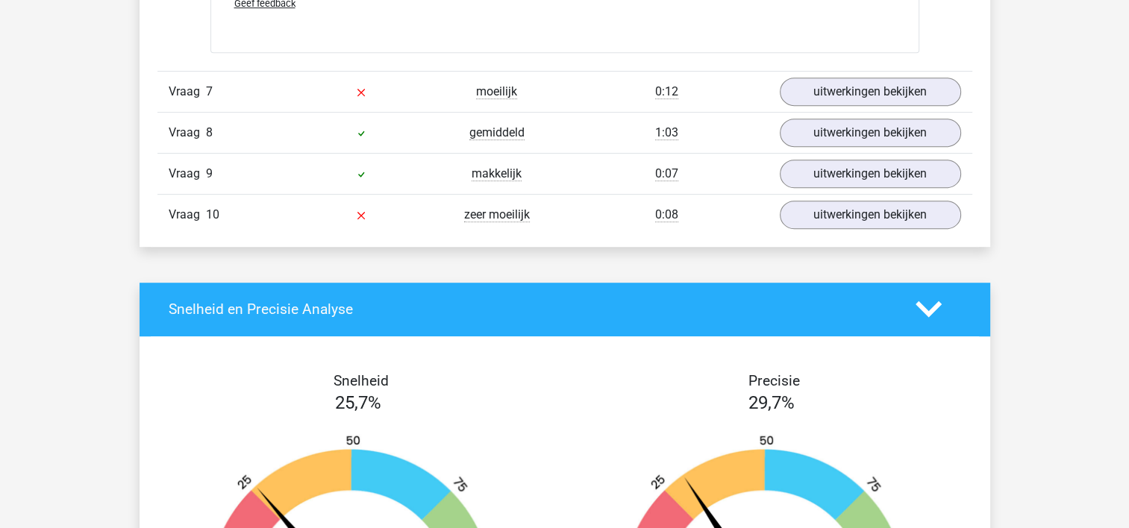
scroll to position [6381, 0]
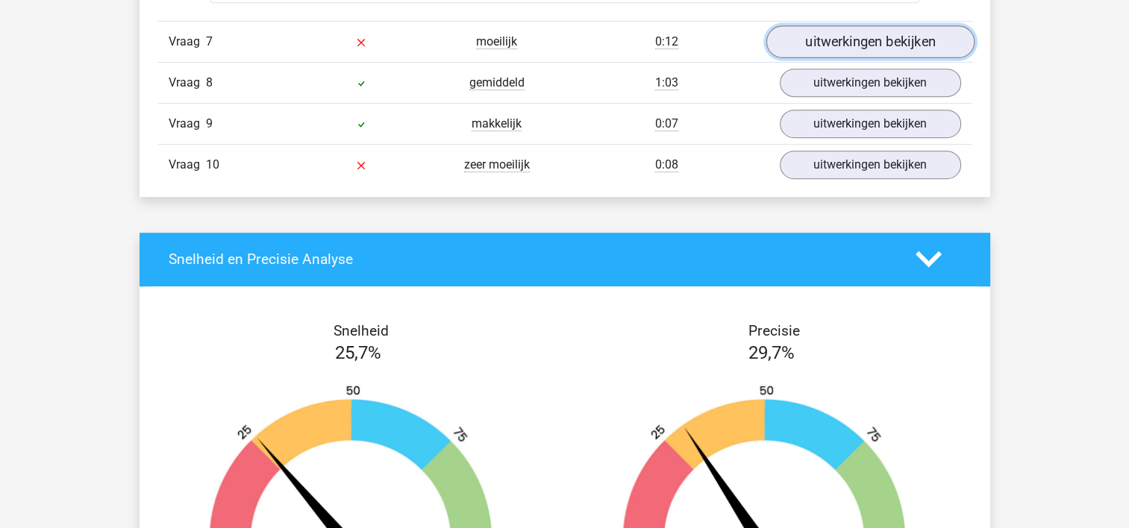
click at [884, 46] on link "uitwerkingen bekijken" at bounding box center [870, 41] width 208 height 33
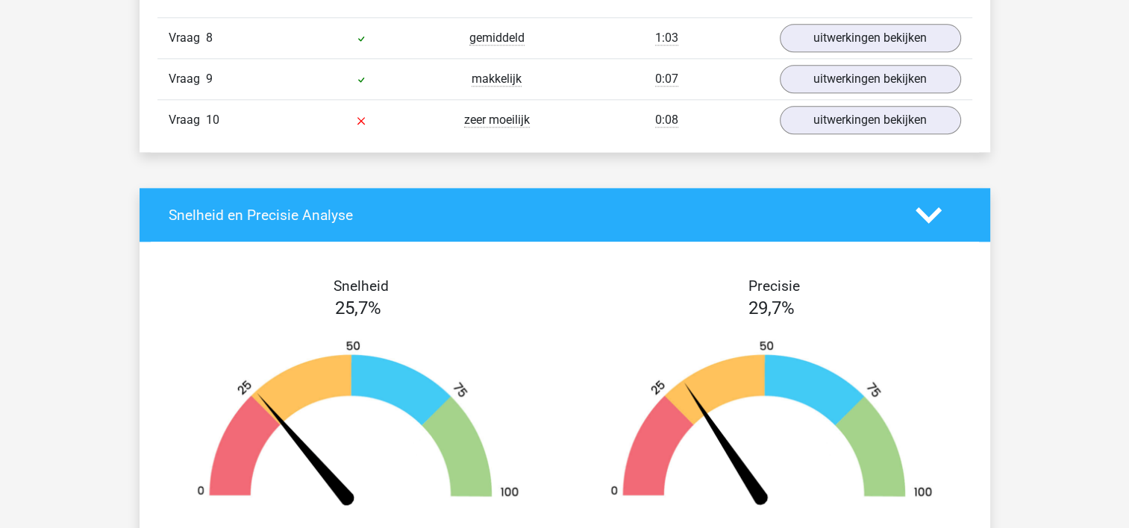
scroll to position [7416, 0]
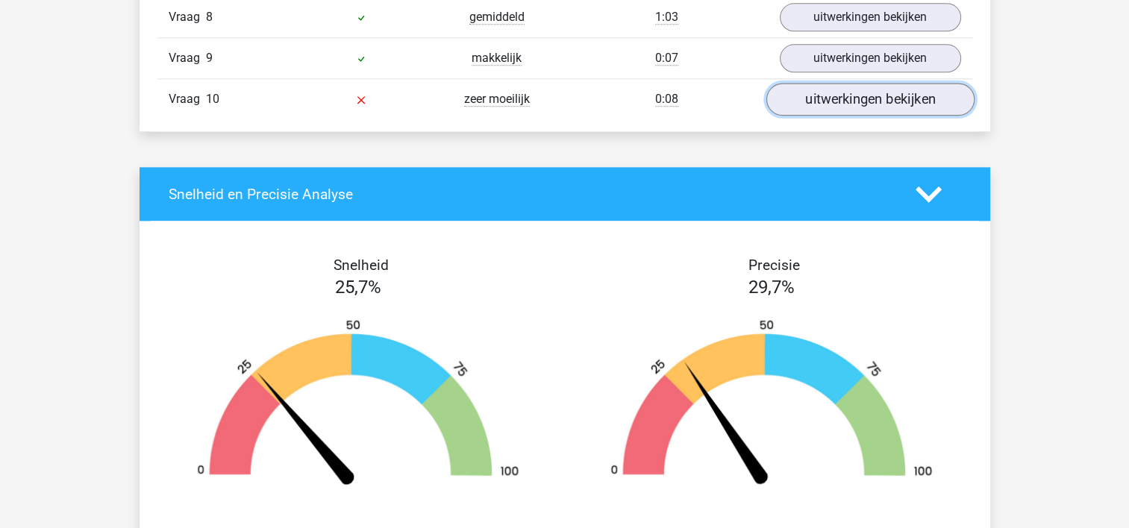
click at [902, 90] on link "uitwerkingen bekijken" at bounding box center [870, 99] width 208 height 33
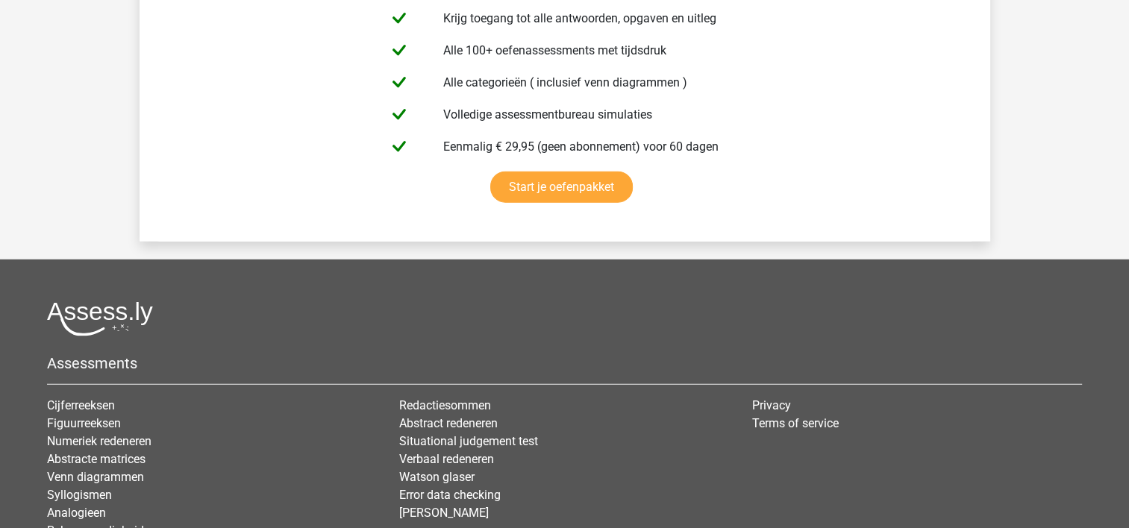
scroll to position [9559, 0]
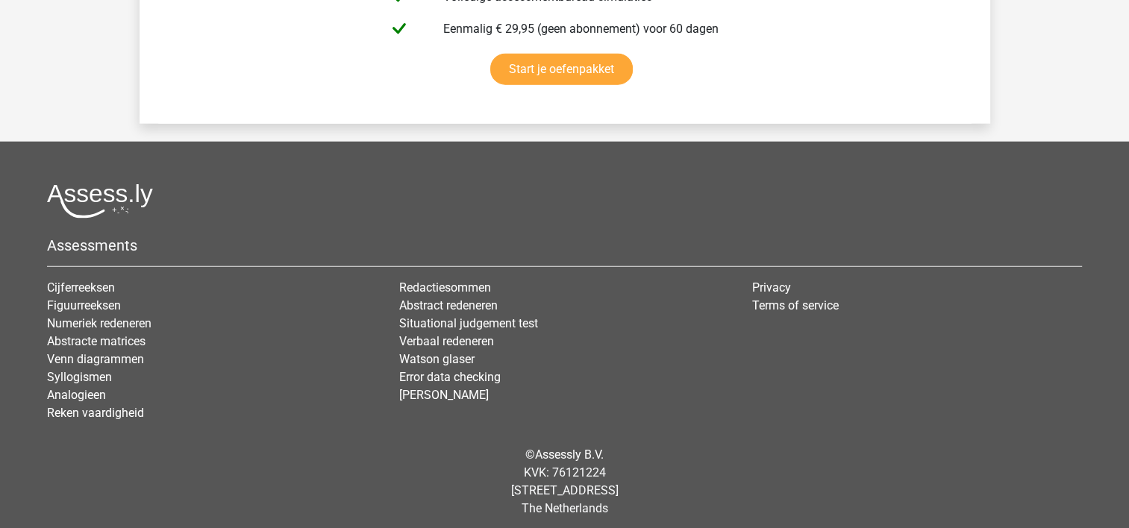
drag, startPoint x: 1127, startPoint y: 499, endPoint x: 1133, endPoint y: 388, distance: 111.3
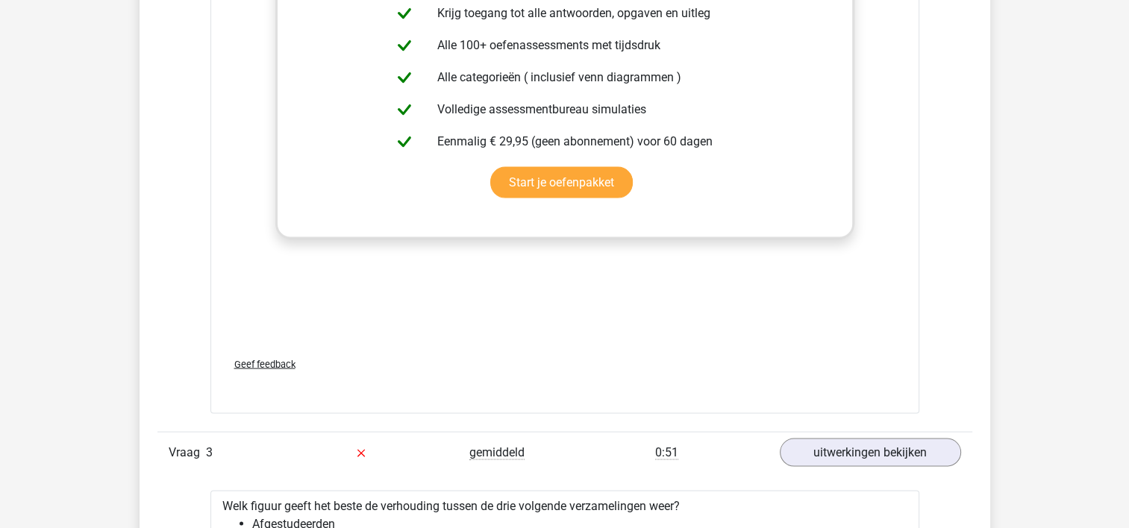
scroll to position [0, 0]
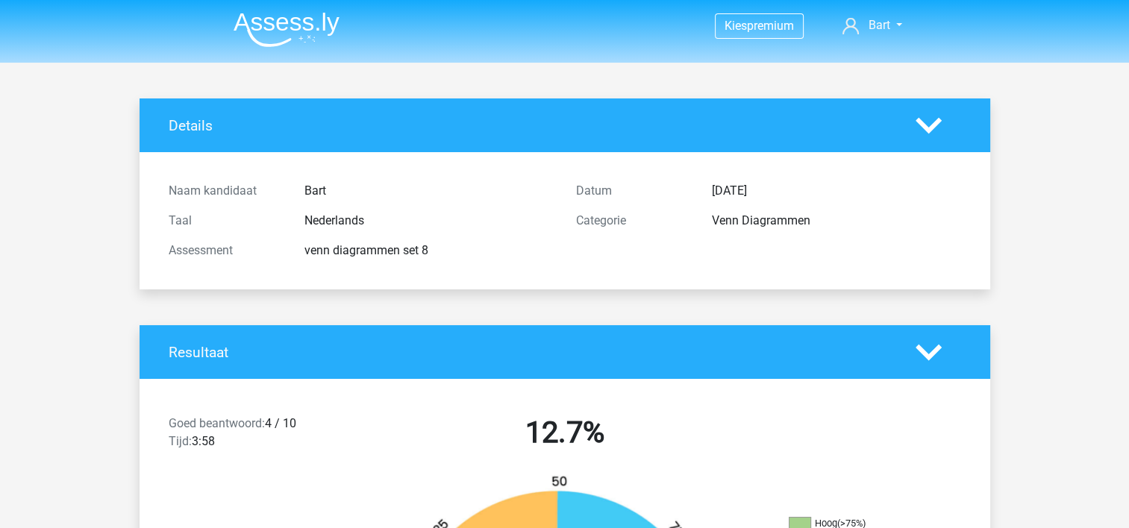
click at [319, 13] on img at bounding box center [287, 29] width 106 height 35
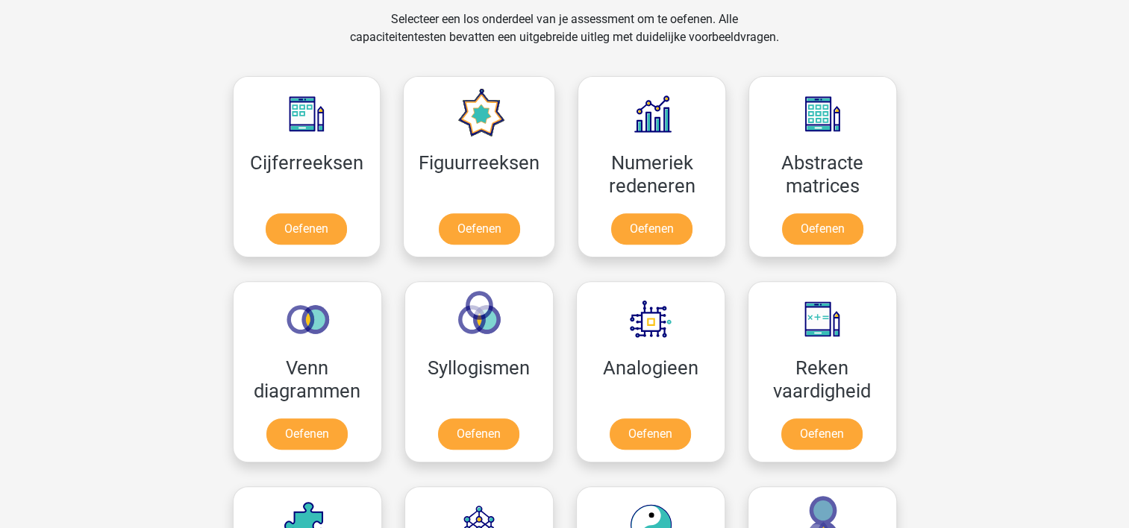
scroll to position [618, 0]
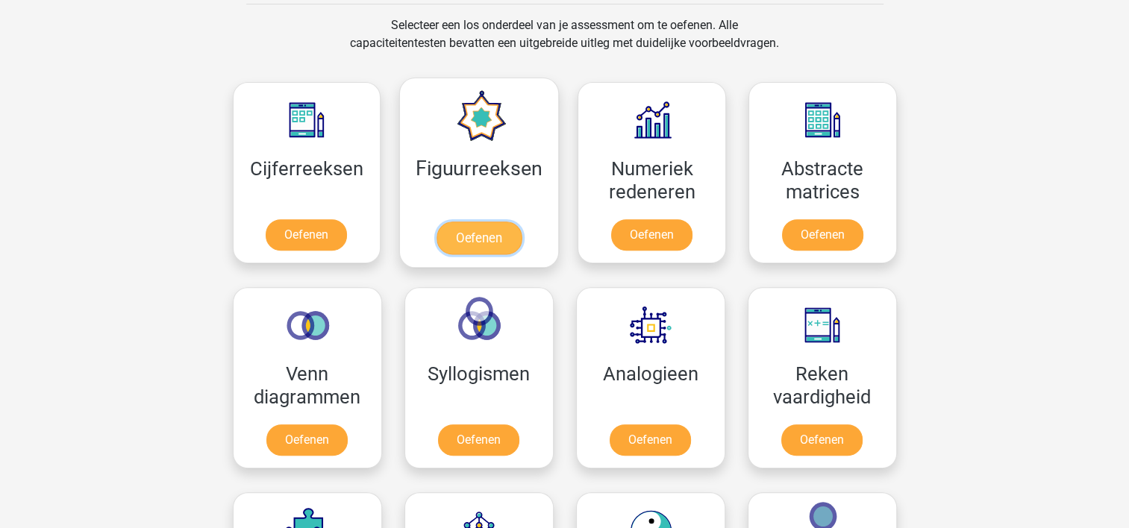
click at [498, 230] on link "Oefenen" at bounding box center [478, 238] width 85 height 33
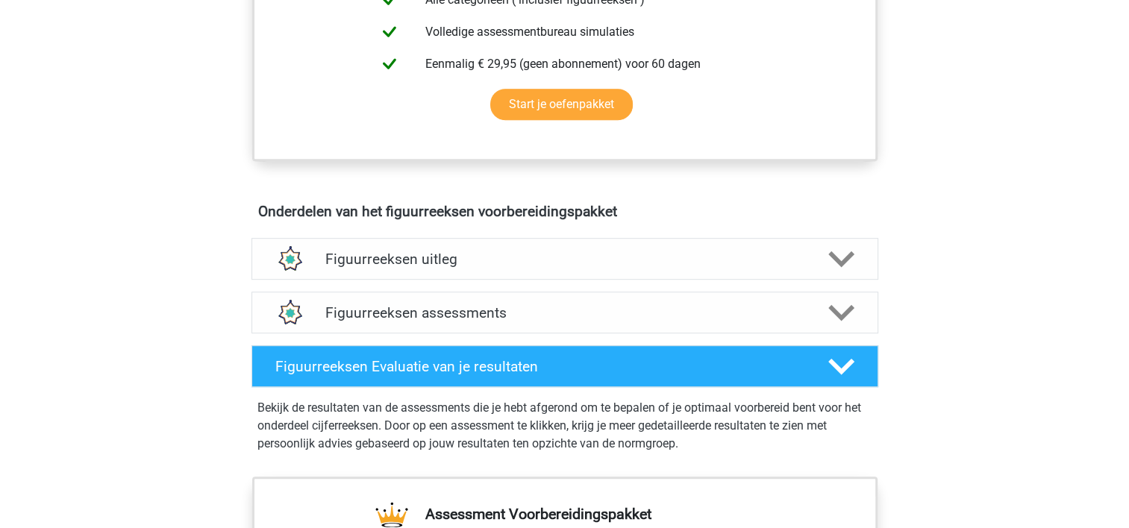
scroll to position [736, 0]
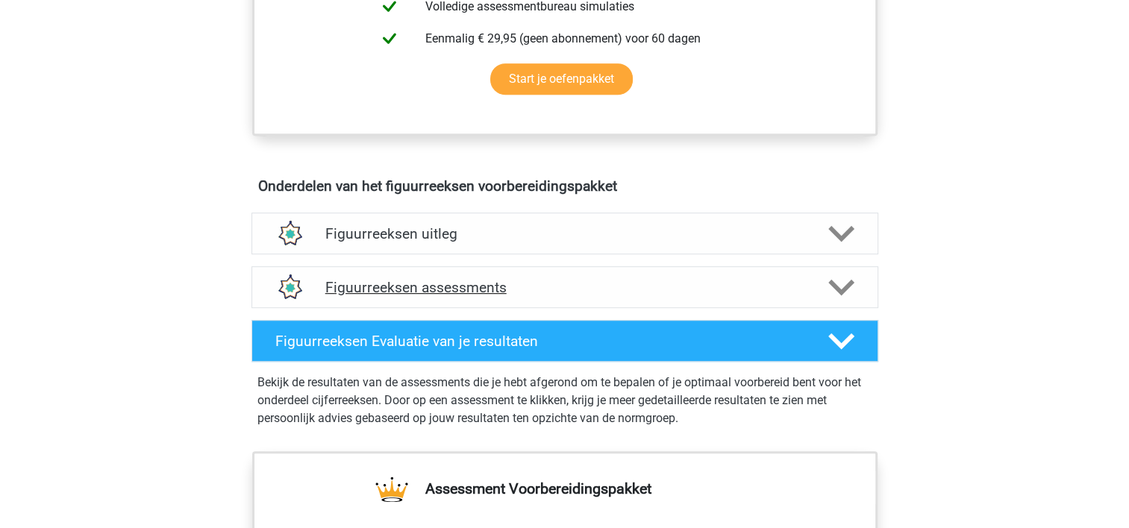
click at [677, 274] on div "Figuurreeksen assessments" at bounding box center [564, 287] width 627 height 42
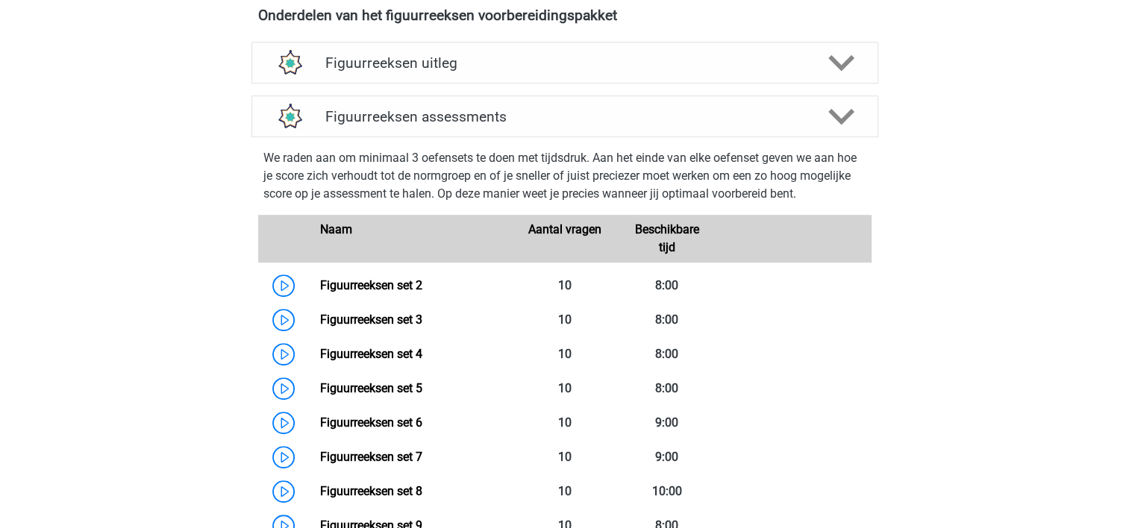
scroll to position [815, 0]
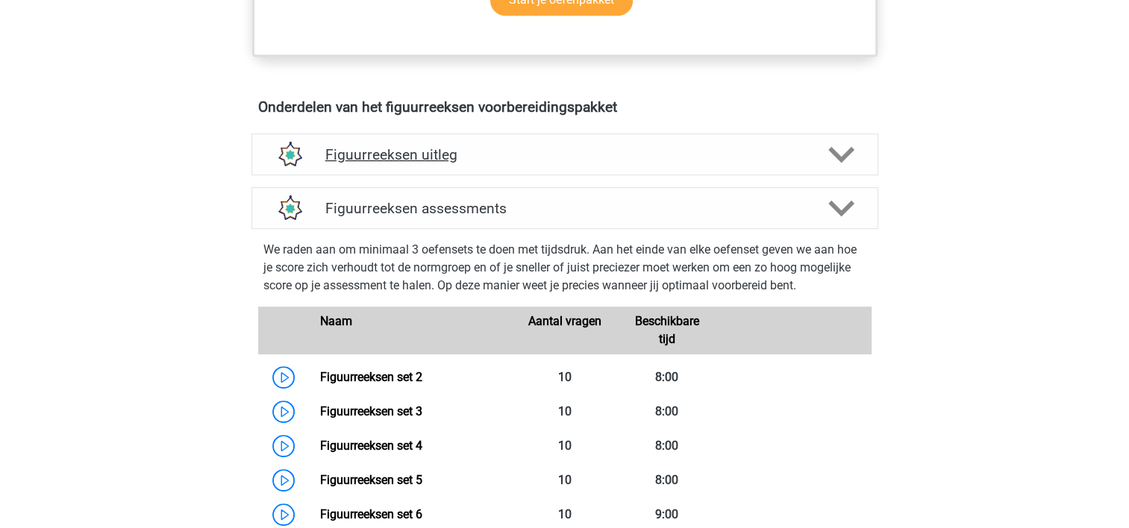
click at [757, 146] on h4 "Figuurreeksen uitleg" at bounding box center [564, 154] width 479 height 17
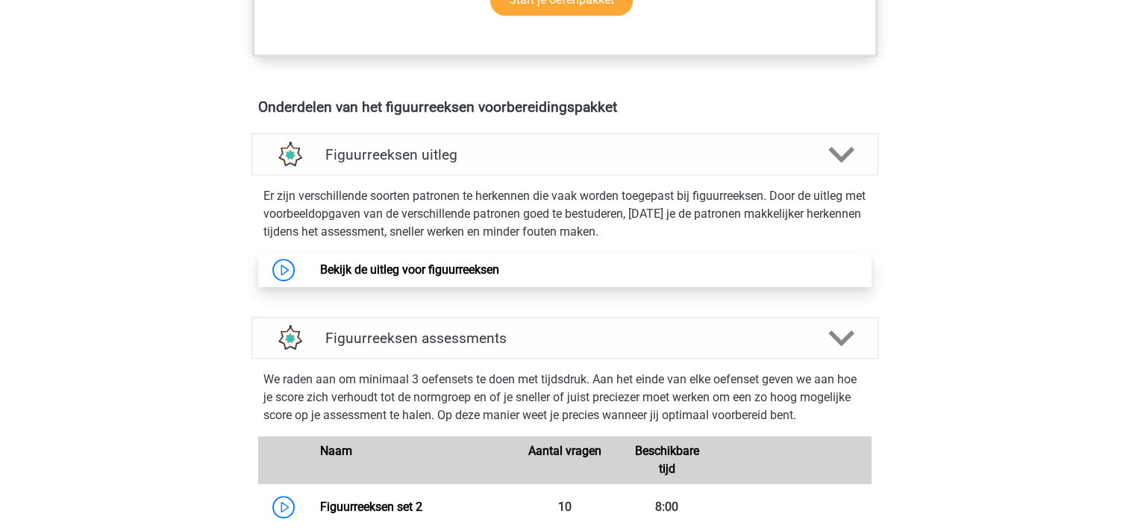
click at [444, 263] on link "Bekijk de uitleg voor figuurreeksen" at bounding box center [409, 270] width 179 height 14
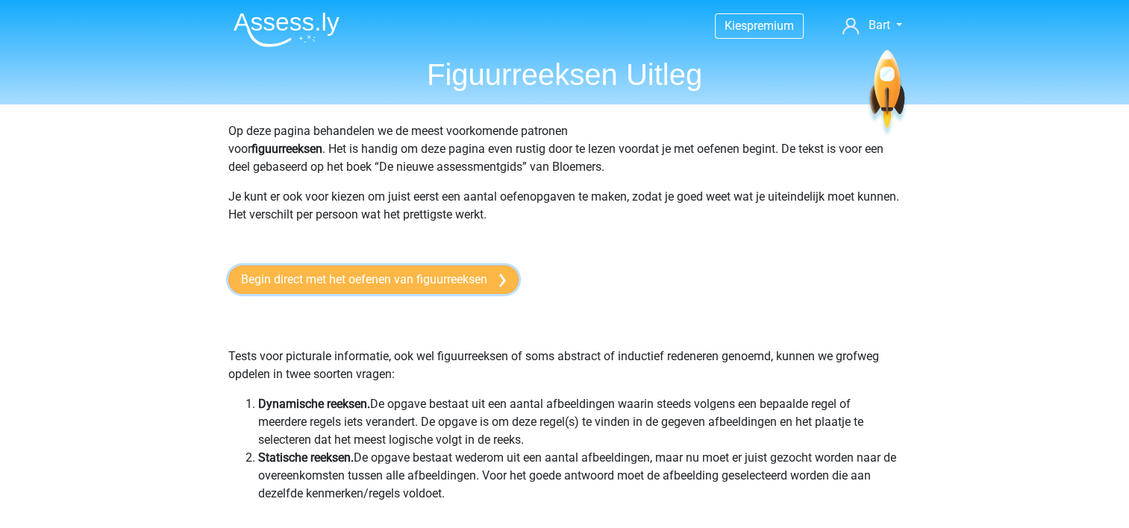
click at [386, 289] on link "Begin direct met het oefenen van figuurreeksen" at bounding box center [373, 280] width 290 height 28
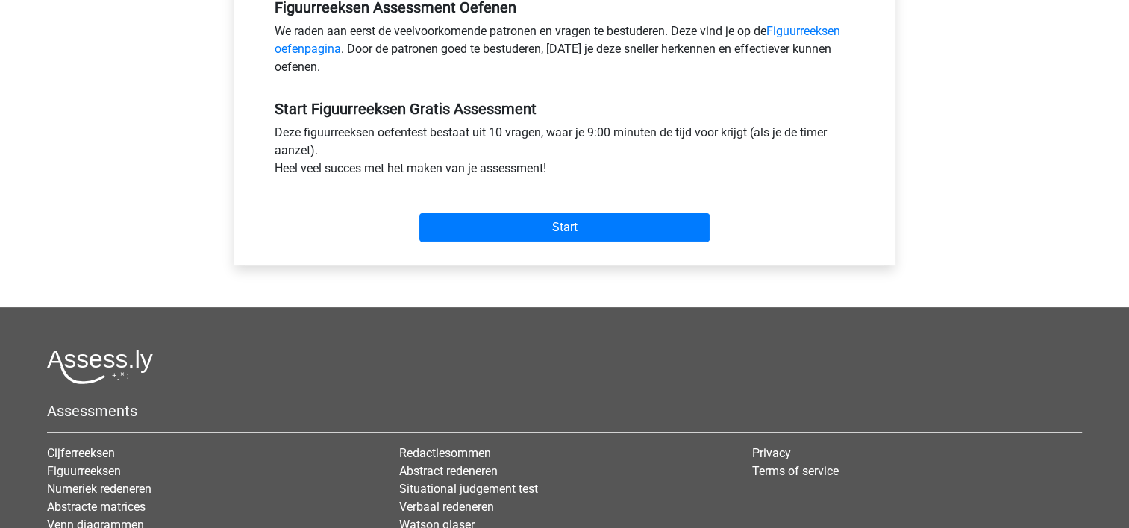
scroll to position [491, 0]
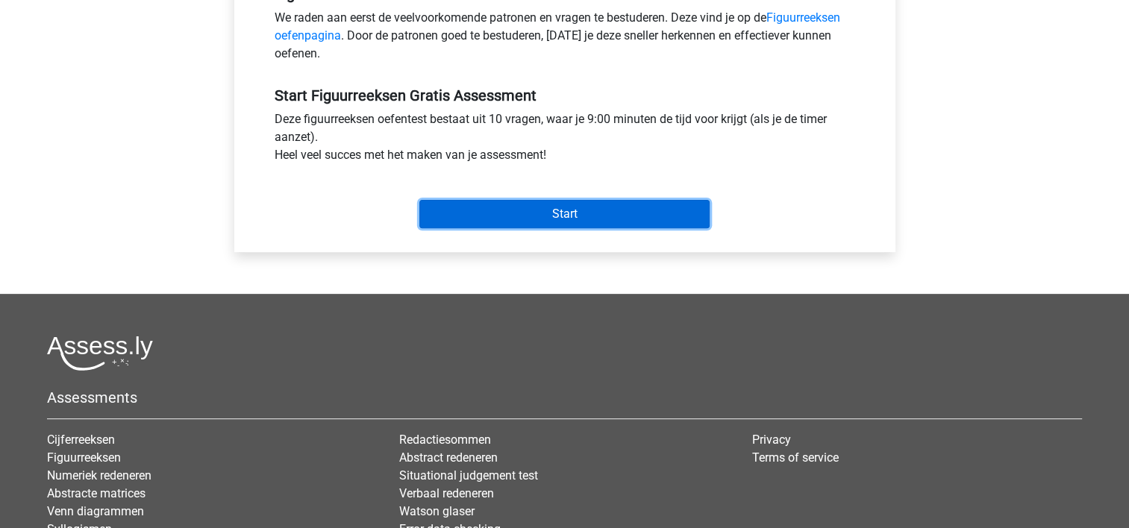
click at [490, 207] on input "Start" at bounding box center [564, 214] width 290 height 28
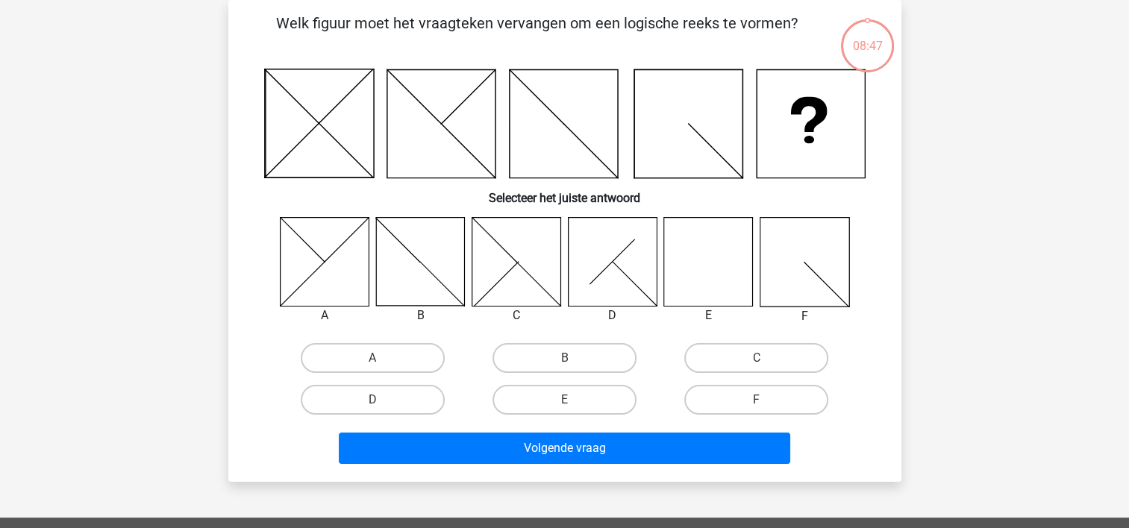
scroll to position [73, 0]
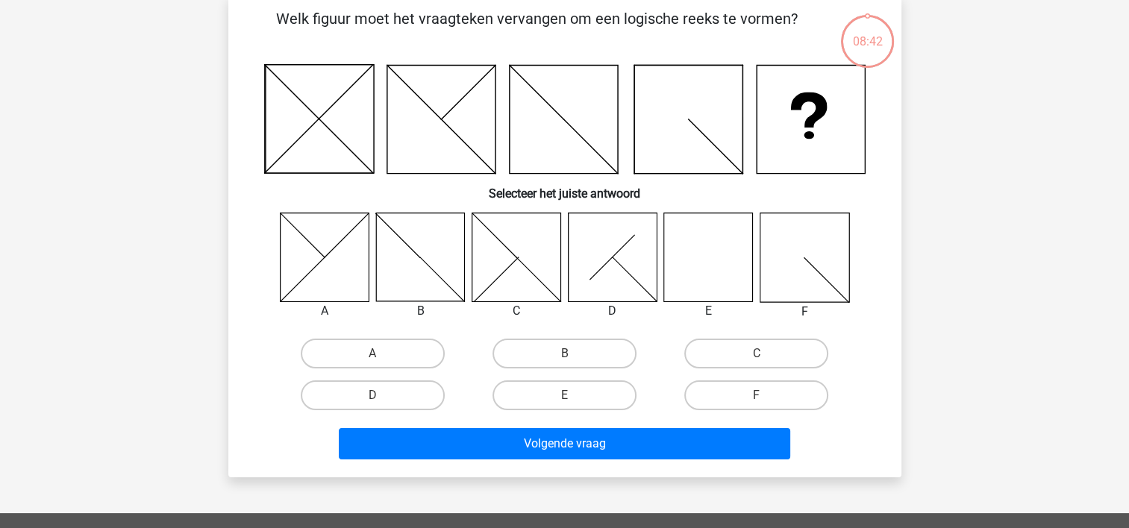
click at [703, 284] on icon at bounding box center [708, 257] width 89 height 89
click at [543, 397] on label "E" at bounding box center [564, 396] width 144 height 30
click at [564, 397] on input "E" at bounding box center [569, 400] width 10 height 10
radio input "true"
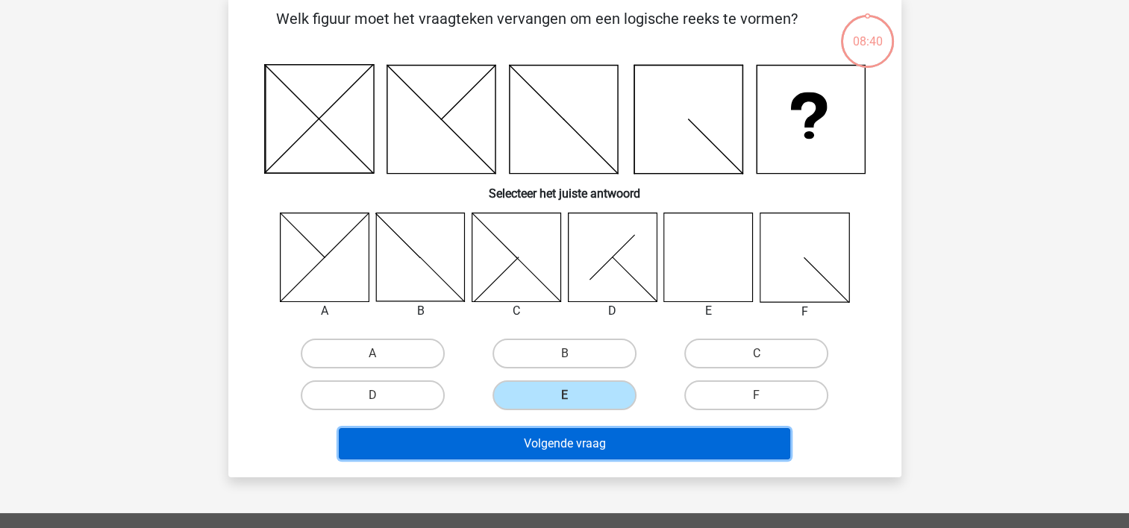
click at [534, 446] on button "Volgende vraag" at bounding box center [564, 443] width 451 height 31
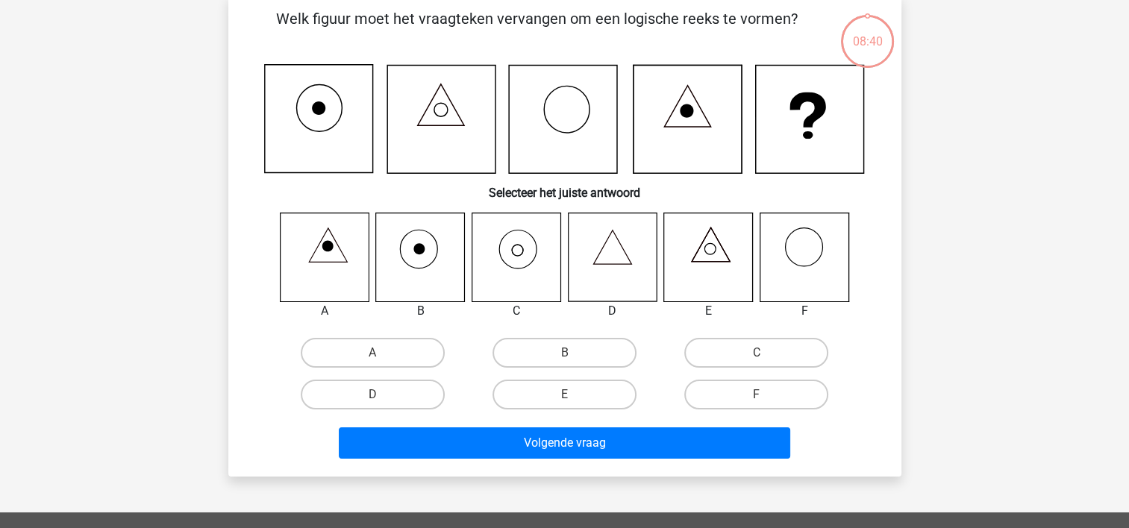
scroll to position [69, 0]
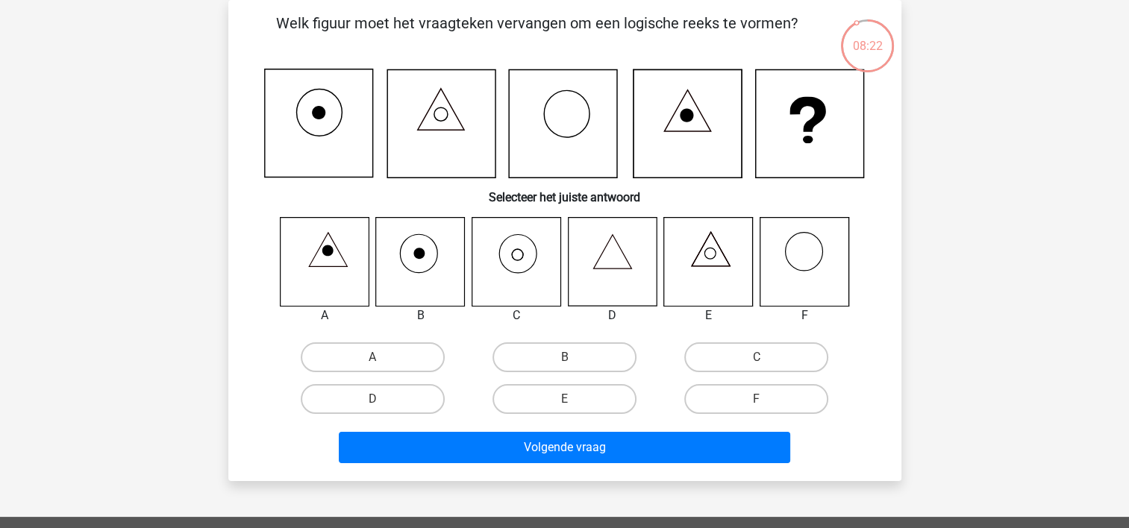
click at [421, 271] on icon at bounding box center [420, 261] width 89 height 89
click at [580, 352] on label "B" at bounding box center [564, 357] width 144 height 30
click at [574, 357] on input "B" at bounding box center [569, 362] width 10 height 10
radio input "true"
click at [489, 240] on icon at bounding box center [516, 261] width 89 height 89
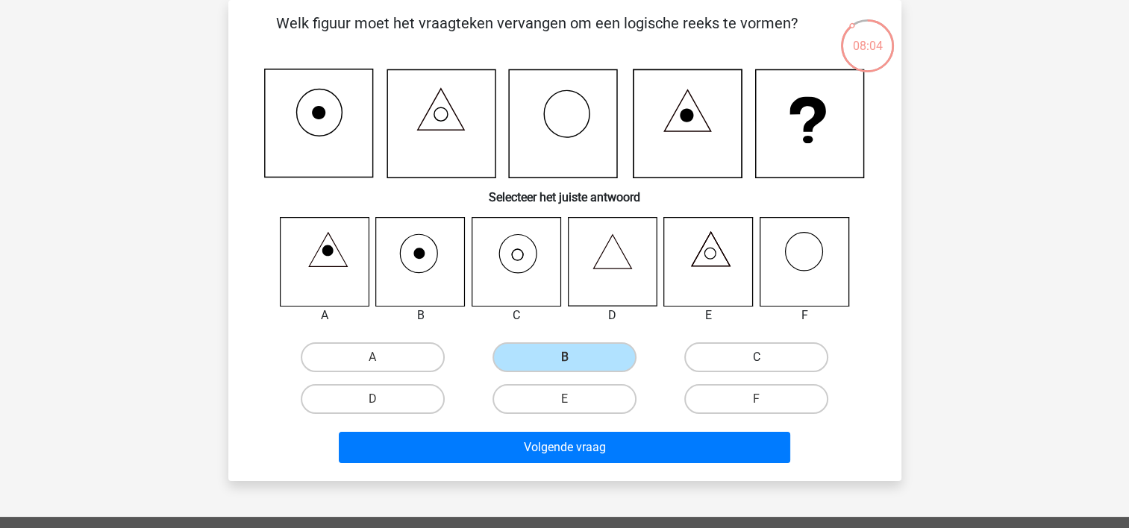
click at [728, 362] on label "C" at bounding box center [756, 357] width 144 height 30
click at [757, 362] on input "C" at bounding box center [762, 362] width 10 height 10
radio input "true"
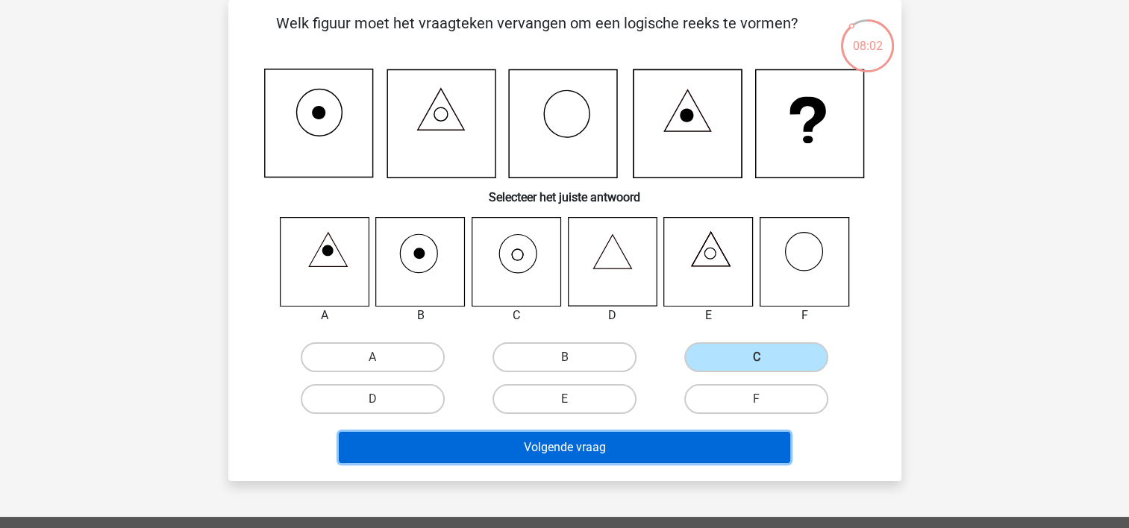
click at [557, 443] on button "Volgende vraag" at bounding box center [564, 447] width 451 height 31
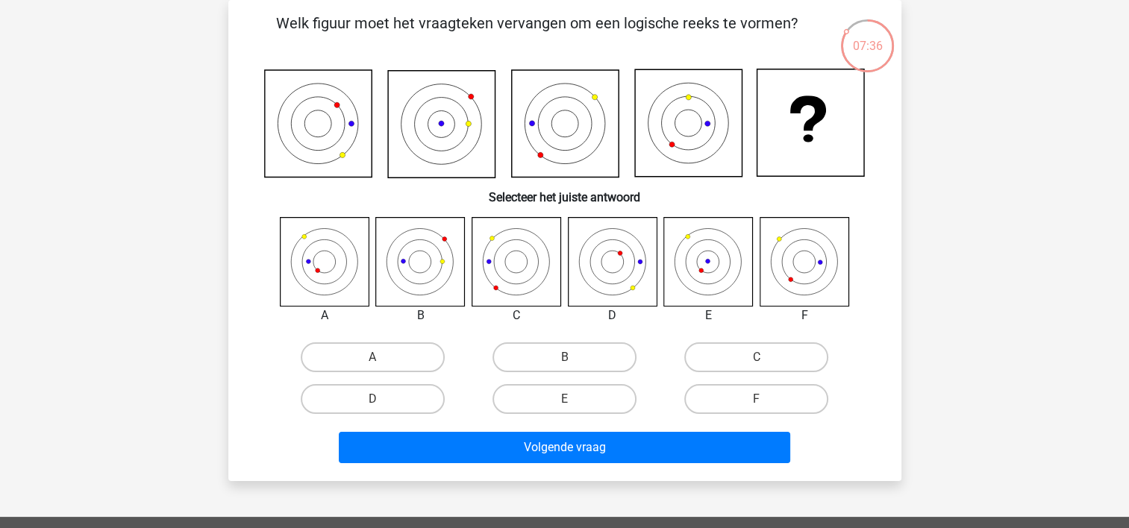
click at [400, 262] on icon at bounding box center [420, 261] width 89 height 89
click at [366, 354] on label "A" at bounding box center [373, 357] width 144 height 30
click at [372, 357] on input "A" at bounding box center [377, 362] width 10 height 10
radio input "true"
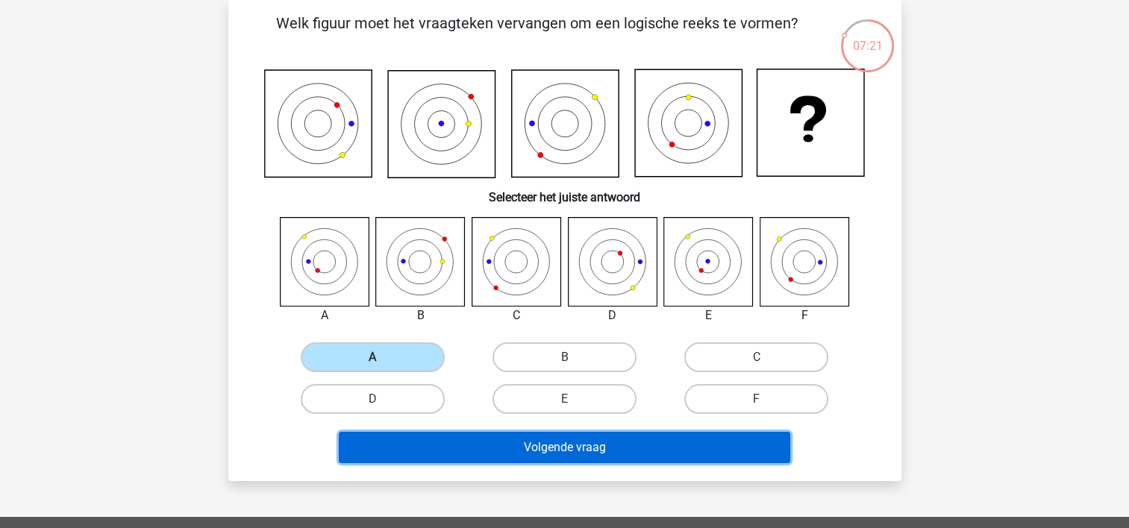
click at [473, 451] on button "Volgende vraag" at bounding box center [564, 447] width 451 height 31
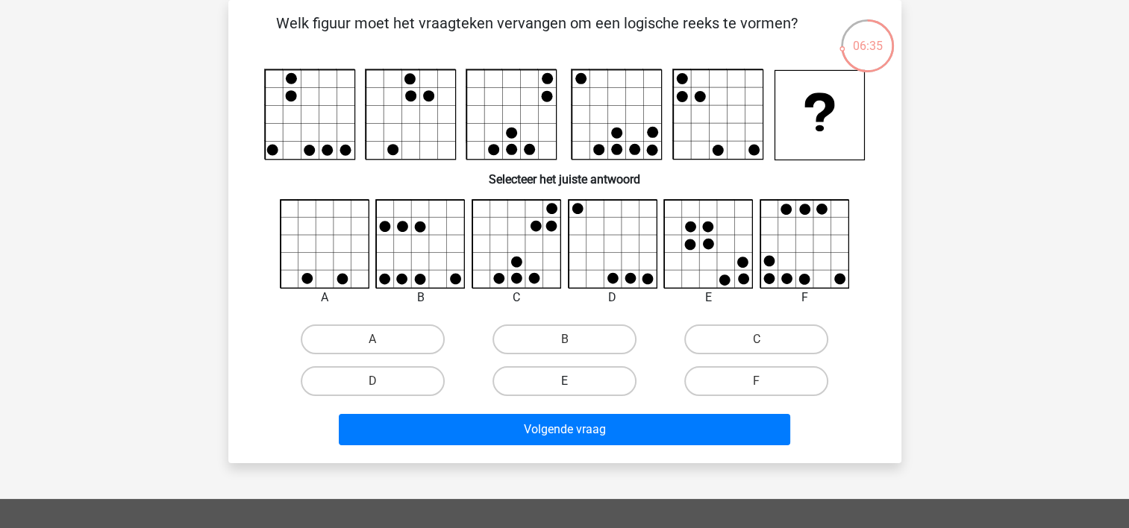
click at [600, 385] on label "E" at bounding box center [564, 381] width 144 height 30
click at [574, 385] on input "E" at bounding box center [569, 386] width 10 height 10
radio input "true"
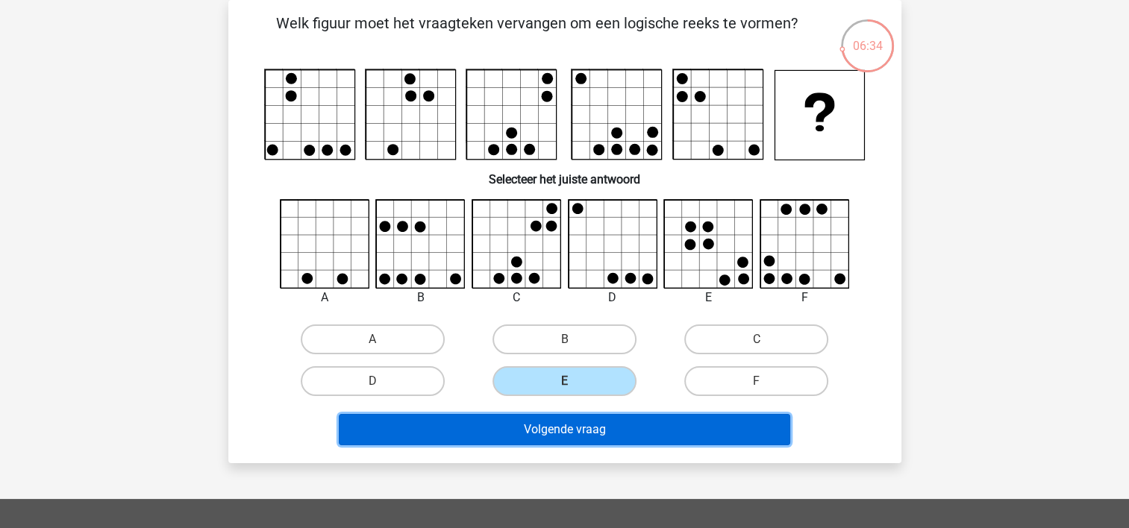
click at [577, 421] on button "Volgende vraag" at bounding box center [564, 429] width 451 height 31
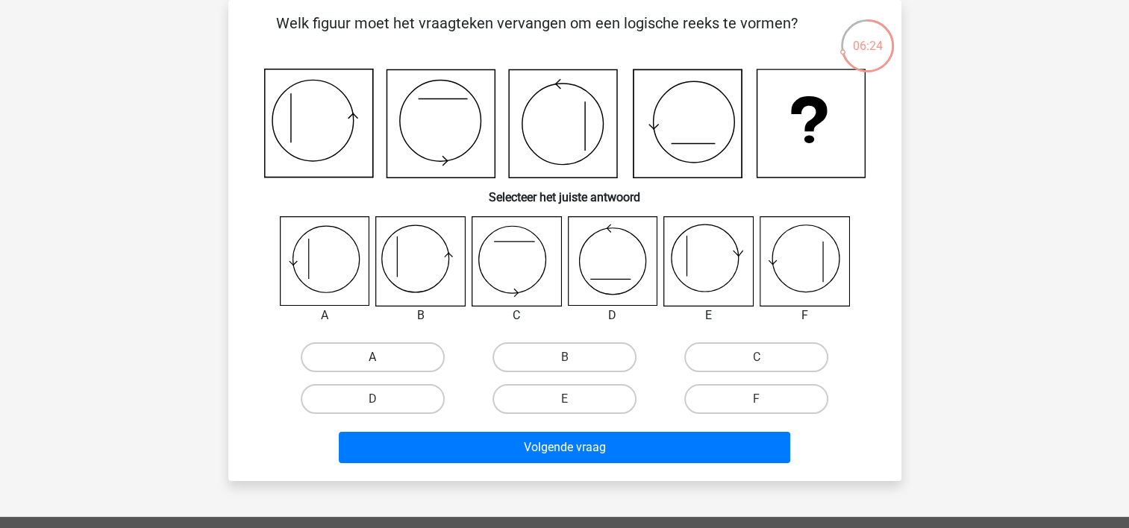
click at [334, 359] on label "A" at bounding box center [373, 357] width 144 height 30
click at [372, 359] on input "A" at bounding box center [377, 362] width 10 height 10
radio input "true"
click at [525, 354] on label "B" at bounding box center [564, 357] width 144 height 30
click at [564, 357] on input "B" at bounding box center [569, 362] width 10 height 10
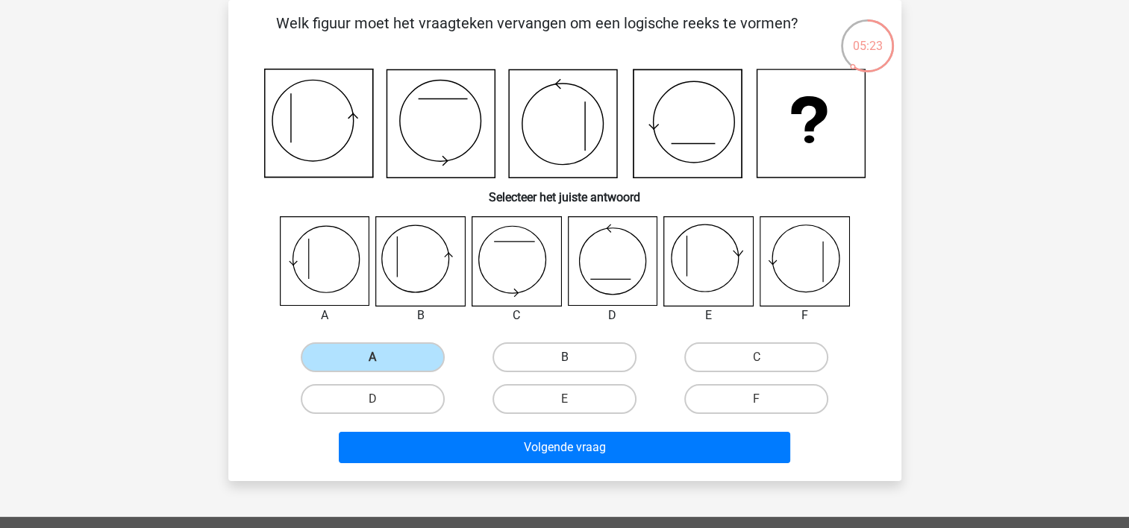
radio input "true"
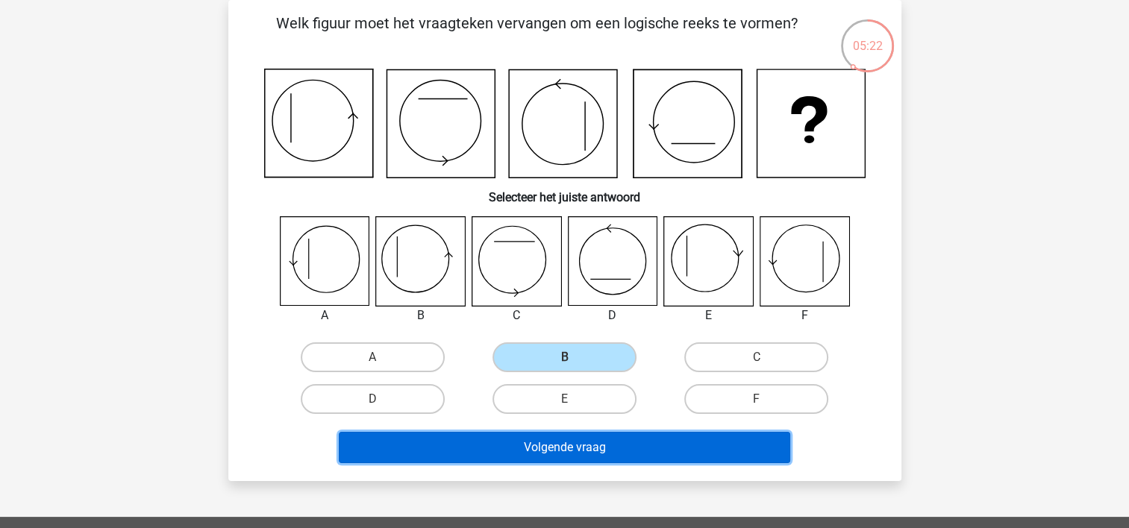
click at [510, 448] on button "Volgende vraag" at bounding box center [564, 447] width 451 height 31
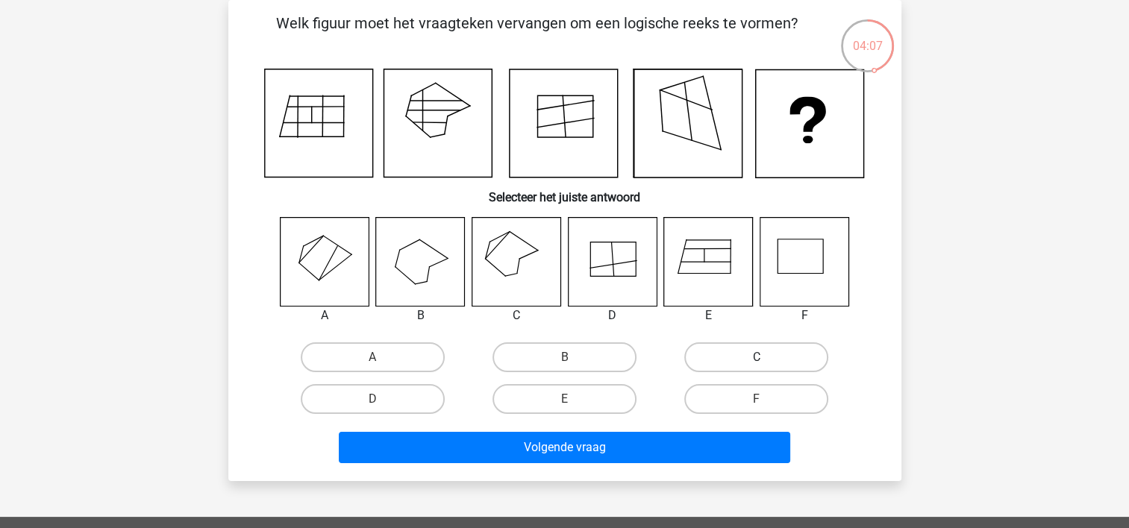
click at [732, 359] on label "C" at bounding box center [756, 357] width 144 height 30
click at [757, 359] on input "C" at bounding box center [762, 362] width 10 height 10
radio input "true"
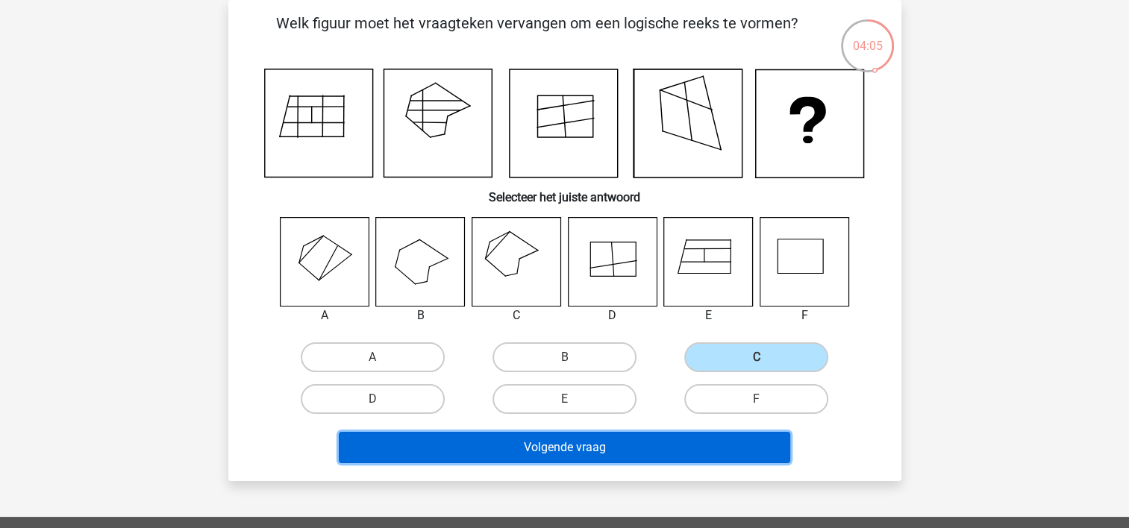
click at [569, 456] on button "Volgende vraag" at bounding box center [564, 447] width 451 height 31
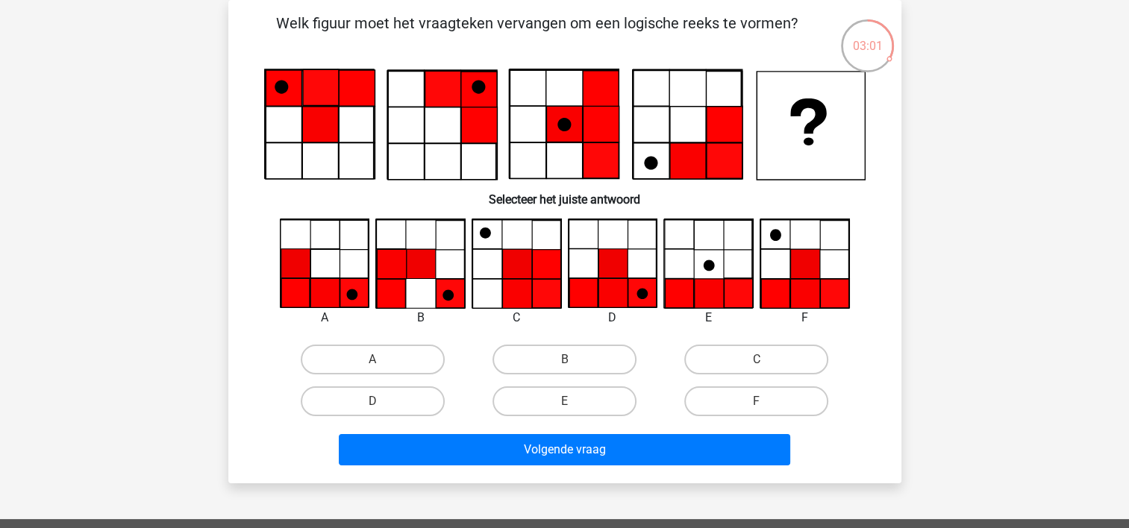
click at [806, 283] on icon at bounding box center [804, 293] width 29 height 29
click at [731, 404] on label "F" at bounding box center [756, 401] width 144 height 30
click at [757, 404] on input "F" at bounding box center [762, 406] width 10 height 10
radio input "true"
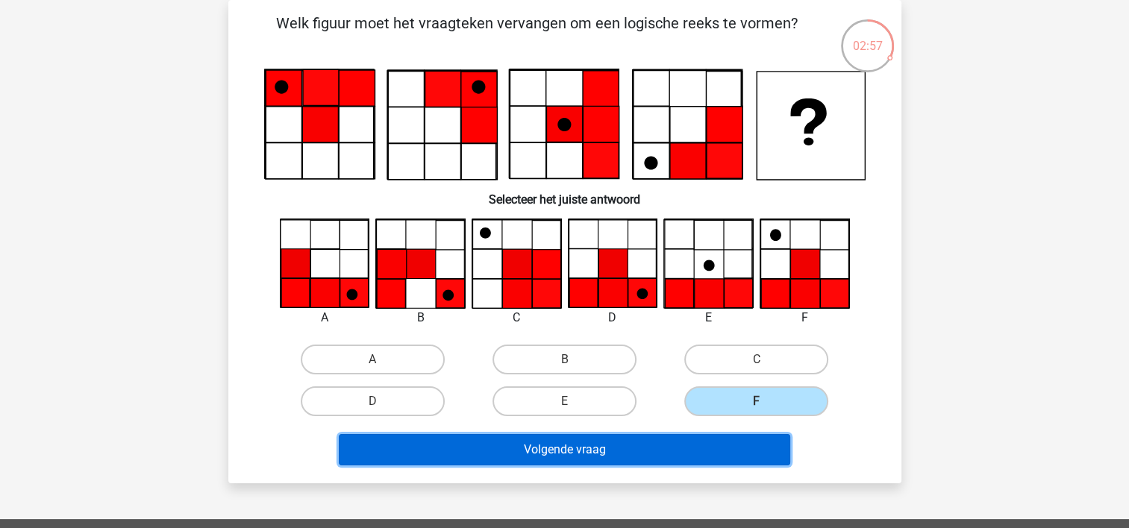
click at [602, 446] on button "Volgende vraag" at bounding box center [564, 449] width 451 height 31
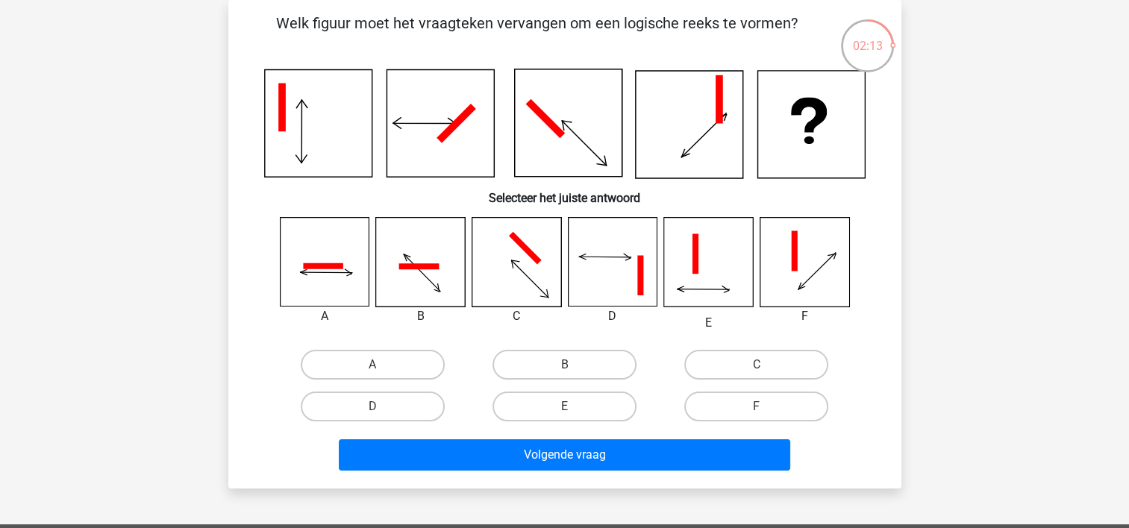
click at [619, 263] on icon at bounding box center [612, 262] width 89 height 89
click at [425, 402] on label "D" at bounding box center [373, 407] width 144 height 30
click at [382, 407] on input "D" at bounding box center [377, 412] width 10 height 10
radio input "true"
click at [362, 357] on label "A" at bounding box center [373, 365] width 144 height 30
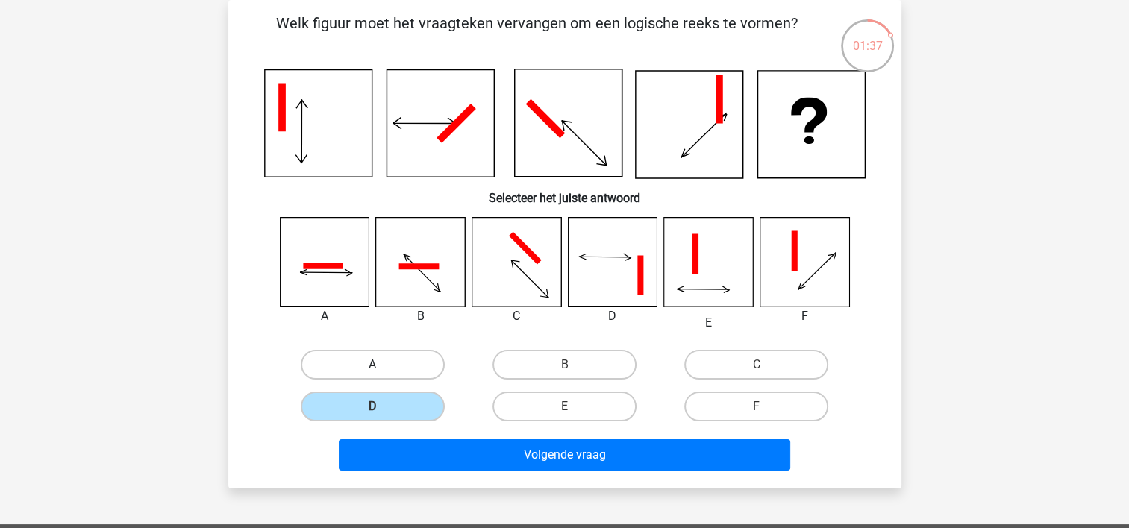
click at [372, 365] on input "A" at bounding box center [377, 370] width 10 height 10
radio input "true"
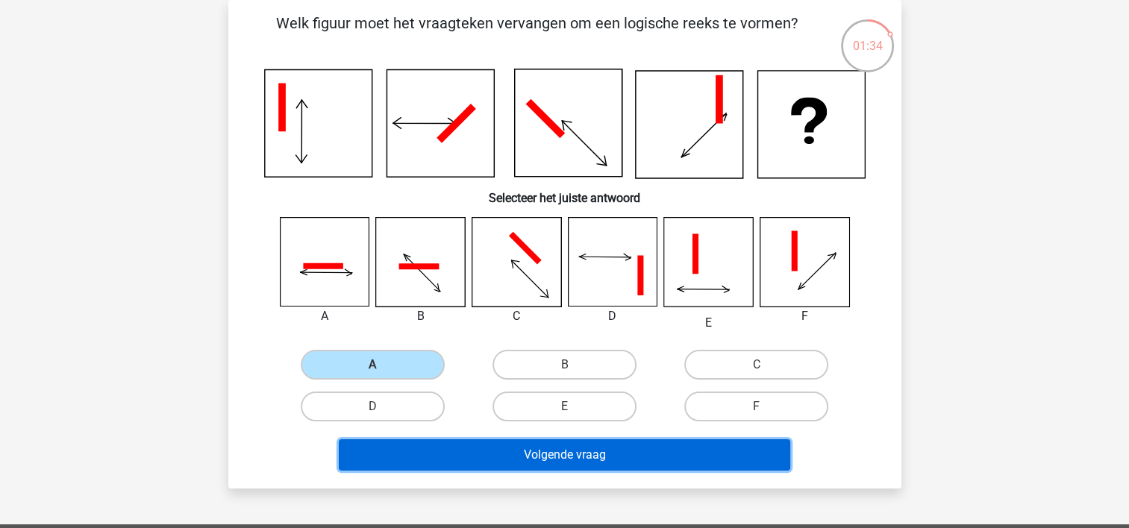
click at [537, 464] on button "Volgende vraag" at bounding box center [564, 454] width 451 height 31
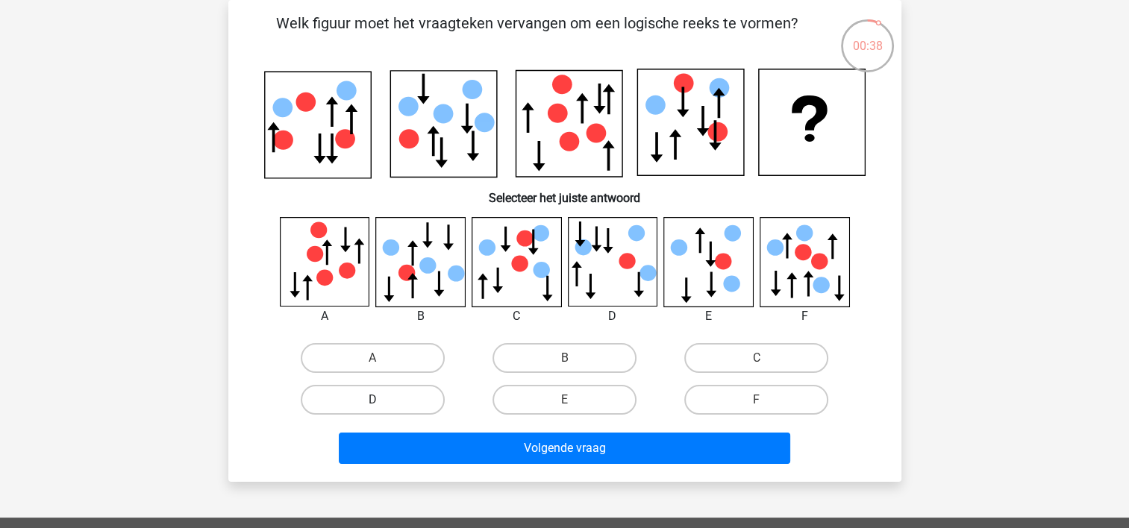
click at [401, 392] on label "D" at bounding box center [373, 400] width 144 height 30
click at [382, 400] on input "D" at bounding box center [377, 405] width 10 height 10
radio input "true"
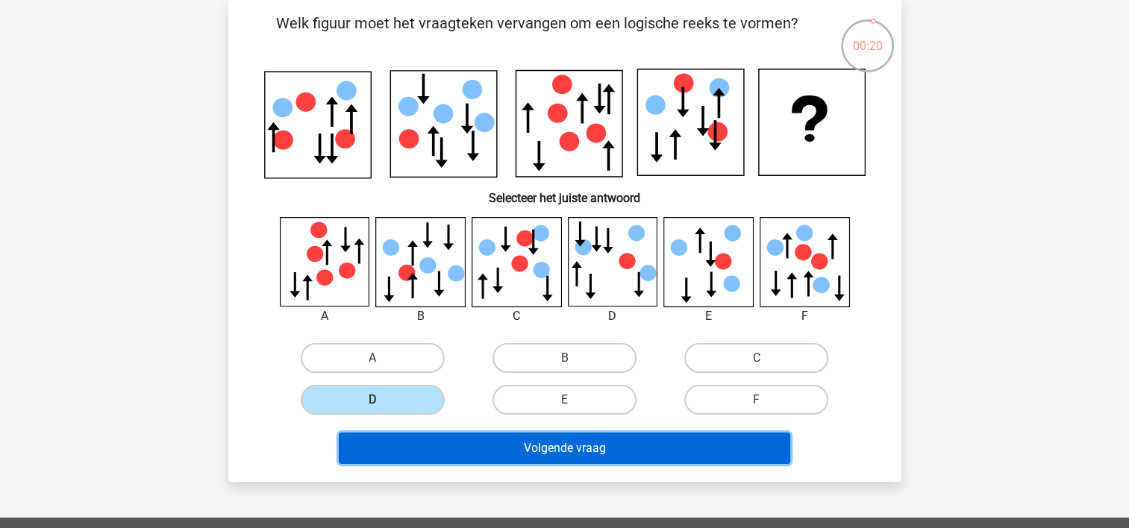
click at [564, 457] on button "Volgende vraag" at bounding box center [564, 448] width 451 height 31
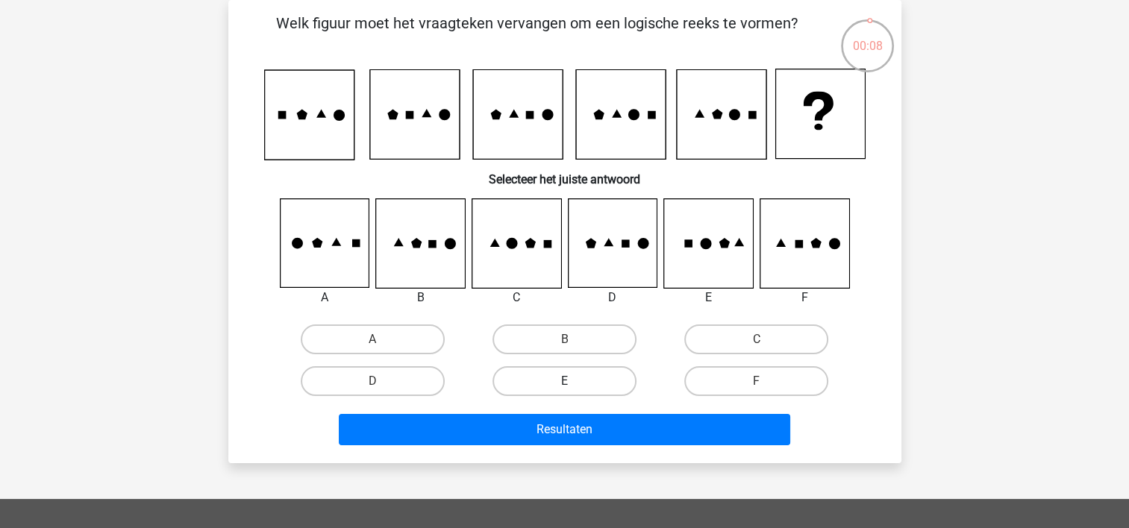
click at [560, 381] on label "E" at bounding box center [564, 381] width 144 height 30
click at [564, 381] on input "E" at bounding box center [569, 386] width 10 height 10
radio input "true"
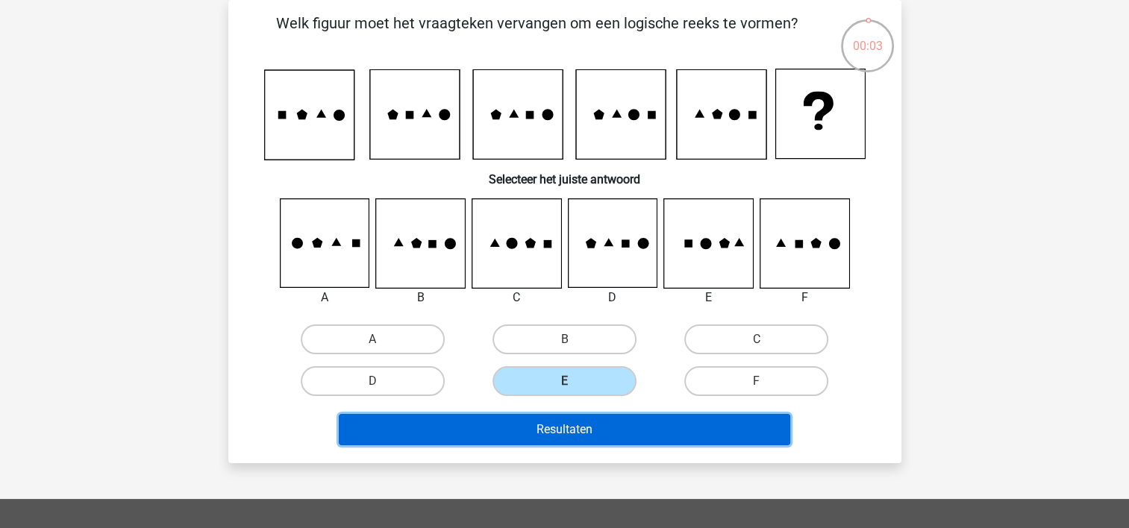
click at [557, 430] on button "Resultaten" at bounding box center [564, 429] width 451 height 31
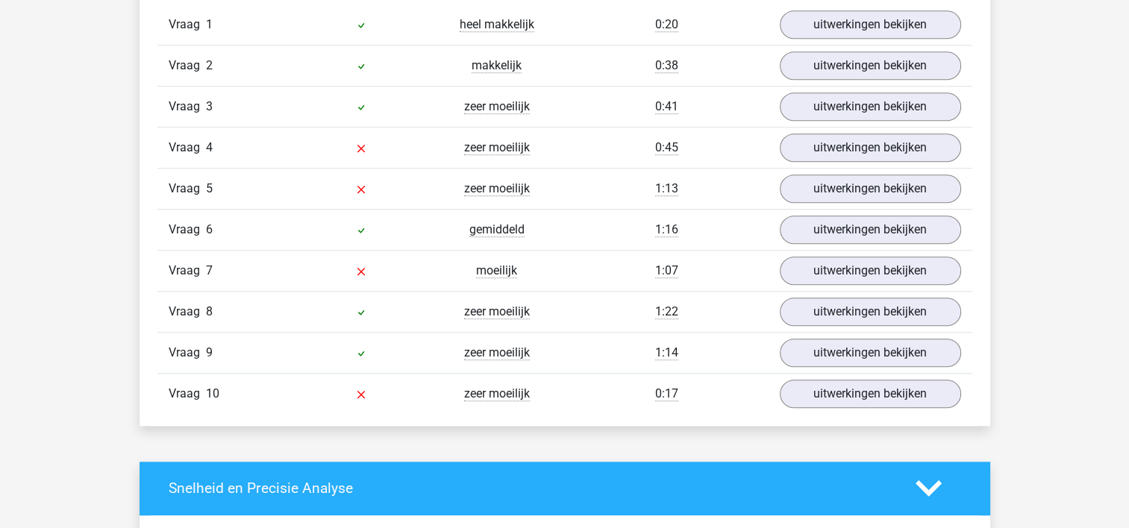
scroll to position [1287, 0]
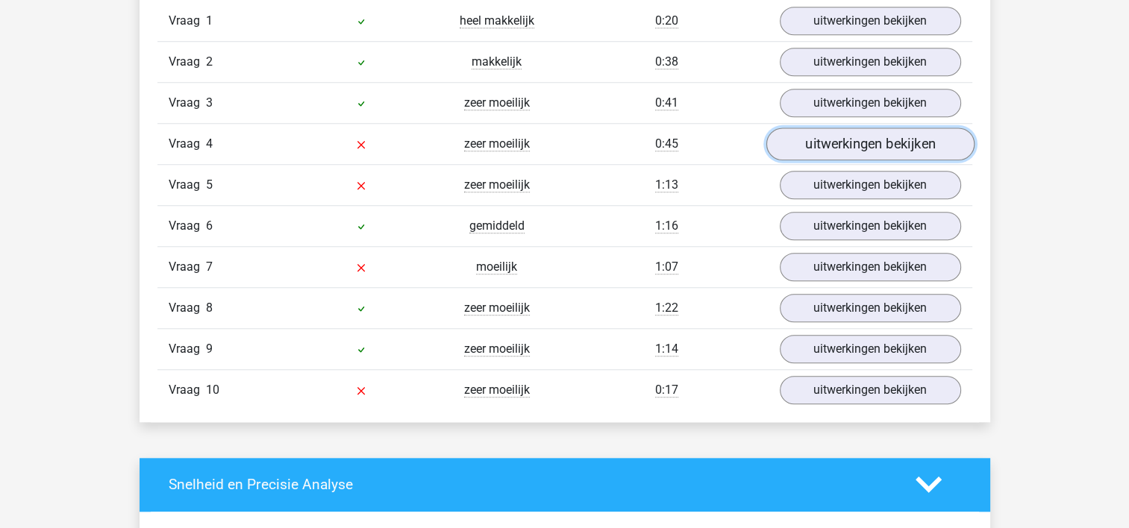
click at [839, 145] on link "uitwerkingen bekijken" at bounding box center [870, 144] width 208 height 33
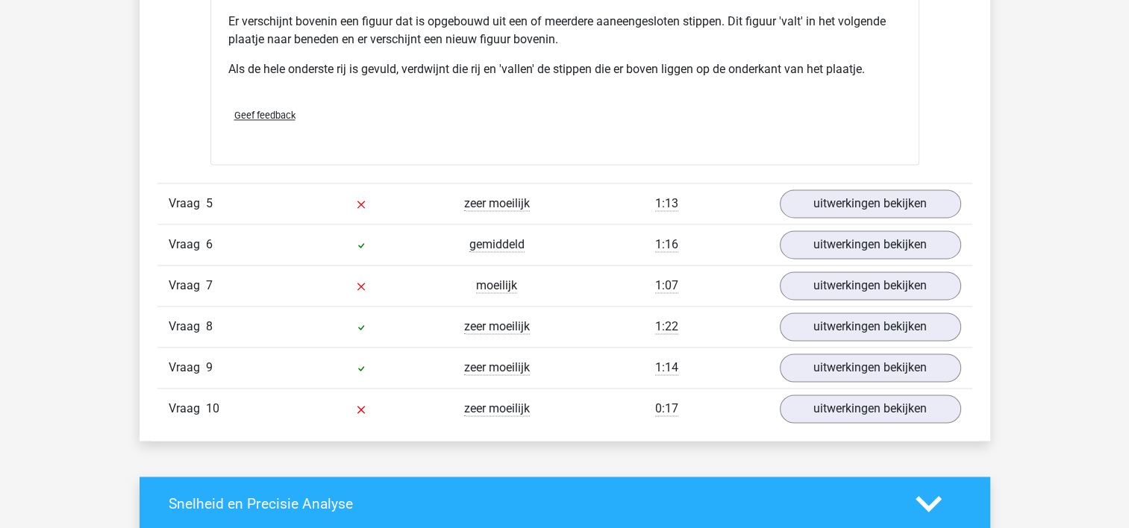
scroll to position [2197, 0]
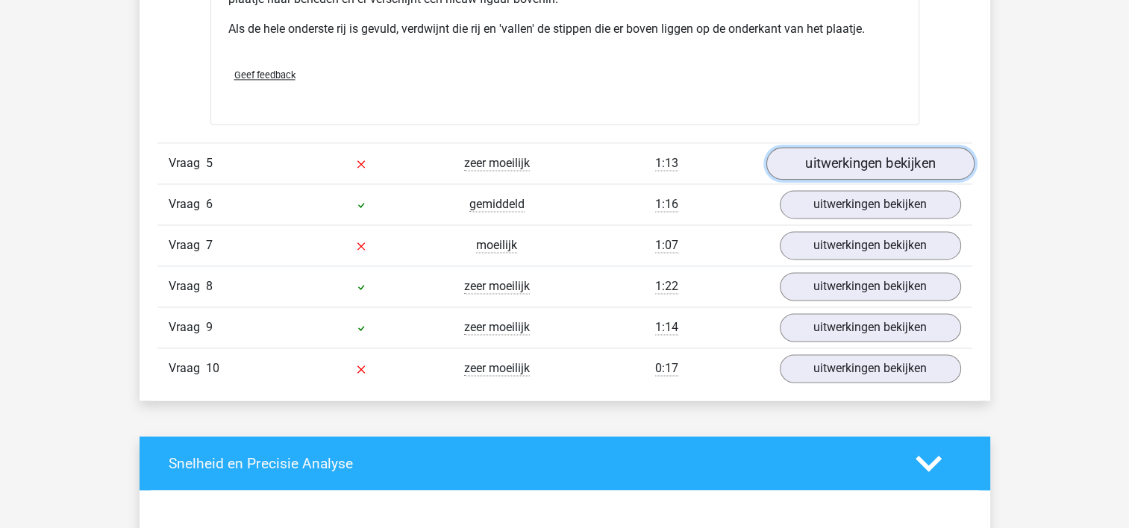
click at [833, 157] on link "uitwerkingen bekijken" at bounding box center [870, 164] width 208 height 33
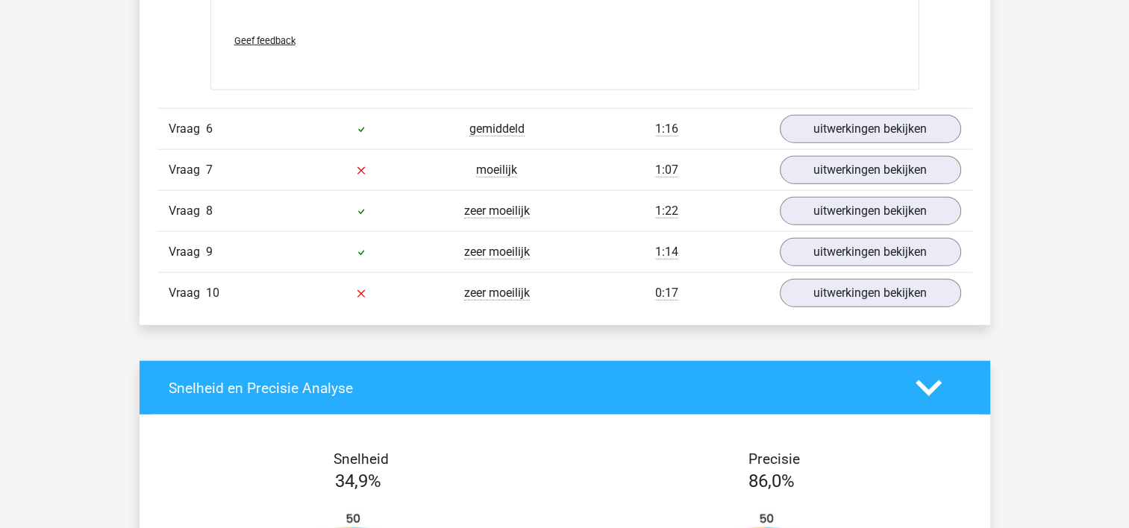
scroll to position [3528, 0]
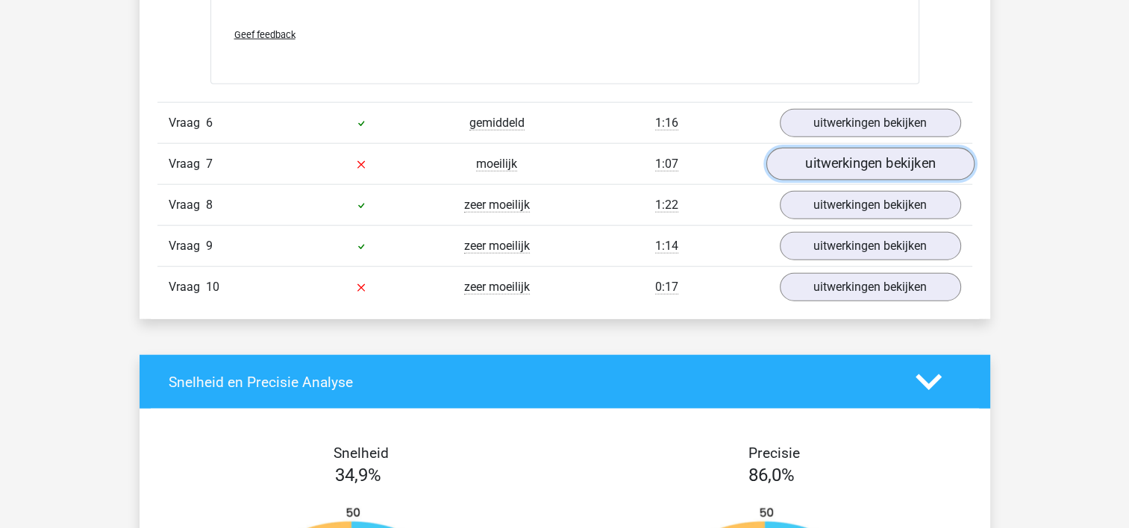
click at [824, 155] on link "uitwerkingen bekijken" at bounding box center [870, 164] width 208 height 33
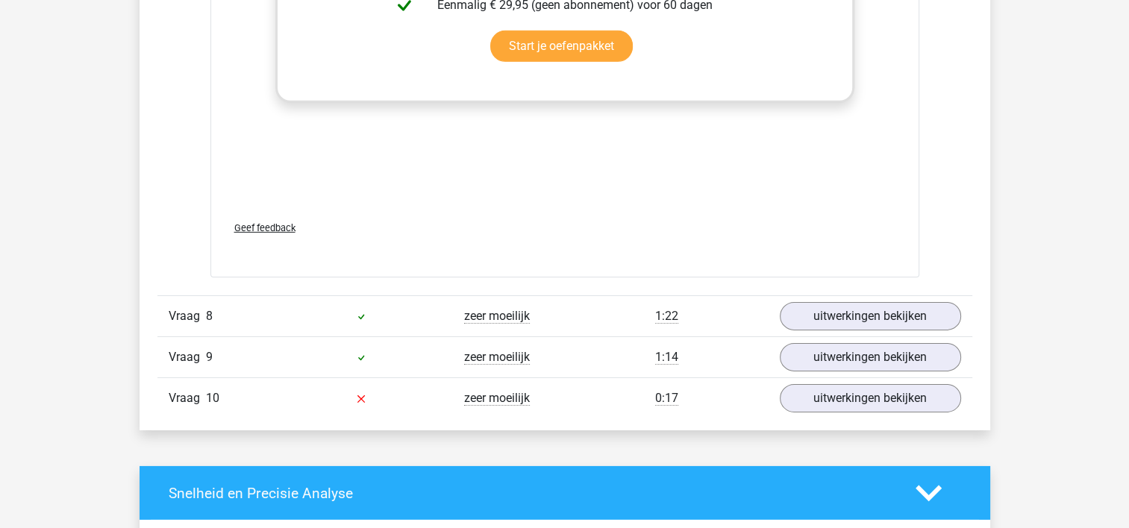
scroll to position [4700, 0]
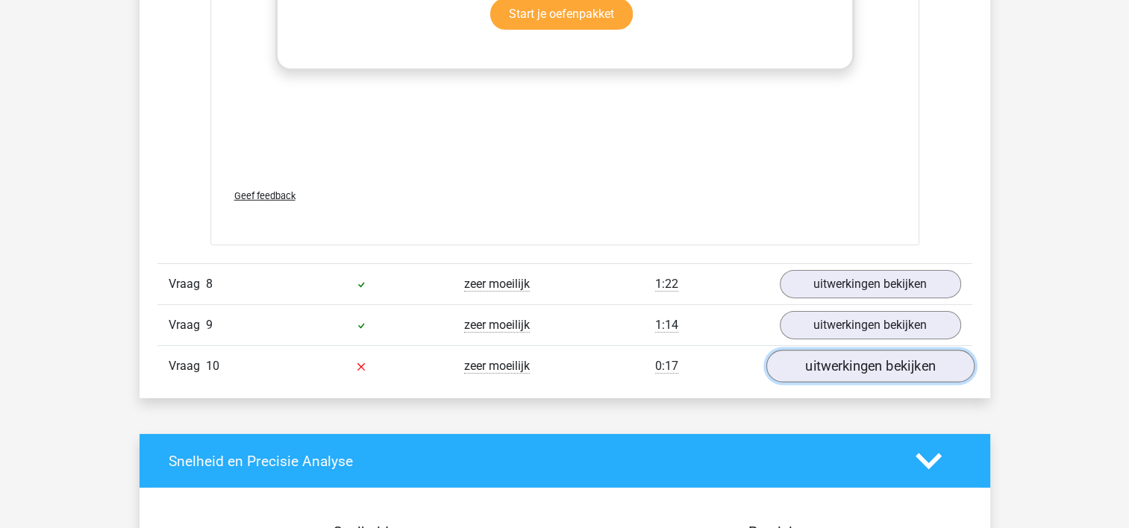
click at [894, 366] on link "uitwerkingen bekijken" at bounding box center [870, 366] width 208 height 33
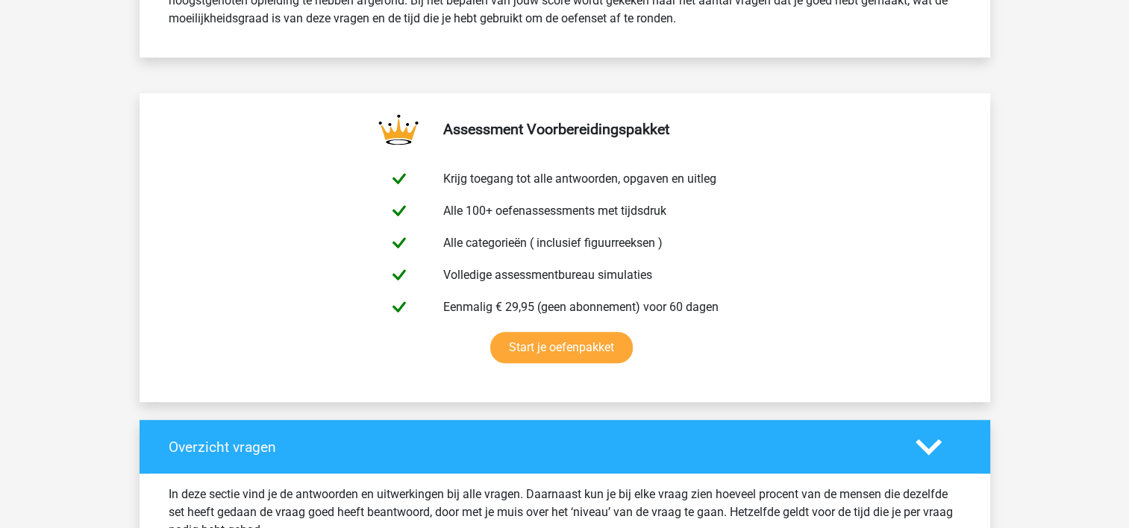
scroll to position [0, 0]
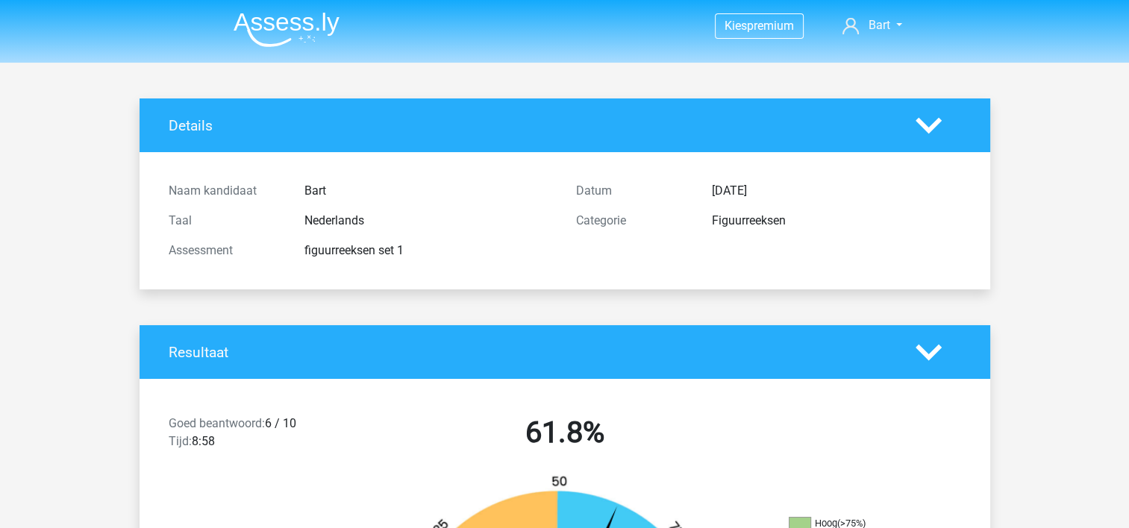
click at [290, 16] on img at bounding box center [287, 29] width 106 height 35
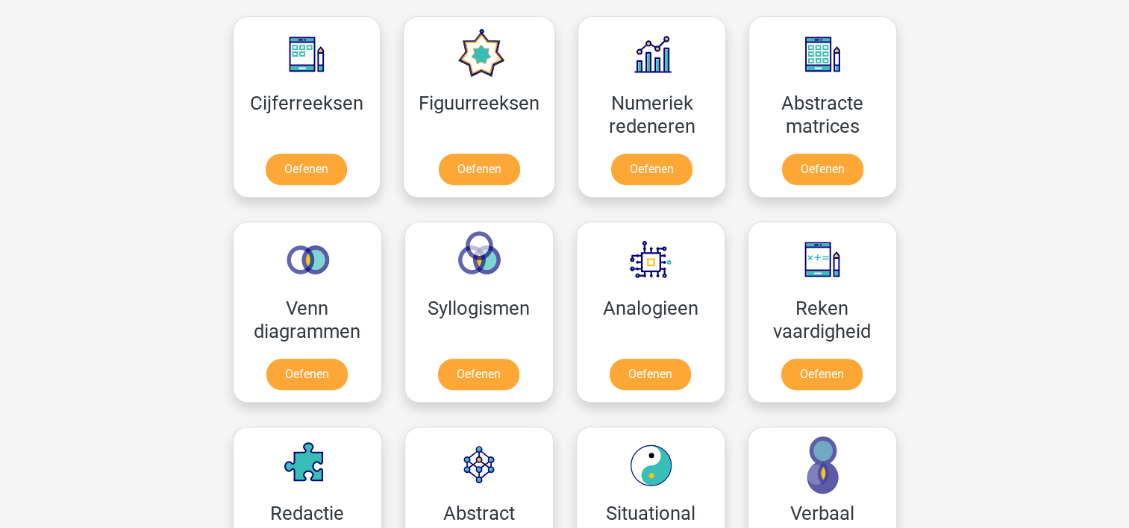
scroll to position [666, 0]
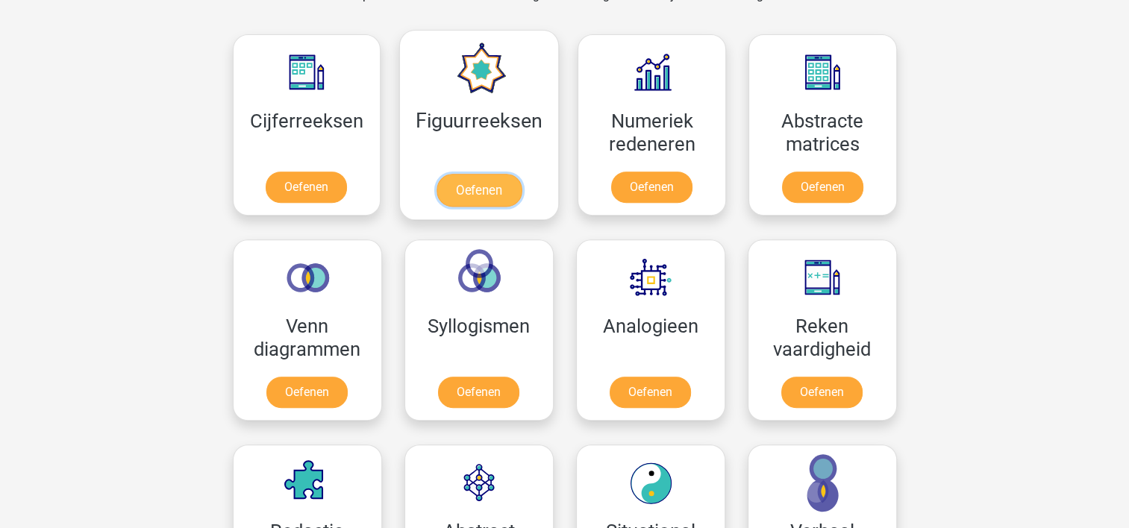
click at [493, 187] on link "Oefenen" at bounding box center [478, 190] width 85 height 33
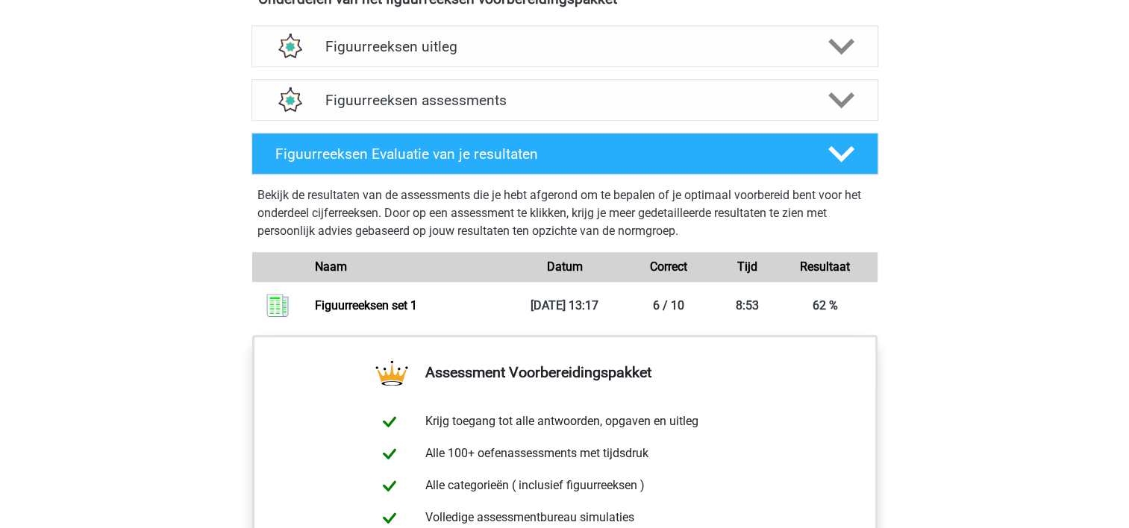
scroll to position [916, 0]
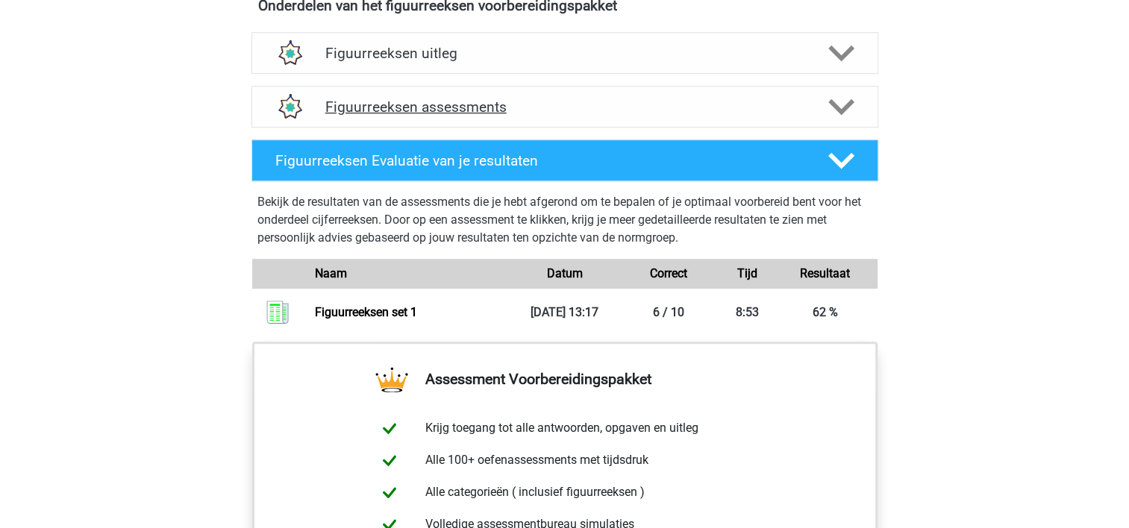
click at [660, 104] on h4 "Figuurreeksen assessments" at bounding box center [564, 106] width 479 height 17
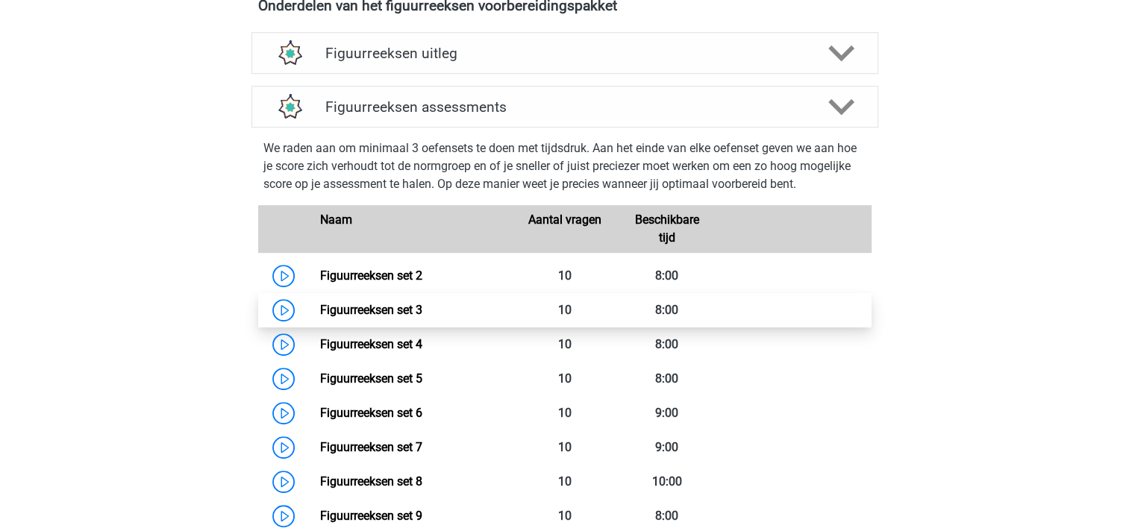
click at [379, 303] on link "Figuurreeksen set 3" at bounding box center [371, 310] width 102 height 14
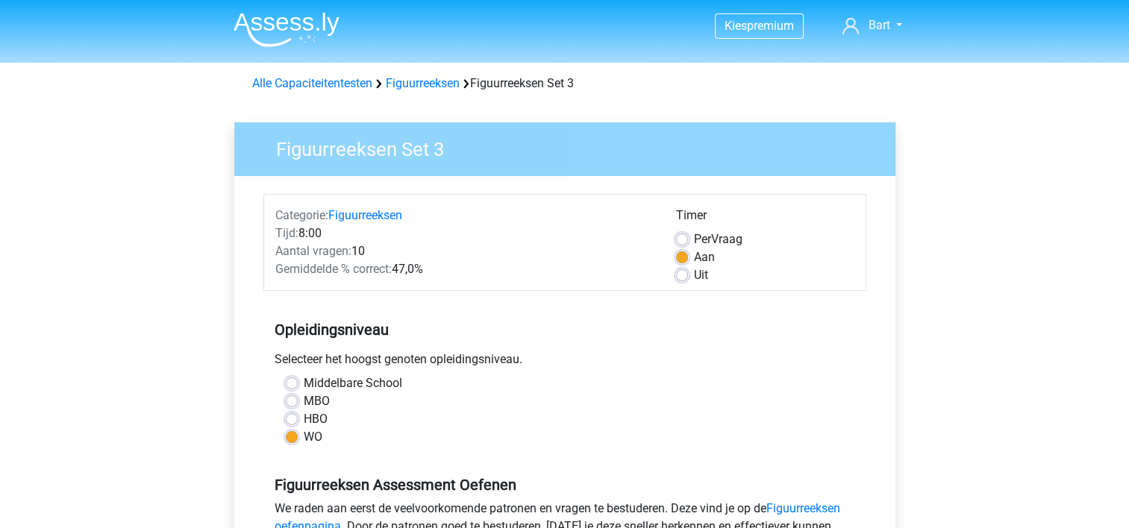
drag, startPoint x: 1127, startPoint y: 169, endPoint x: 1142, endPoint y: 331, distance: 161.9
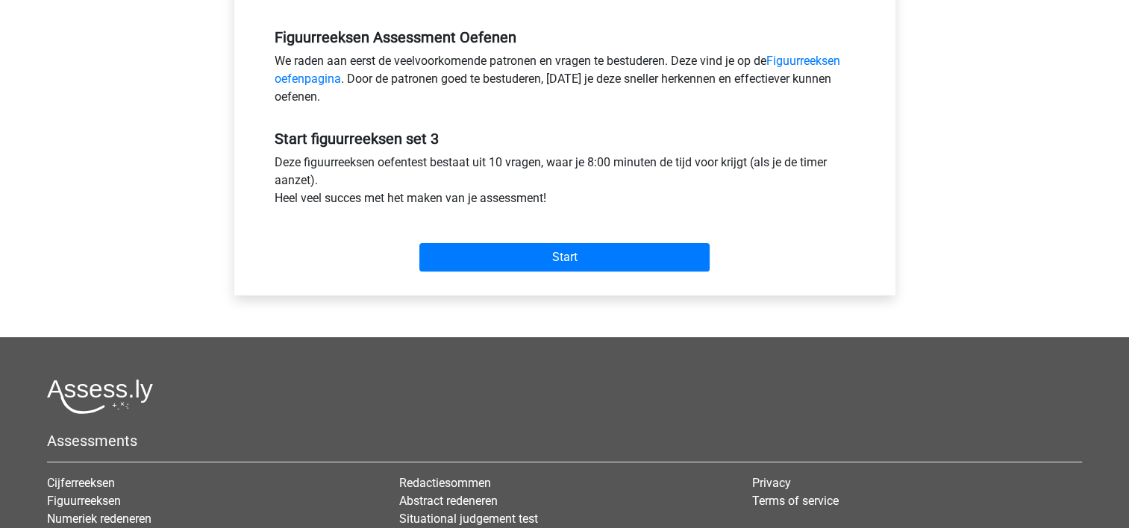
scroll to position [650, 0]
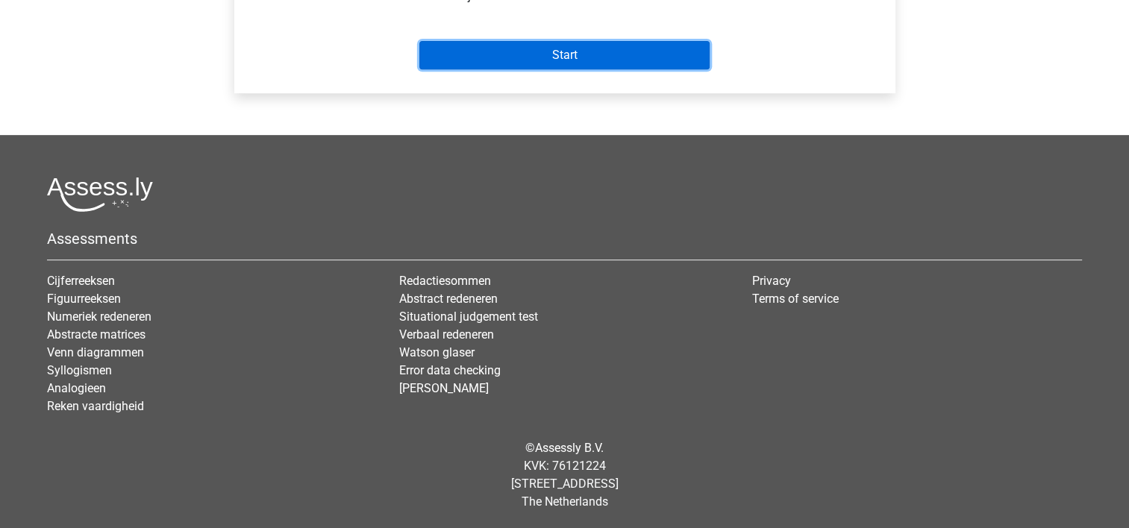
click at [526, 56] on input "Start" at bounding box center [564, 55] width 290 height 28
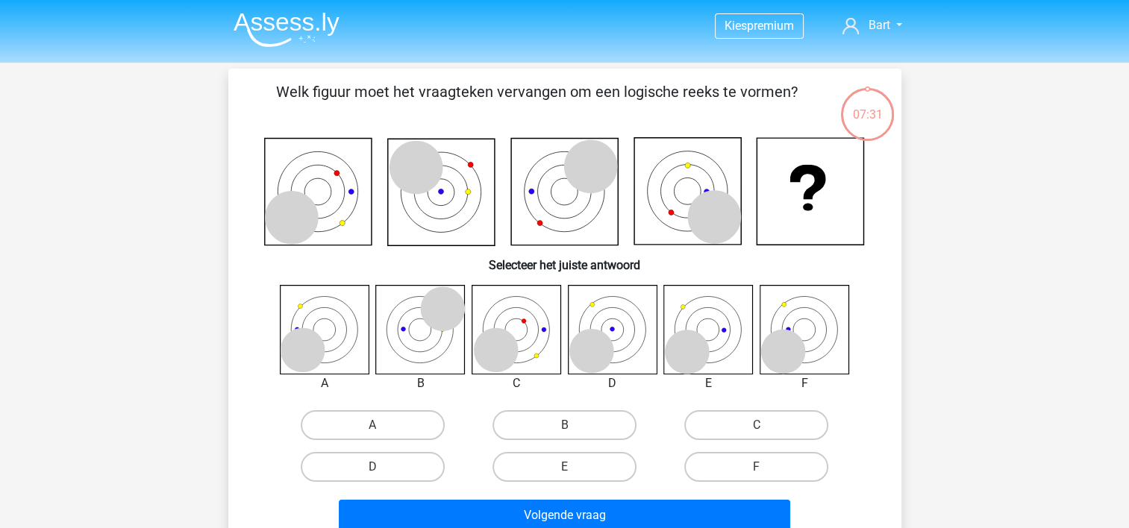
click at [398, 334] on icon at bounding box center [420, 329] width 89 height 89
click at [575, 425] on label "B" at bounding box center [564, 425] width 144 height 30
click at [574, 425] on input "B" at bounding box center [569, 430] width 10 height 10
radio input "true"
click at [727, 467] on label "F" at bounding box center [756, 467] width 144 height 30
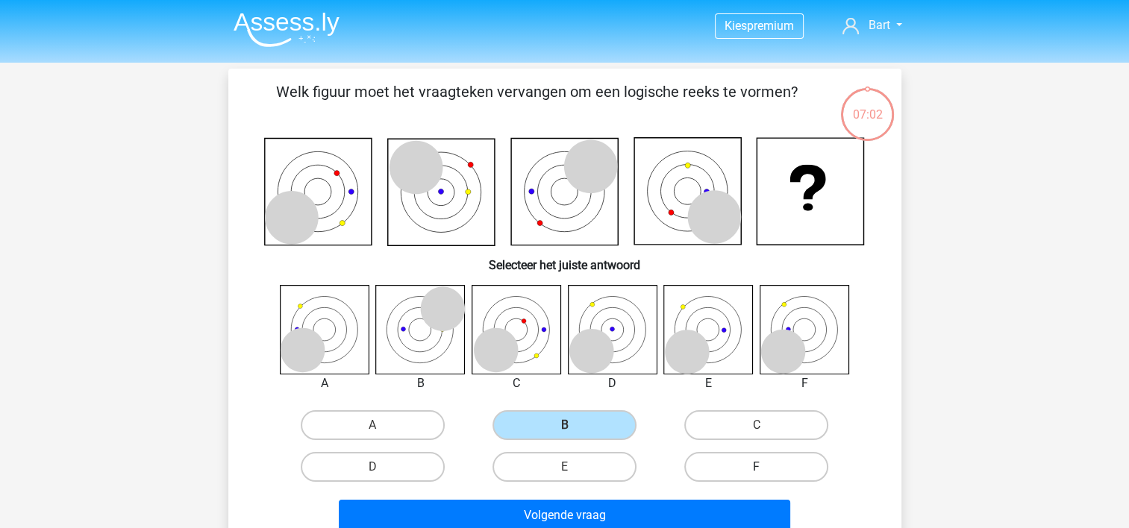
click at [757, 467] on input "F" at bounding box center [762, 472] width 10 height 10
radio input "true"
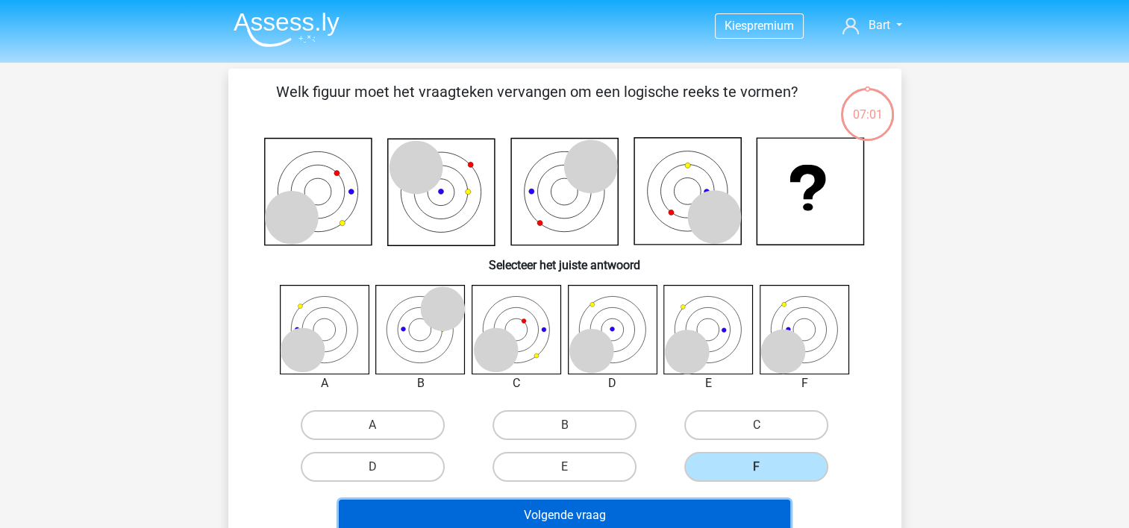
click at [604, 516] on button "Volgende vraag" at bounding box center [564, 515] width 451 height 31
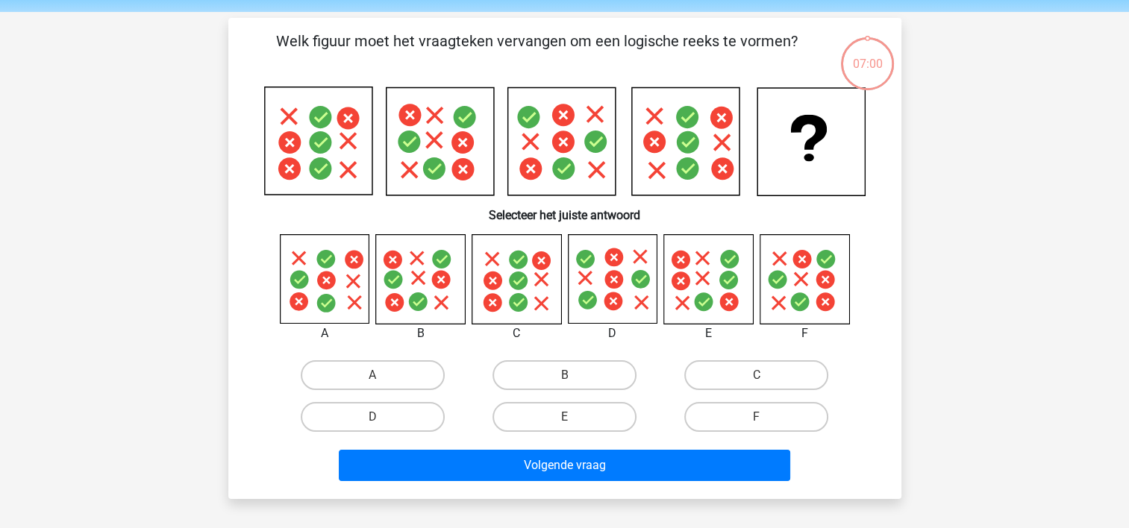
scroll to position [69, 0]
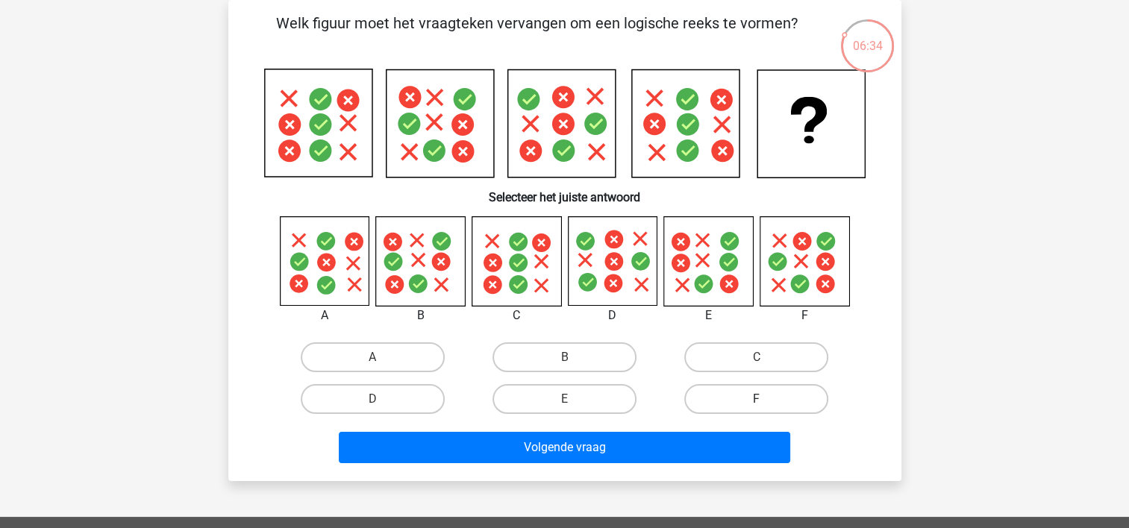
click at [752, 401] on label "F" at bounding box center [756, 399] width 144 height 30
click at [757, 401] on input "F" at bounding box center [762, 404] width 10 height 10
radio input "true"
click at [555, 358] on label "B" at bounding box center [564, 357] width 144 height 30
click at [564, 358] on input "B" at bounding box center [569, 362] width 10 height 10
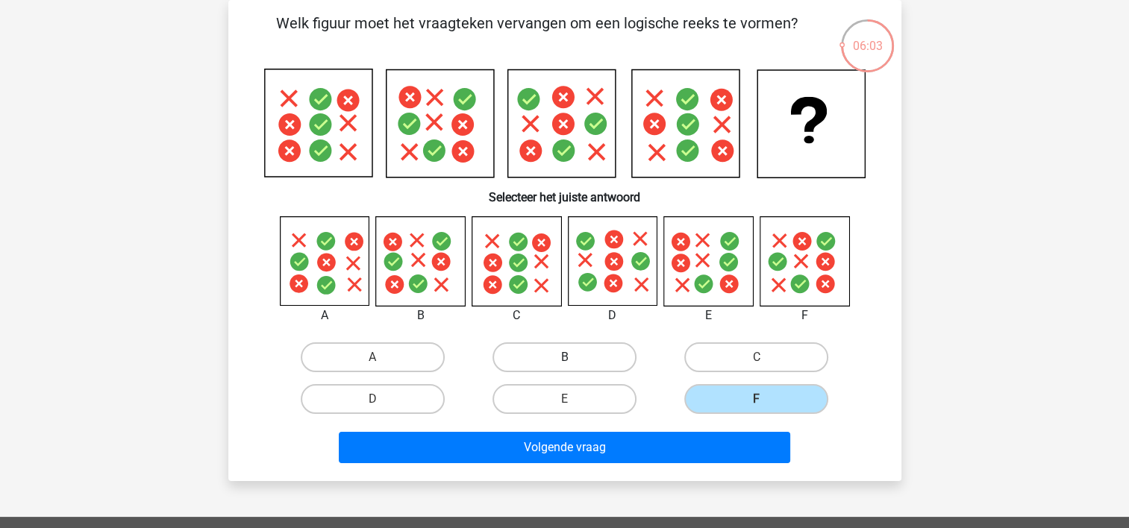
radio input "true"
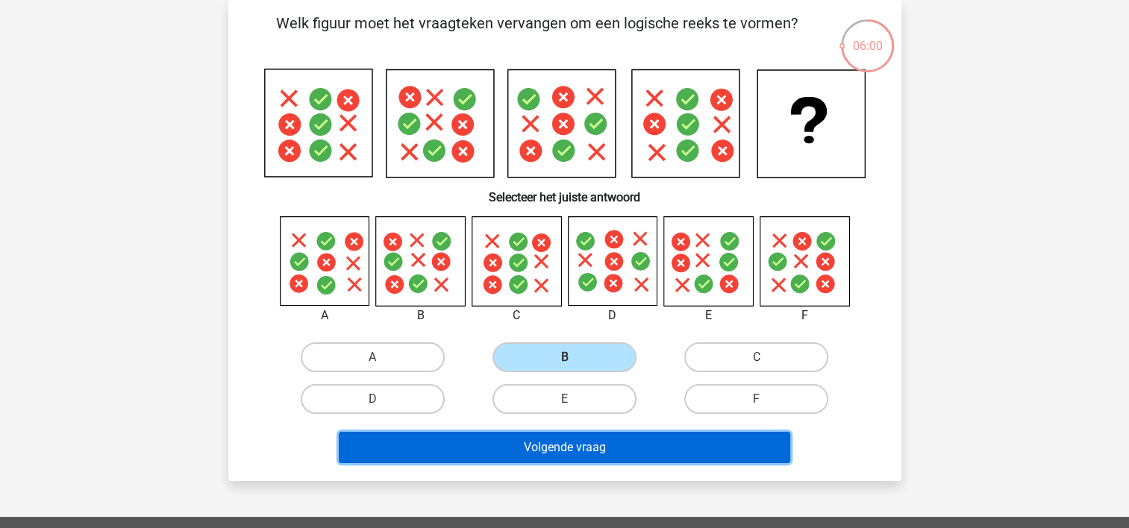
click at [518, 439] on button "Volgende vraag" at bounding box center [564, 447] width 451 height 31
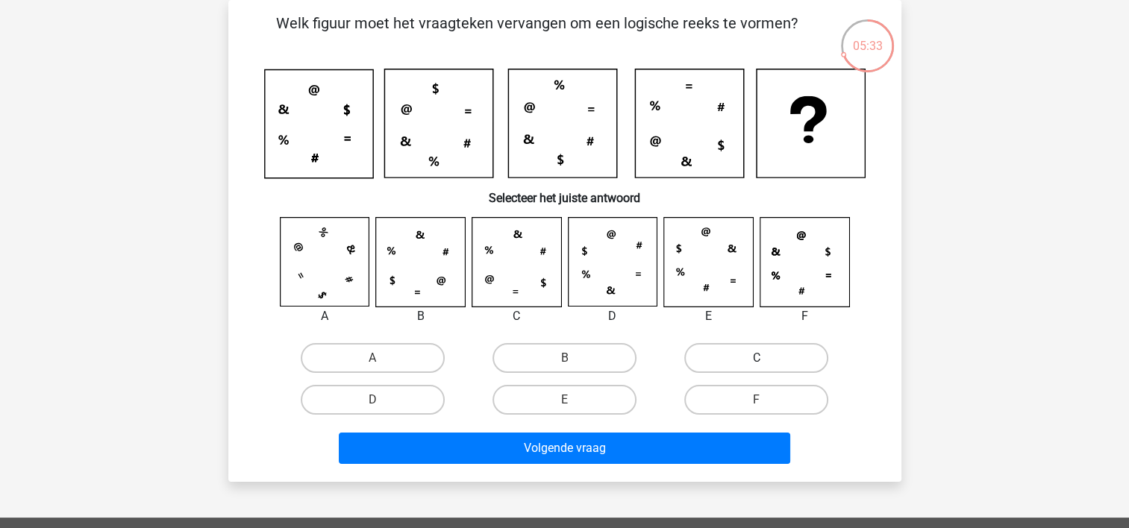
click at [735, 357] on label "C" at bounding box center [756, 358] width 144 height 30
click at [757, 358] on input "C" at bounding box center [762, 363] width 10 height 10
radio input "true"
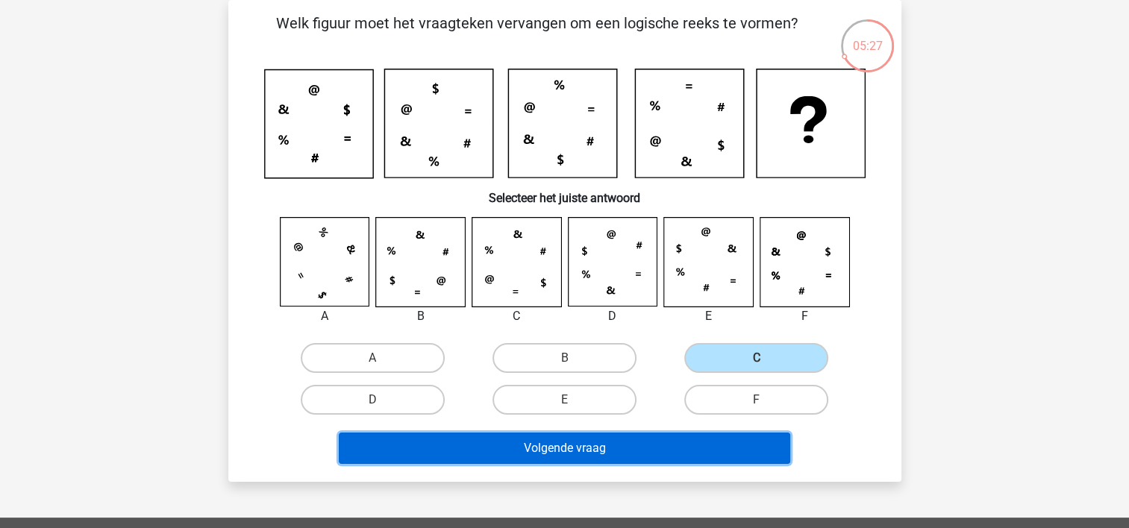
click at [636, 448] on button "Volgende vraag" at bounding box center [564, 448] width 451 height 31
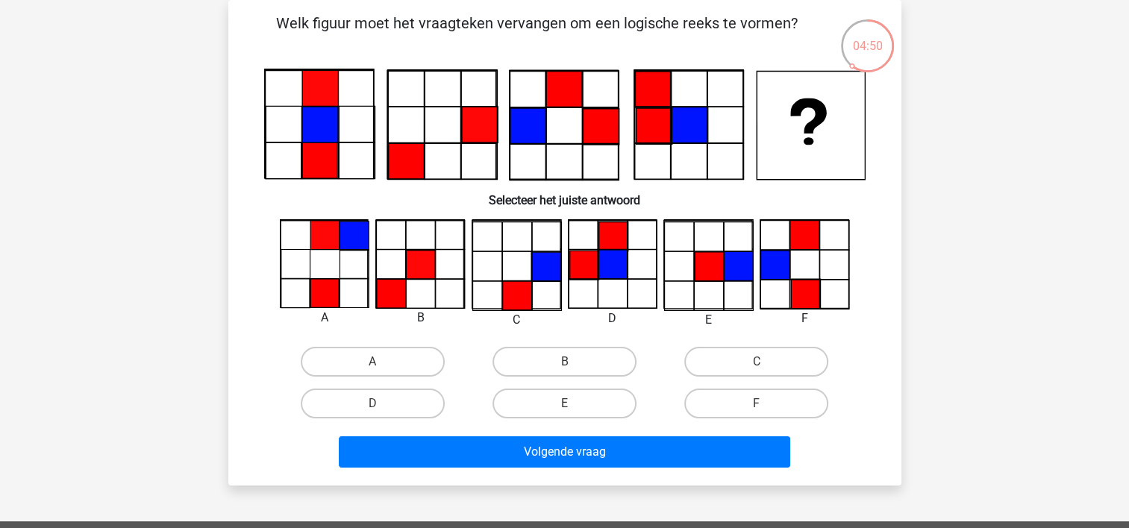
click at [790, 255] on icon at bounding box center [804, 264] width 88 height 88
click at [713, 391] on label "F" at bounding box center [756, 404] width 144 height 30
click at [757, 404] on input "F" at bounding box center [762, 409] width 10 height 10
radio input "true"
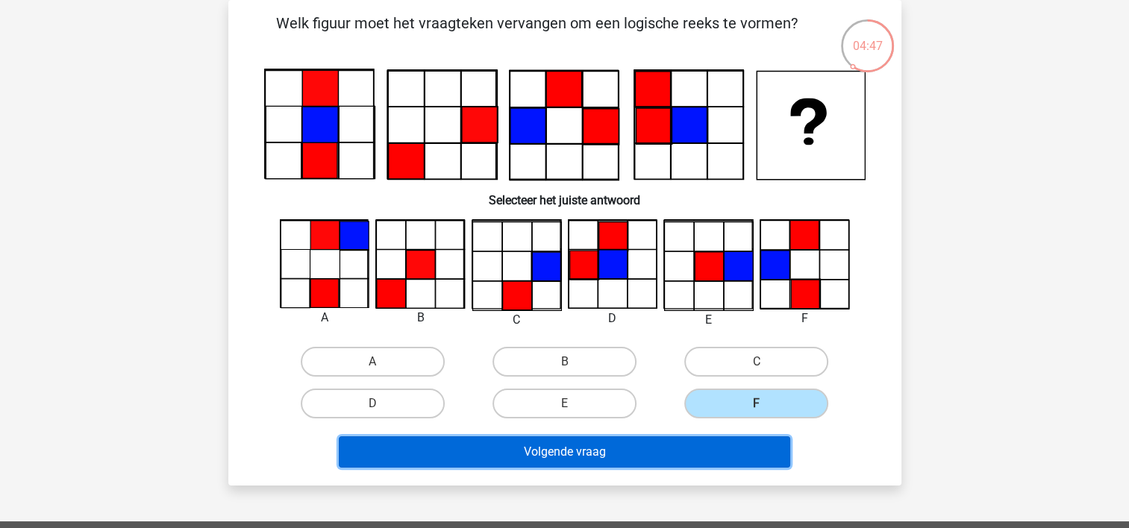
click at [639, 448] on button "Volgende vraag" at bounding box center [564, 451] width 451 height 31
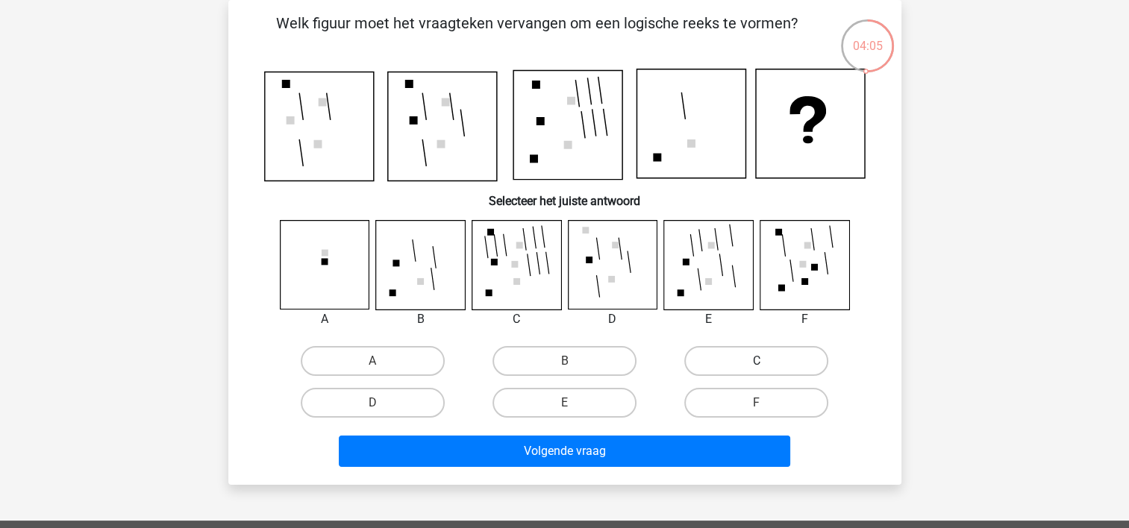
click at [719, 354] on label "C" at bounding box center [756, 361] width 144 height 30
click at [757, 361] on input "C" at bounding box center [762, 366] width 10 height 10
radio input "true"
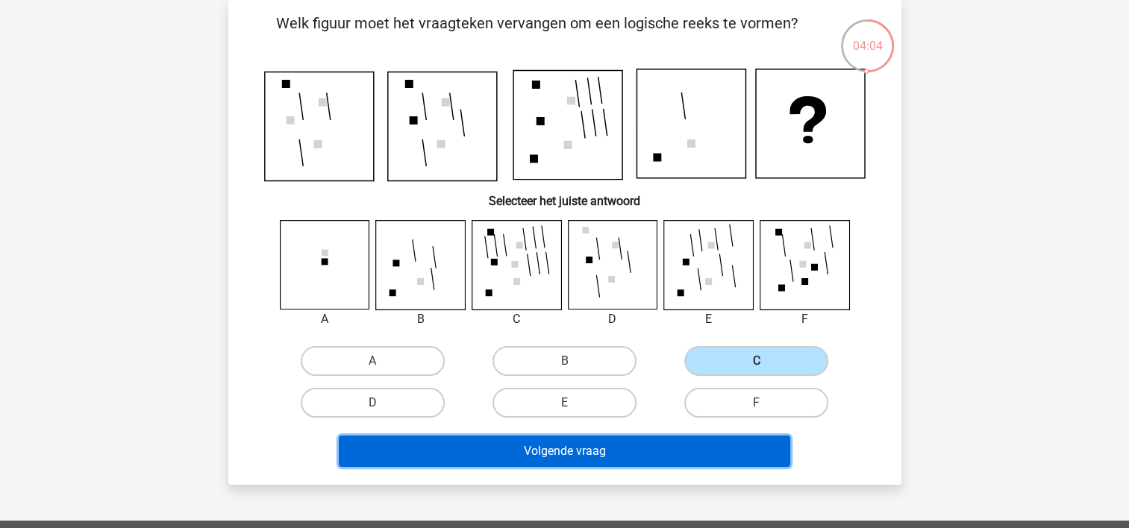
click at [593, 451] on button "Volgende vraag" at bounding box center [564, 451] width 451 height 31
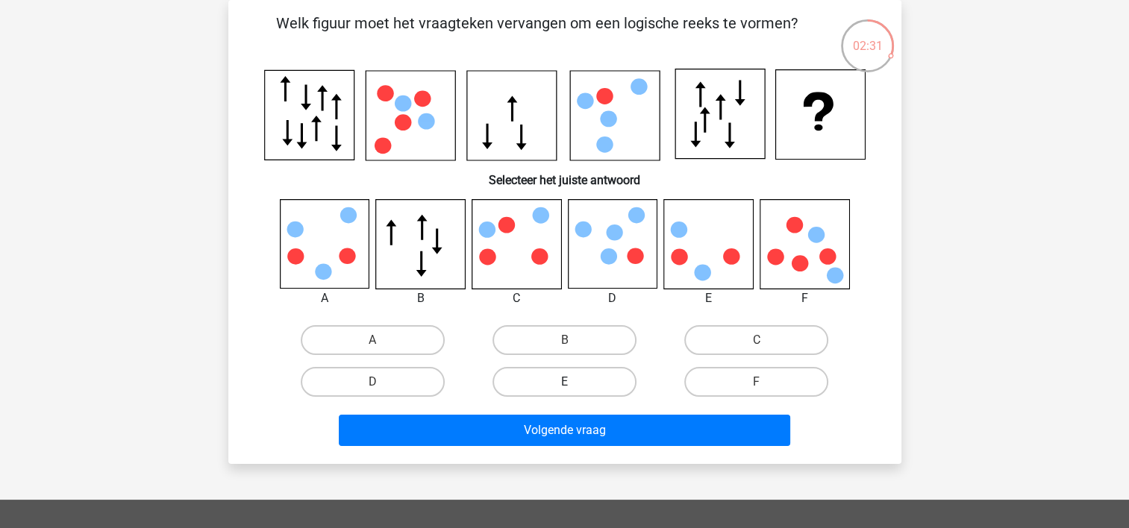
click at [579, 372] on label "E" at bounding box center [564, 382] width 144 height 30
click at [574, 382] on input "E" at bounding box center [569, 387] width 10 height 10
radio input "true"
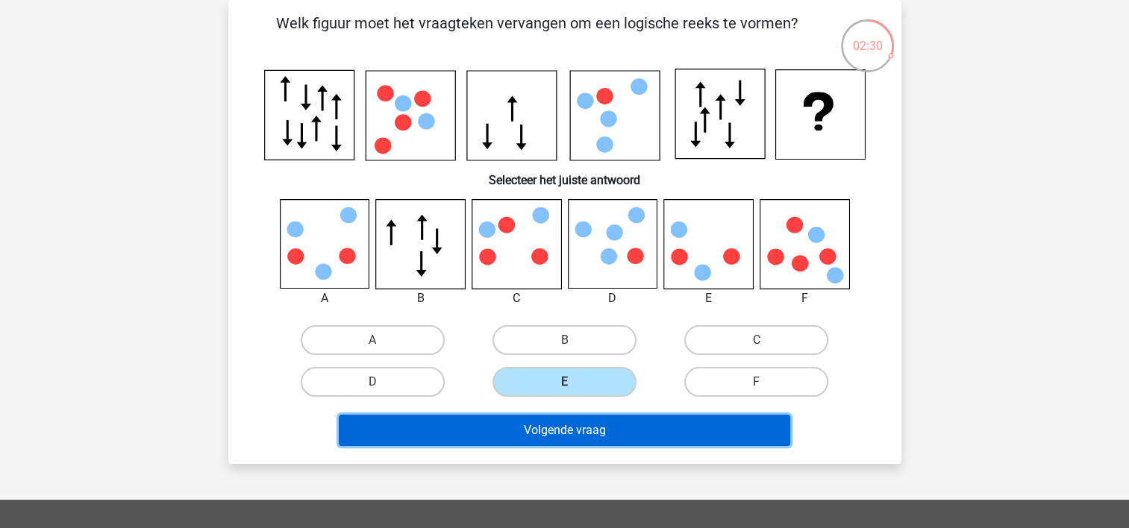
click at [577, 440] on button "Volgende vraag" at bounding box center [564, 430] width 451 height 31
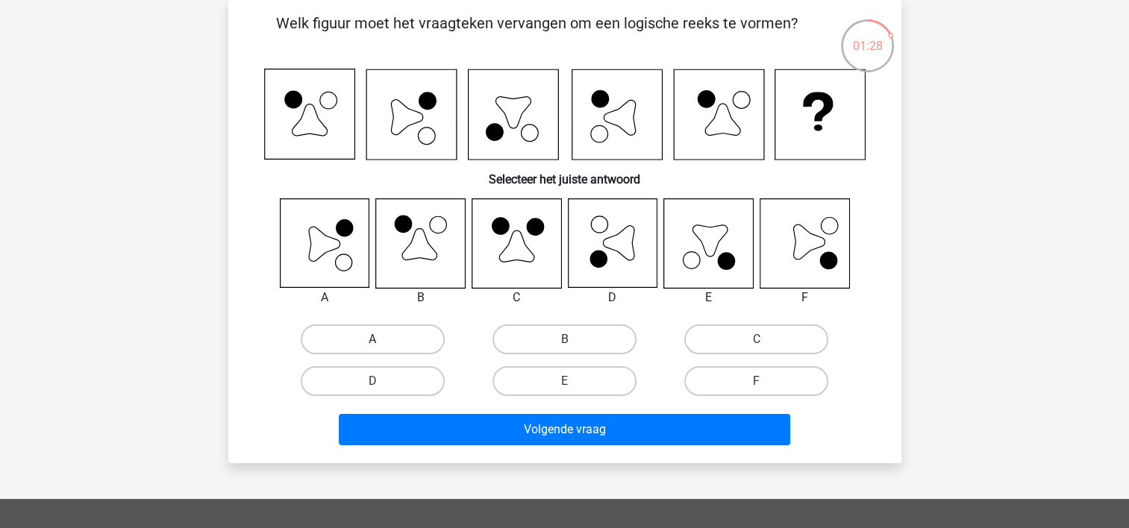
click at [401, 337] on label "A" at bounding box center [373, 340] width 144 height 30
click at [382, 339] on input "A" at bounding box center [377, 344] width 10 height 10
radio input "true"
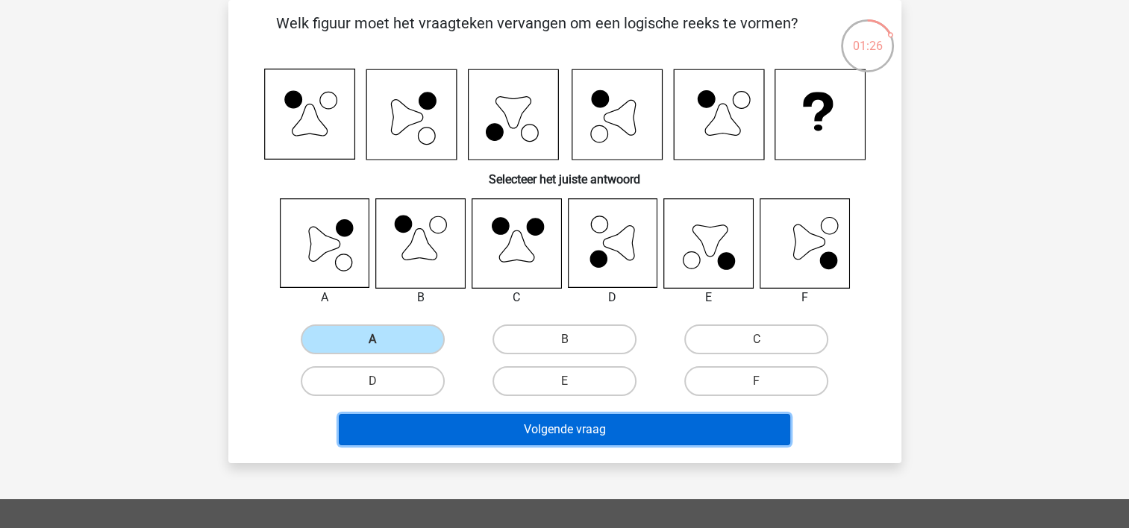
click at [533, 428] on button "Volgende vraag" at bounding box center [564, 429] width 451 height 31
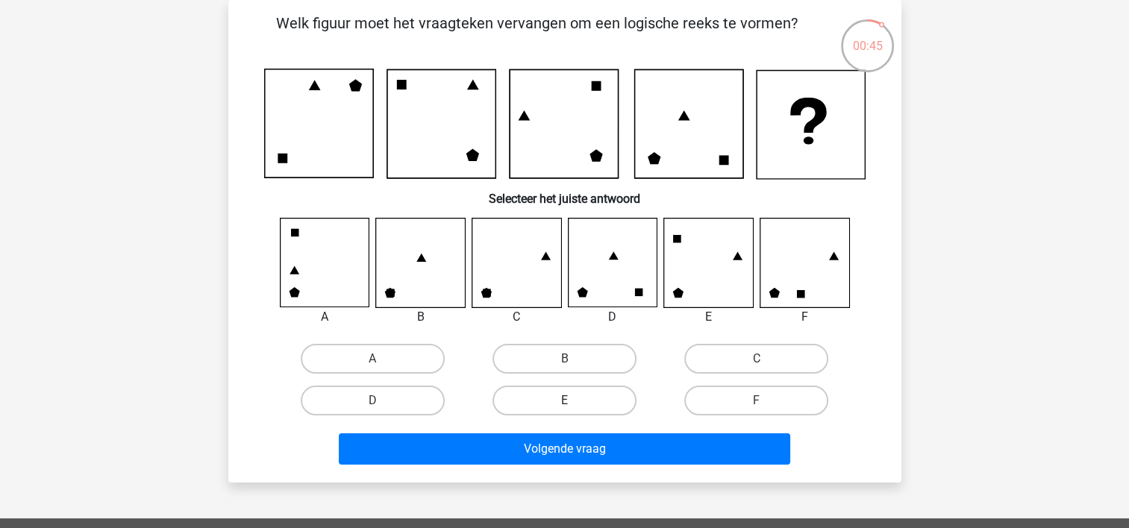
click at [620, 401] on label "E" at bounding box center [564, 401] width 144 height 30
click at [574, 401] on input "E" at bounding box center [569, 406] width 10 height 10
radio input "true"
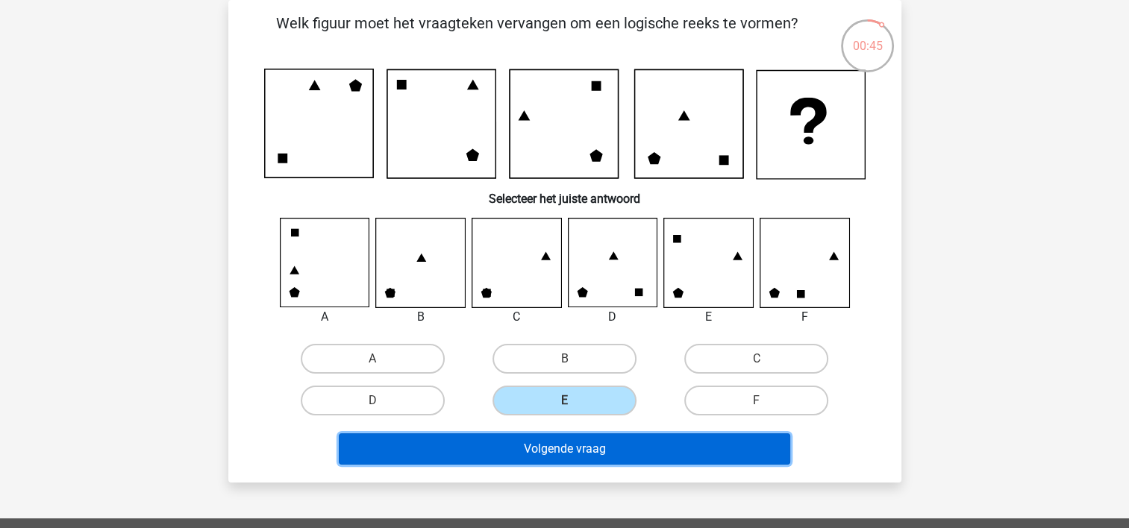
click at [616, 454] on button "Volgende vraag" at bounding box center [564, 448] width 451 height 31
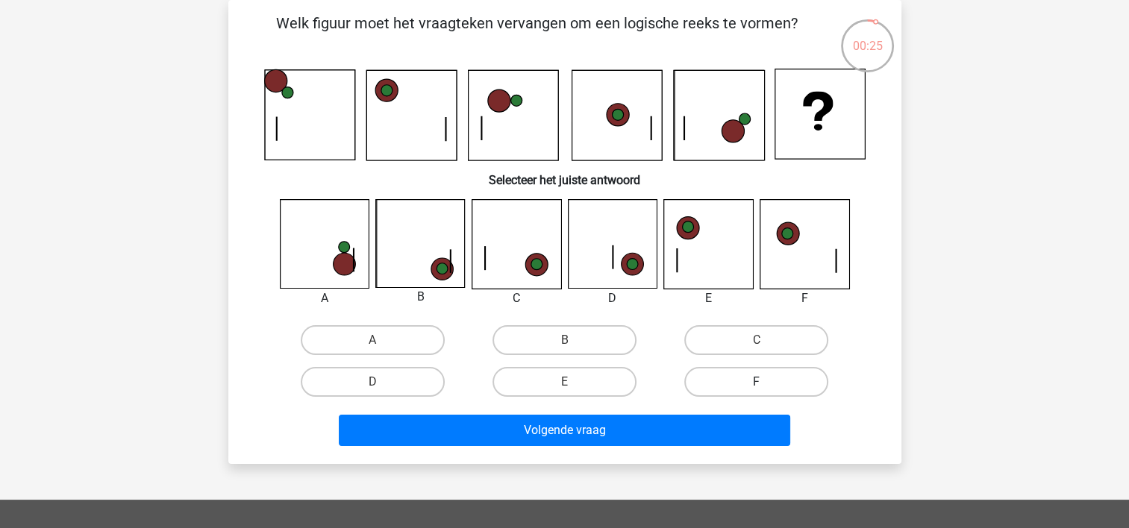
click at [727, 376] on label "F" at bounding box center [756, 382] width 144 height 30
click at [757, 382] on input "F" at bounding box center [762, 387] width 10 height 10
radio input "true"
click at [547, 338] on label "B" at bounding box center [564, 340] width 144 height 30
click at [564, 340] on input "B" at bounding box center [569, 345] width 10 height 10
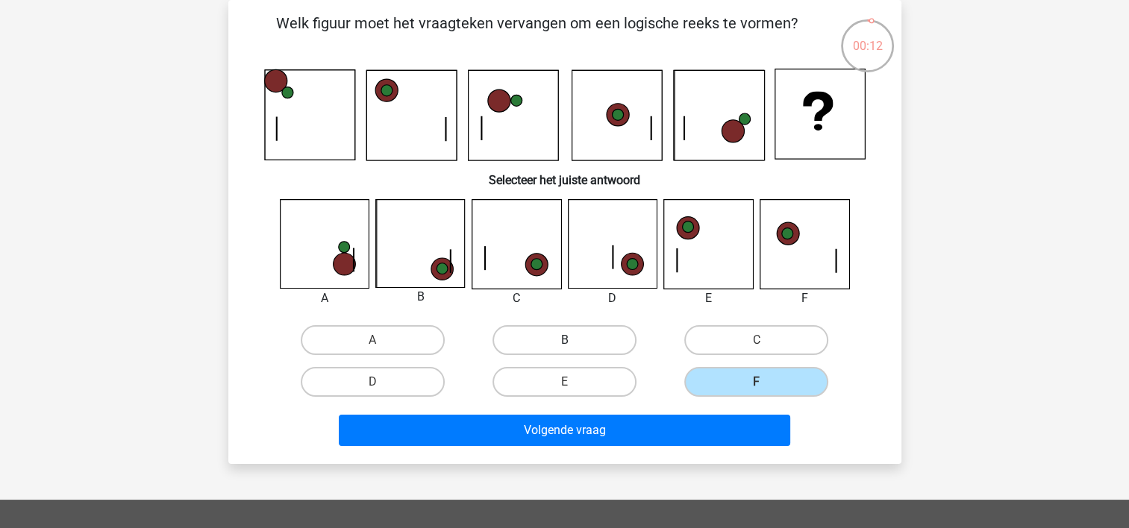
radio input "true"
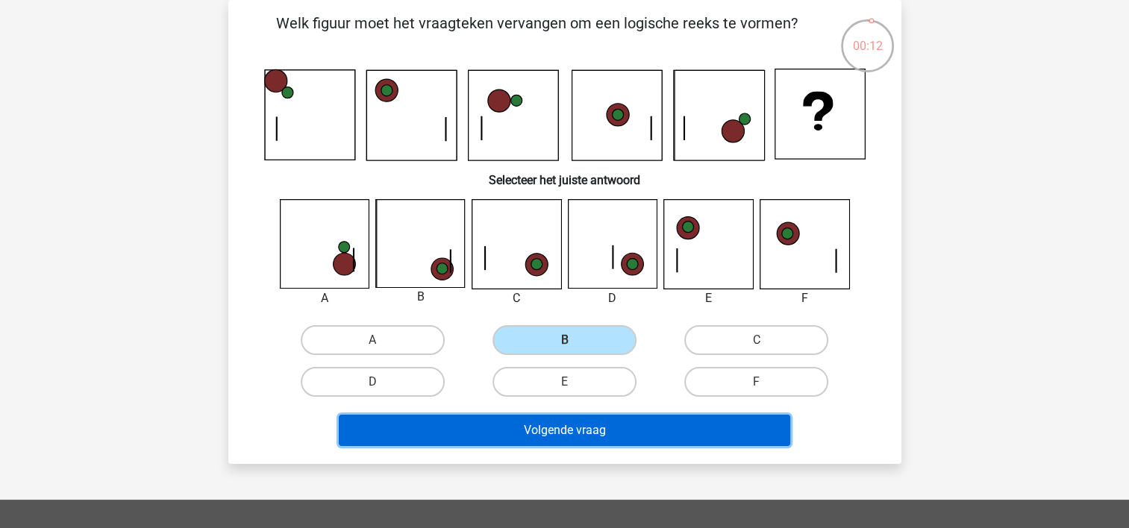
click at [530, 424] on button "Volgende vraag" at bounding box center [564, 430] width 451 height 31
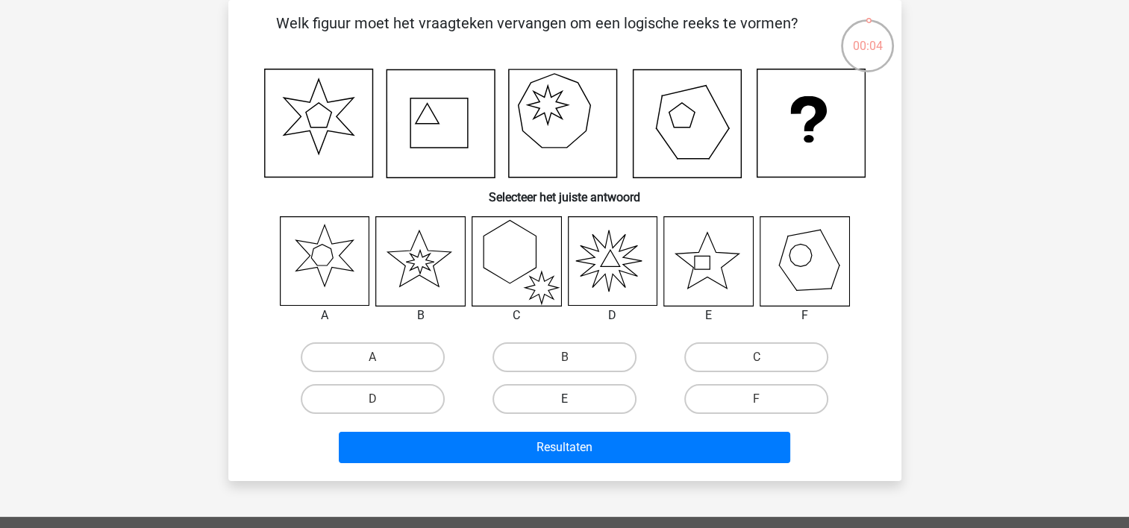
click at [576, 386] on label "E" at bounding box center [564, 399] width 144 height 30
click at [574, 399] on input "E" at bounding box center [569, 404] width 10 height 10
radio input "true"
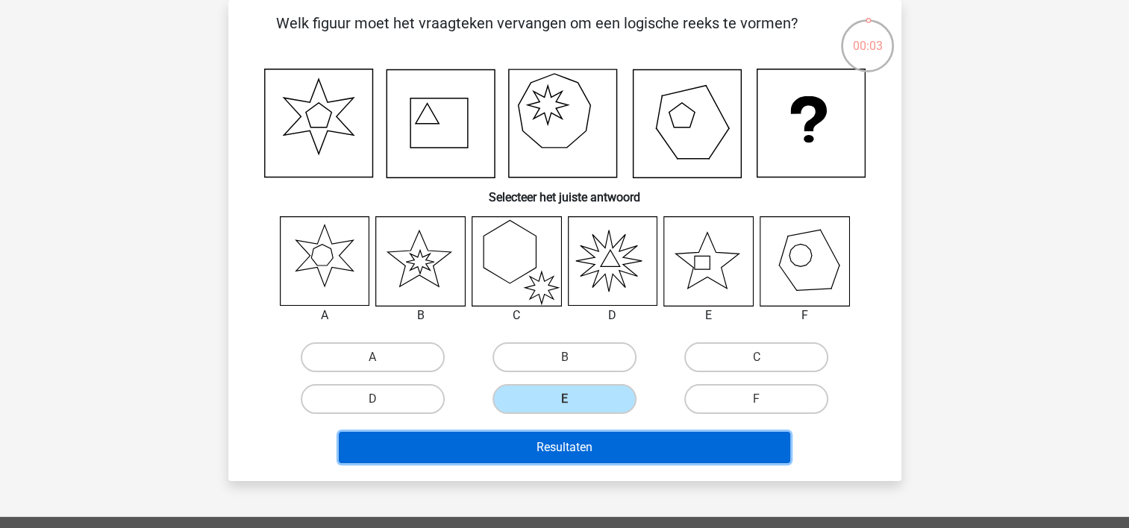
click at [573, 457] on button "Resultaten" at bounding box center [564, 447] width 451 height 31
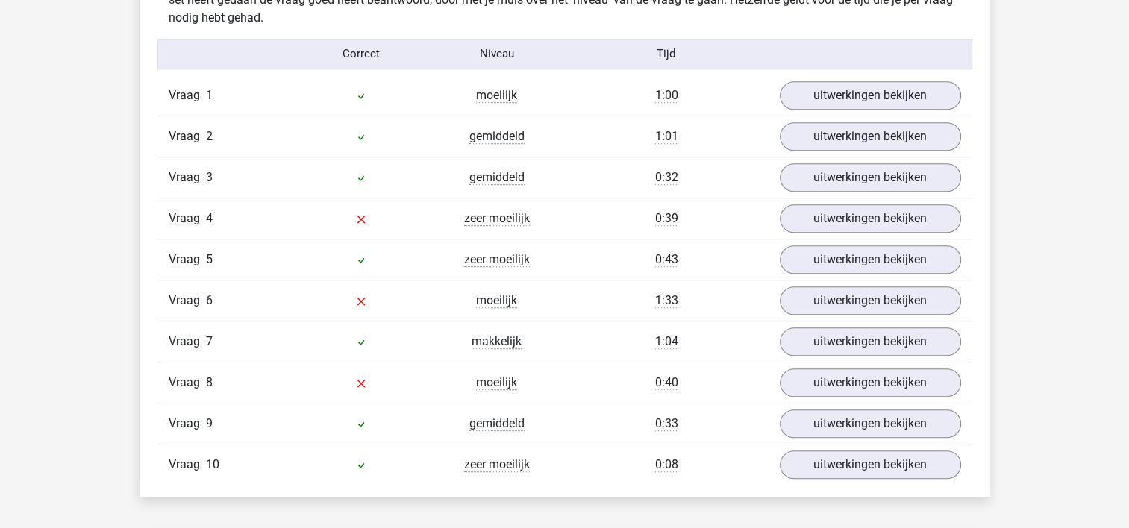
scroll to position [1229, 0]
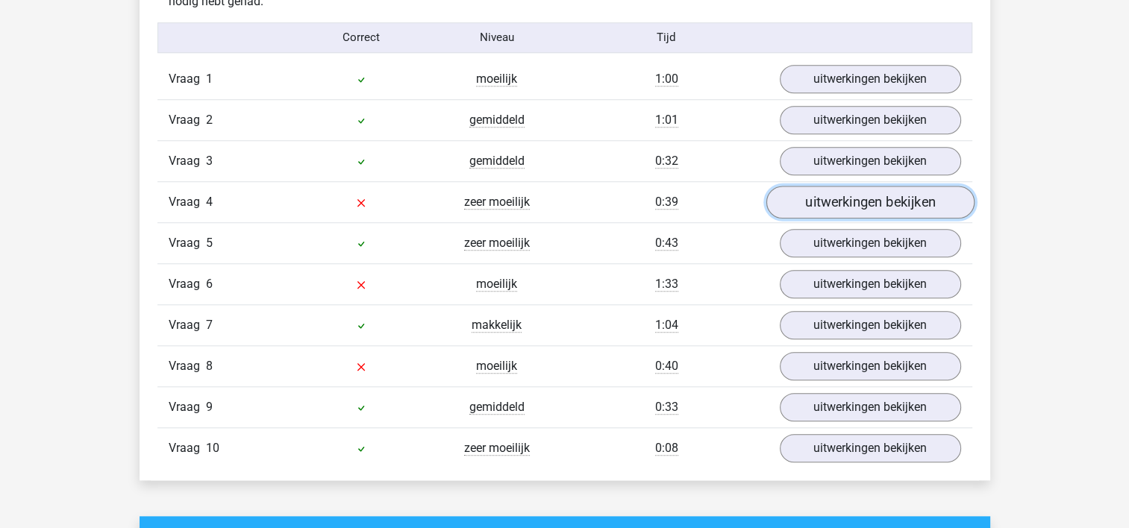
click at [859, 210] on link "uitwerkingen bekijken" at bounding box center [870, 202] width 208 height 33
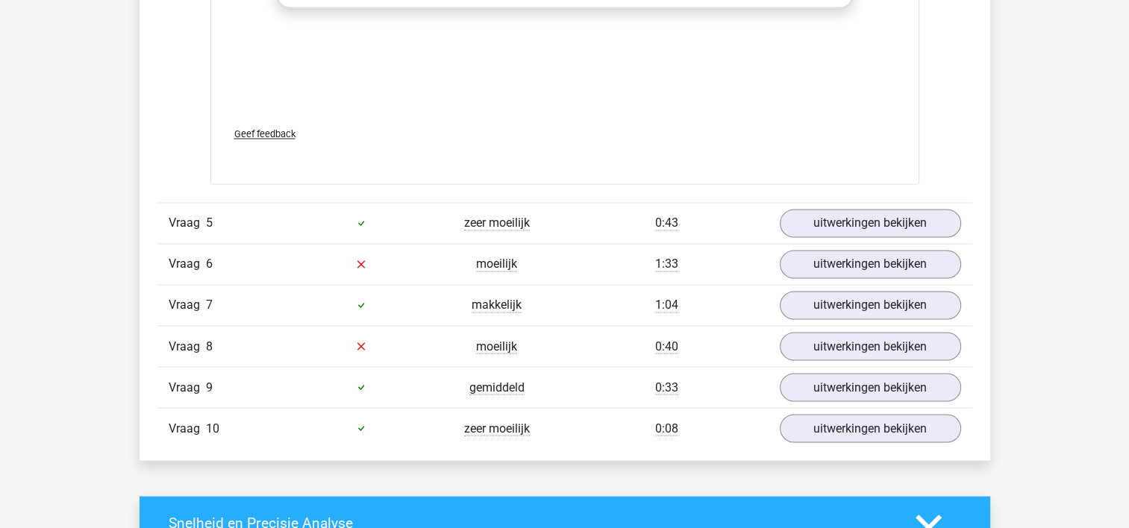
scroll to position [2512, 0]
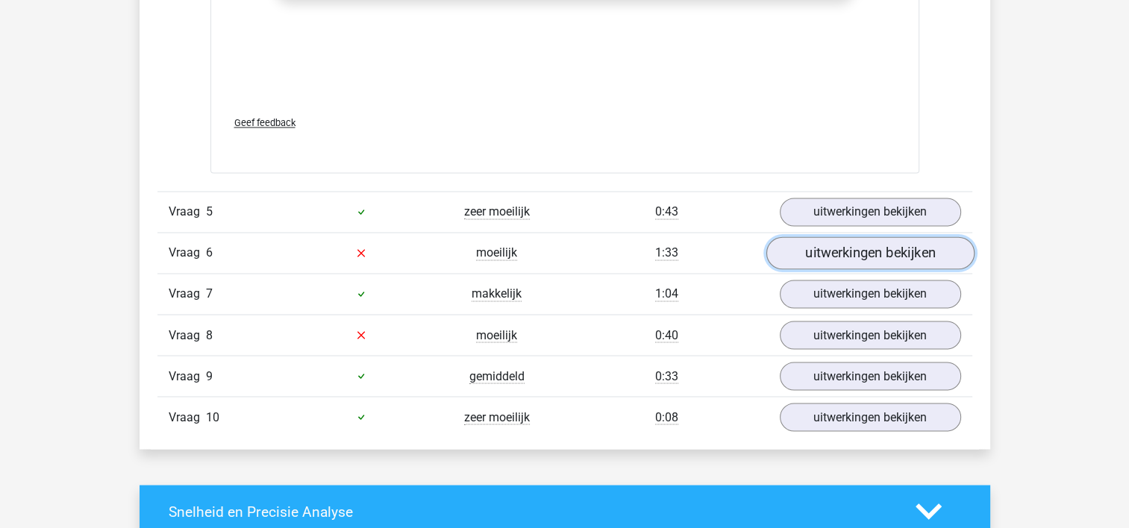
click at [845, 248] on link "uitwerkingen bekijken" at bounding box center [870, 253] width 208 height 33
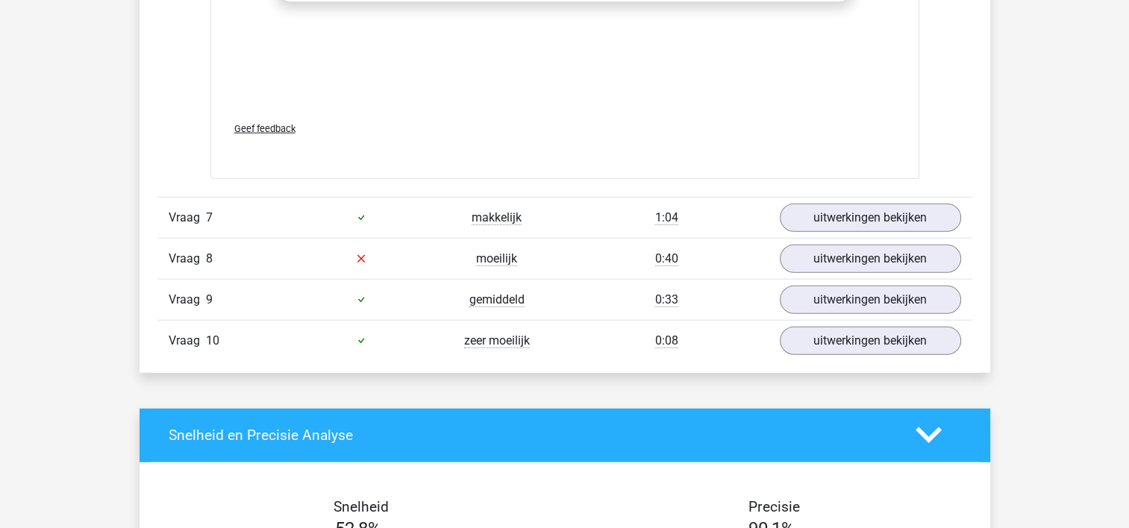
scroll to position [3895, 0]
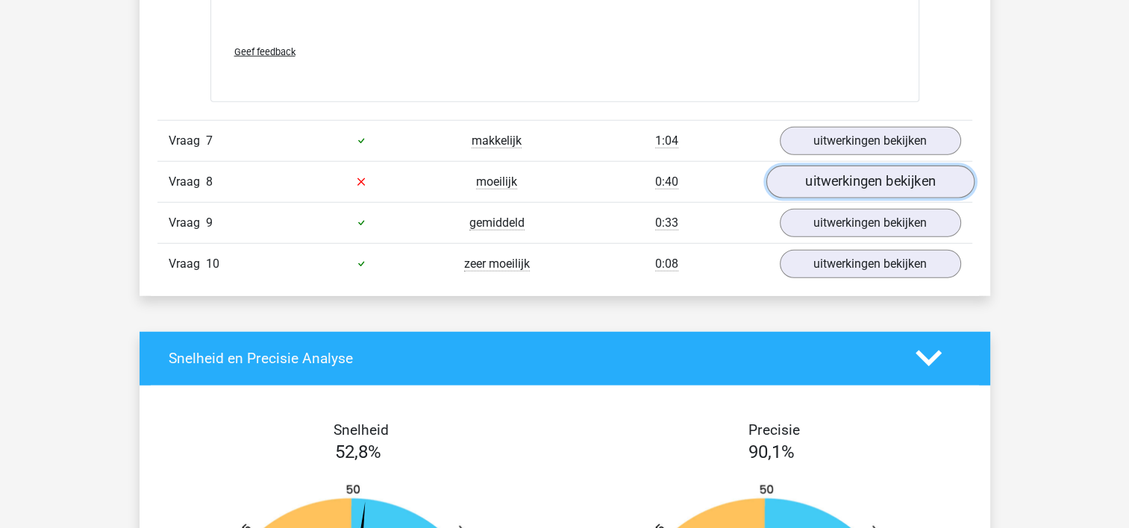
click at [827, 177] on link "uitwerkingen bekijken" at bounding box center [870, 182] width 208 height 33
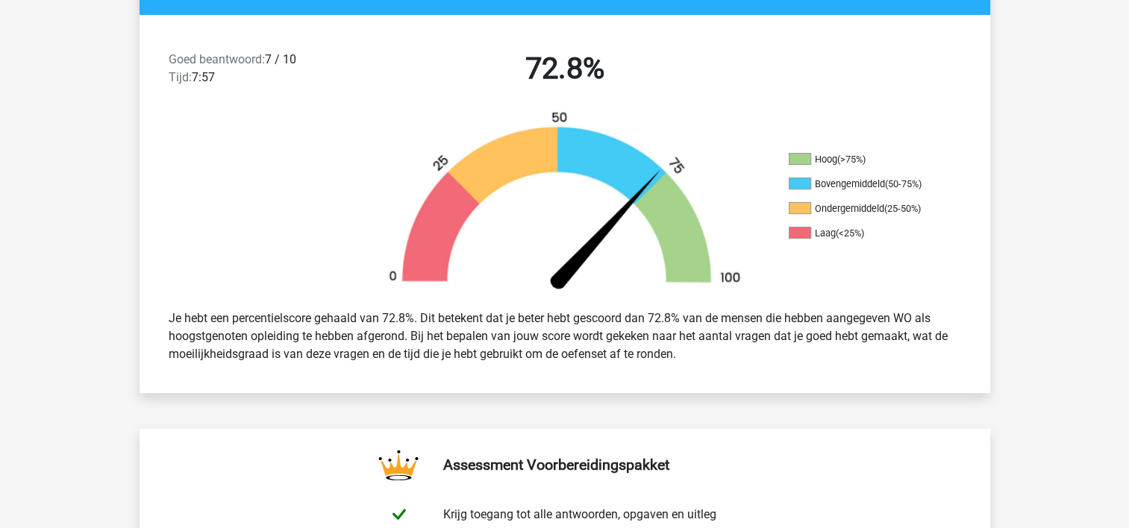
scroll to position [0, 0]
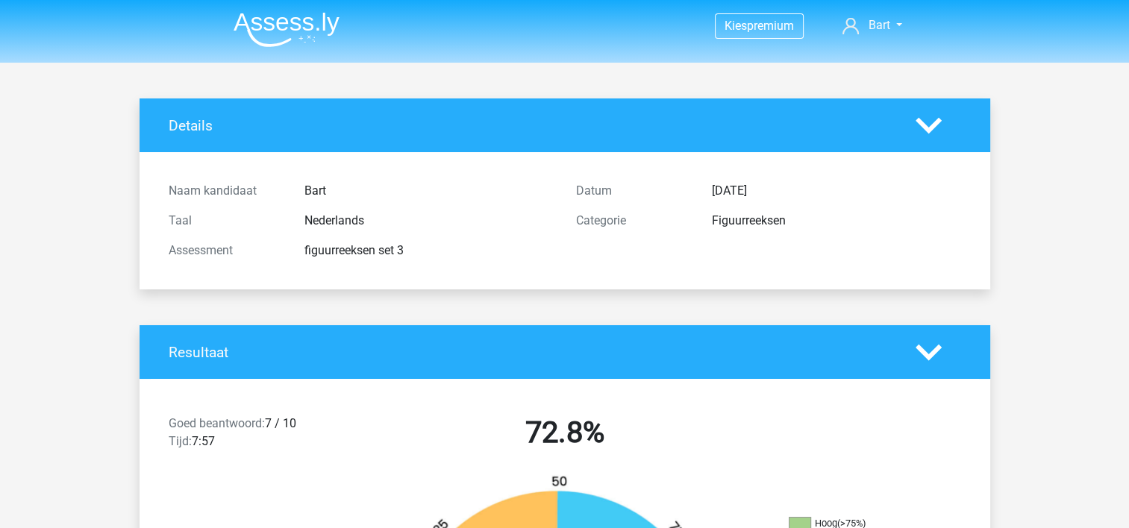
click at [289, 26] on img at bounding box center [287, 29] width 106 height 35
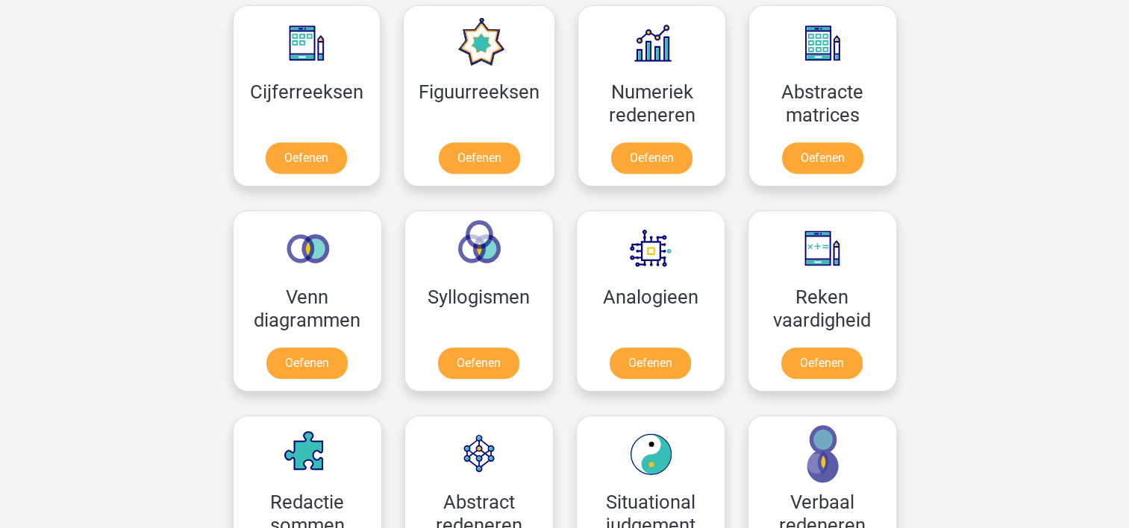
scroll to position [703, 0]
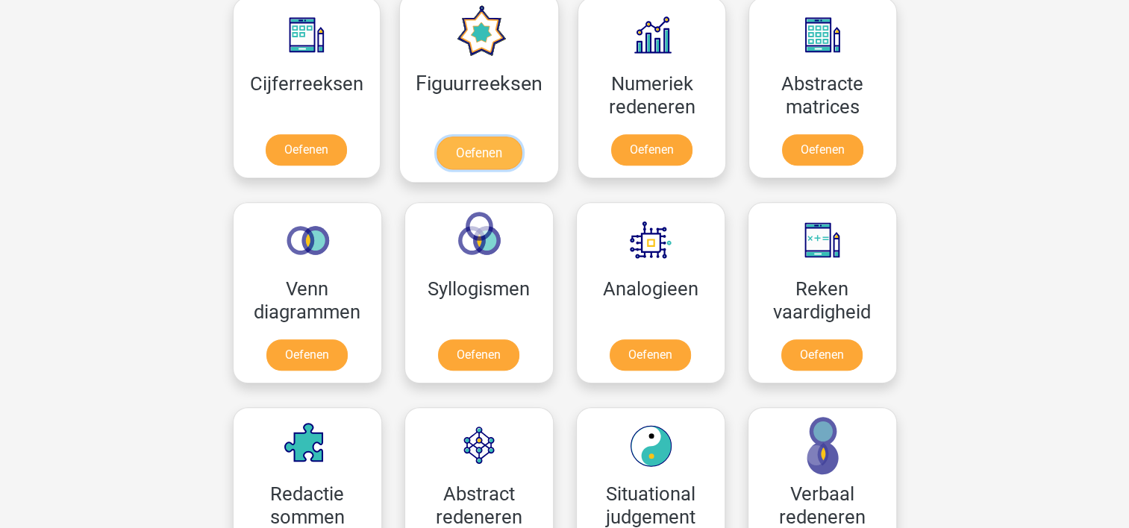
click at [445, 163] on link "Oefenen" at bounding box center [478, 153] width 85 height 33
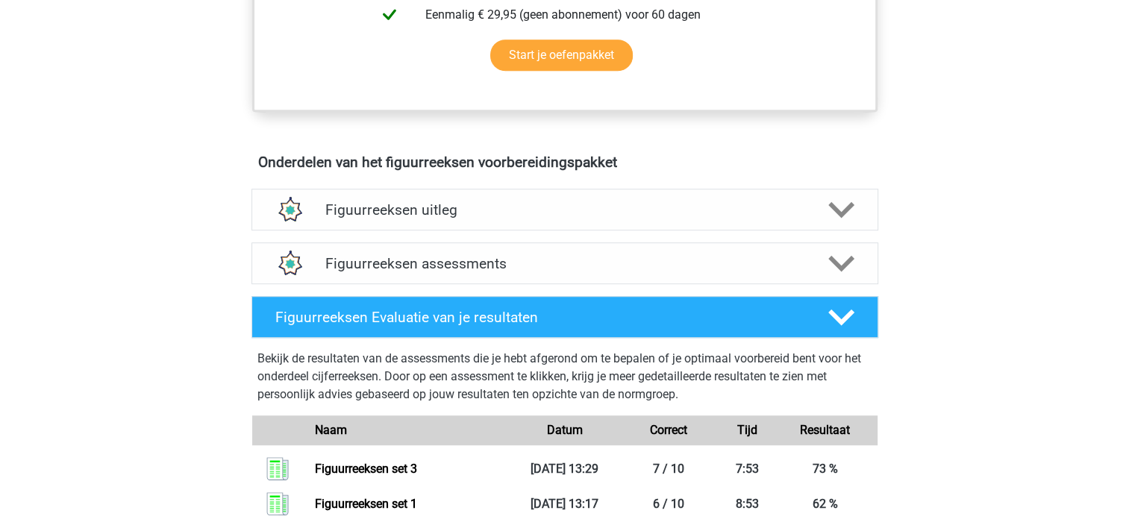
scroll to position [821, 0]
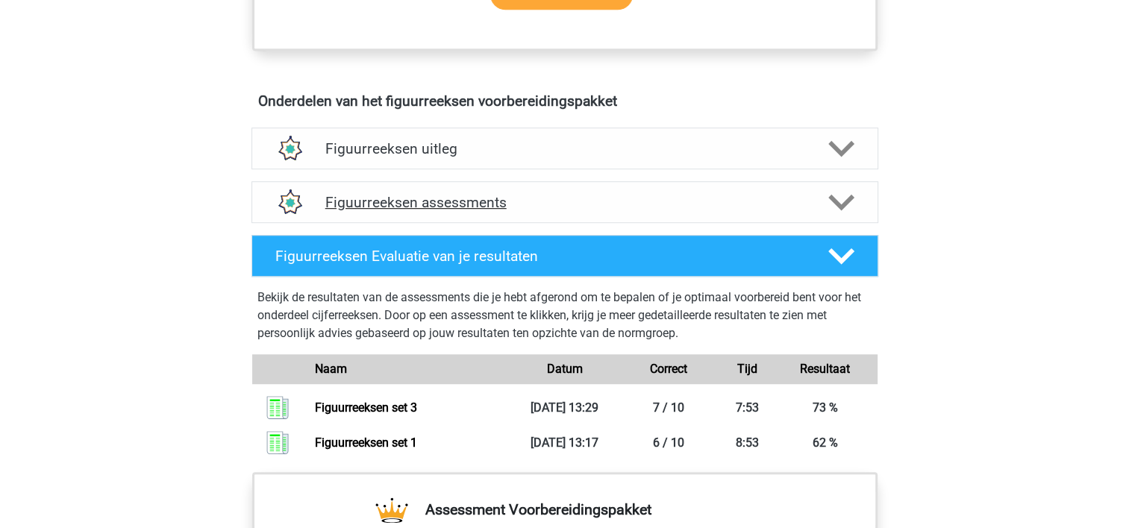
click at [539, 205] on h4 "Figuurreeksen assessments" at bounding box center [564, 202] width 479 height 17
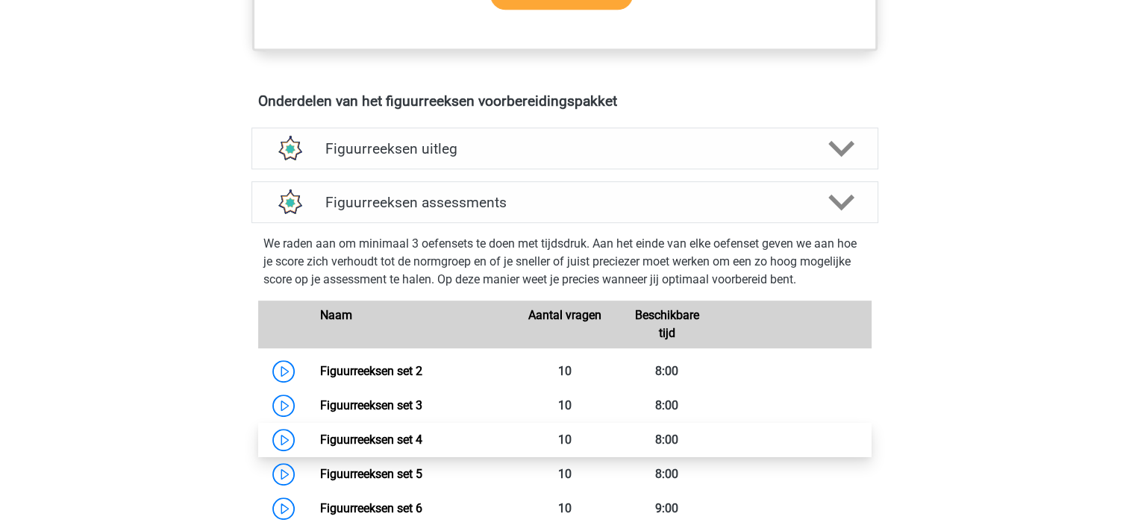
click at [402, 442] on link "Figuurreeksen set 4" at bounding box center [371, 440] width 102 height 14
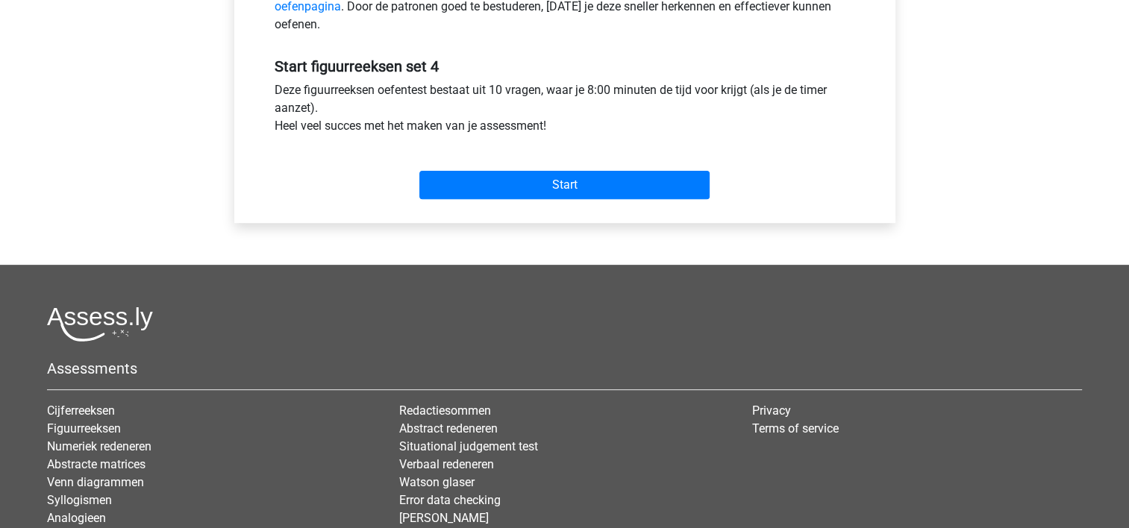
scroll to position [539, 0]
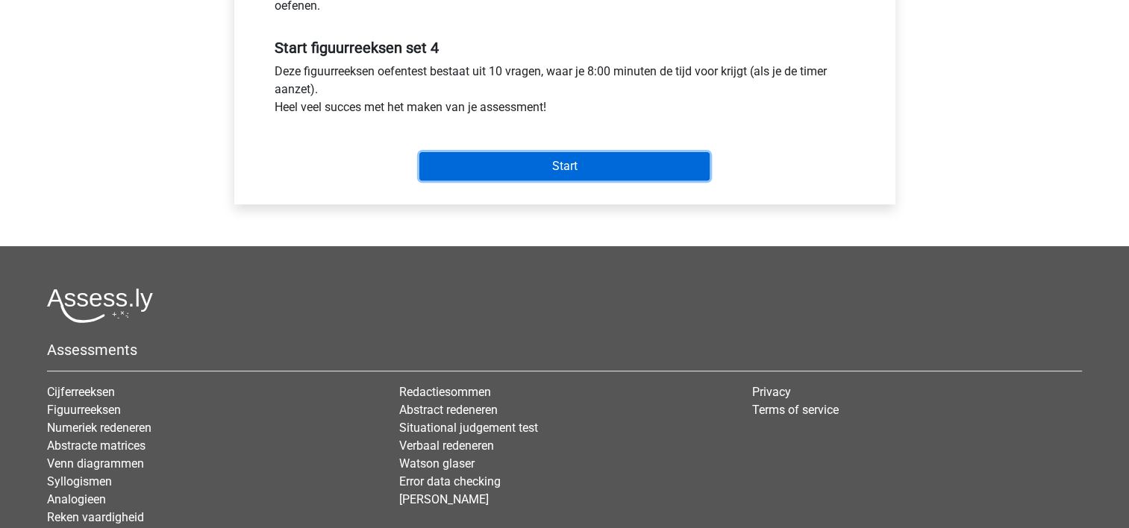
click at [549, 171] on input "Start" at bounding box center [564, 166] width 290 height 28
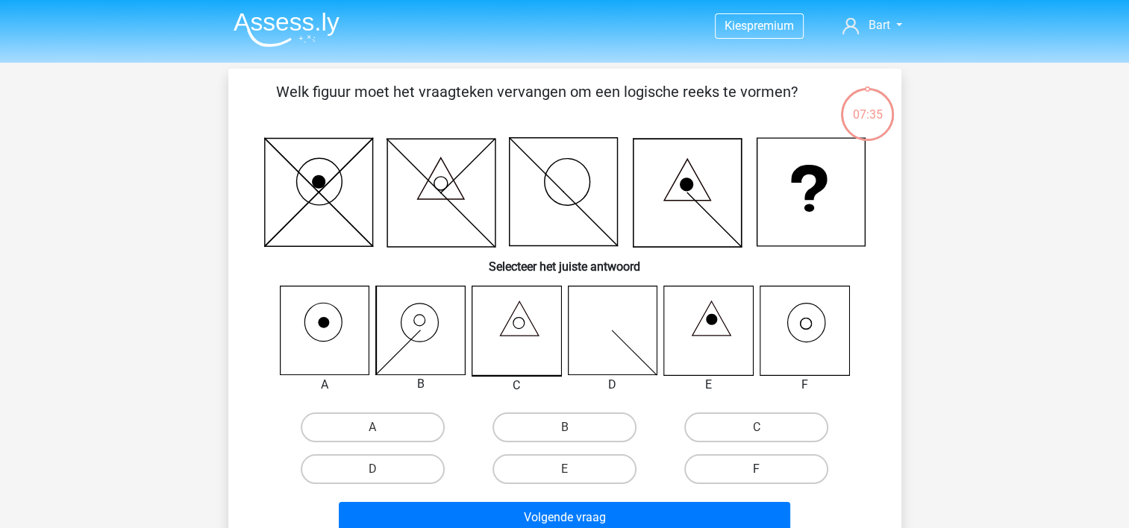
click at [776, 454] on label "F" at bounding box center [756, 469] width 144 height 30
click at [766, 469] on input "F" at bounding box center [762, 474] width 10 height 10
radio input "true"
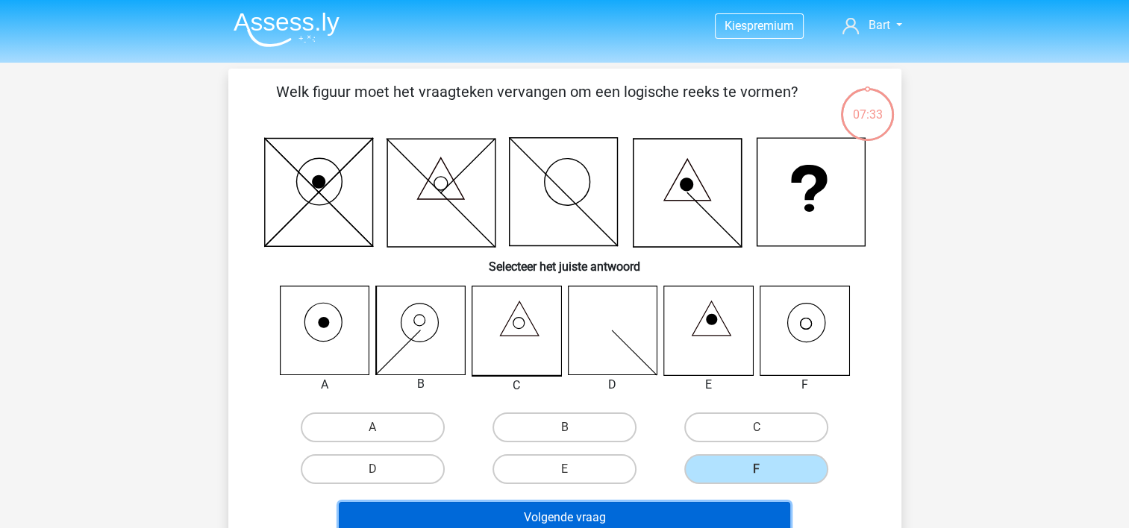
click at [624, 513] on button "Volgende vraag" at bounding box center [564, 517] width 451 height 31
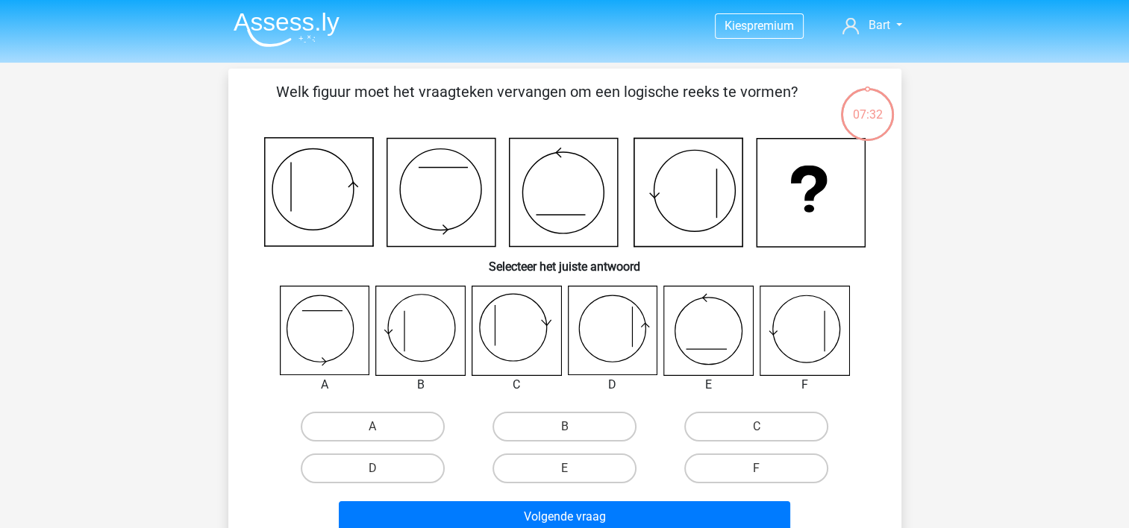
scroll to position [69, 0]
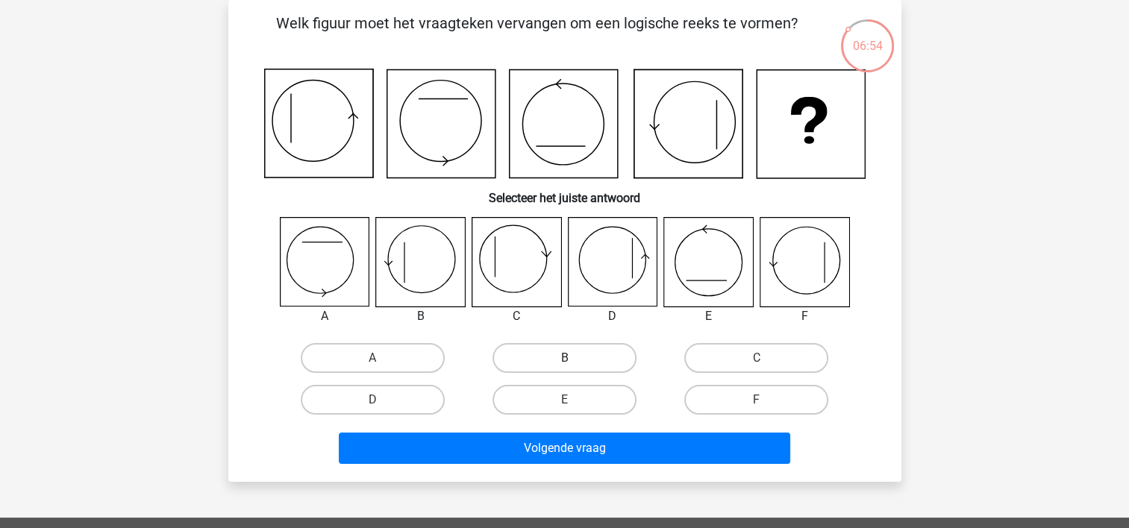
click at [564, 352] on label "B" at bounding box center [564, 358] width 144 height 30
click at [564, 358] on input "B" at bounding box center [569, 363] width 10 height 10
radio input "true"
click at [569, 428] on div "Volgende vraag" at bounding box center [564, 445] width 625 height 49
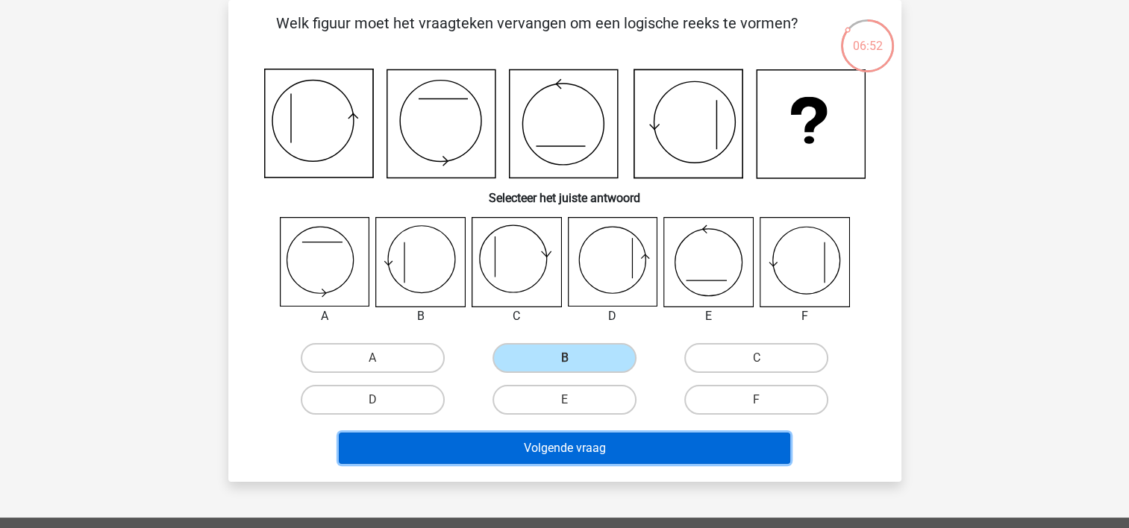
click at [569, 436] on button "Volgende vraag" at bounding box center [564, 448] width 451 height 31
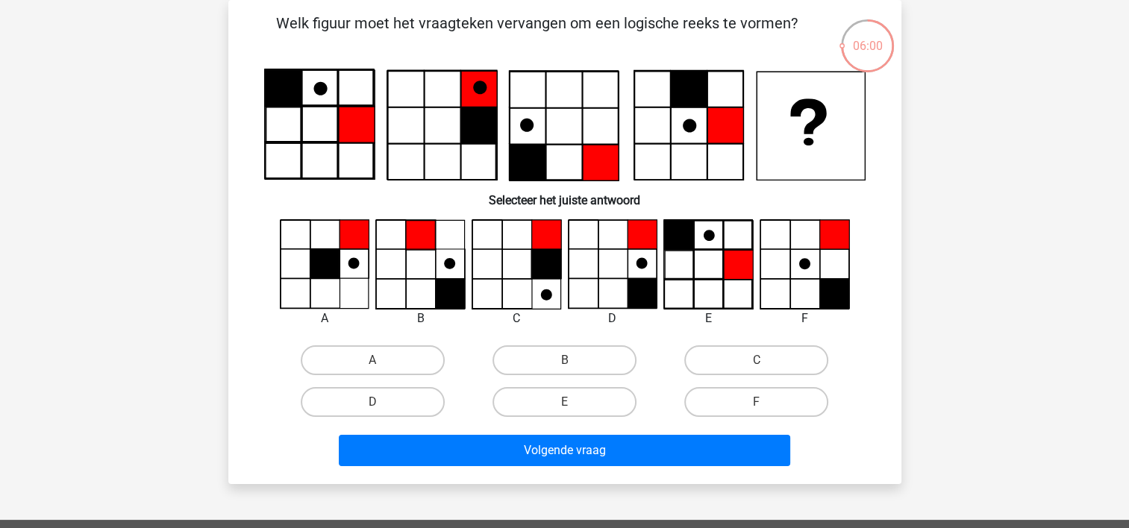
click at [763, 403] on input "F" at bounding box center [762, 407] width 10 height 10
radio input "true"
click at [401, 402] on label "D" at bounding box center [373, 402] width 144 height 30
click at [382, 402] on input "D" at bounding box center [377, 407] width 10 height 10
radio input "true"
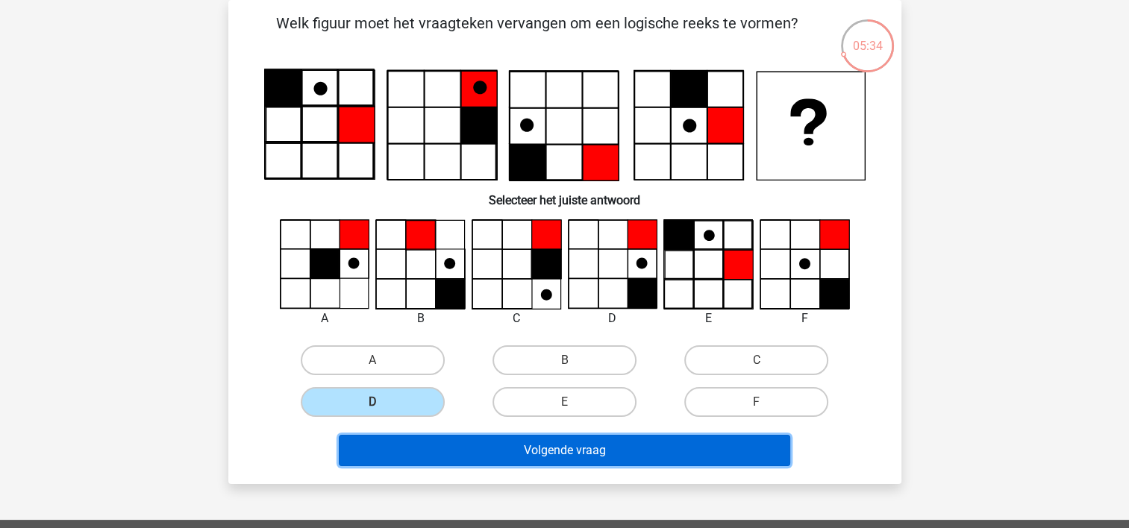
click at [566, 450] on button "Volgende vraag" at bounding box center [564, 450] width 451 height 31
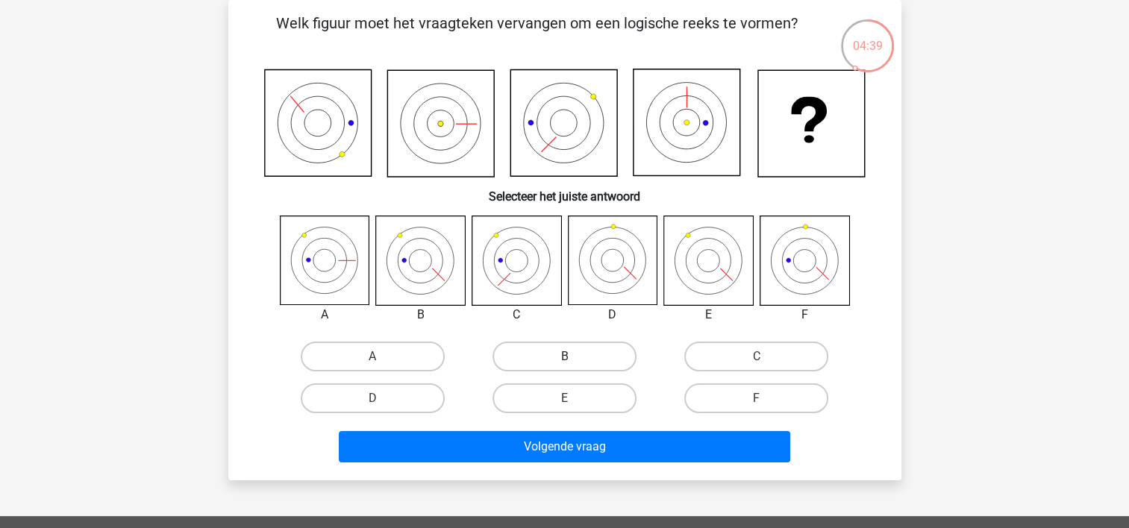
click at [533, 361] on label "B" at bounding box center [564, 357] width 144 height 30
click at [564, 361] on input "B" at bounding box center [569, 362] width 10 height 10
radio input "true"
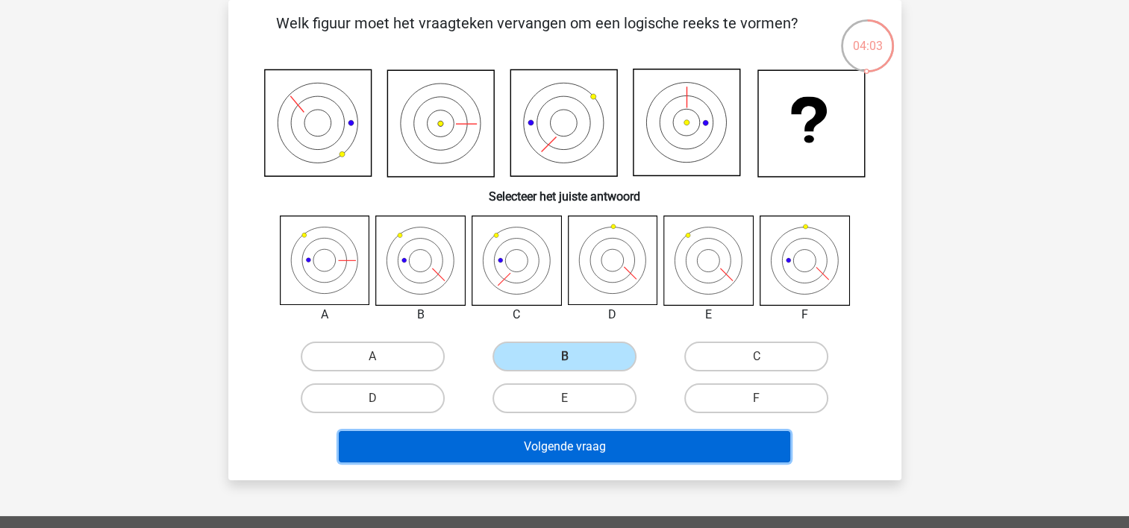
click at [570, 444] on button "Volgende vraag" at bounding box center [564, 446] width 451 height 31
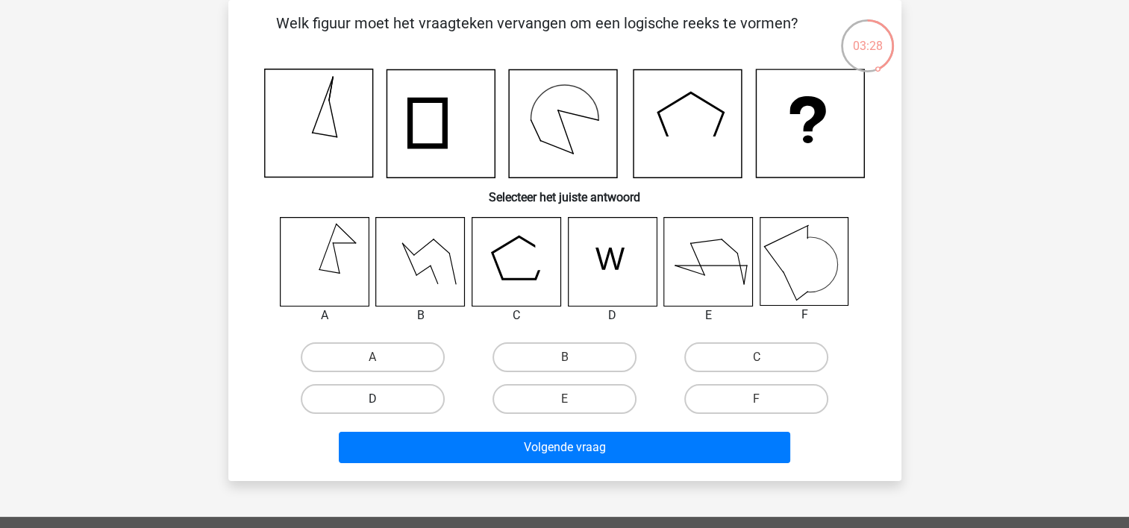
click at [410, 397] on label "D" at bounding box center [373, 399] width 144 height 30
click at [382, 399] on input "D" at bounding box center [377, 404] width 10 height 10
radio input "true"
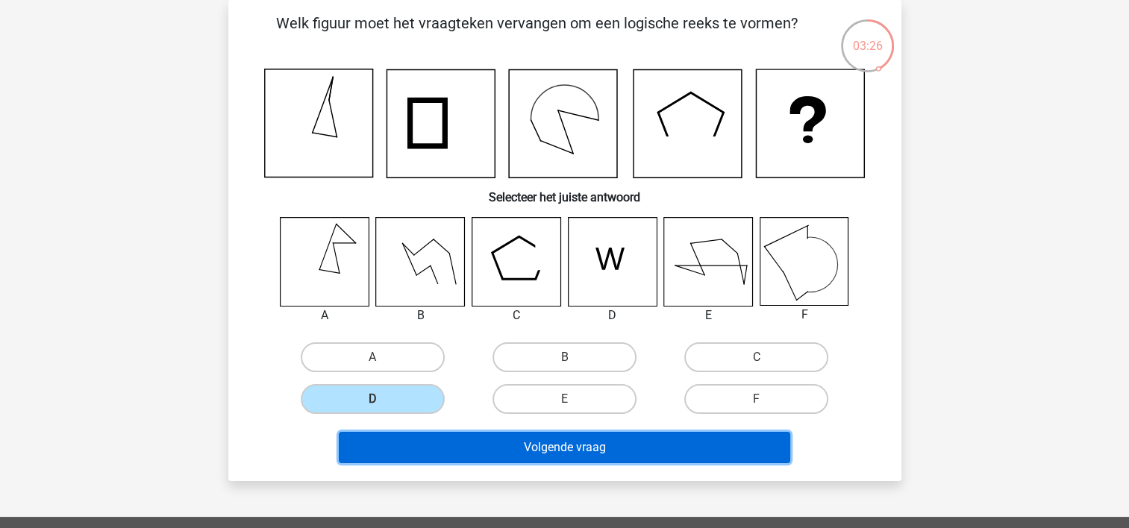
click at [507, 439] on button "Volgende vraag" at bounding box center [564, 447] width 451 height 31
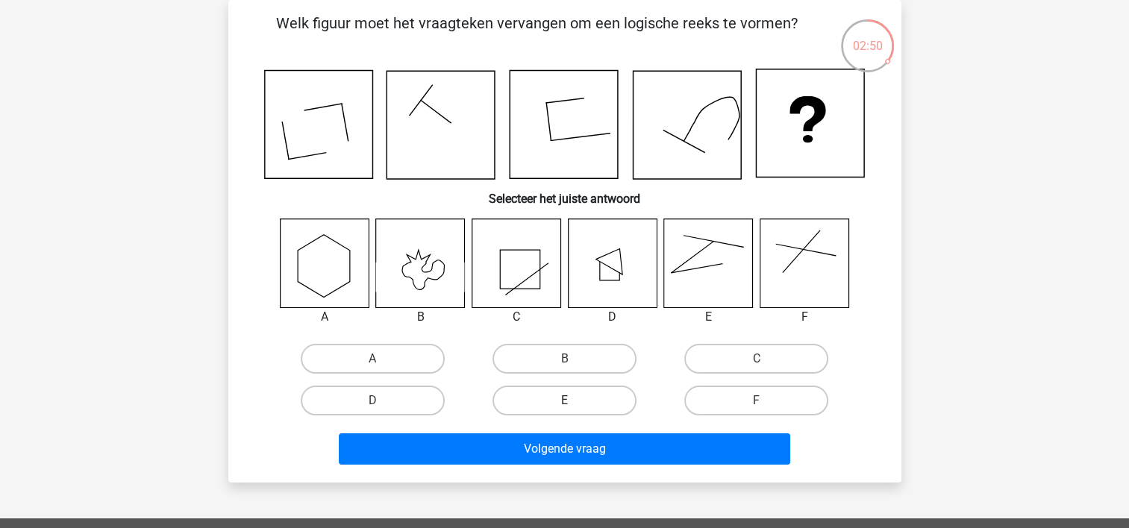
click at [582, 401] on label "E" at bounding box center [564, 401] width 144 height 30
click at [574, 401] on input "E" at bounding box center [569, 406] width 10 height 10
radio input "true"
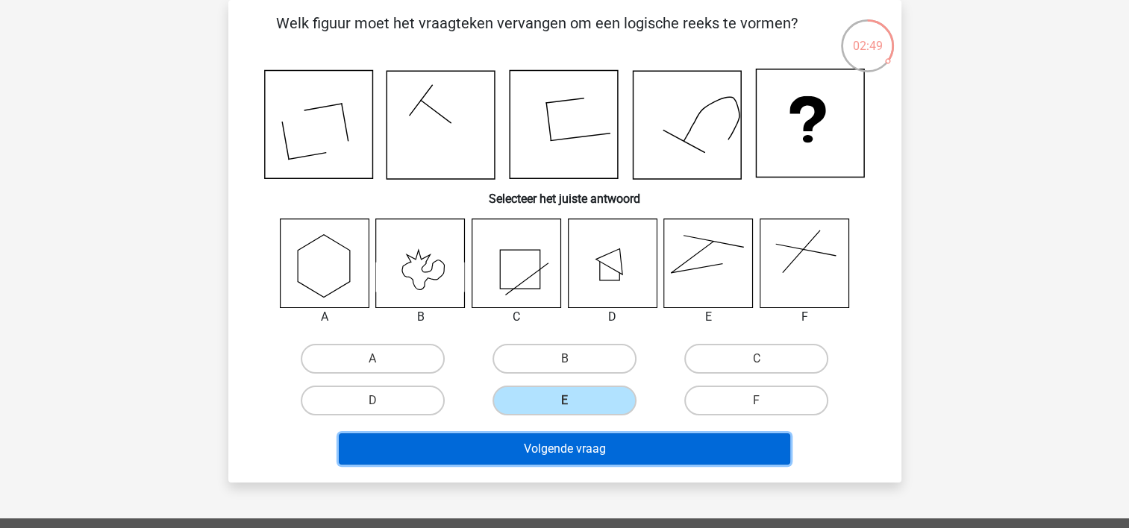
click at [577, 448] on button "Volgende vraag" at bounding box center [564, 448] width 451 height 31
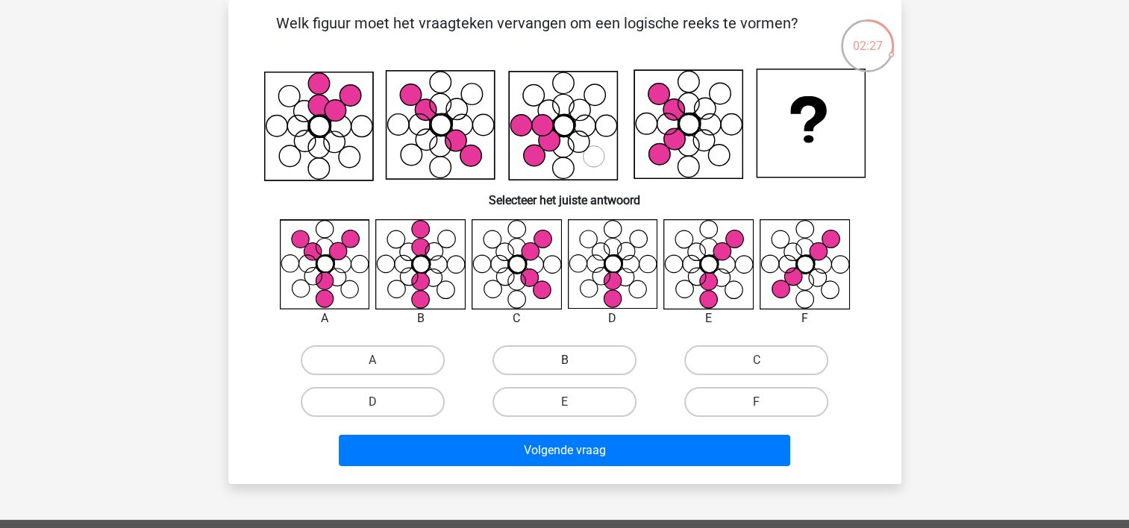
click at [513, 351] on label "B" at bounding box center [564, 360] width 144 height 30
click at [564, 360] on input "B" at bounding box center [569, 365] width 10 height 10
radio input "true"
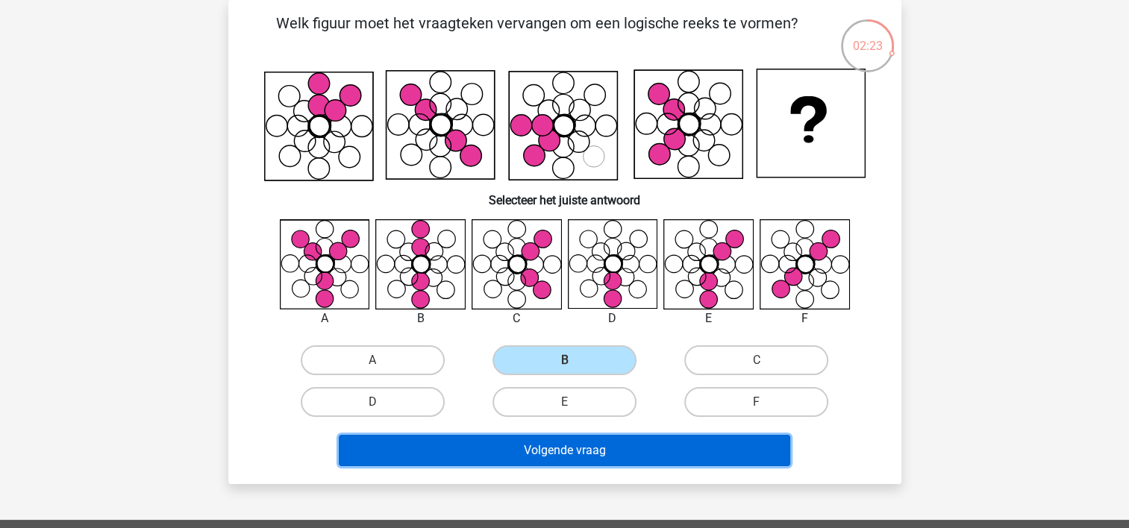
click at [522, 445] on button "Volgende vraag" at bounding box center [564, 450] width 451 height 31
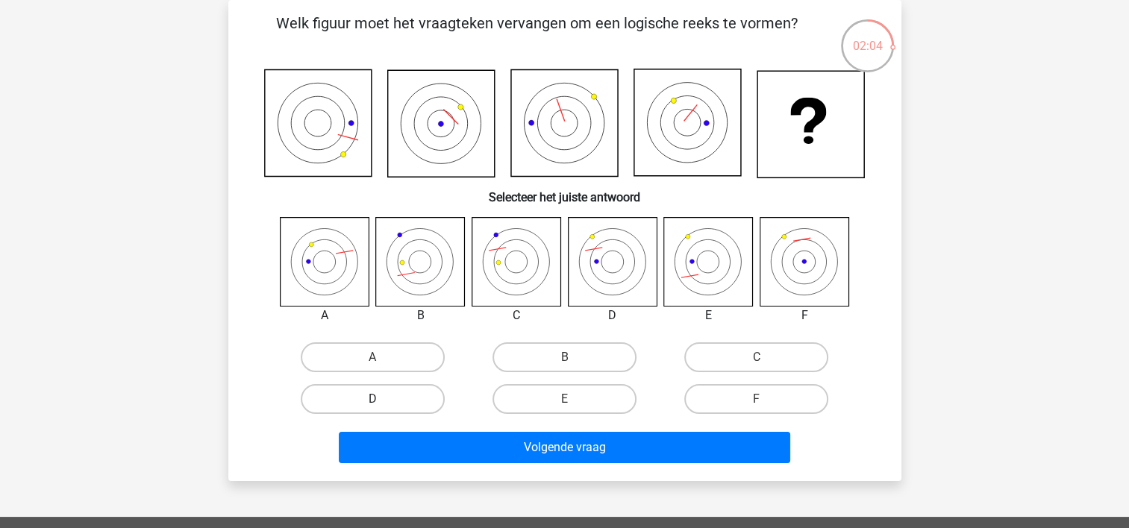
click at [397, 398] on label "D" at bounding box center [373, 399] width 144 height 30
click at [382, 399] on input "D" at bounding box center [377, 404] width 10 height 10
radio input "true"
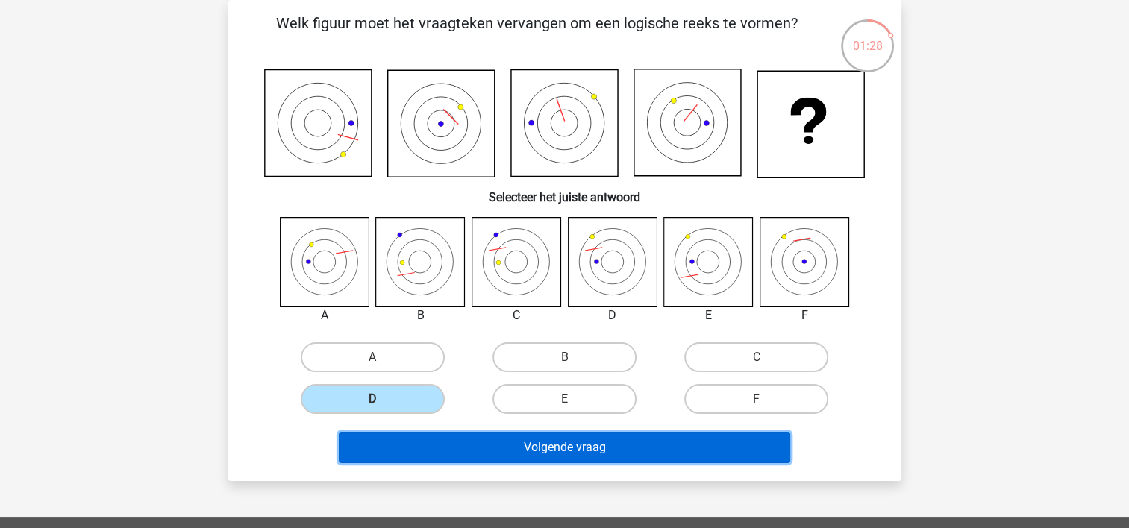
click at [539, 446] on button "Volgende vraag" at bounding box center [564, 447] width 451 height 31
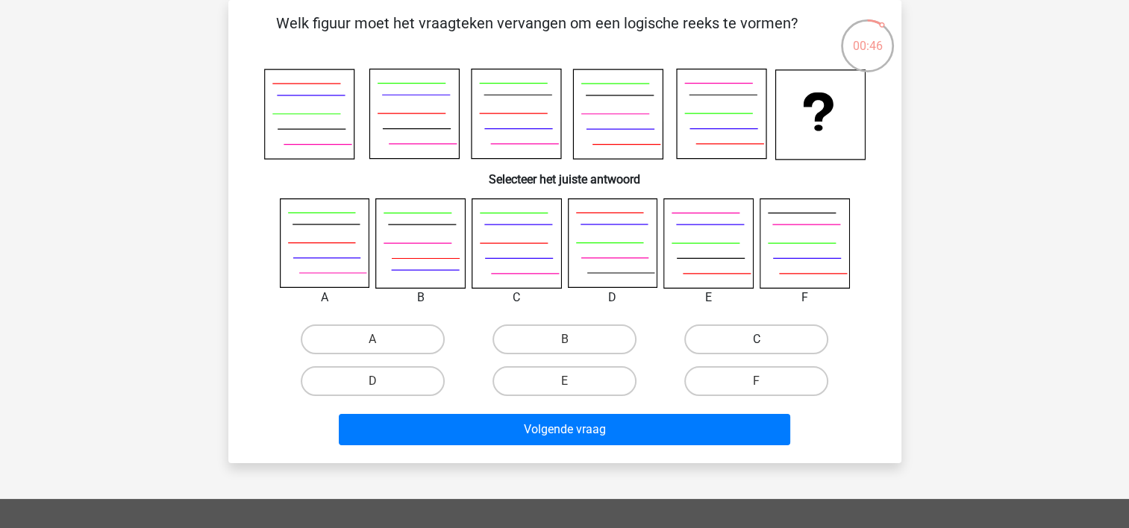
click at [755, 334] on label "C" at bounding box center [756, 340] width 144 height 30
click at [757, 339] on input "C" at bounding box center [762, 344] width 10 height 10
radio input "true"
click at [582, 372] on label "E" at bounding box center [564, 381] width 144 height 30
click at [574, 381] on input "E" at bounding box center [569, 386] width 10 height 10
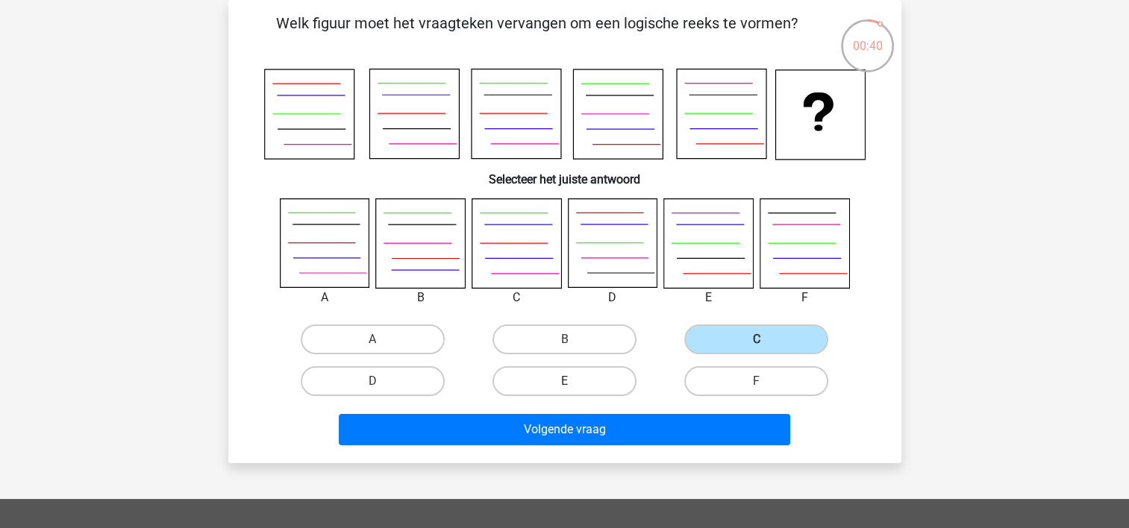
radio input "true"
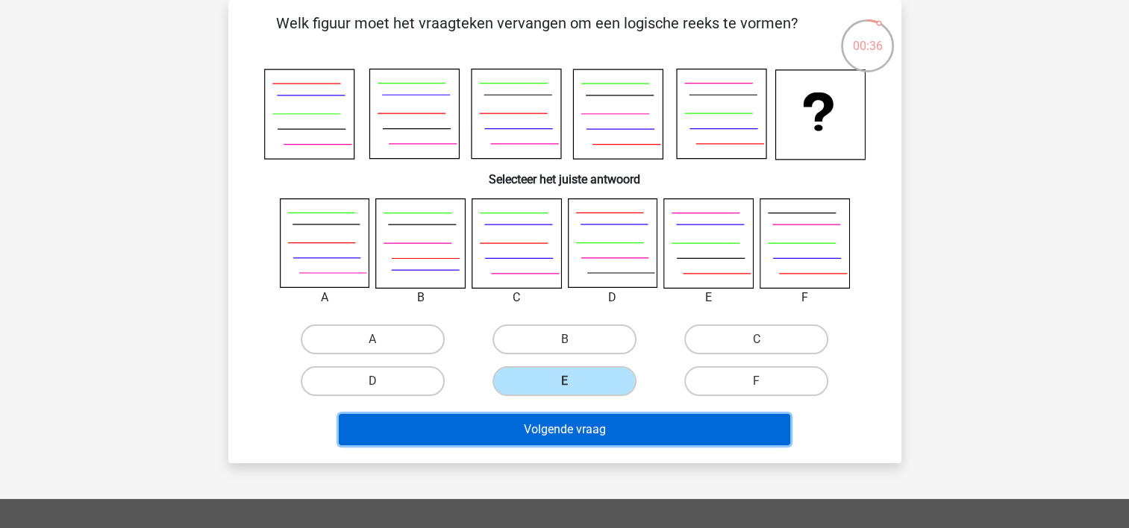
click at [615, 434] on button "Volgende vraag" at bounding box center [564, 429] width 451 height 31
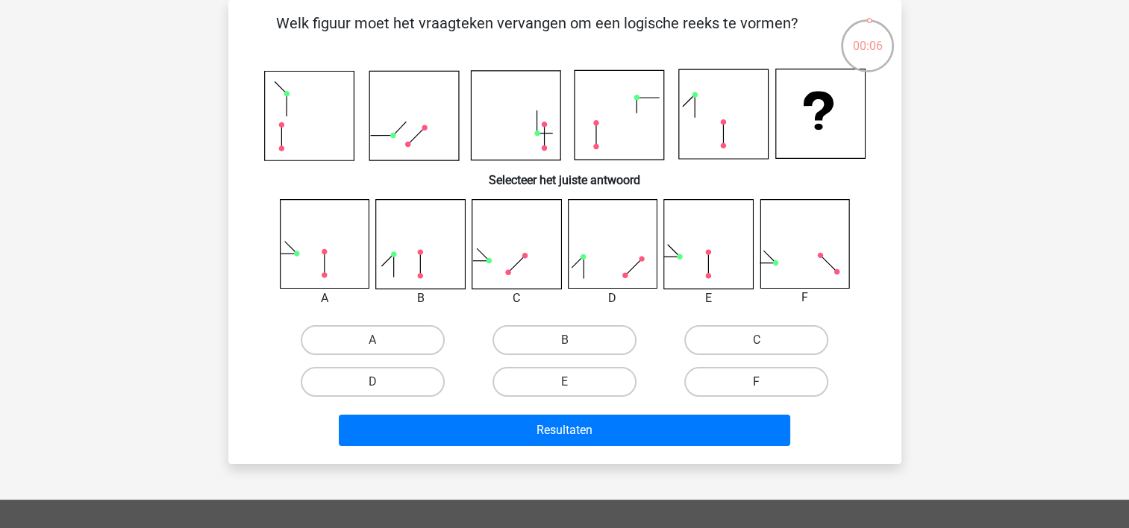
click at [779, 382] on label "F" at bounding box center [756, 382] width 144 height 30
click at [766, 382] on input "F" at bounding box center [762, 387] width 10 height 10
radio input "true"
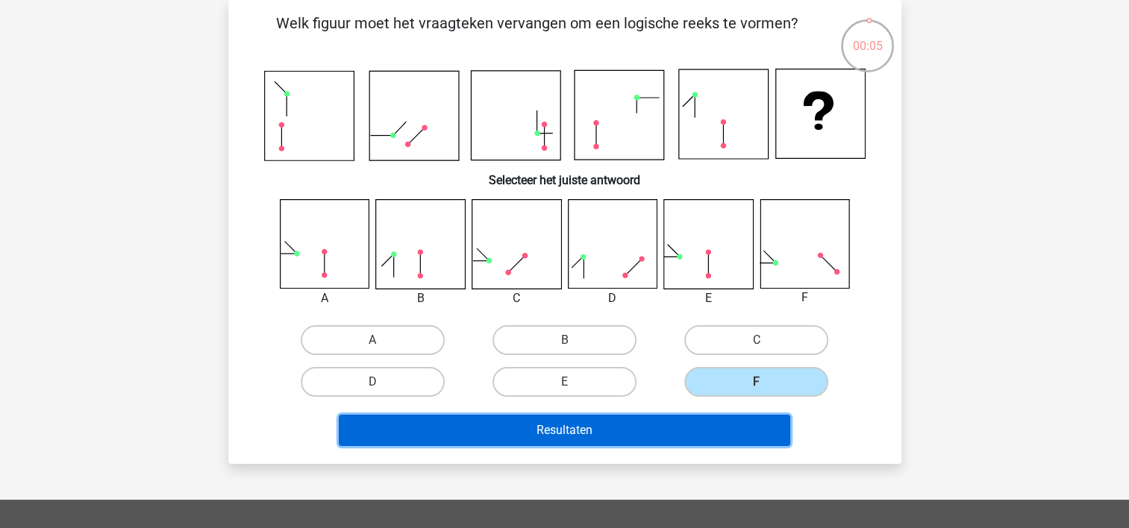
click at [724, 416] on button "Resultaten" at bounding box center [564, 430] width 451 height 31
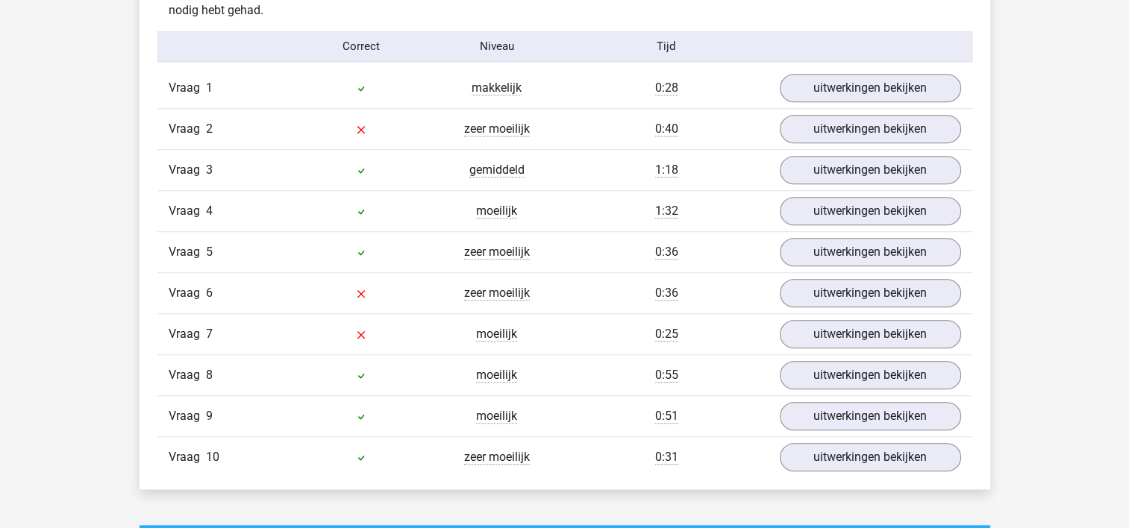
scroll to position [1224, 0]
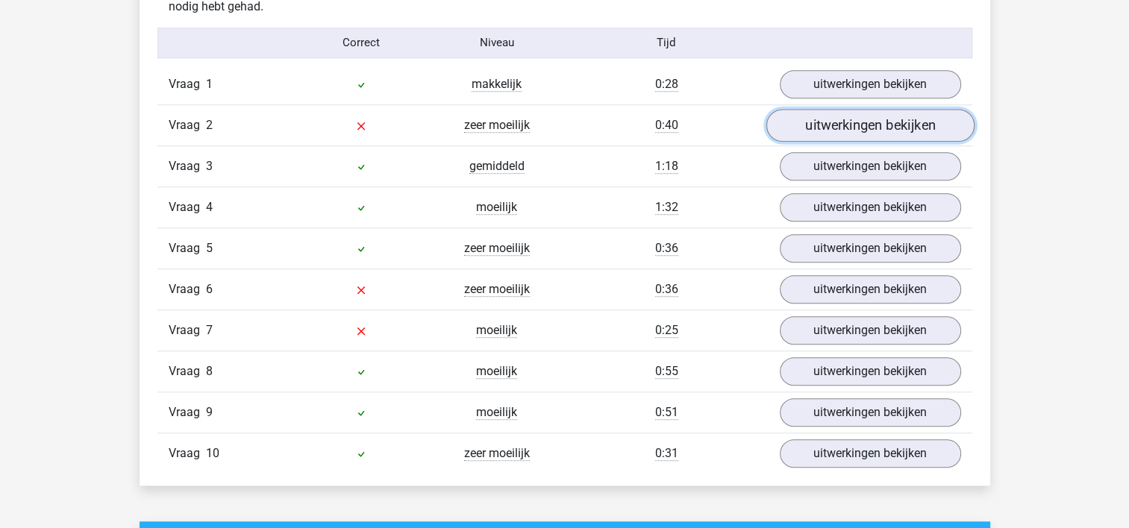
click at [882, 125] on link "uitwerkingen bekijken" at bounding box center [870, 125] width 208 height 33
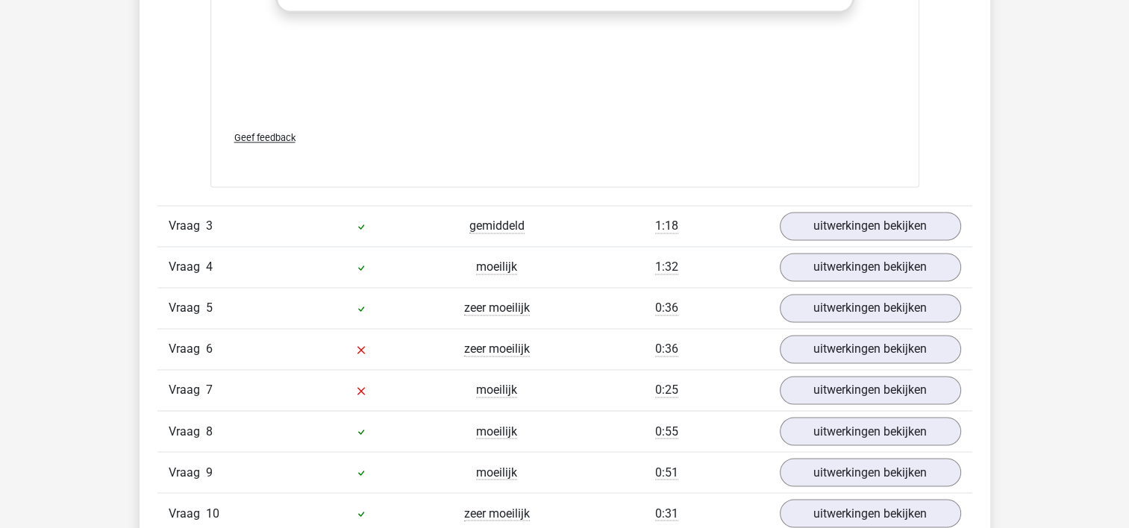
scroll to position [2473, 0]
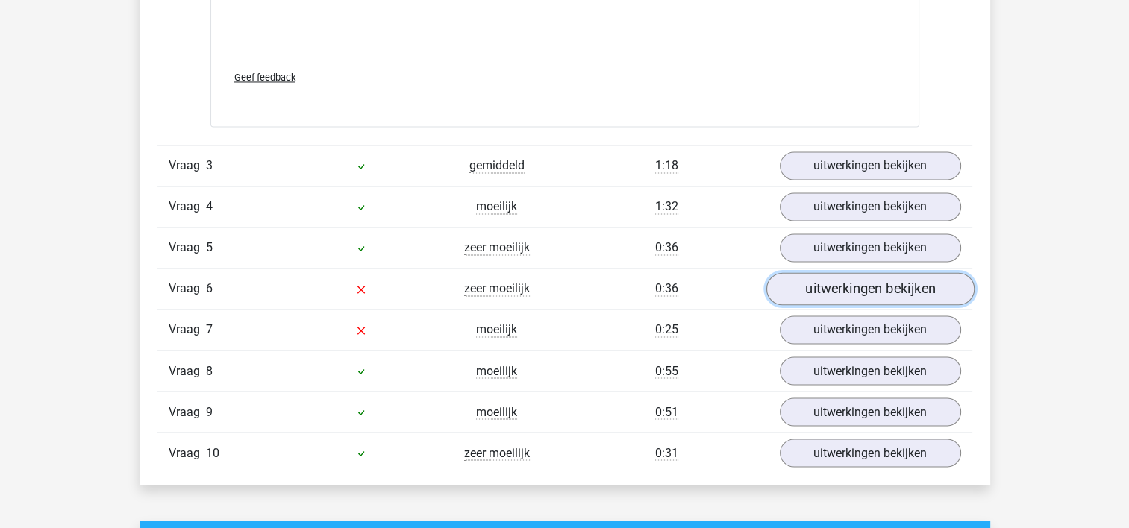
click at [809, 287] on link "uitwerkingen bekijken" at bounding box center [870, 288] width 208 height 33
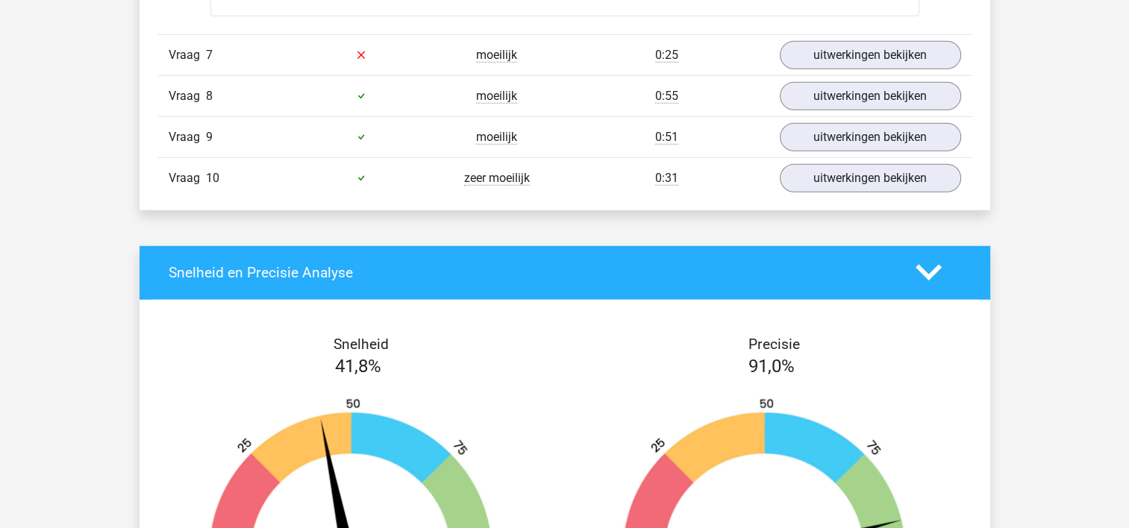
scroll to position [3972, 0]
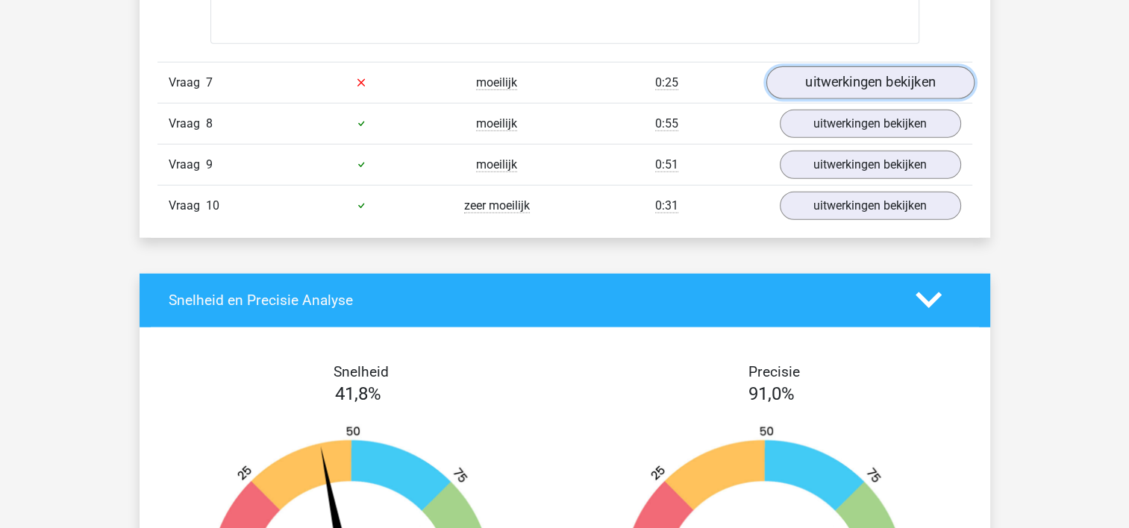
click at [875, 82] on link "uitwerkingen bekijken" at bounding box center [870, 82] width 208 height 33
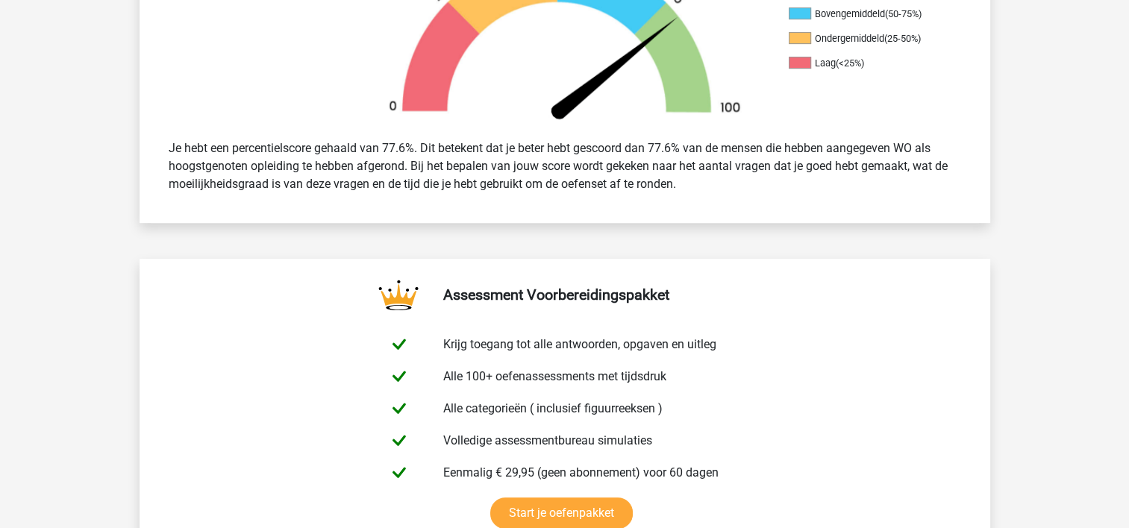
scroll to position [0, 0]
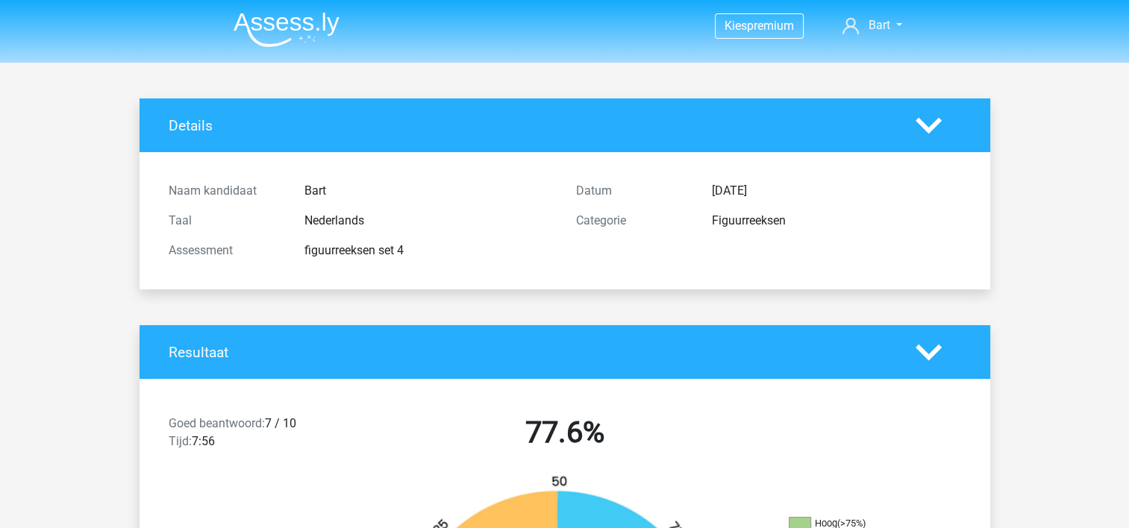
click at [319, 14] on img at bounding box center [287, 29] width 106 height 35
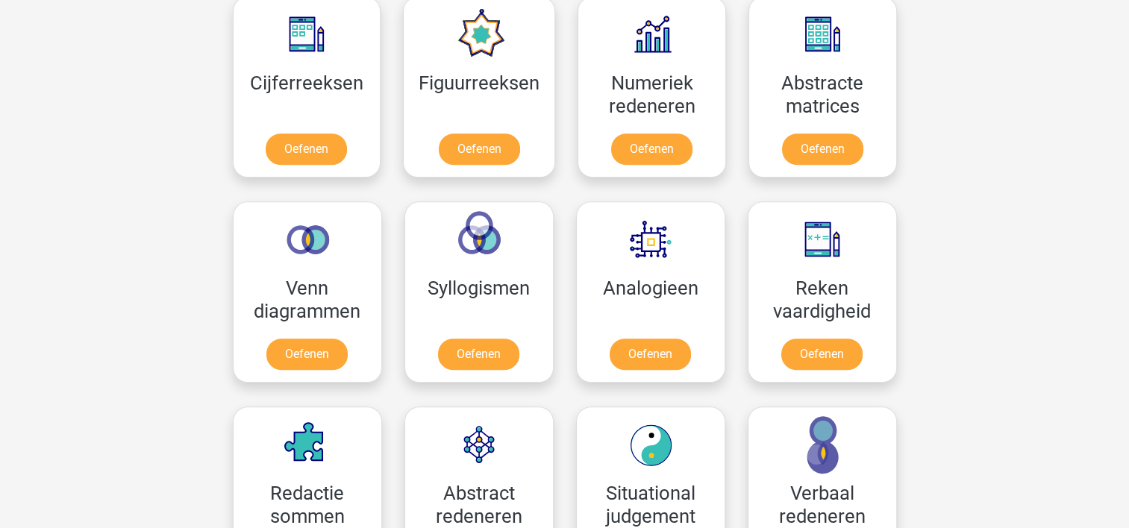
scroll to position [701, 0]
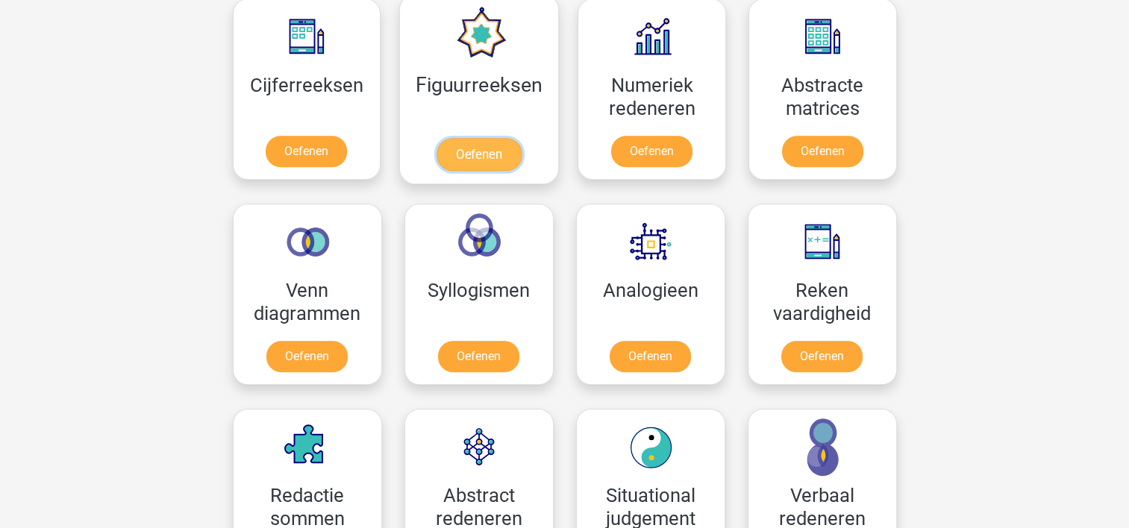
click at [488, 146] on link "Oefenen" at bounding box center [478, 154] width 85 height 33
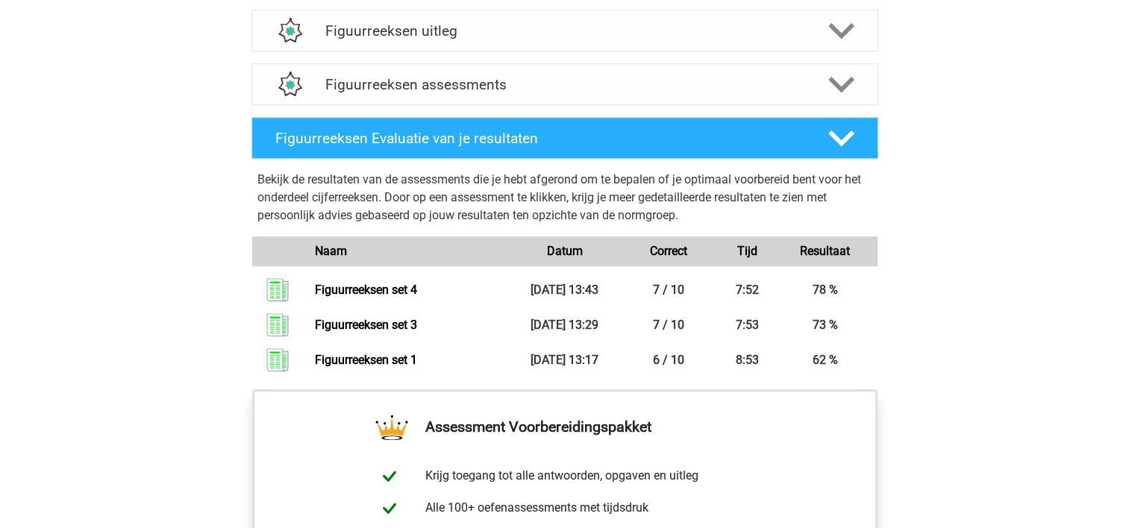
scroll to position [951, 0]
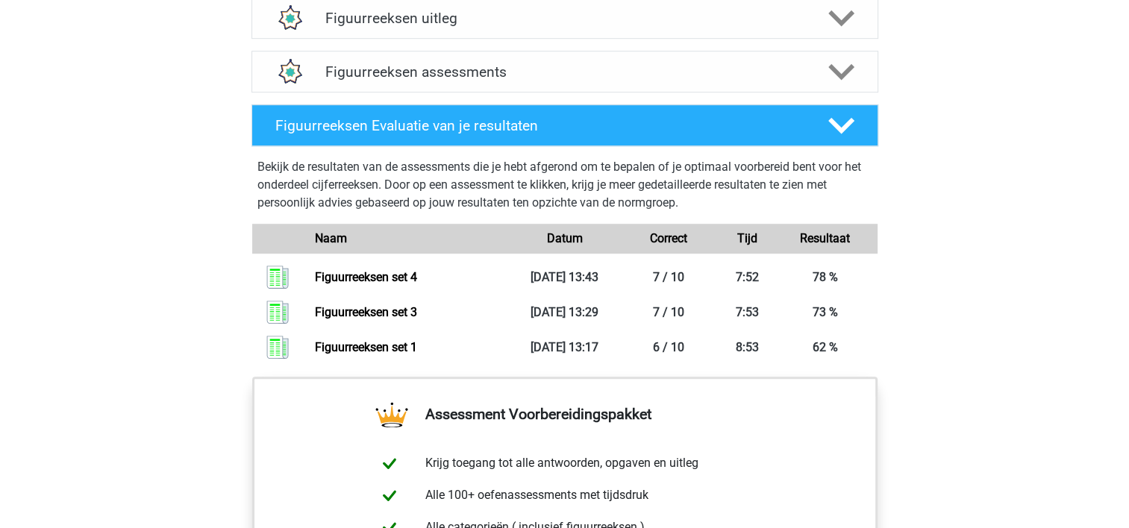
click at [1083, 303] on div "Kies premium Bart [EMAIL_ADDRESS][DOMAIN_NAME]" at bounding box center [564, 84] width 1129 height 2070
click at [590, 73] on h4 "Figuurreeksen assessments" at bounding box center [564, 71] width 479 height 17
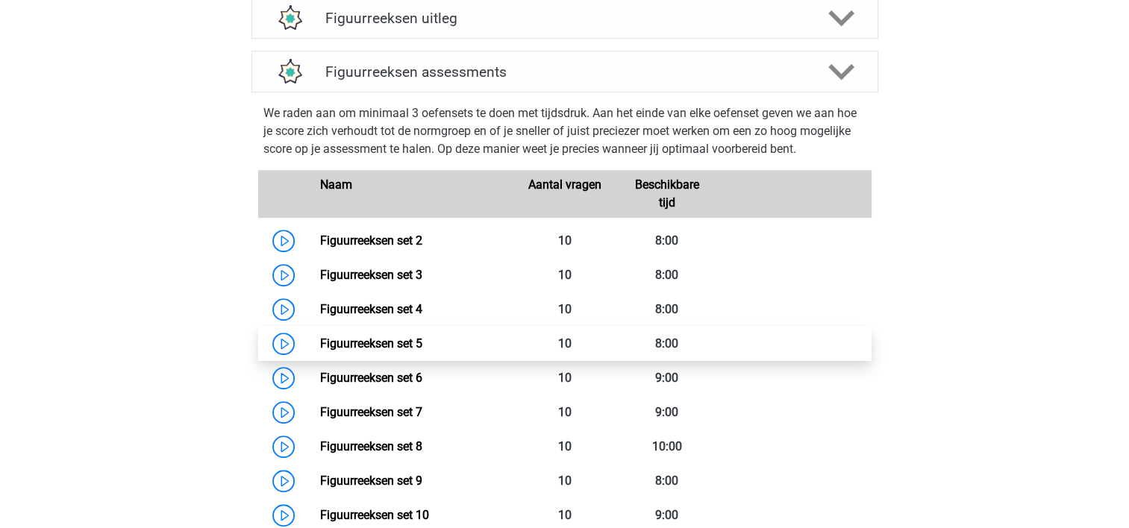
click at [398, 348] on link "Figuurreeksen set 5" at bounding box center [371, 343] width 102 height 14
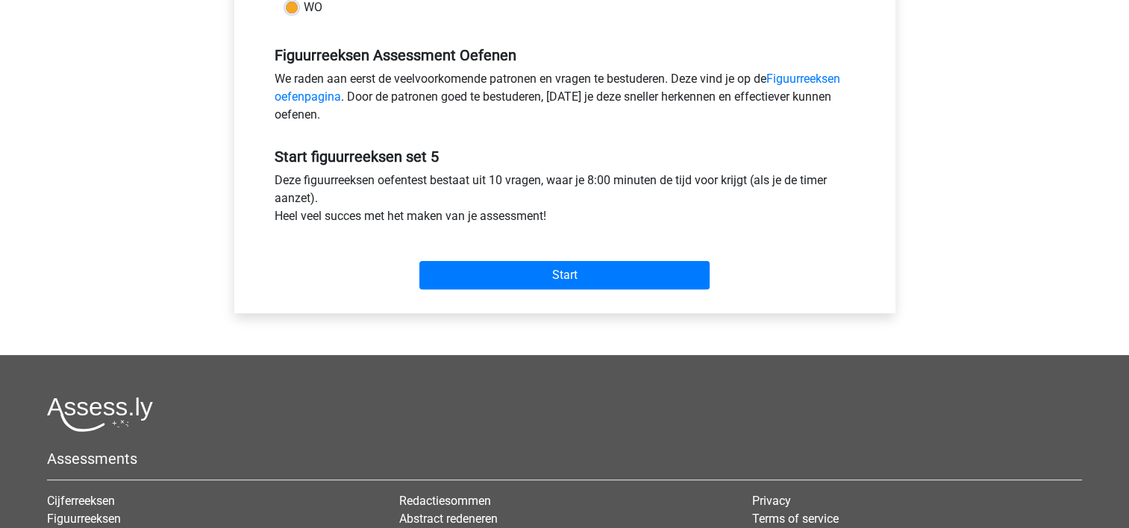
scroll to position [448, 0]
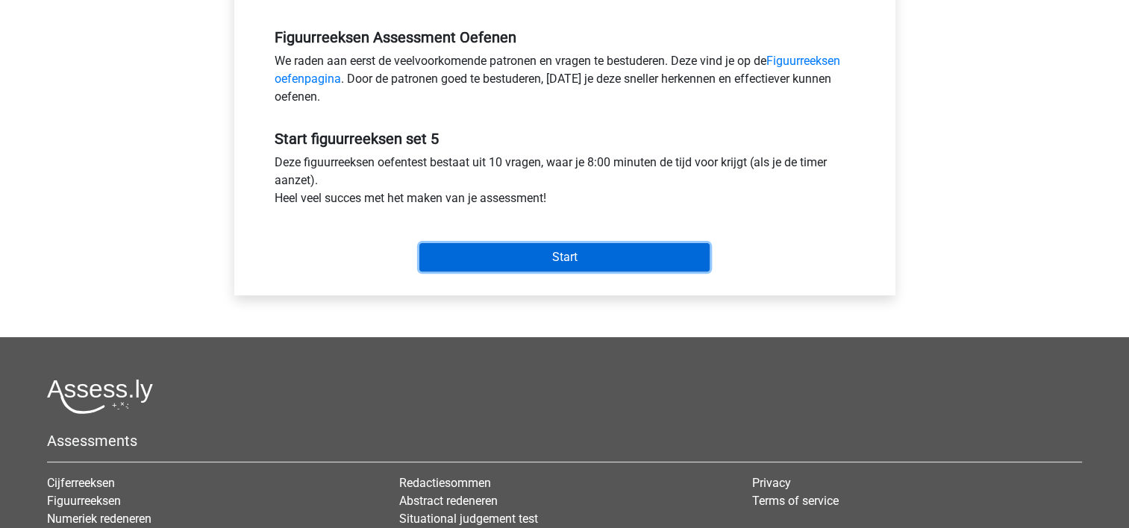
click at [582, 260] on input "Start" at bounding box center [564, 257] width 290 height 28
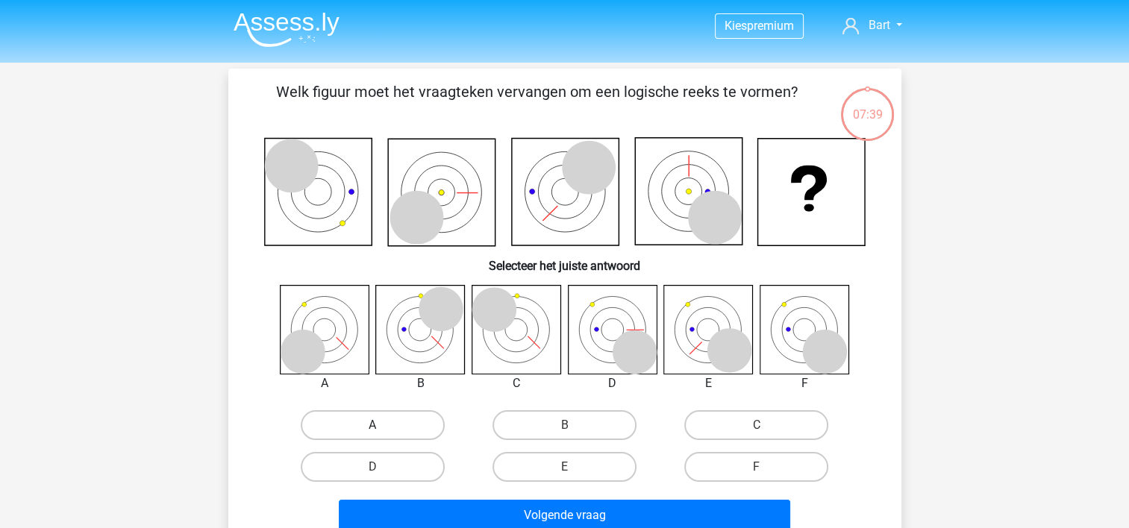
click at [367, 421] on label "A" at bounding box center [373, 425] width 144 height 30
click at [372, 425] on input "A" at bounding box center [377, 430] width 10 height 10
radio input "true"
click at [730, 419] on label "C" at bounding box center [756, 425] width 144 height 30
click at [757, 425] on input "C" at bounding box center [762, 430] width 10 height 10
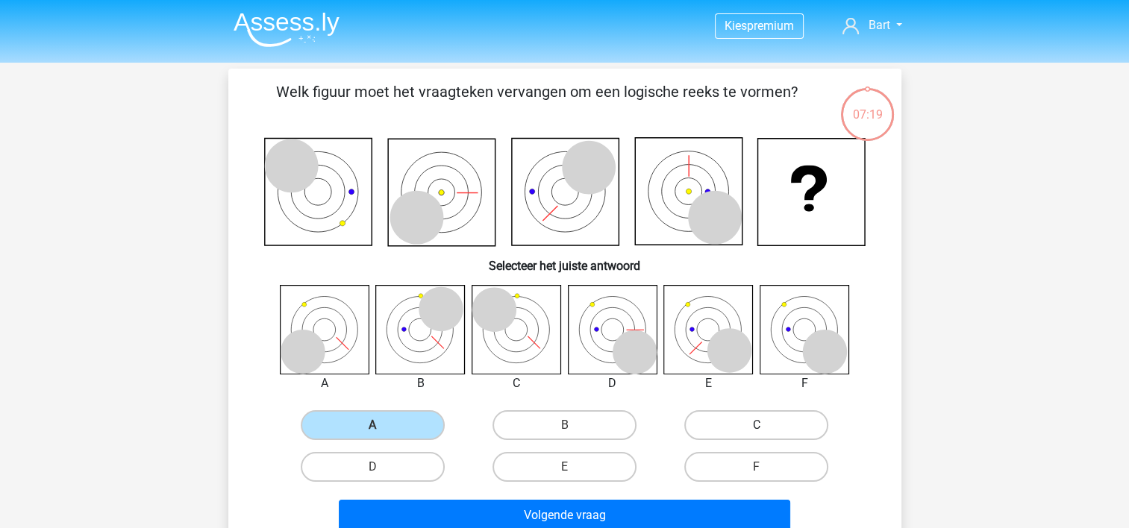
radio input "true"
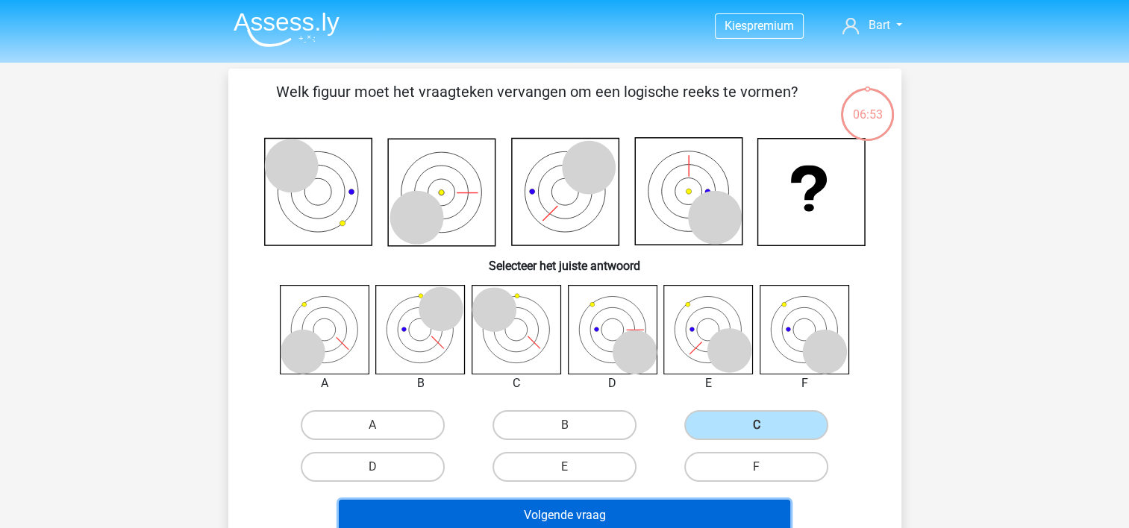
click at [528, 504] on button "Volgende vraag" at bounding box center [564, 515] width 451 height 31
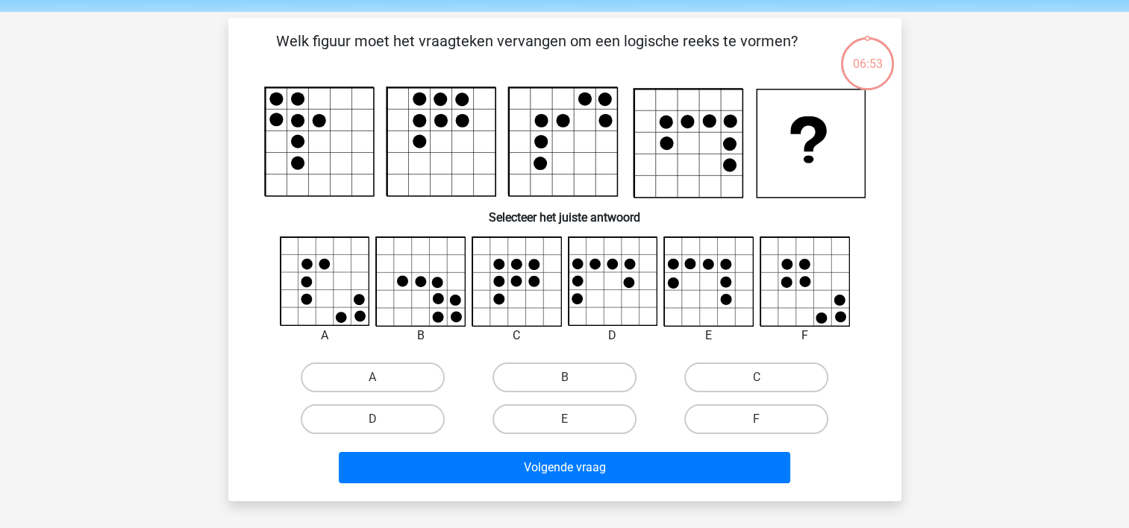
scroll to position [69, 0]
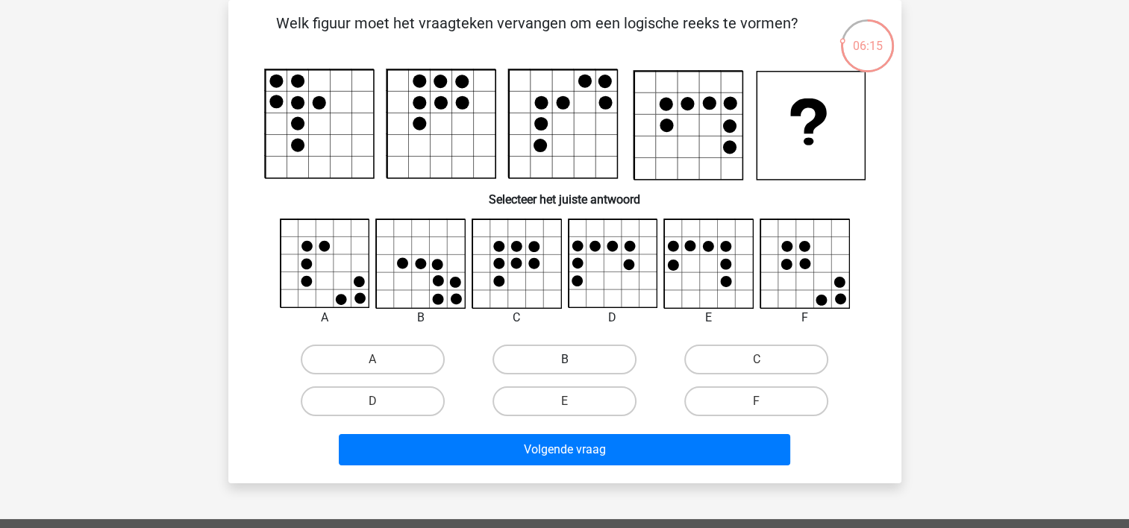
click at [586, 365] on label "B" at bounding box center [564, 360] width 144 height 30
click at [574, 365] on input "B" at bounding box center [569, 365] width 10 height 10
radio input "true"
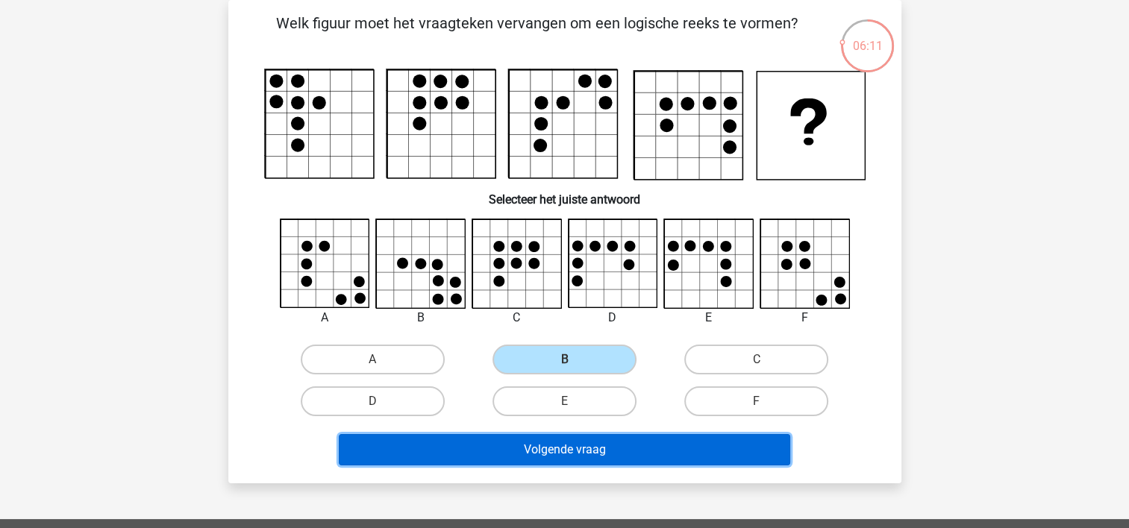
click at [513, 446] on button "Volgende vraag" at bounding box center [564, 449] width 451 height 31
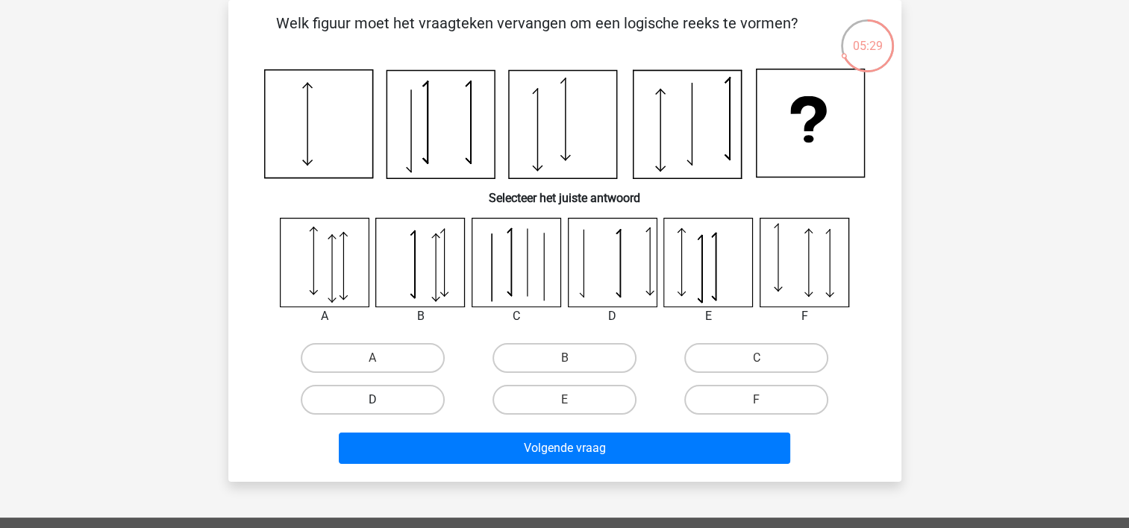
click at [424, 399] on label "D" at bounding box center [373, 400] width 144 height 30
click at [382, 400] on input "D" at bounding box center [377, 405] width 10 height 10
radio input "true"
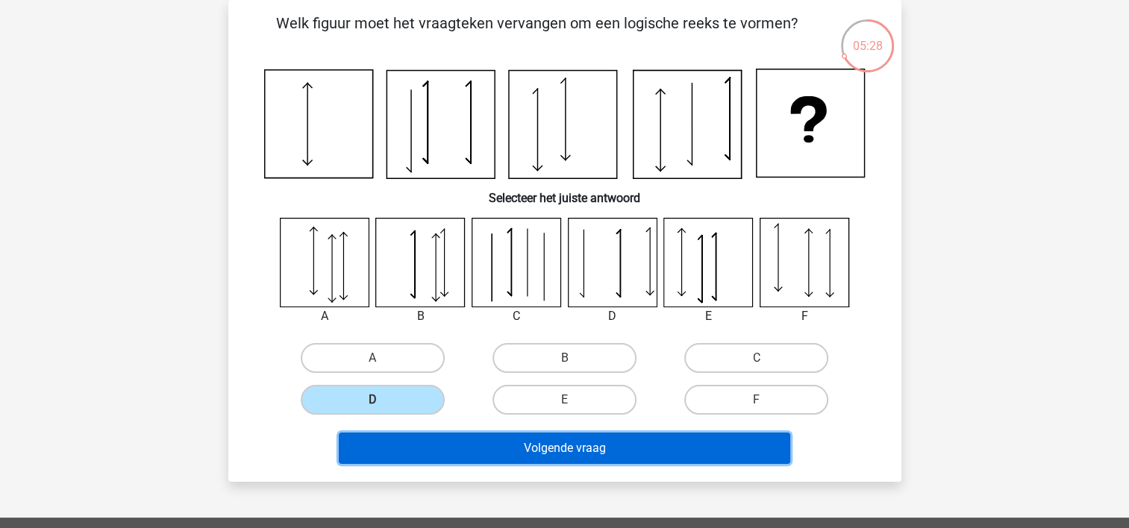
click at [453, 433] on button "Volgende vraag" at bounding box center [564, 448] width 451 height 31
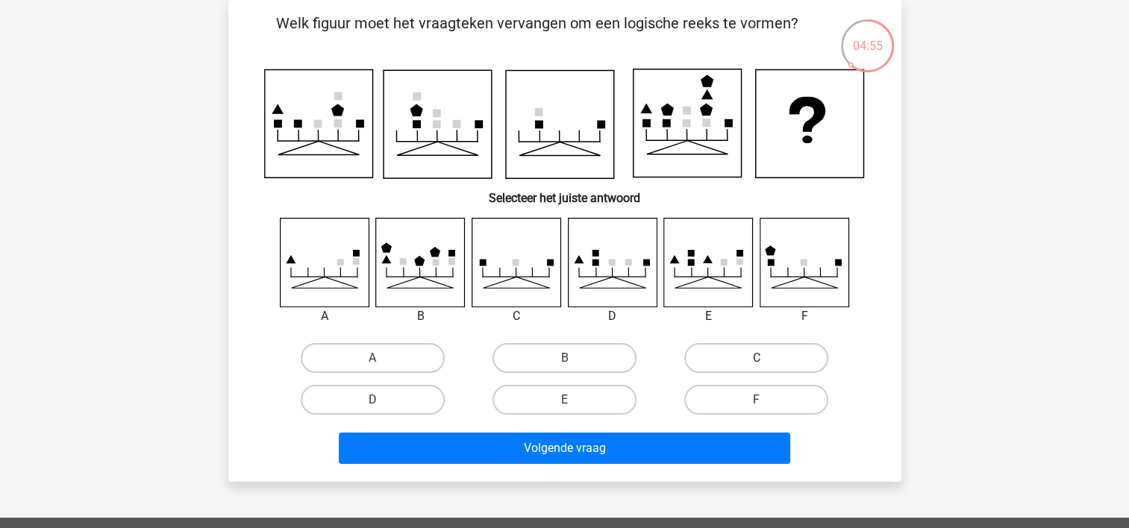
click at [721, 361] on label "C" at bounding box center [756, 358] width 144 height 30
click at [757, 361] on input "C" at bounding box center [762, 363] width 10 height 10
radio input "true"
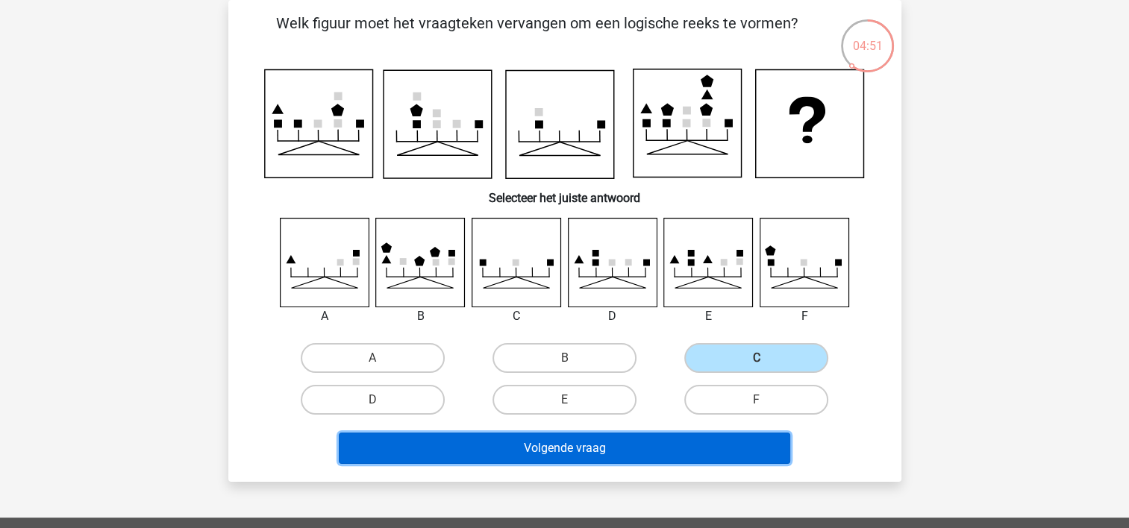
click at [548, 455] on button "Volgende vraag" at bounding box center [564, 448] width 451 height 31
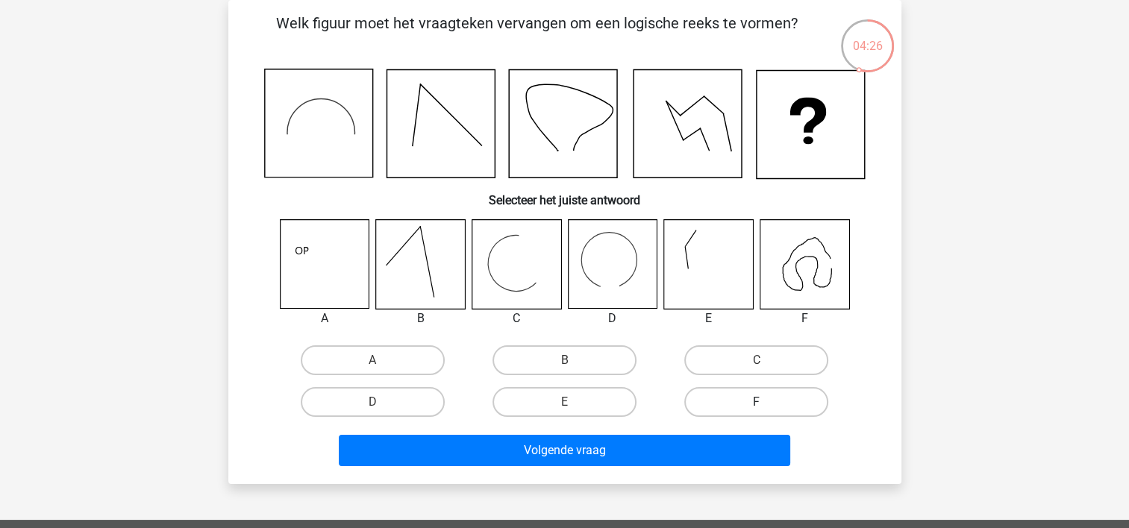
click at [754, 401] on label "F" at bounding box center [756, 402] width 144 height 30
click at [757, 402] on input "F" at bounding box center [762, 407] width 10 height 10
radio input "true"
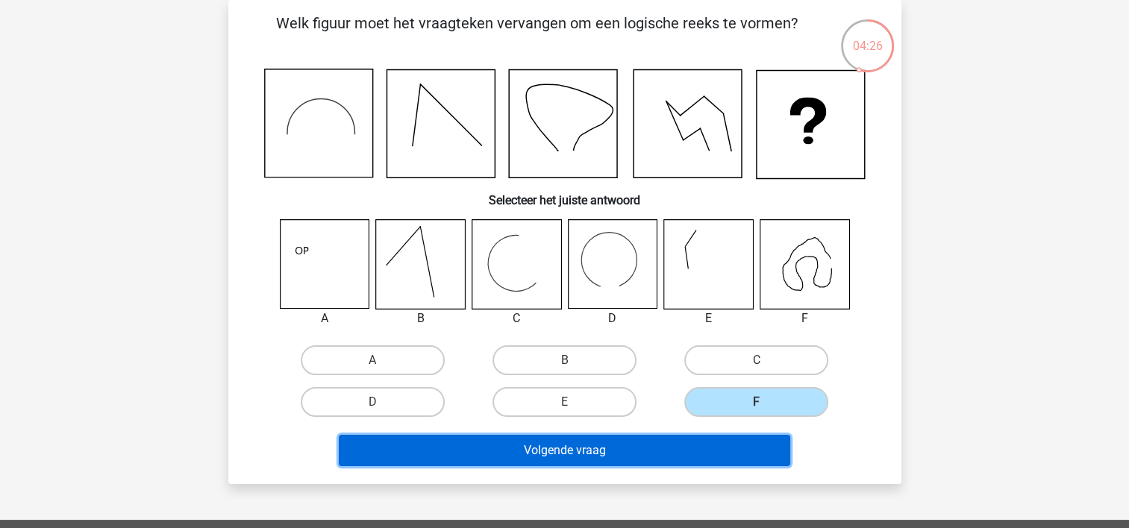
click at [651, 437] on button "Volgende vraag" at bounding box center [564, 450] width 451 height 31
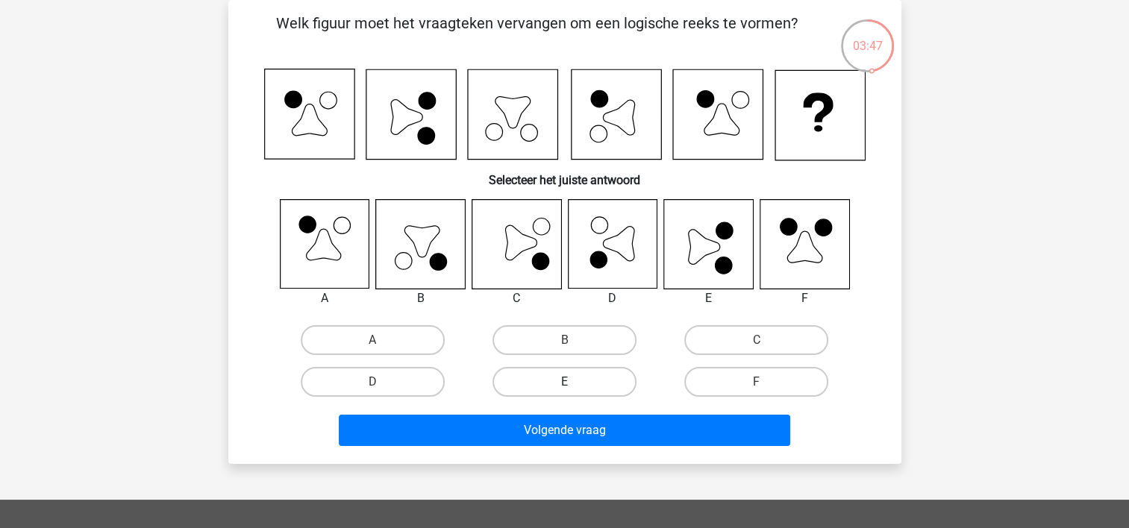
click at [588, 376] on label "E" at bounding box center [564, 382] width 144 height 30
click at [574, 382] on input "E" at bounding box center [569, 387] width 10 height 10
radio input "true"
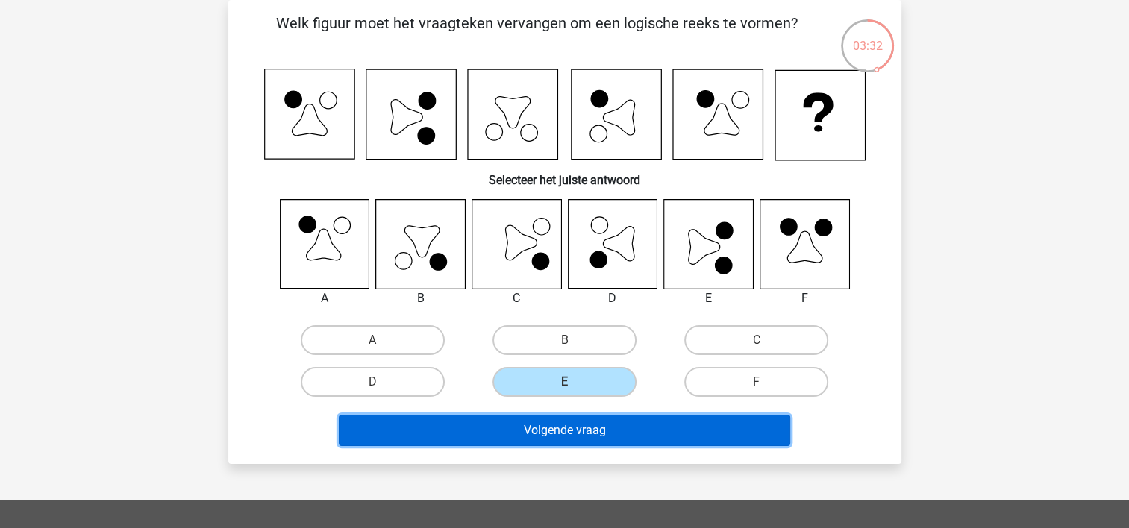
click at [563, 438] on button "Volgende vraag" at bounding box center [564, 430] width 451 height 31
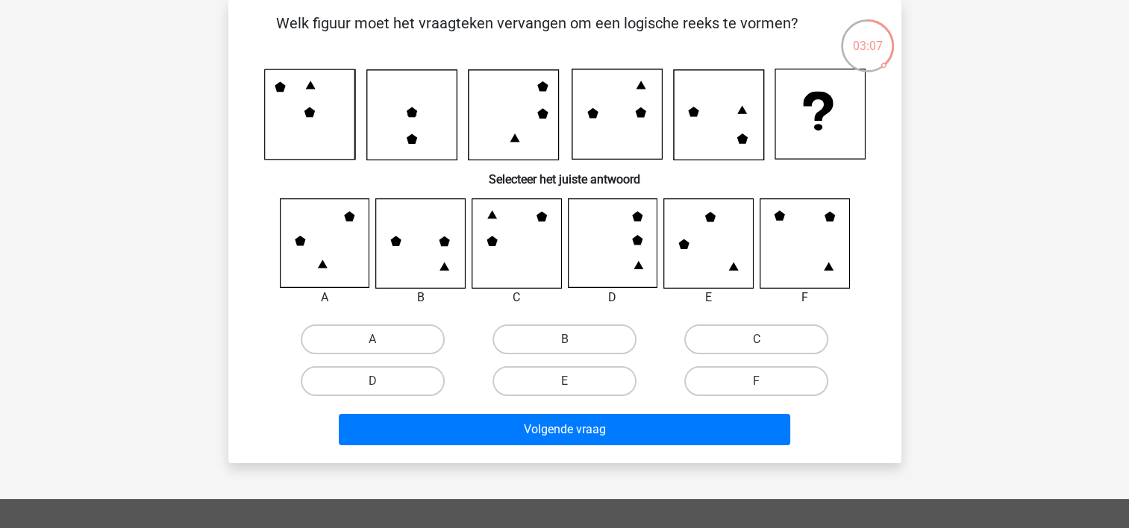
click at [740, 346] on label "C" at bounding box center [756, 340] width 144 height 30
click at [757, 346] on input "C" at bounding box center [762, 344] width 10 height 10
radio input "true"
click at [698, 384] on label "F" at bounding box center [756, 381] width 144 height 30
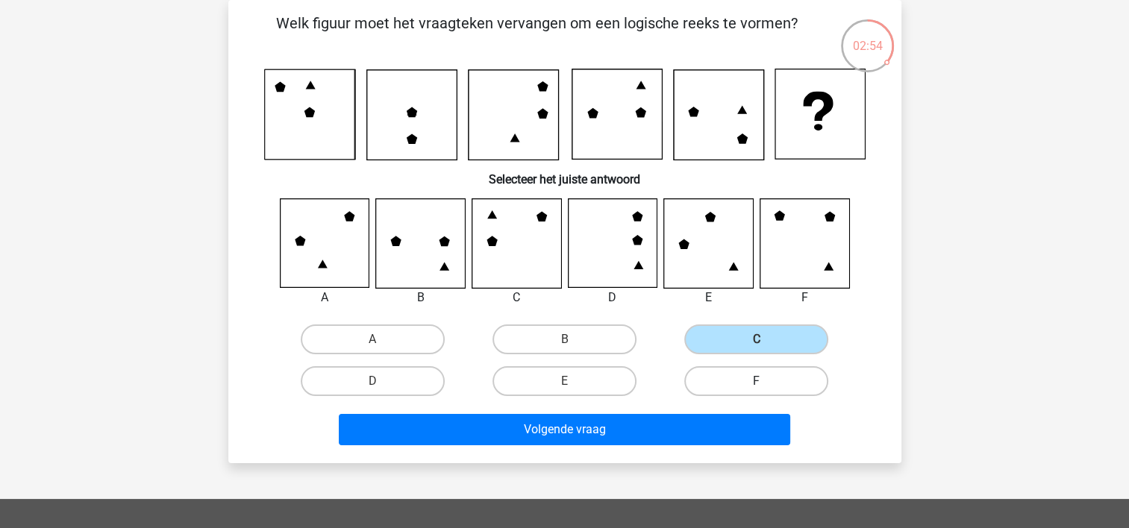
click at [757, 384] on input "F" at bounding box center [762, 386] width 10 height 10
radio input "true"
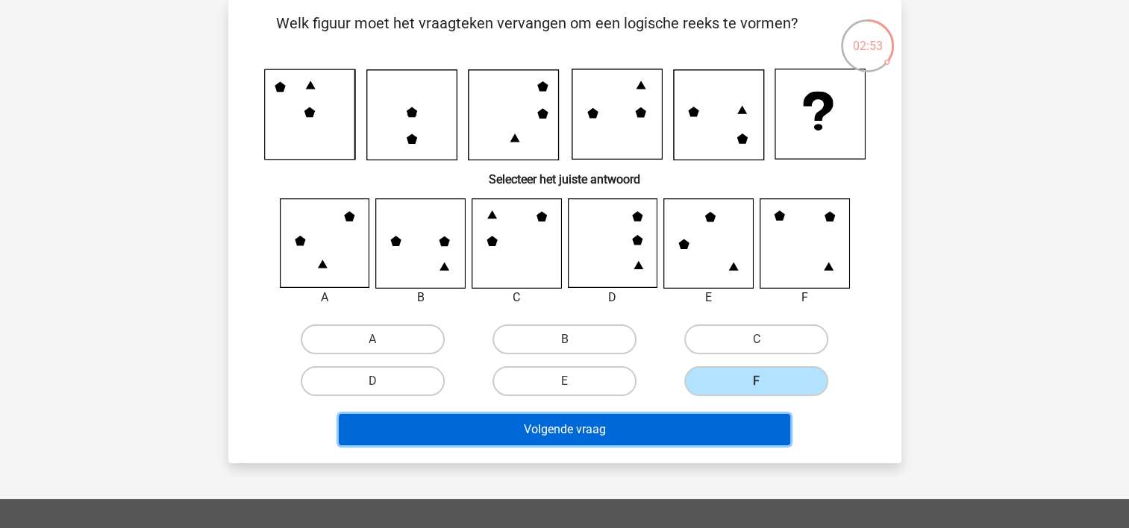
click at [638, 423] on button "Volgende vraag" at bounding box center [564, 429] width 451 height 31
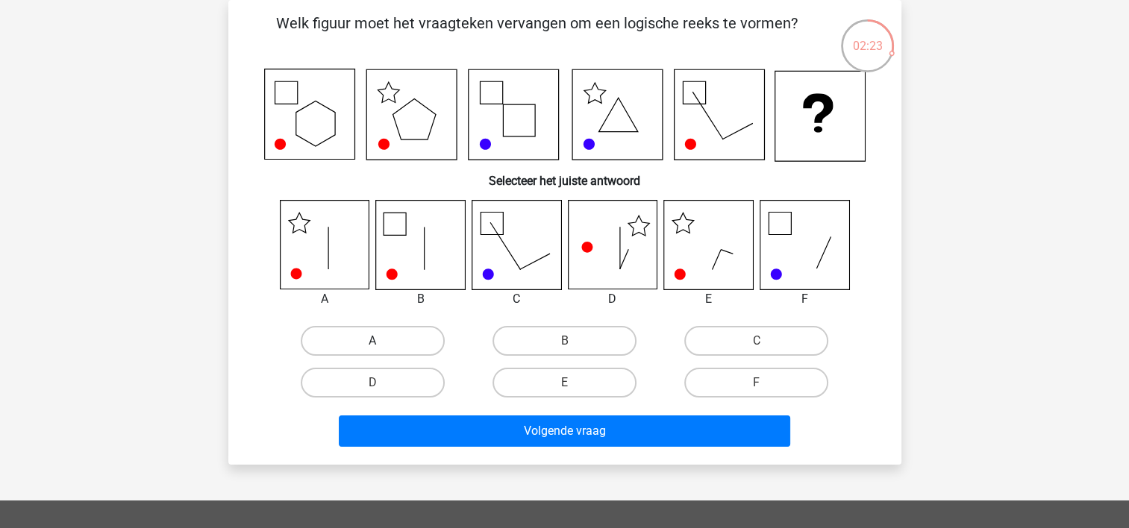
click at [340, 349] on label "A" at bounding box center [373, 341] width 144 height 30
click at [372, 349] on input "A" at bounding box center [377, 346] width 10 height 10
radio input "true"
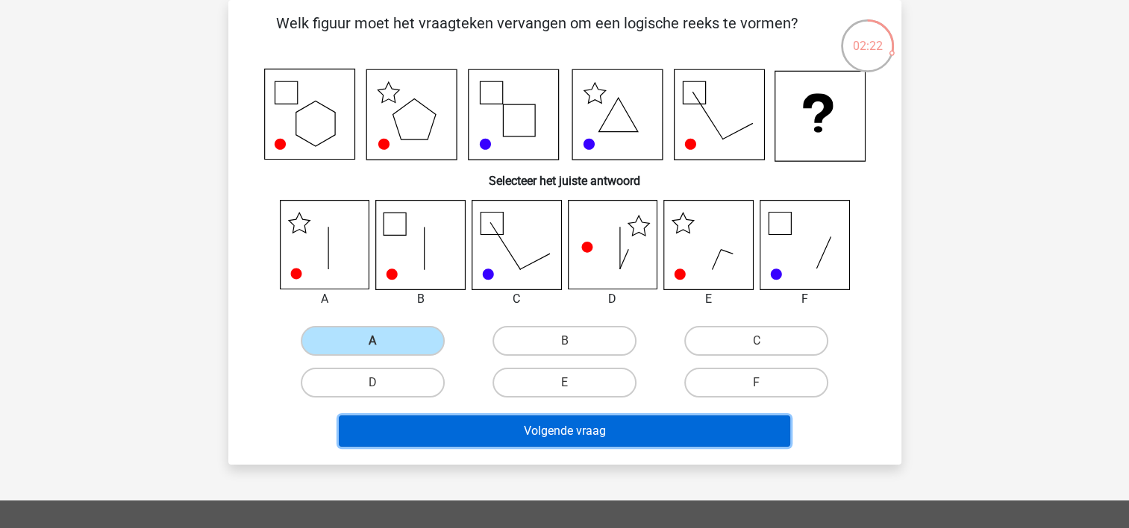
click at [516, 439] on button "Volgende vraag" at bounding box center [564, 431] width 451 height 31
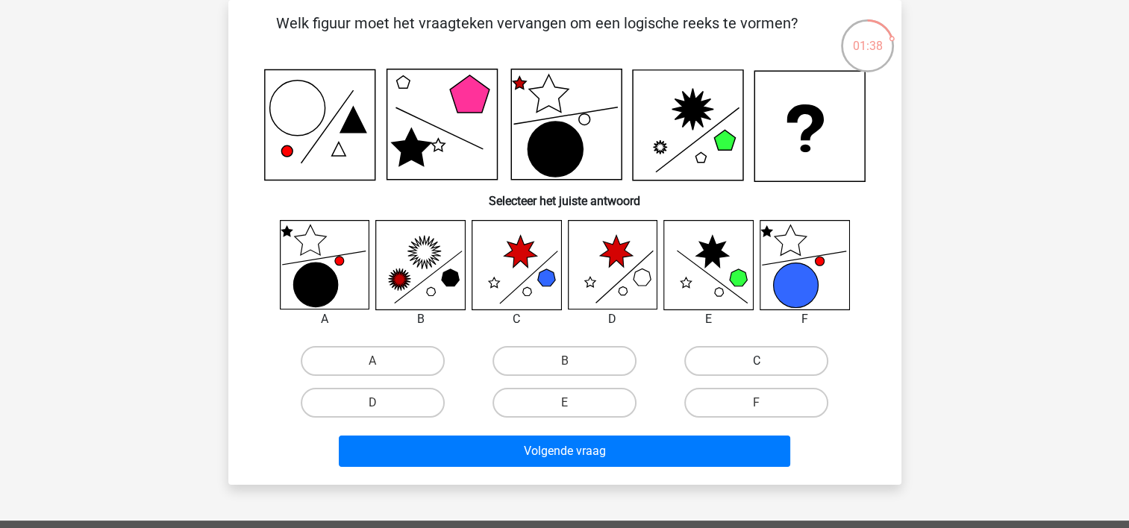
click at [737, 369] on label "C" at bounding box center [756, 361] width 144 height 30
click at [757, 369] on input "C" at bounding box center [762, 366] width 10 height 10
radio input "true"
click at [761, 404] on input "F" at bounding box center [762, 408] width 10 height 10
radio input "true"
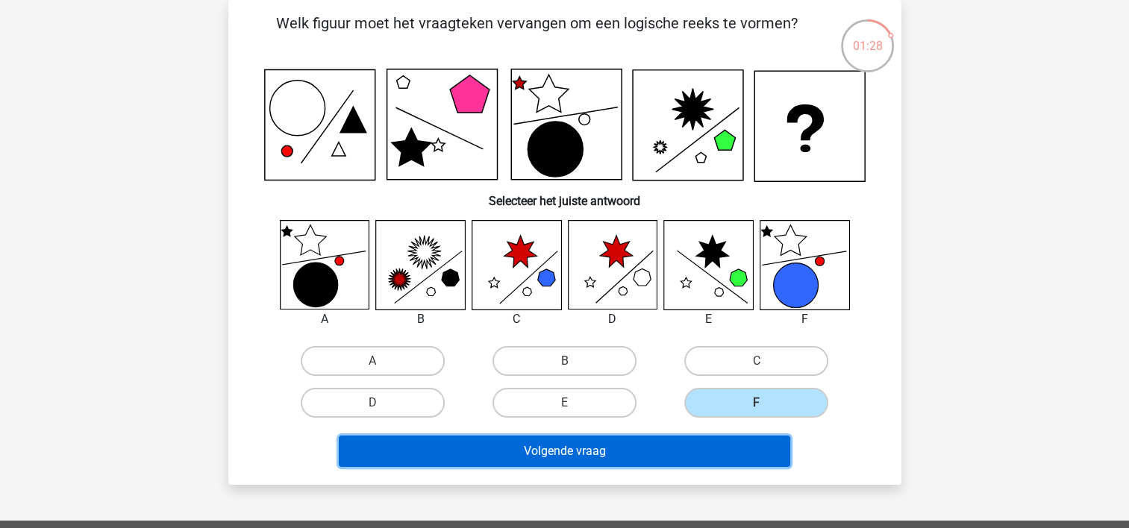
click at [643, 448] on button "Volgende vraag" at bounding box center [564, 451] width 451 height 31
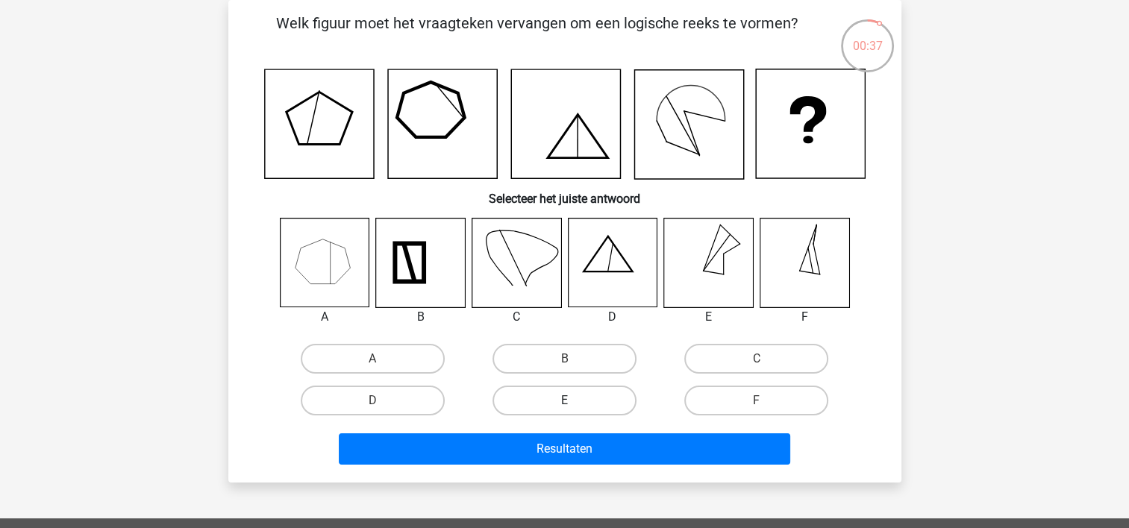
click at [575, 409] on label "E" at bounding box center [564, 401] width 144 height 30
click at [574, 409] on input "E" at bounding box center [569, 406] width 10 height 10
radio input "true"
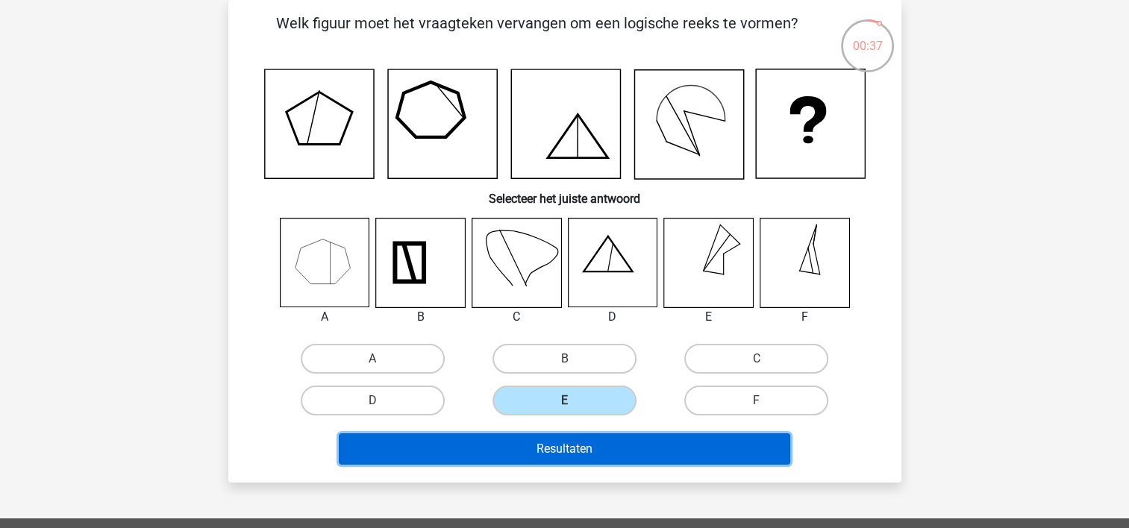
click at [568, 442] on button "Resultaten" at bounding box center [564, 448] width 451 height 31
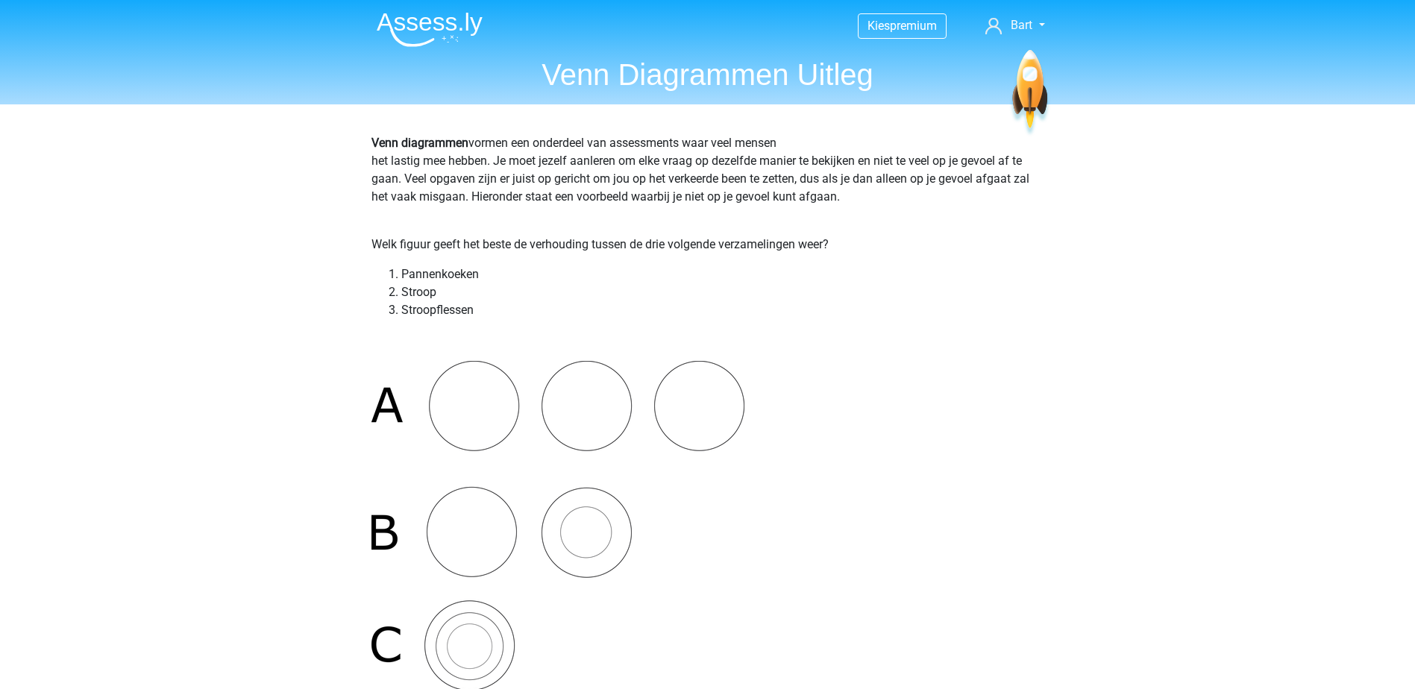
scroll to position [5105, 0]
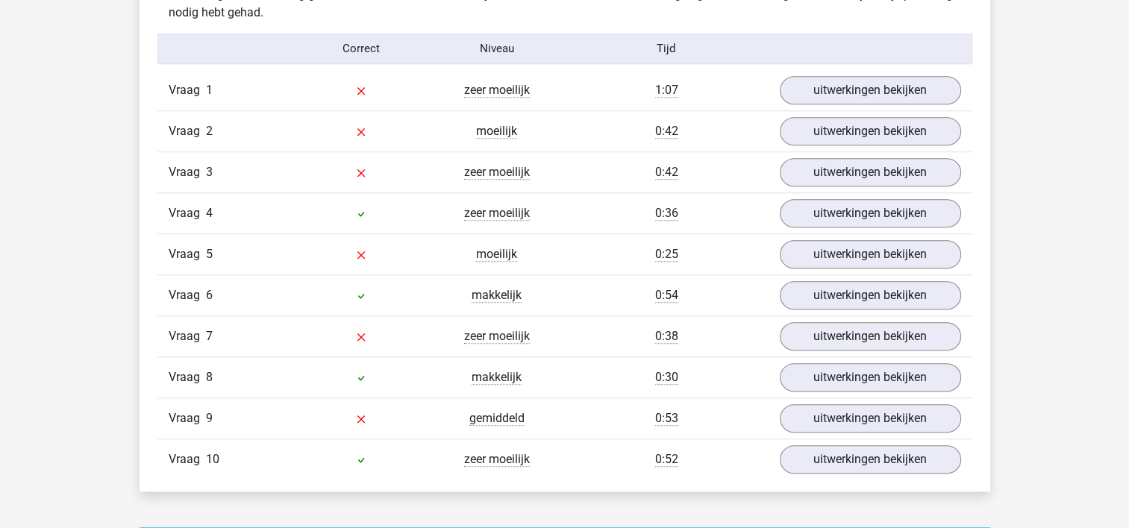
scroll to position [1210, 0]
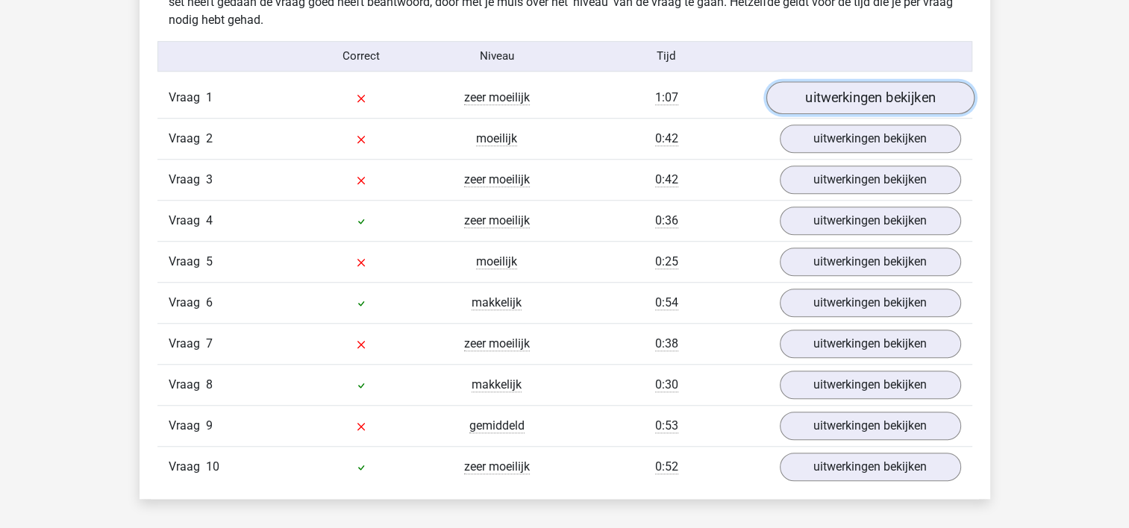
click at [852, 87] on link "uitwerkingen bekijken" at bounding box center [870, 97] width 208 height 33
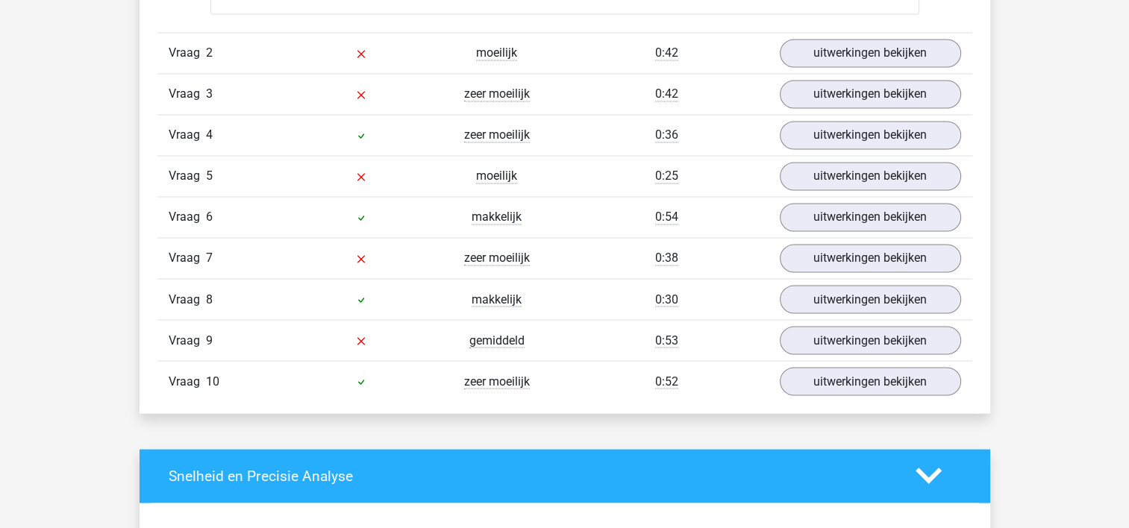
scroll to position [2484, 0]
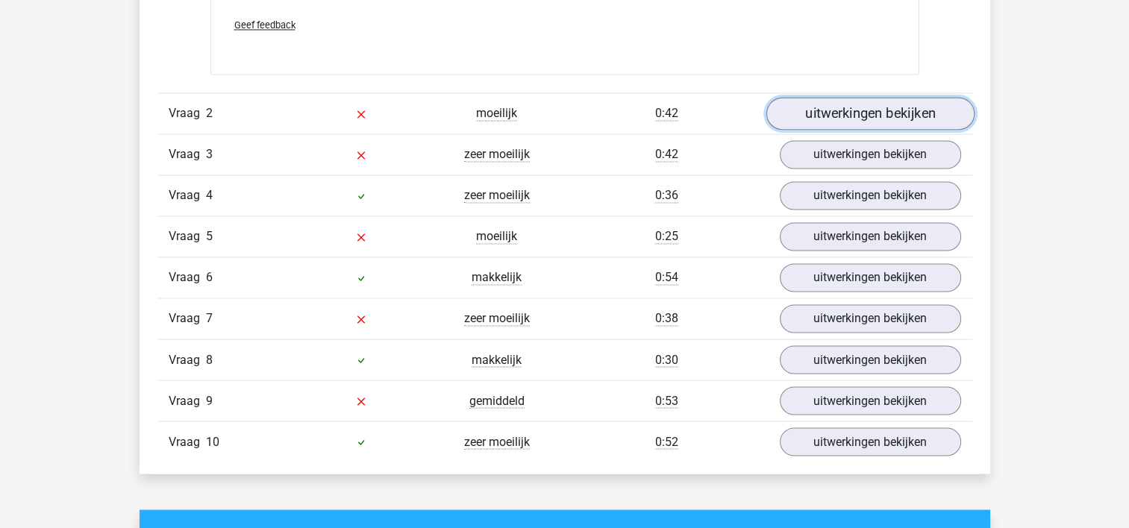
click at [832, 98] on link "uitwerkingen bekijken" at bounding box center [870, 113] width 208 height 33
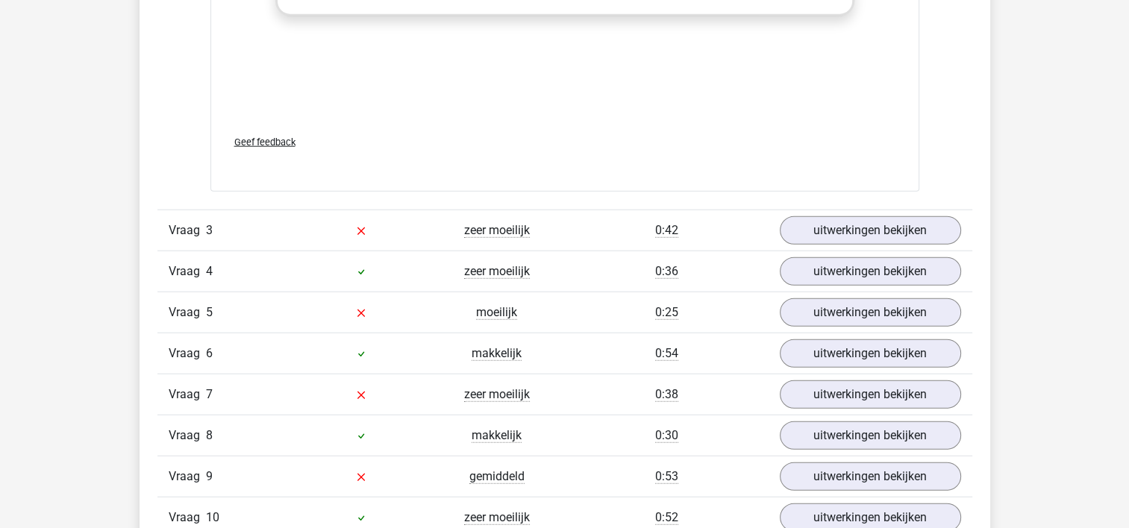
scroll to position [3666, 0]
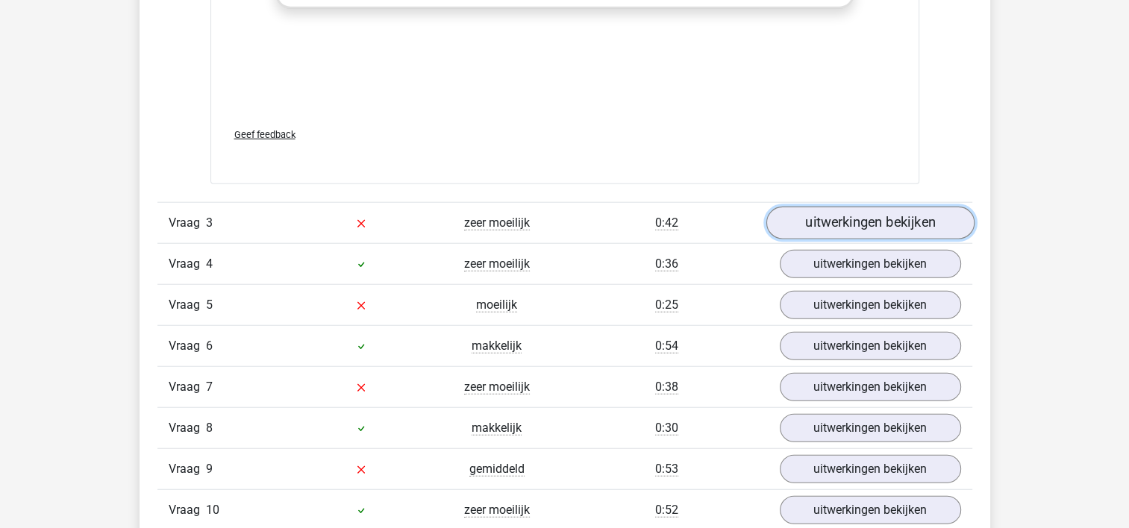
click at [865, 222] on link "uitwerkingen bekijken" at bounding box center [870, 223] width 208 height 33
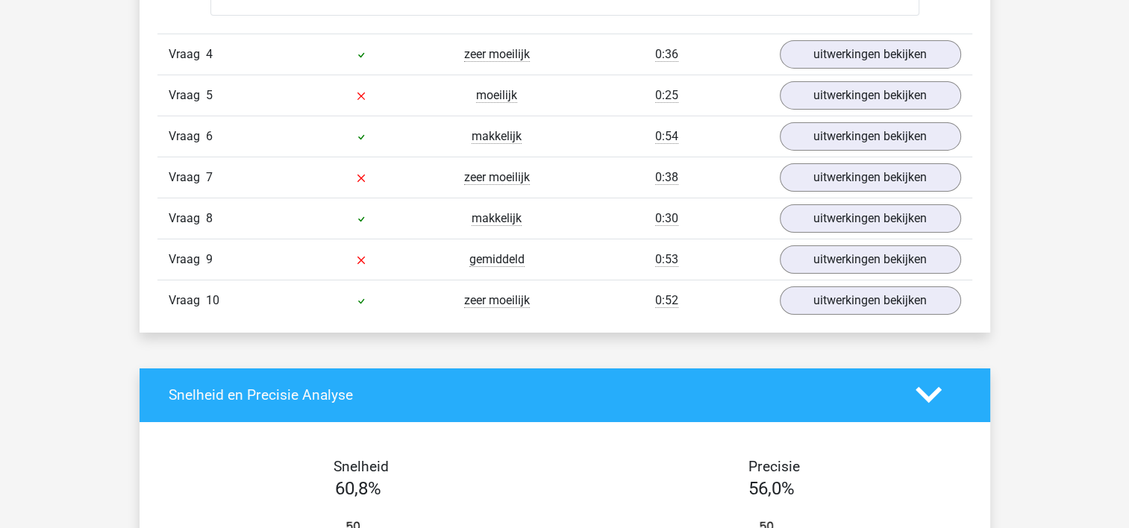
scroll to position [5142, 0]
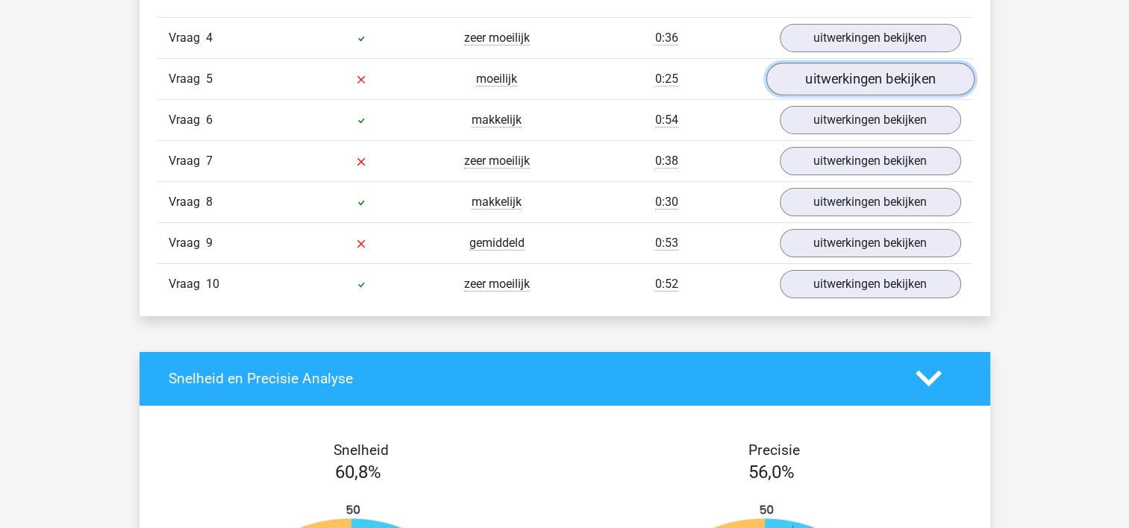
click at [809, 63] on link "uitwerkingen bekijken" at bounding box center [870, 79] width 208 height 33
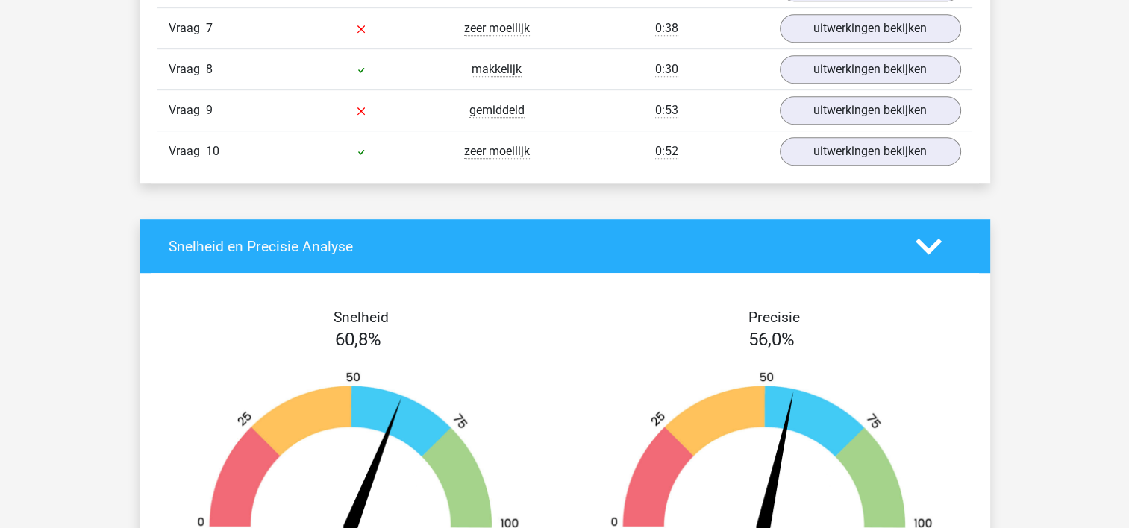
scroll to position [6408, 0]
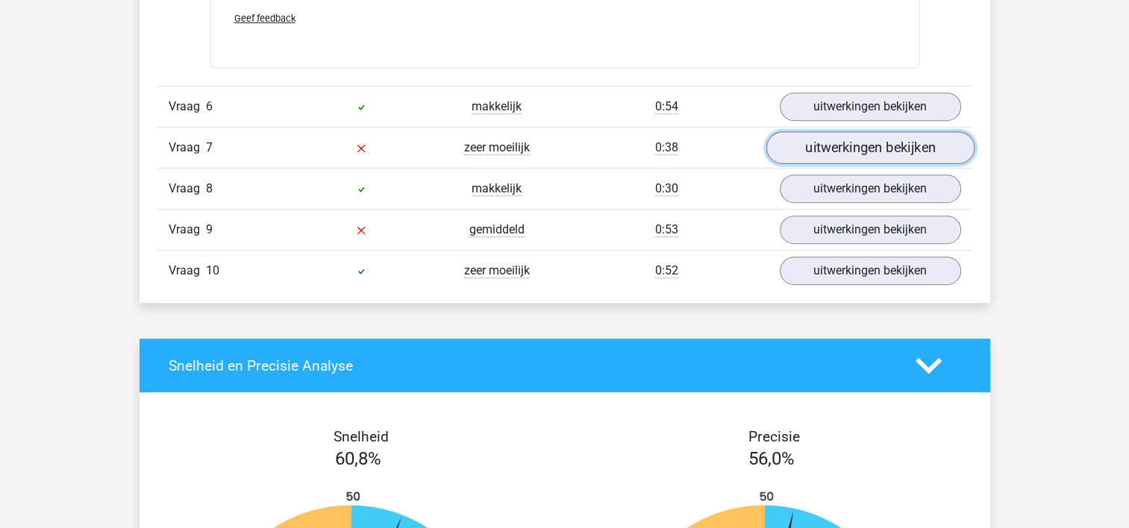
click at [816, 144] on link "uitwerkingen bekijken" at bounding box center [870, 147] width 208 height 33
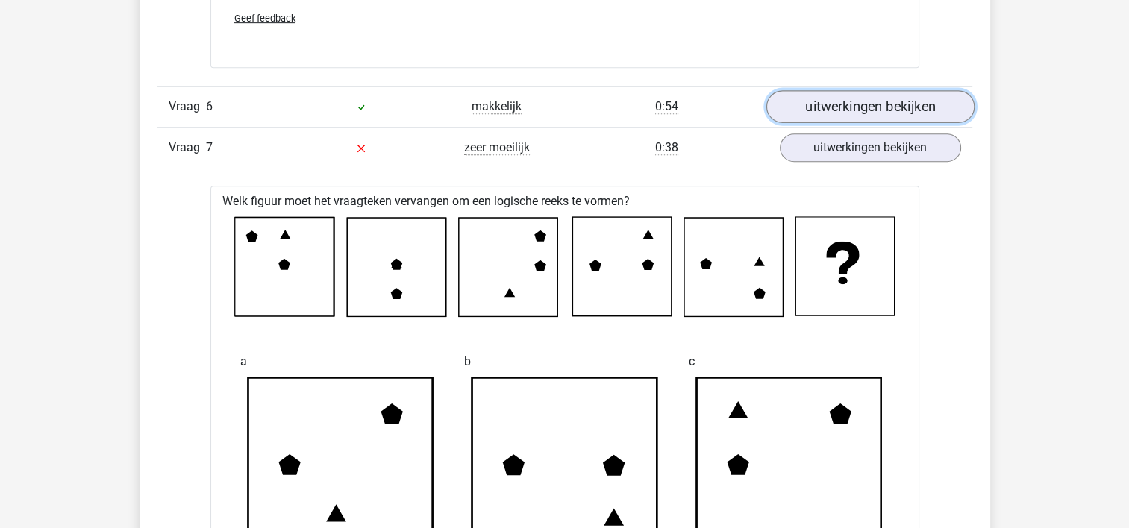
click at [855, 104] on link "uitwerkingen bekijken" at bounding box center [870, 106] width 208 height 33
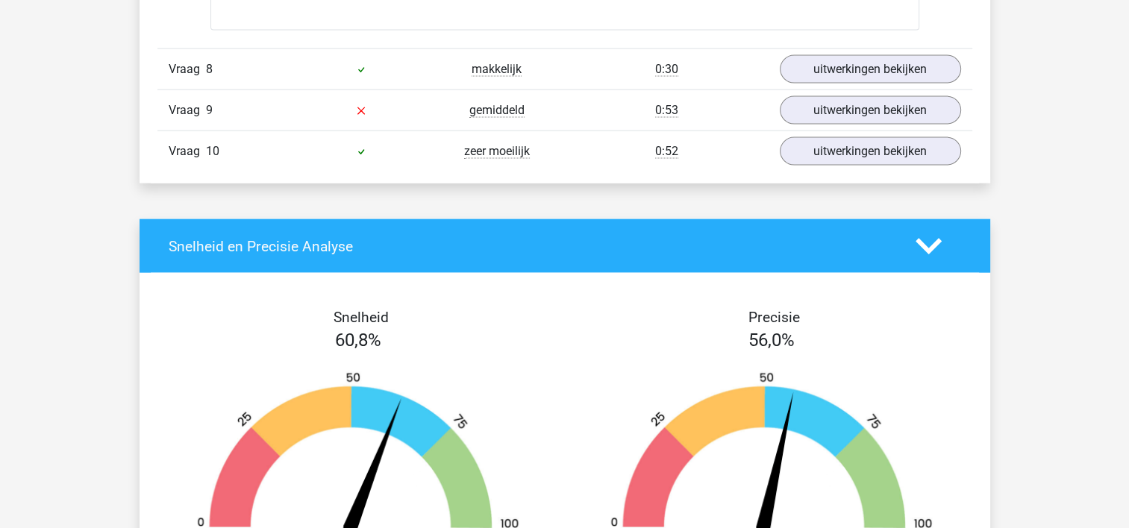
scroll to position [8998, 0]
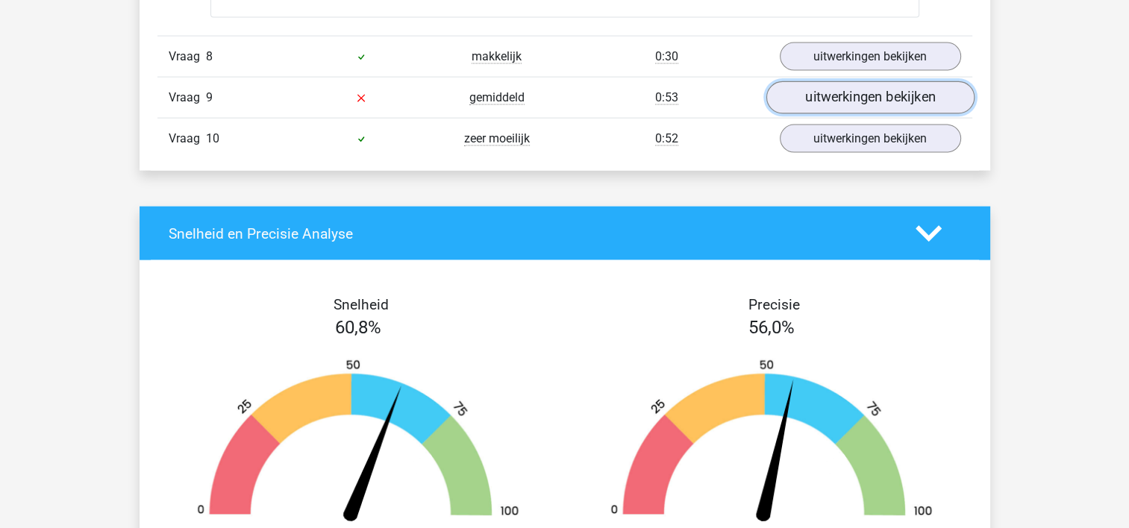
click at [889, 98] on link "uitwerkingen bekijken" at bounding box center [870, 98] width 208 height 33
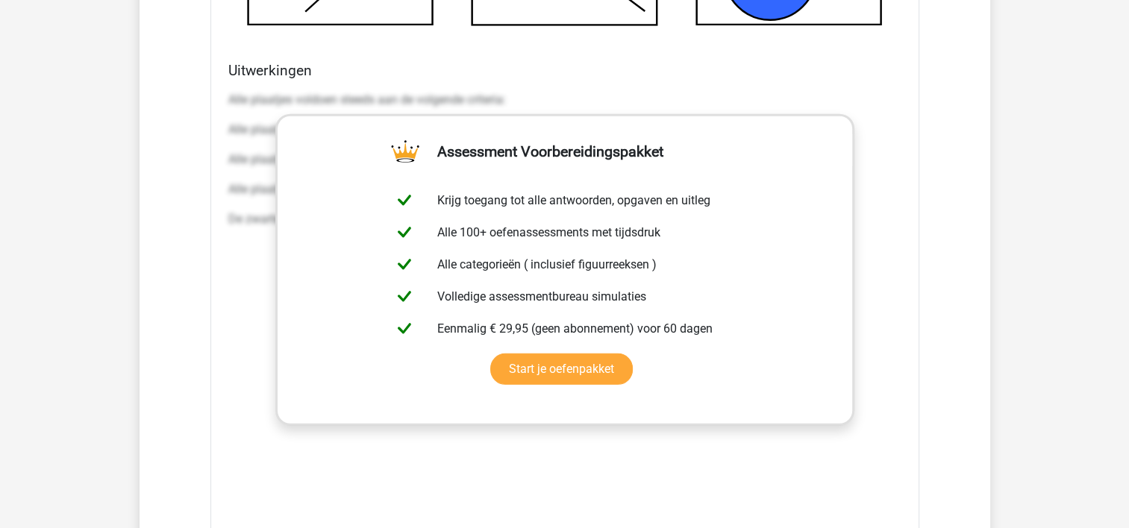
scroll to position [9693, 0]
